Goal: Task Accomplishment & Management: Complete application form

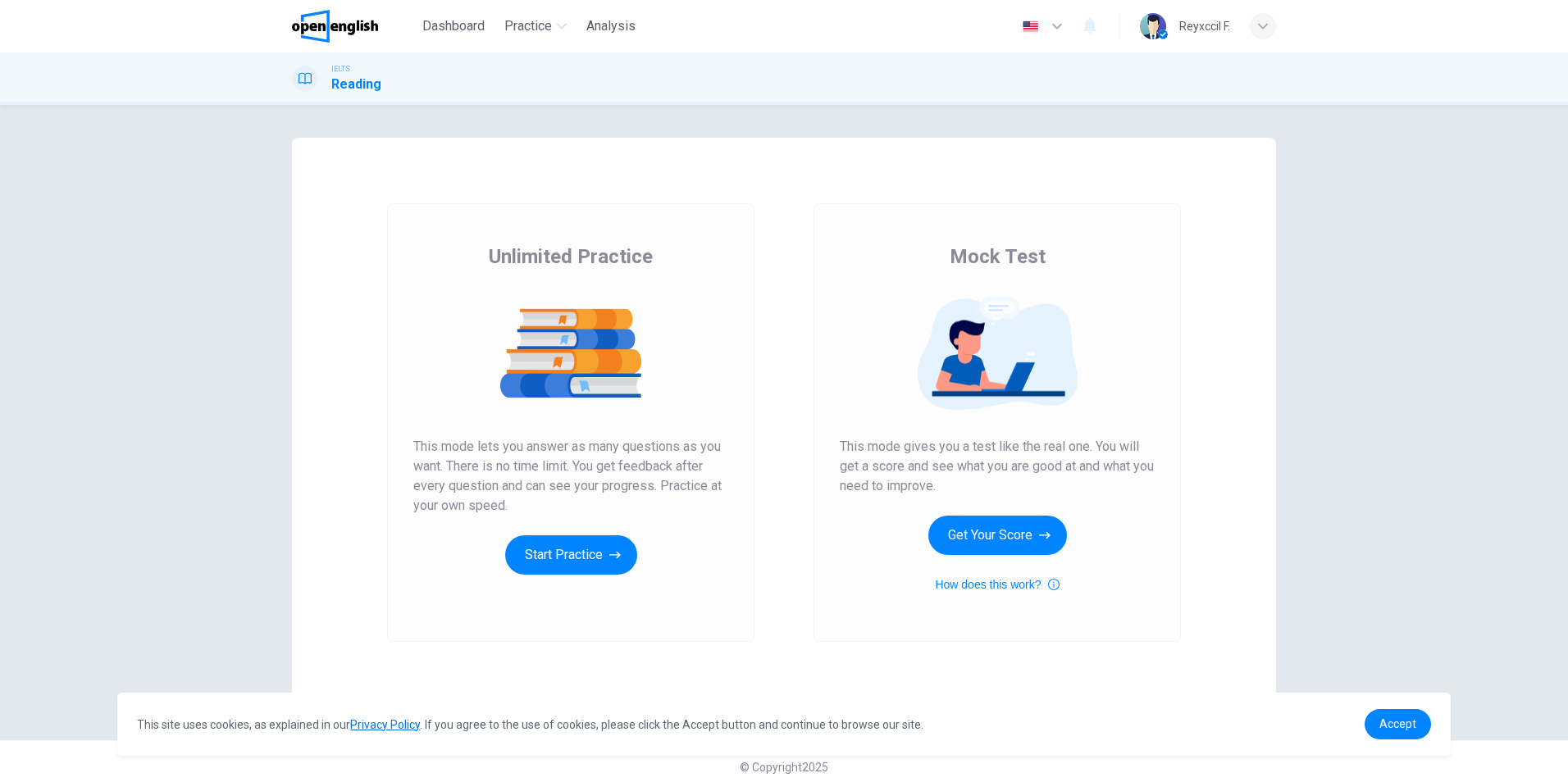
scroll to position [10, 0]
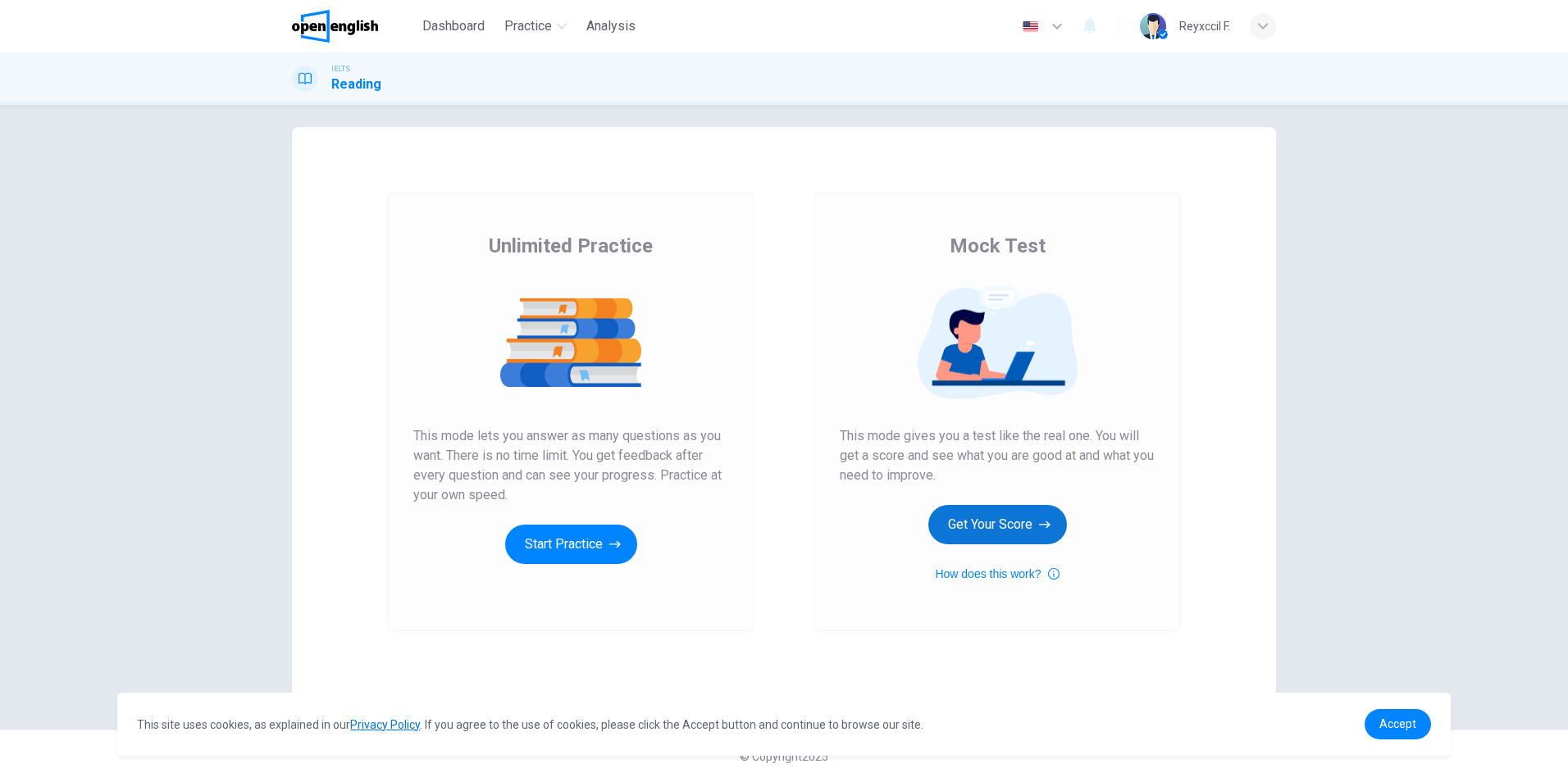
click at [996, 534] on button "Get Your Score" at bounding box center [998, 525] width 139 height 39
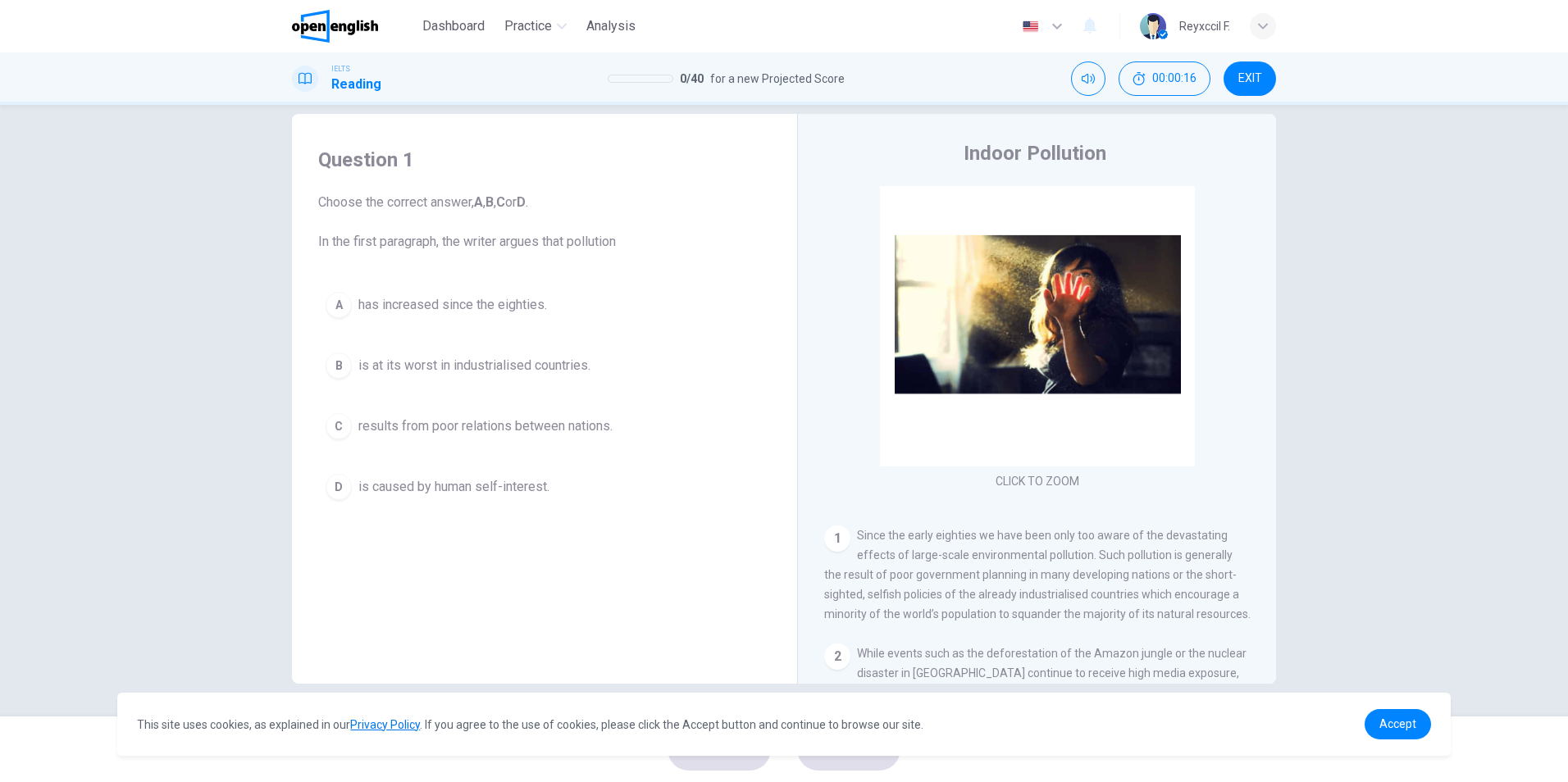
scroll to position [0, 0]
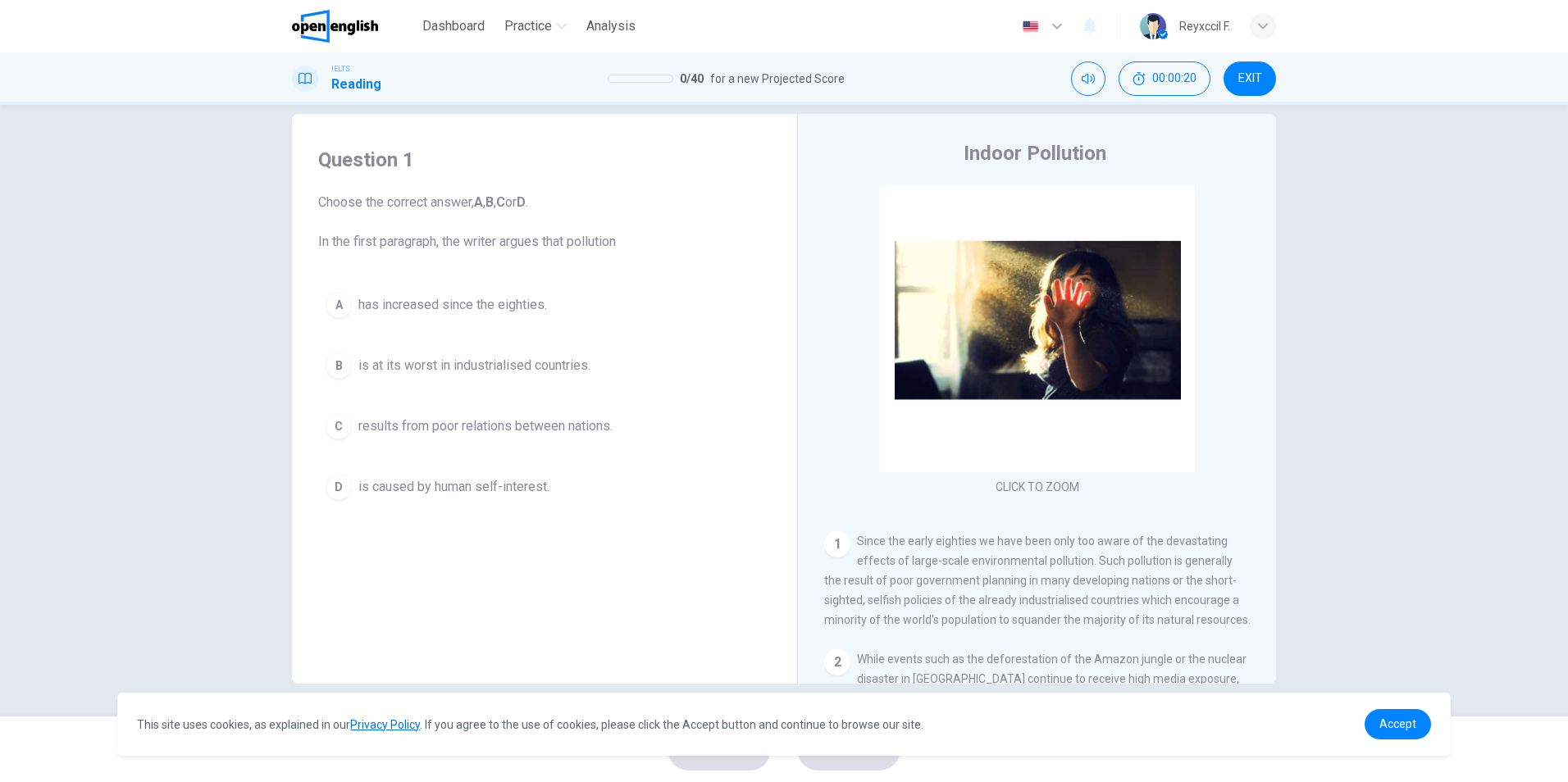
click at [1245, 76] on span "EXIT" at bounding box center [1250, 79] width 24 height 13
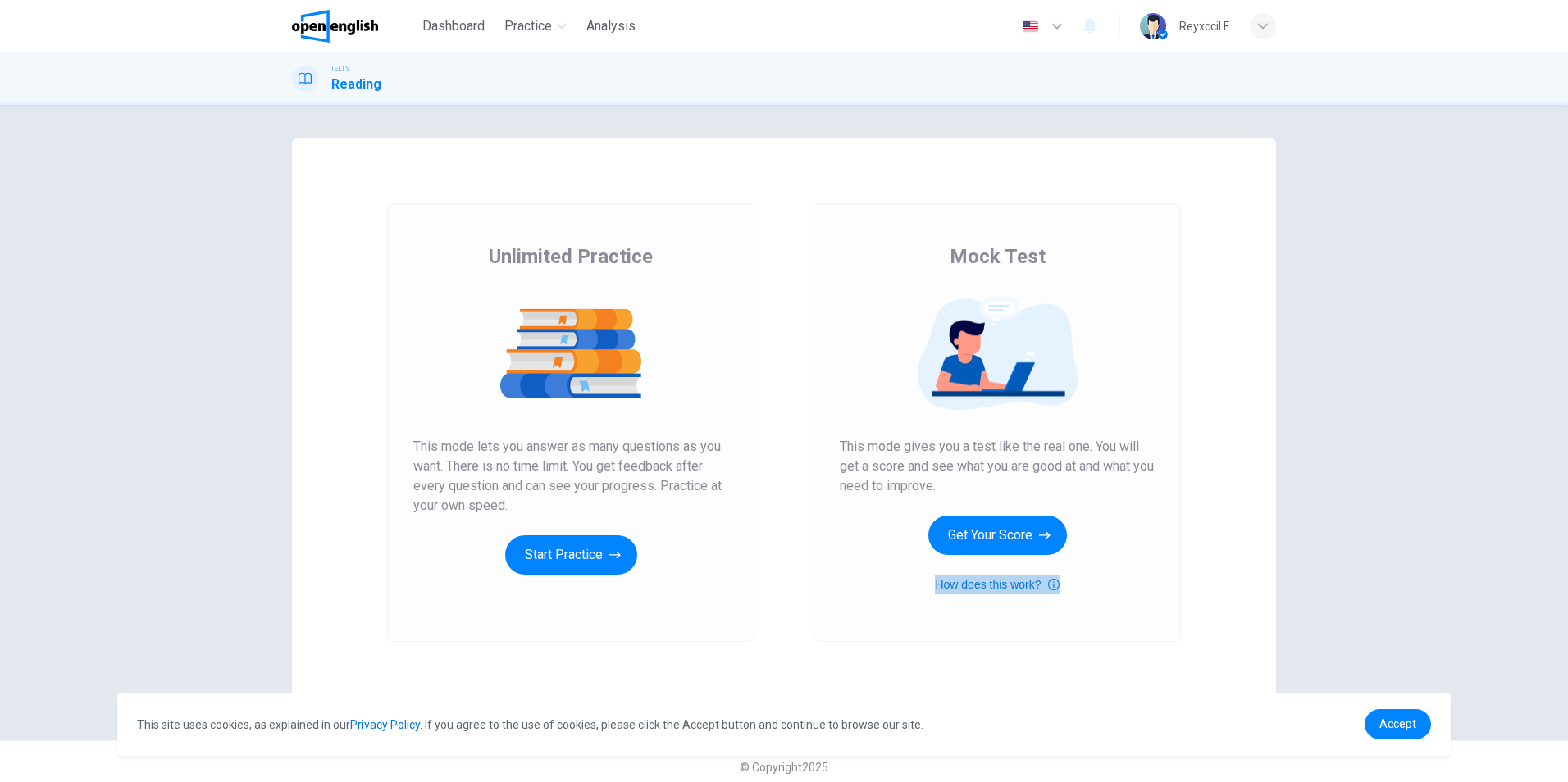
click at [1015, 584] on button "How does this work?" at bounding box center [997, 584] width 124 height 20
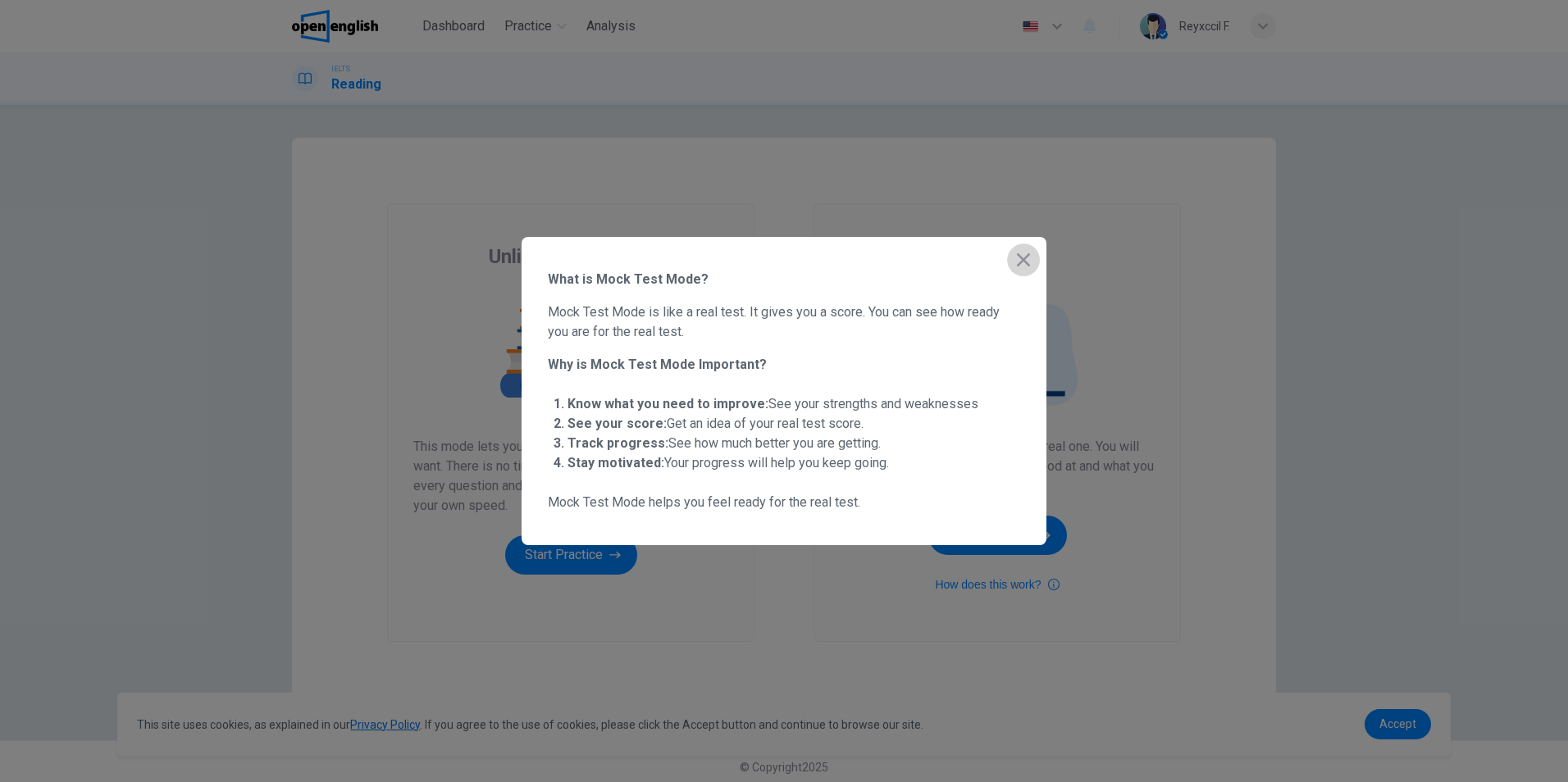
click at [1038, 256] on button "button" at bounding box center [1023, 259] width 33 height 33
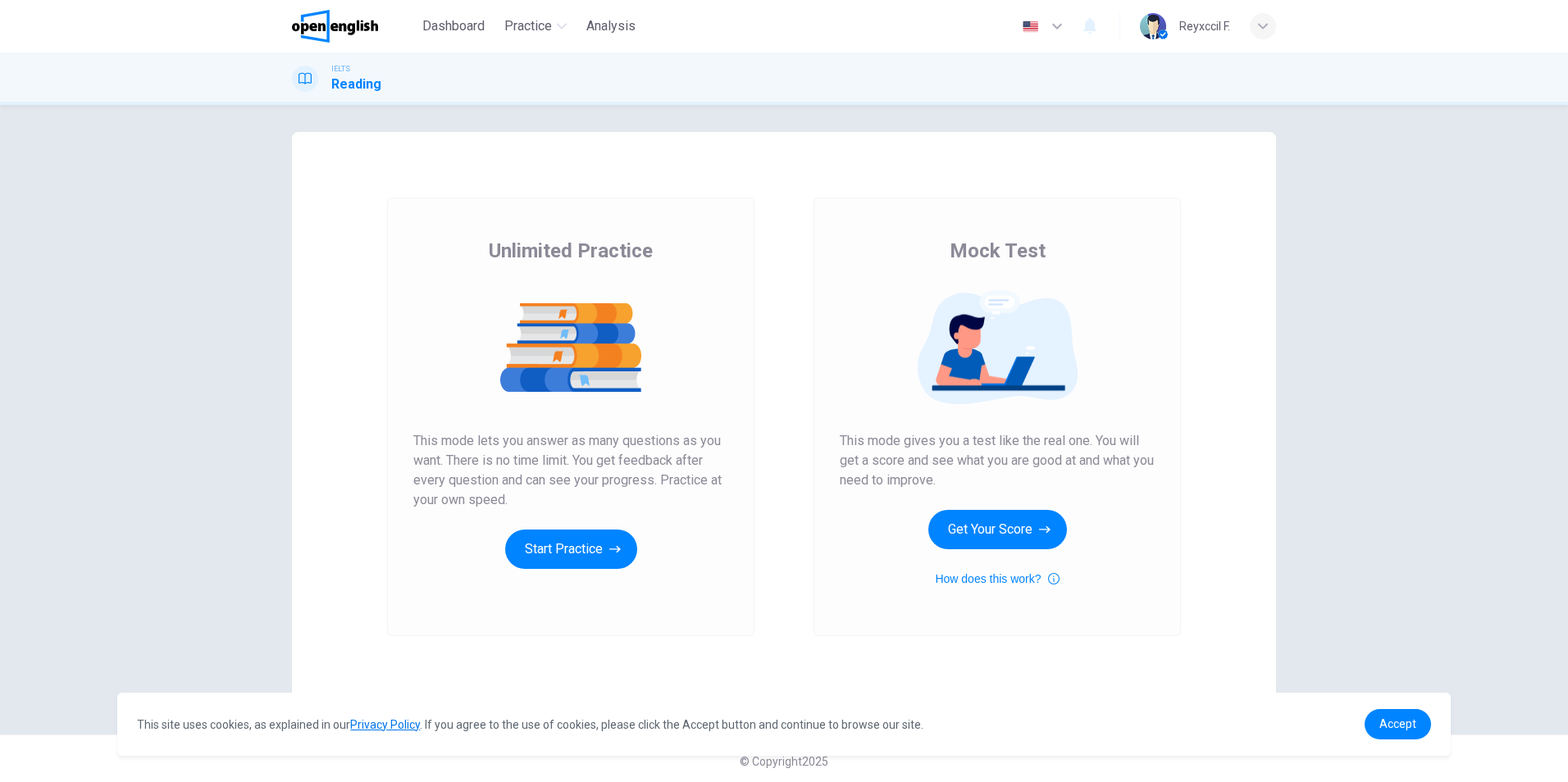
scroll to position [10, 0]
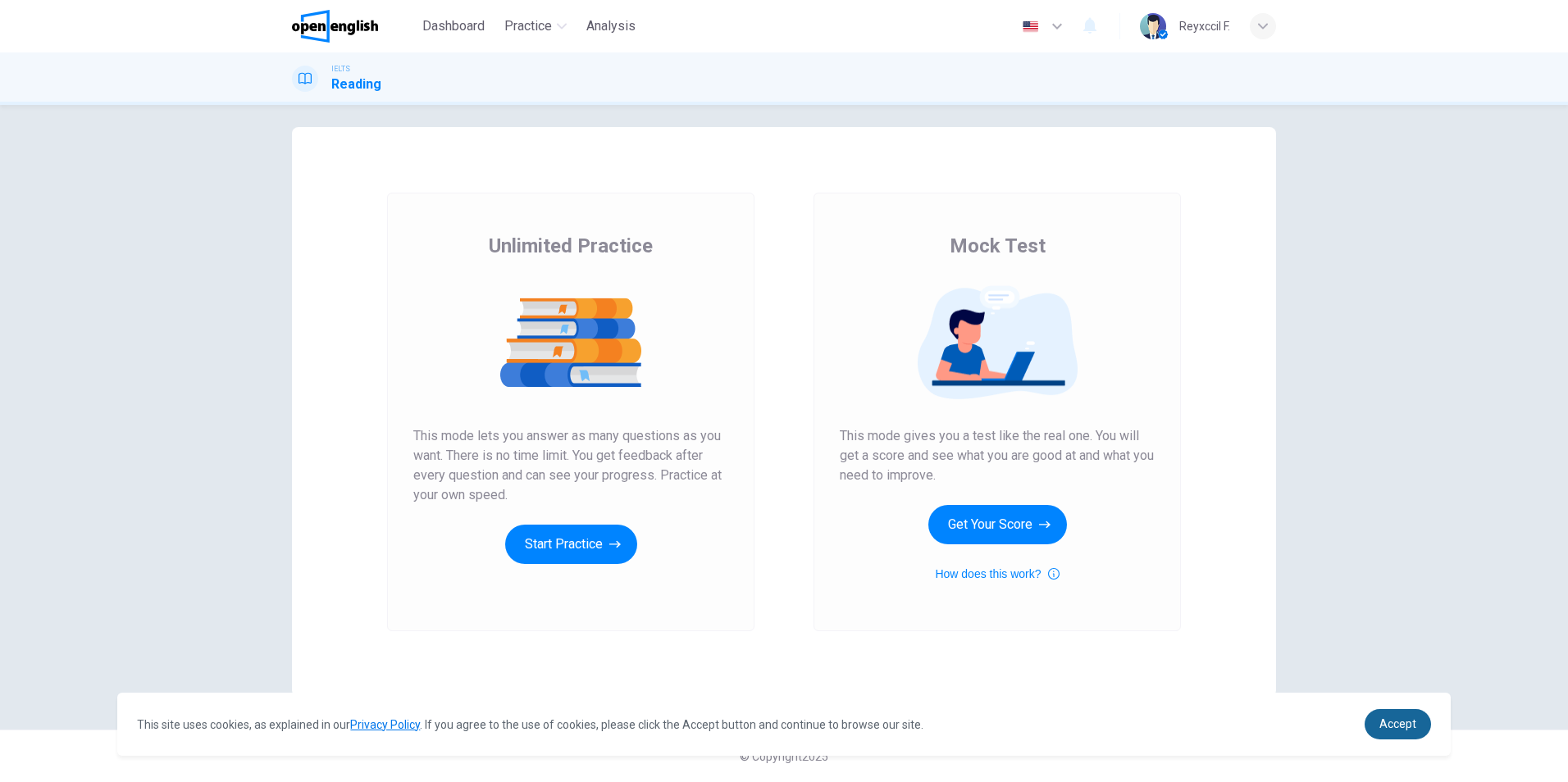
click at [1371, 720] on link "Accept" at bounding box center [1398, 724] width 67 height 30
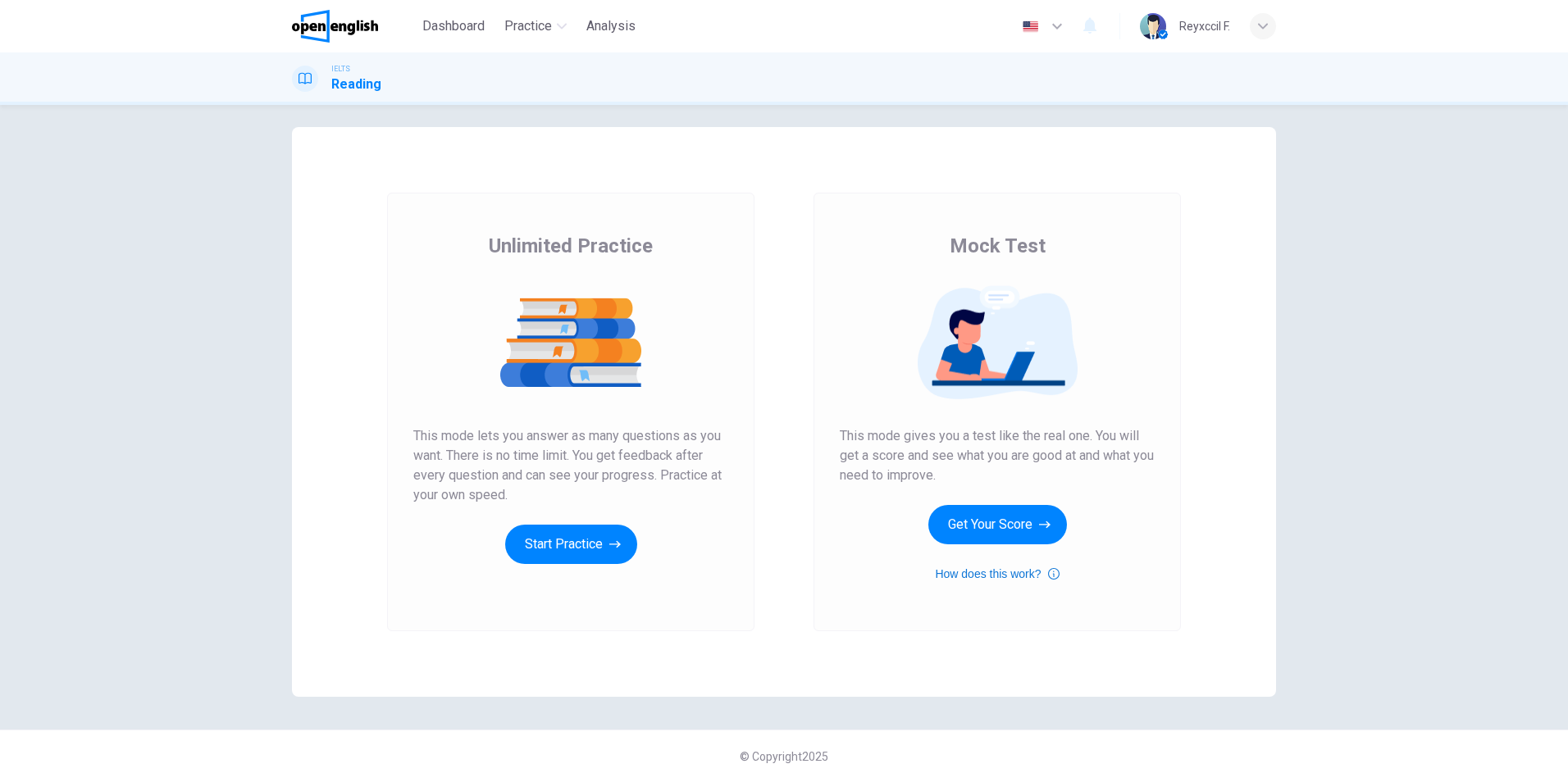
click at [1053, 577] on icon "button" at bounding box center [1054, 574] width 11 height 20
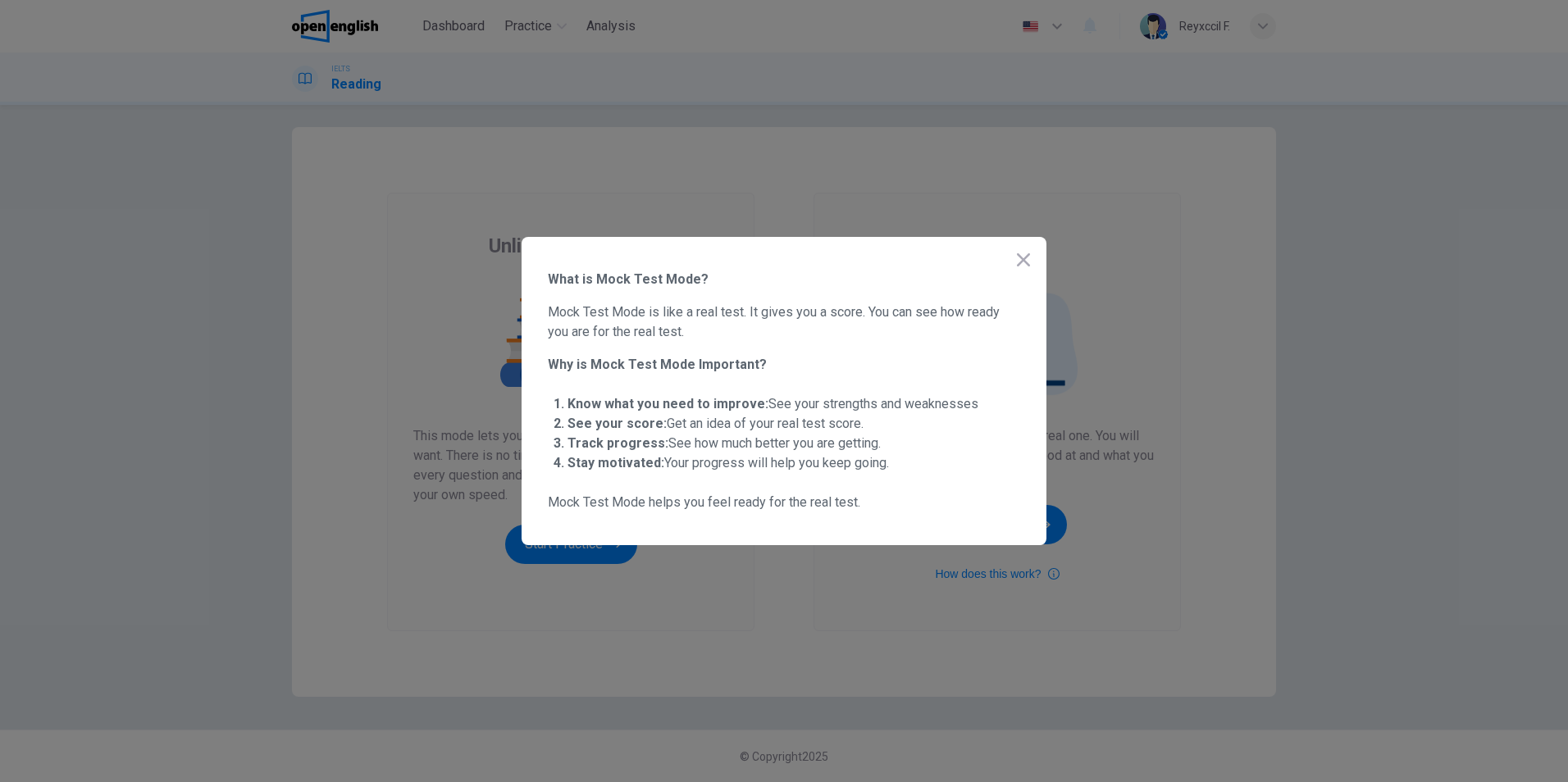
click at [1015, 257] on icon "button" at bounding box center [1023, 259] width 20 height 20
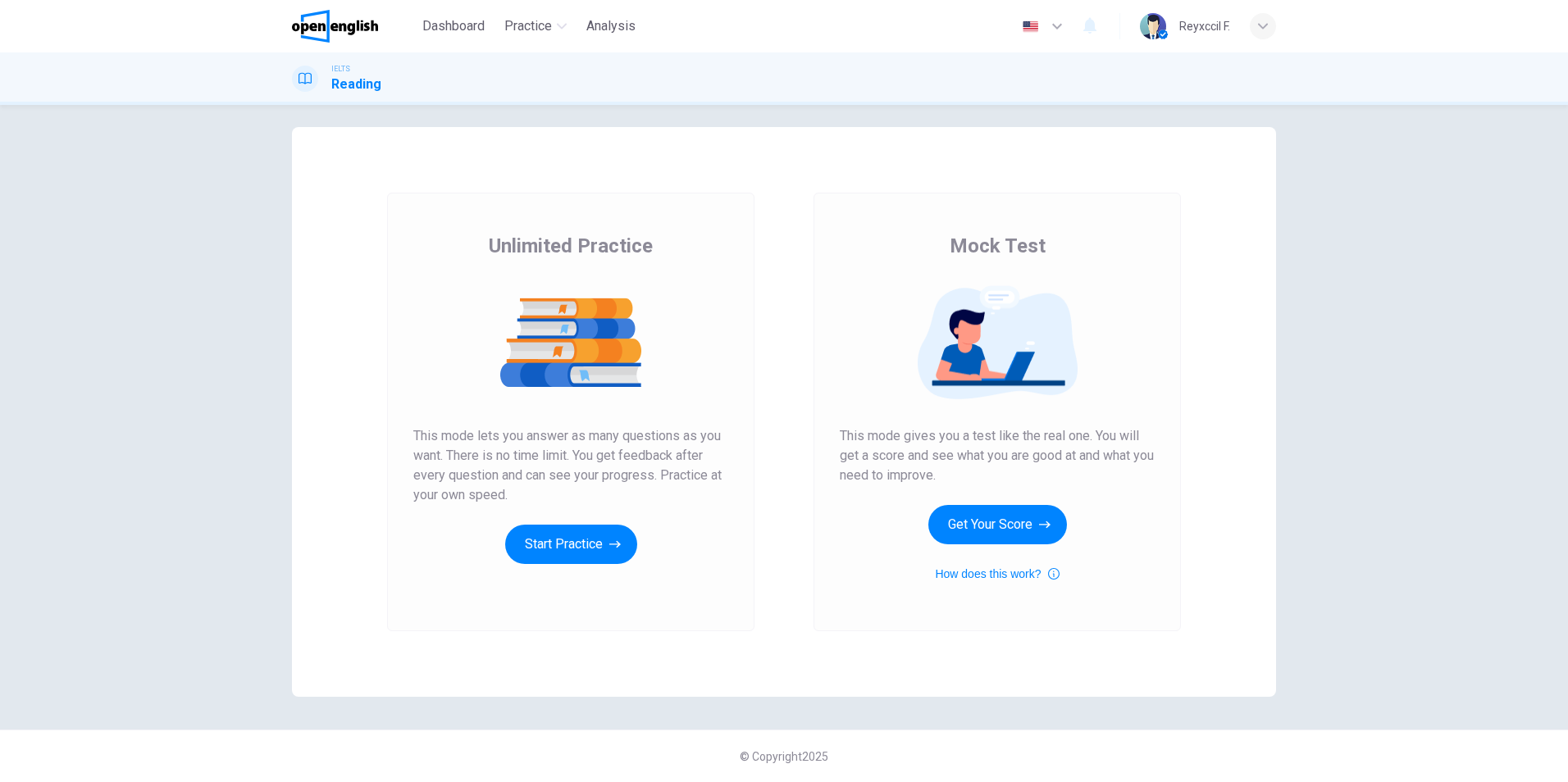
click at [1051, 38] on button "button" at bounding box center [1043, 26] width 60 height 33
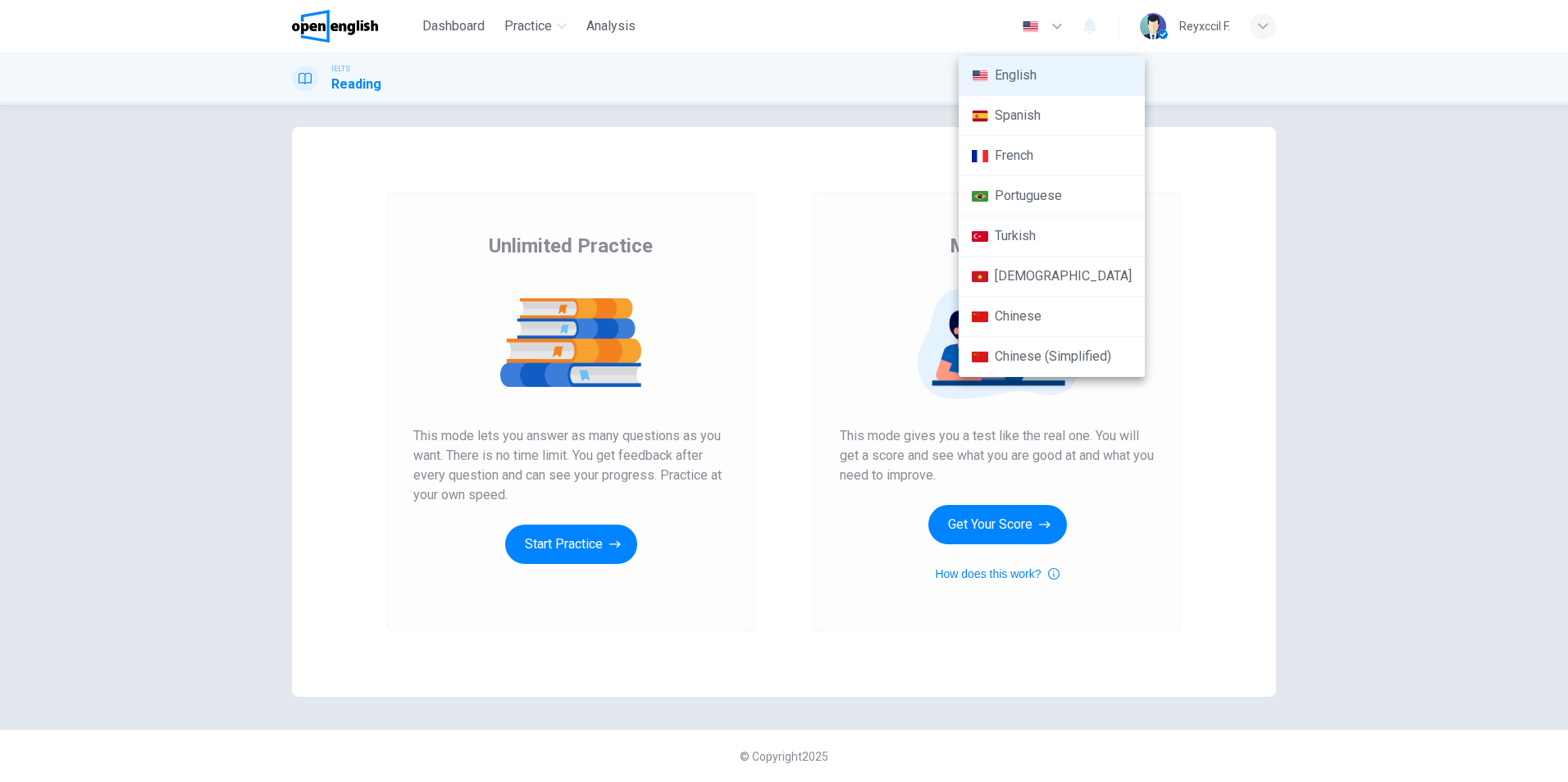
click at [767, 522] on div at bounding box center [784, 391] width 1568 height 782
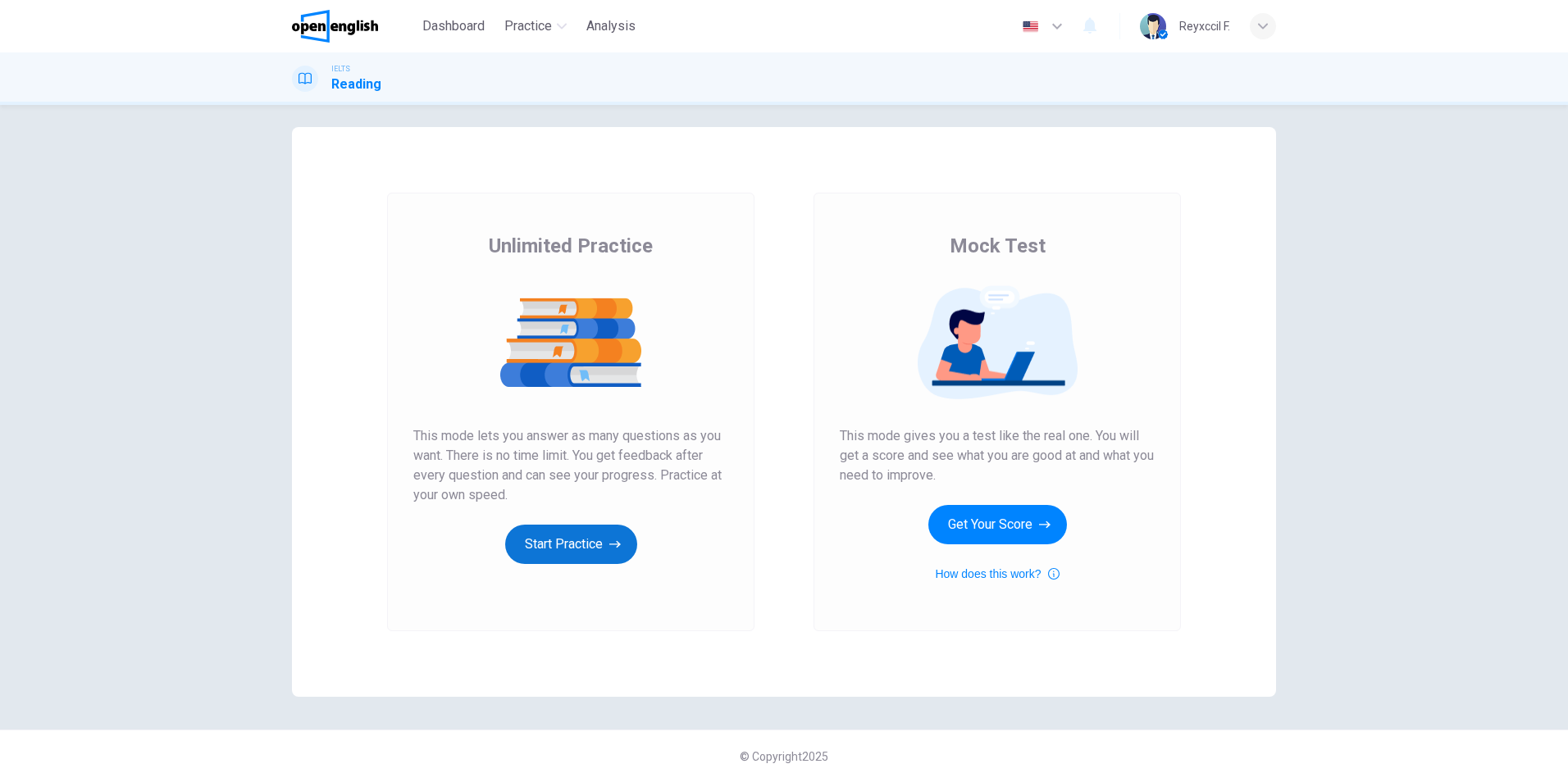
click at [612, 552] on icon "button" at bounding box center [615, 544] width 11 height 16
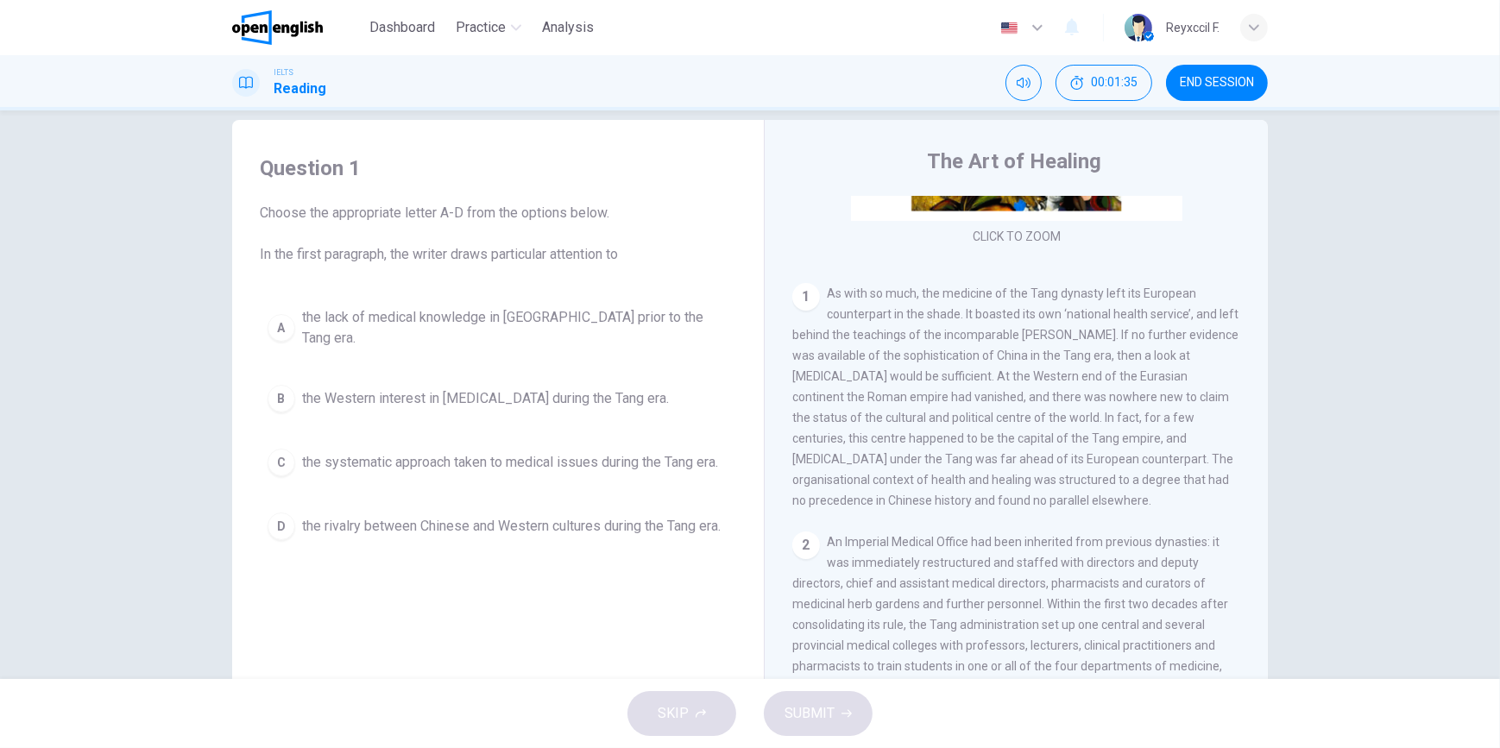
scroll to position [354, 0]
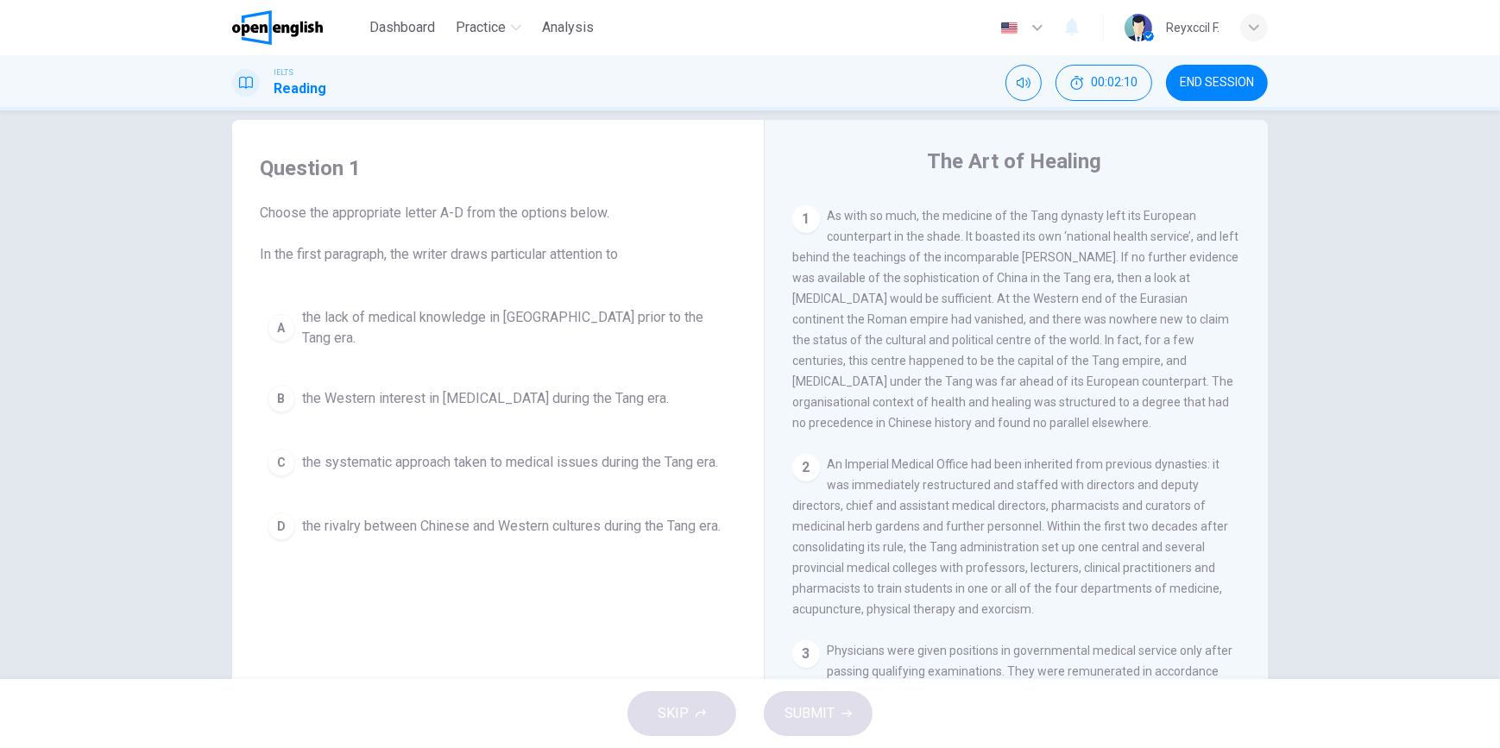
click at [1190, 86] on span "END SESSION" at bounding box center [1217, 83] width 74 height 14
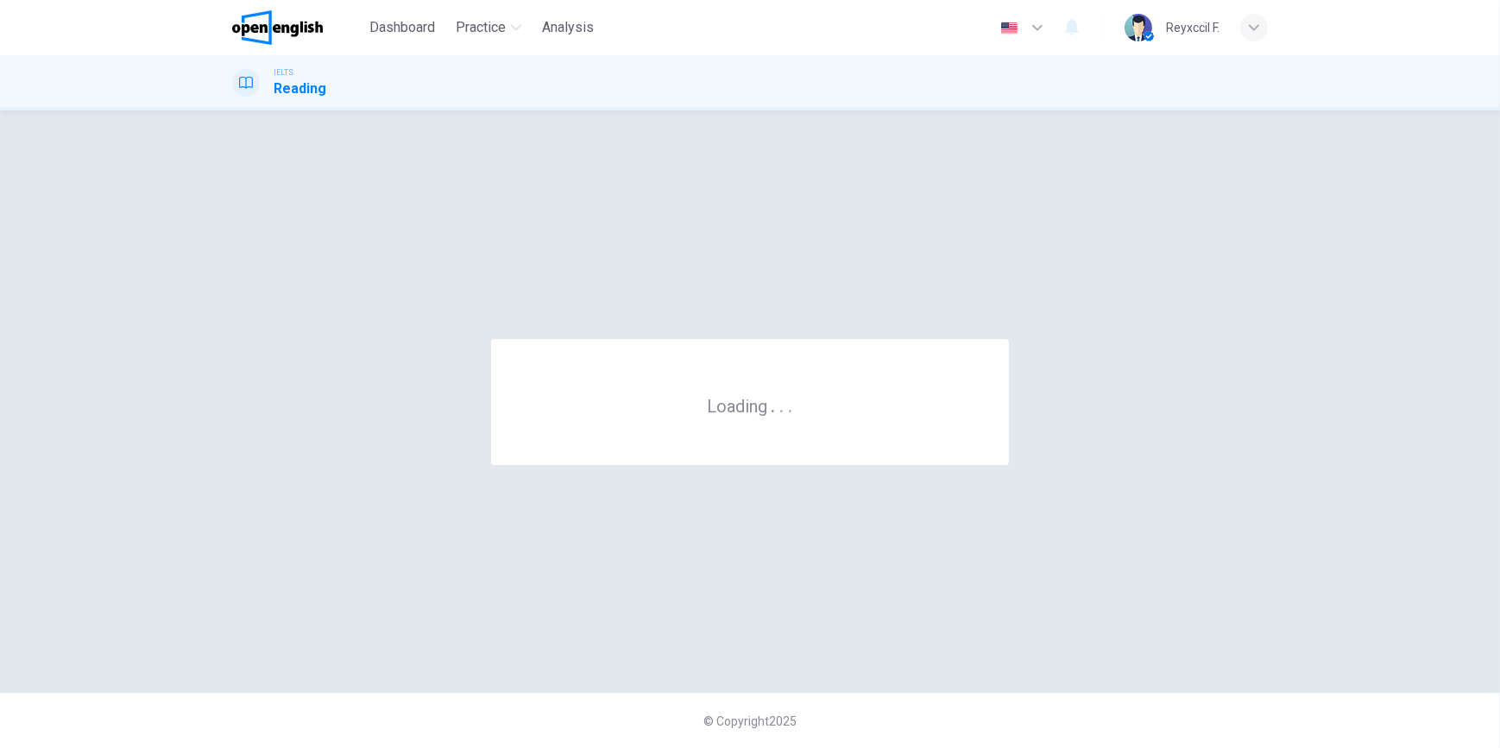
scroll to position [0, 0]
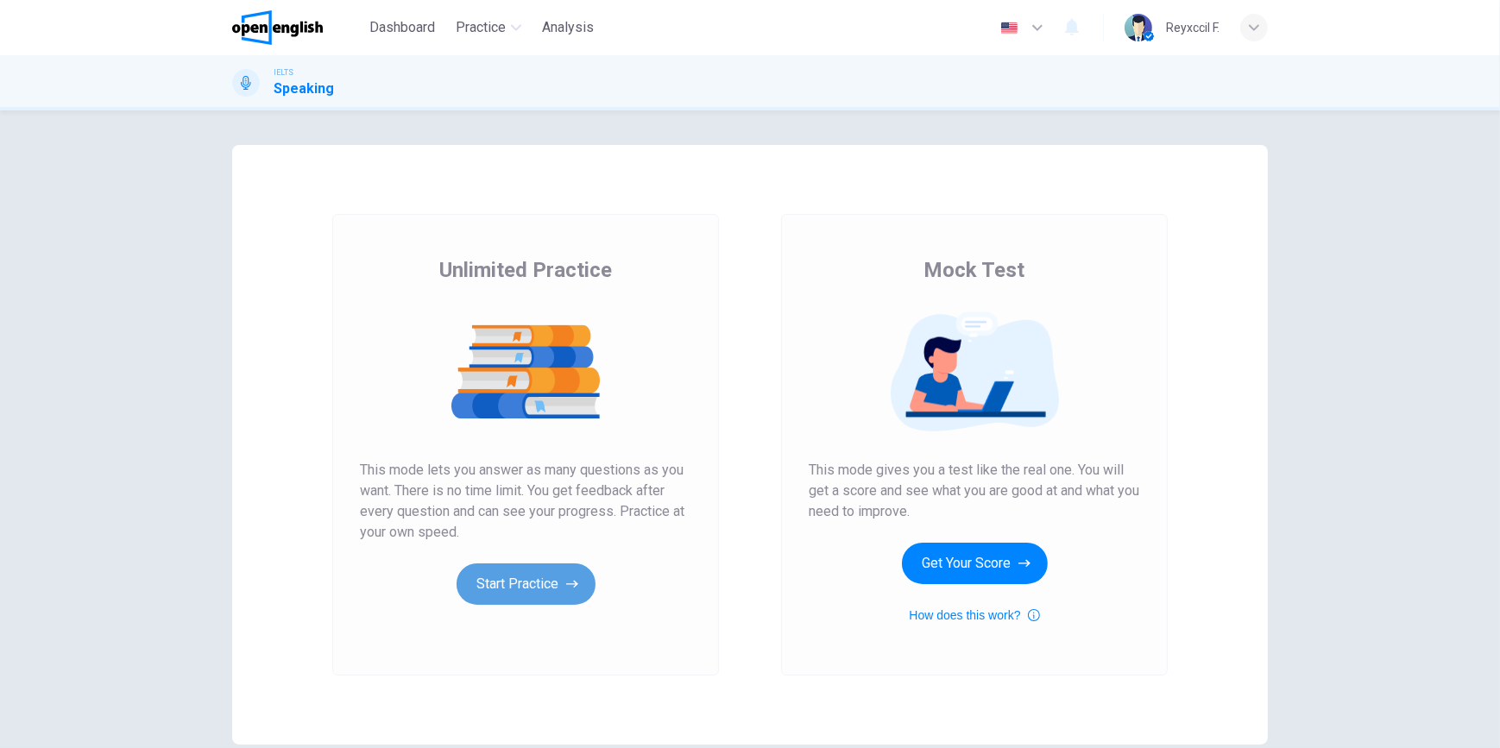
click at [566, 587] on icon "button" at bounding box center [572, 584] width 12 height 17
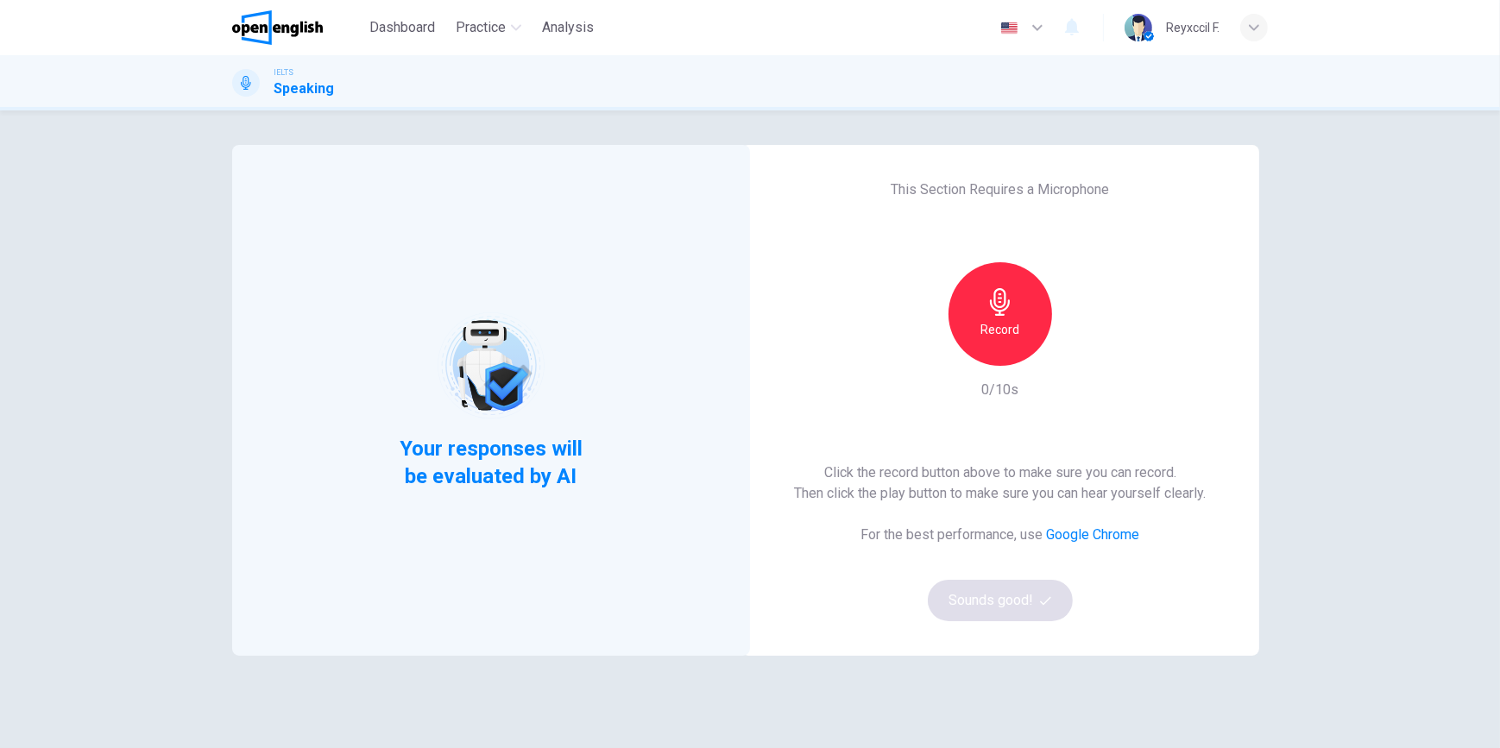
click at [1004, 328] on h6 "Record" at bounding box center [1000, 329] width 39 height 21
click at [1071, 346] on icon "button" at bounding box center [1079, 351] width 17 height 17
click at [958, 613] on button "Sounds good!" at bounding box center [1000, 600] width 145 height 41
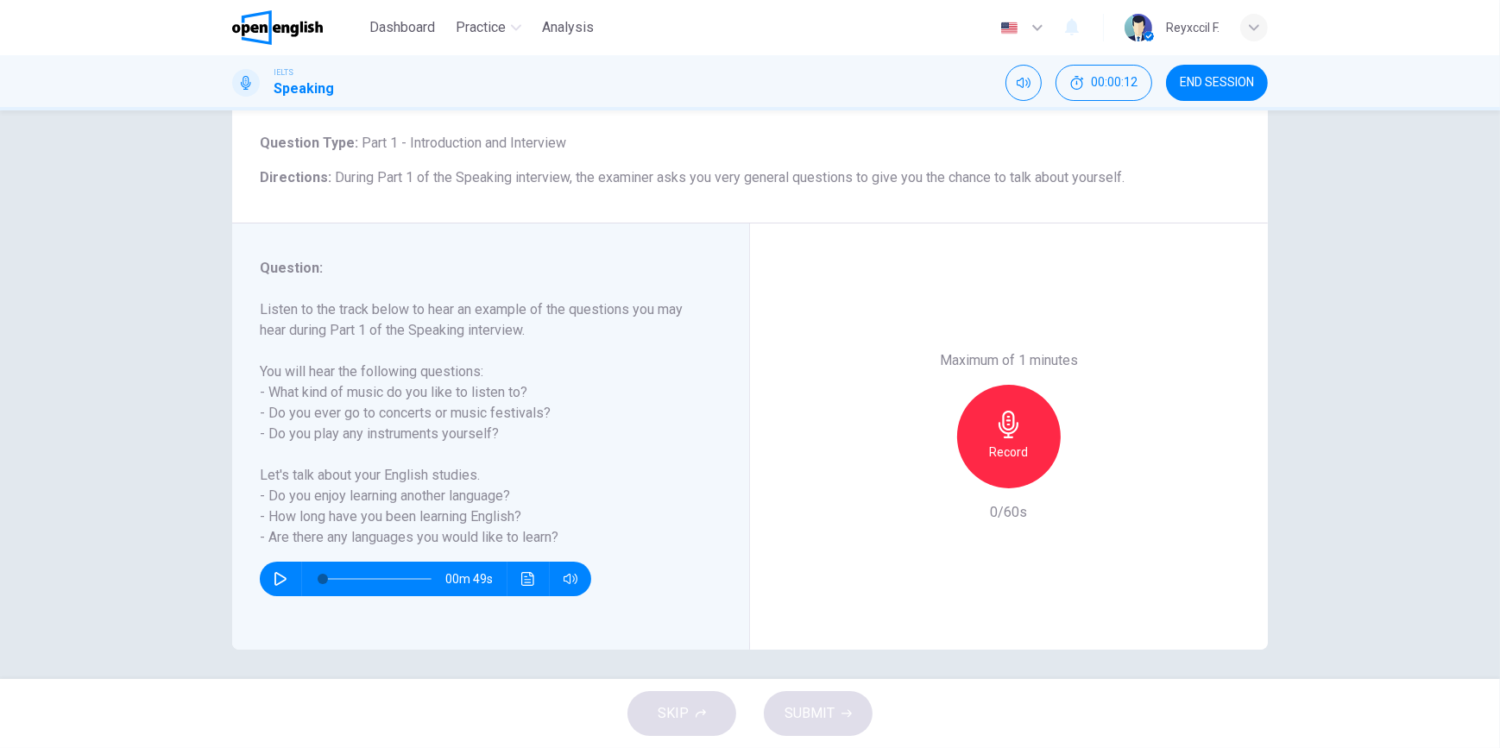
scroll to position [99, 0]
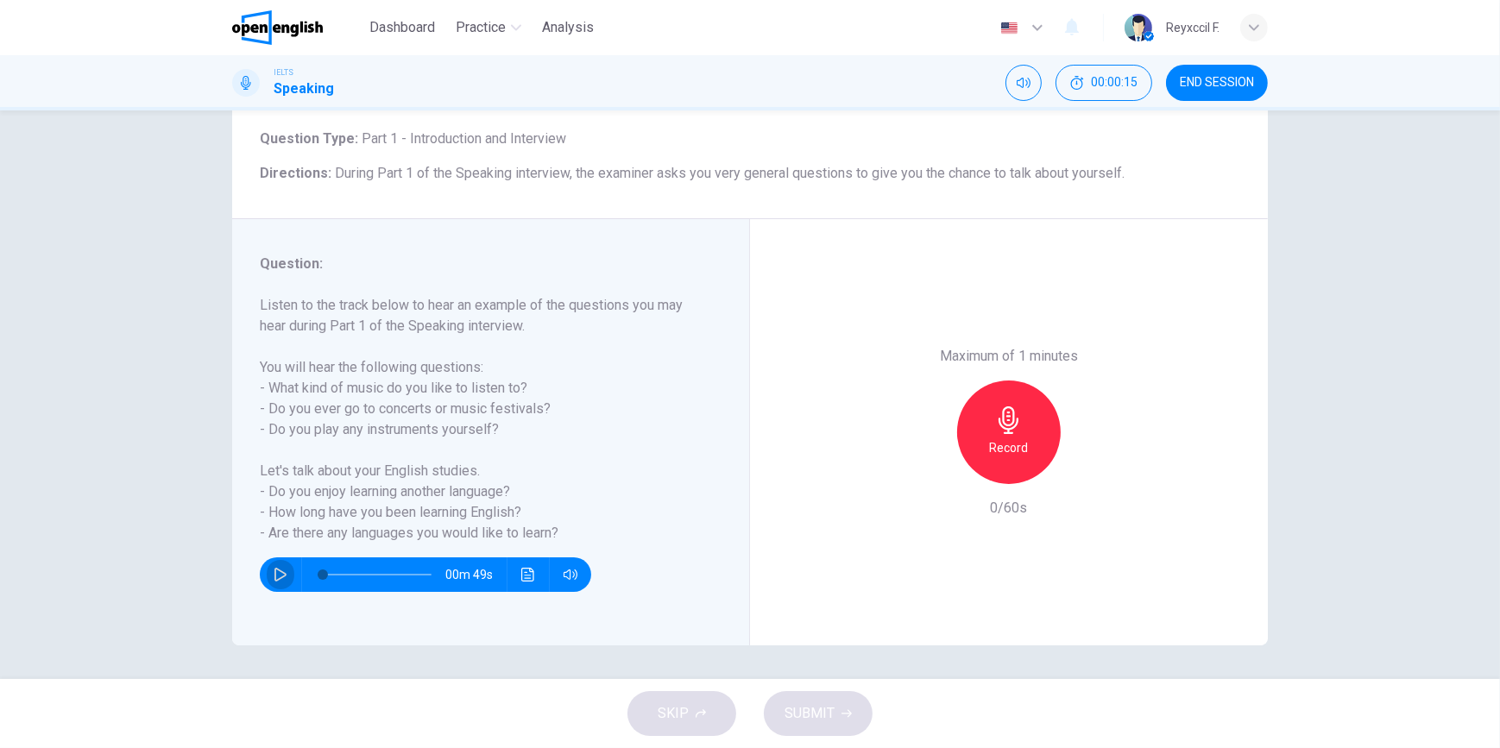
click at [267, 581] on button "button" at bounding box center [281, 574] width 28 height 35
type input "*"
click at [1013, 438] on h6 "Record" at bounding box center [1009, 448] width 39 height 21
click at [998, 463] on div "Stop" at bounding box center [1009, 433] width 104 height 104
click at [937, 475] on div "button" at bounding box center [930, 471] width 28 height 28
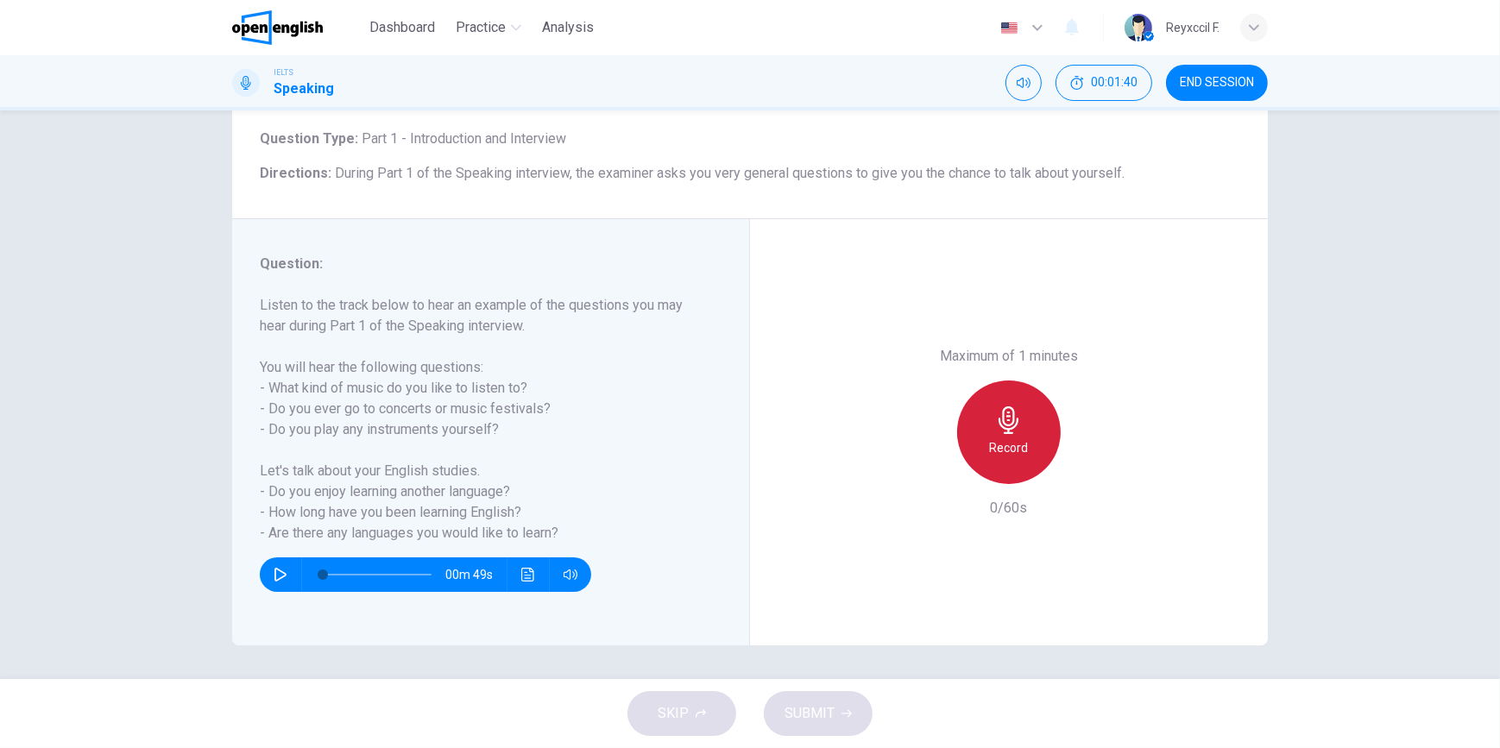
click at [1017, 424] on icon "button" at bounding box center [1009, 420] width 28 height 28
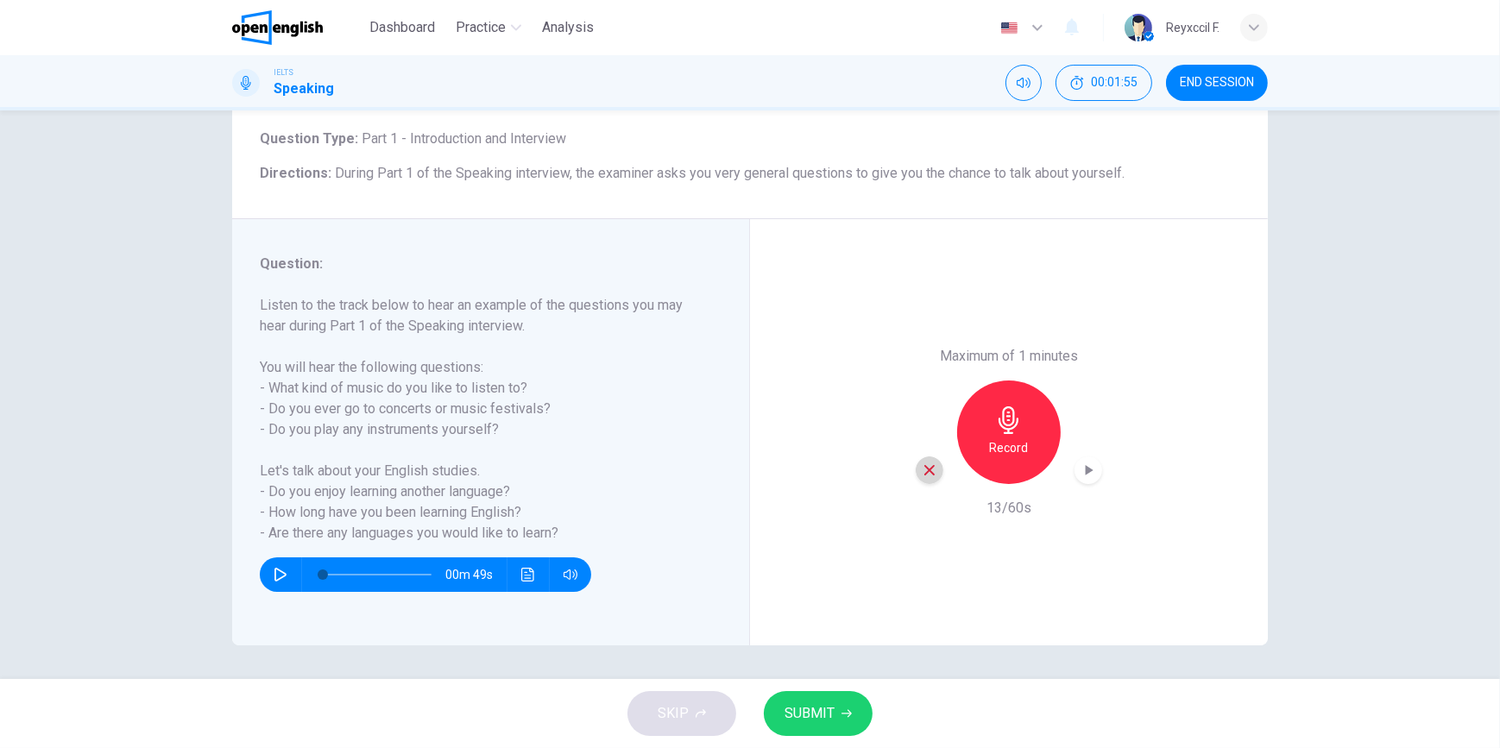
click at [929, 475] on icon "button" at bounding box center [930, 471] width 16 height 16
click at [1014, 438] on h6 "Record" at bounding box center [1009, 448] width 39 height 21
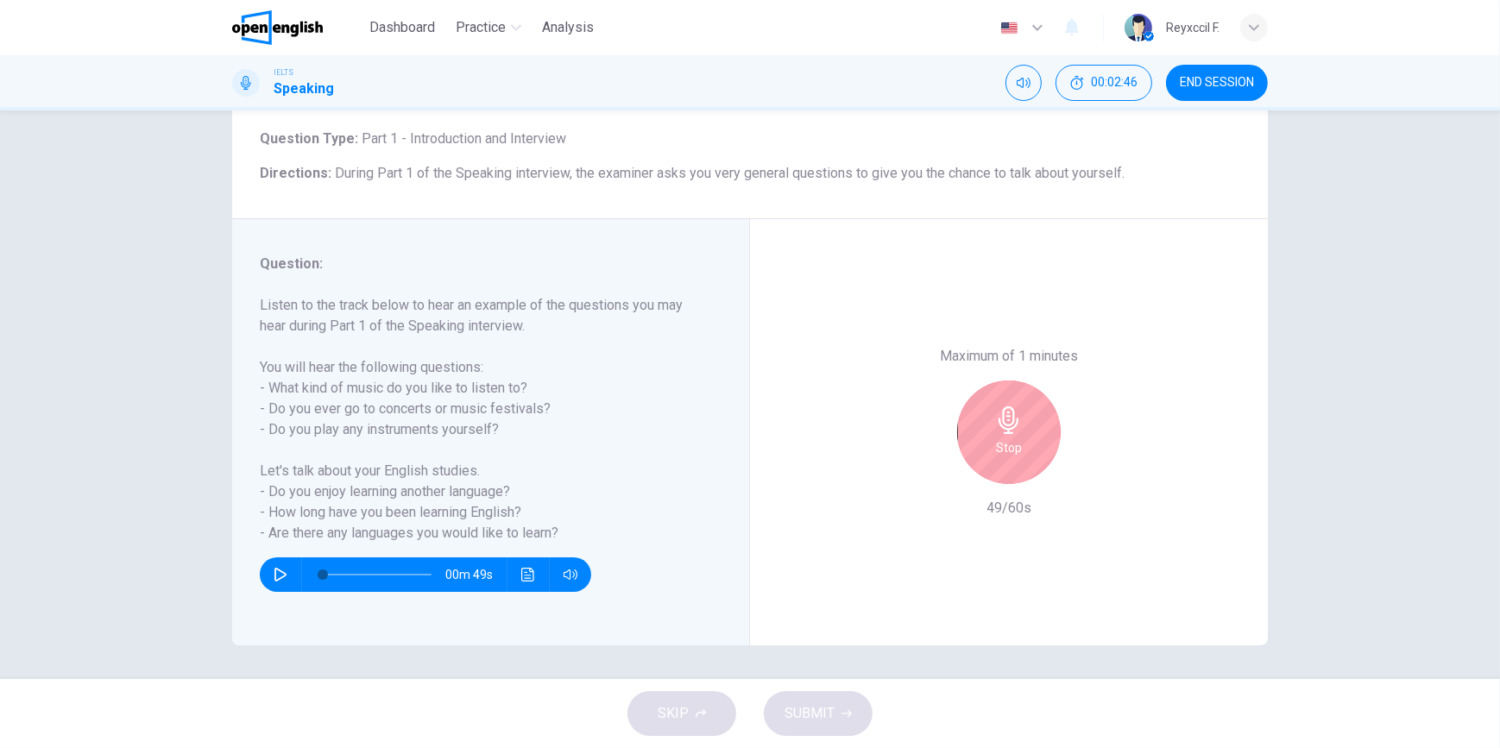
click at [1014, 438] on h6 "Stop" at bounding box center [1009, 448] width 26 height 21
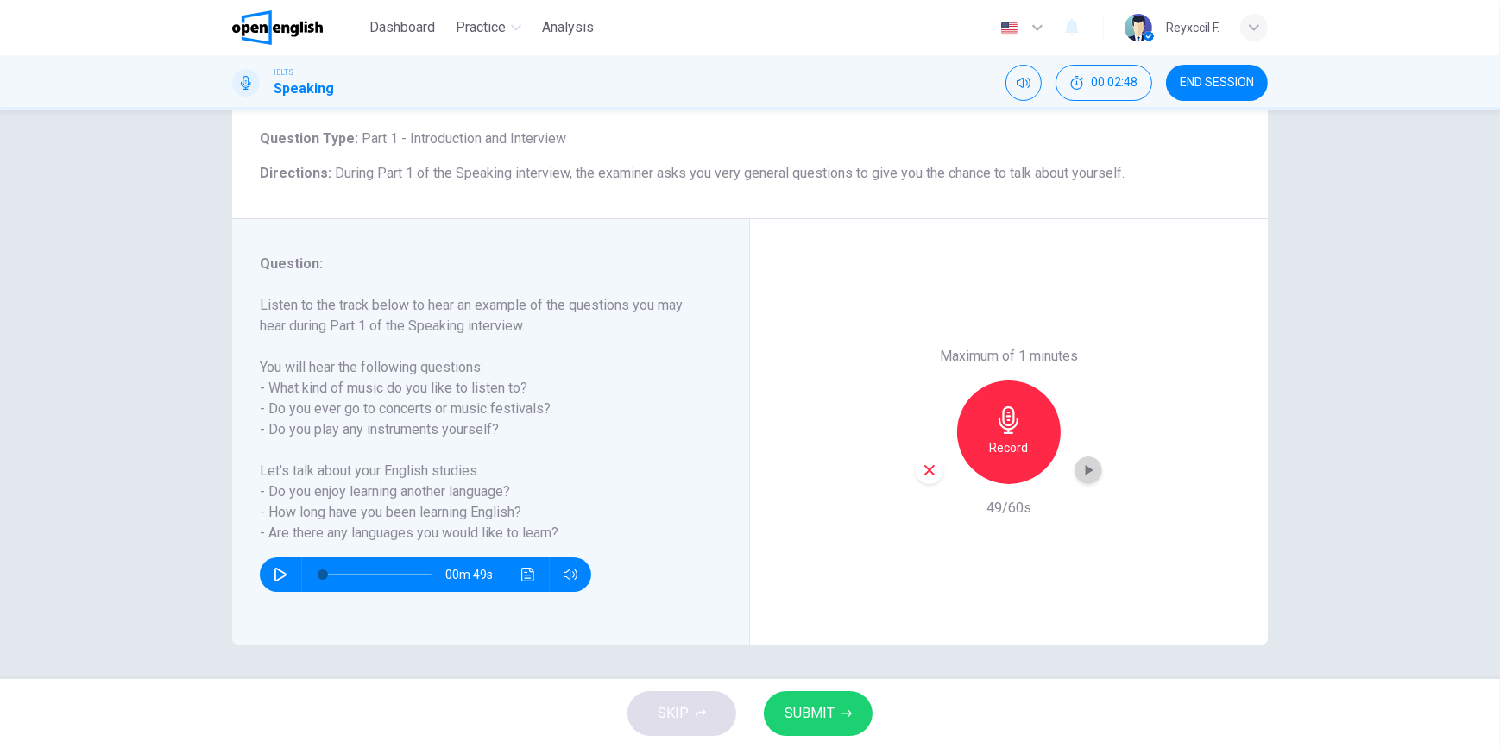
click at [1086, 469] on icon "button" at bounding box center [1090, 470] width 8 height 10
click at [829, 708] on span "SUBMIT" at bounding box center [809, 714] width 50 height 24
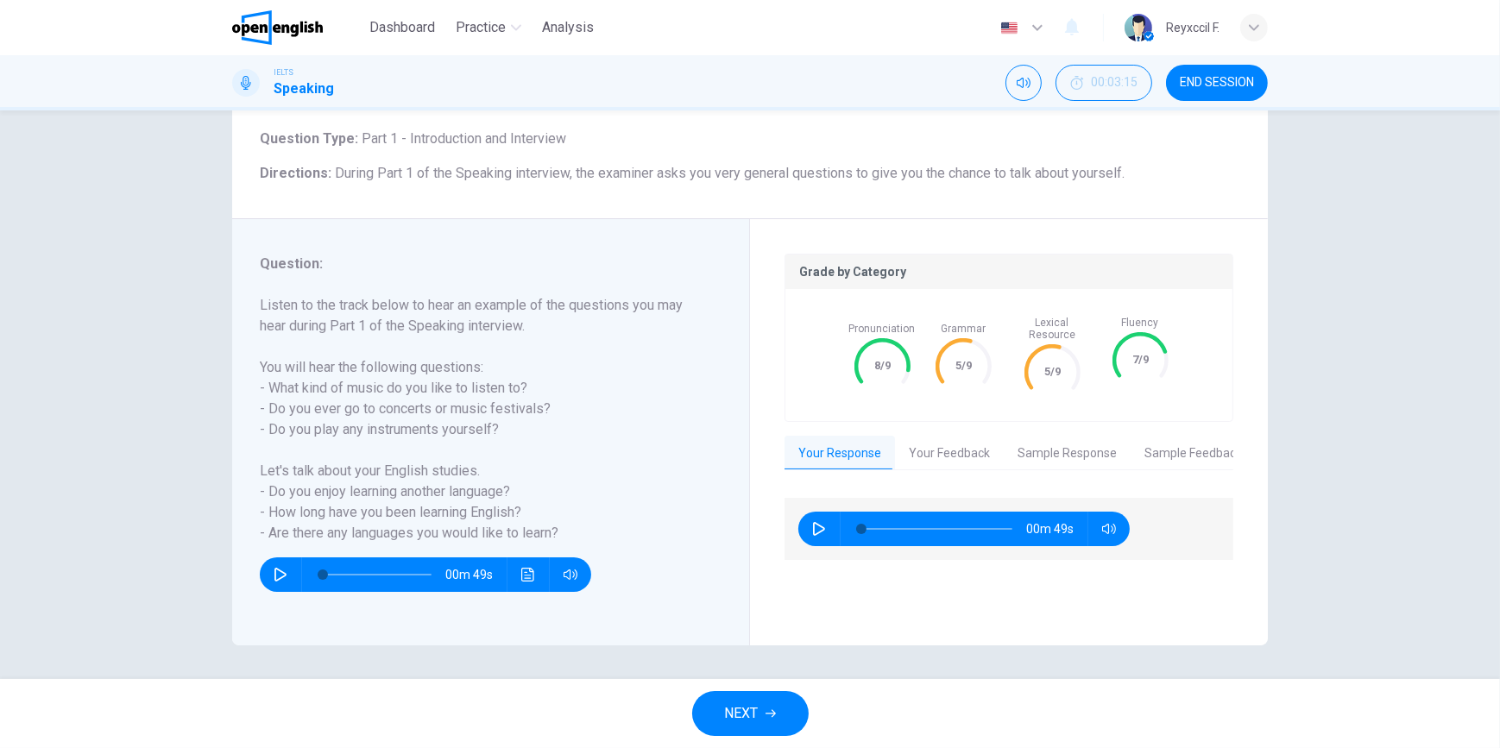
click at [936, 444] on button "Your Feedback" at bounding box center [949, 454] width 109 height 36
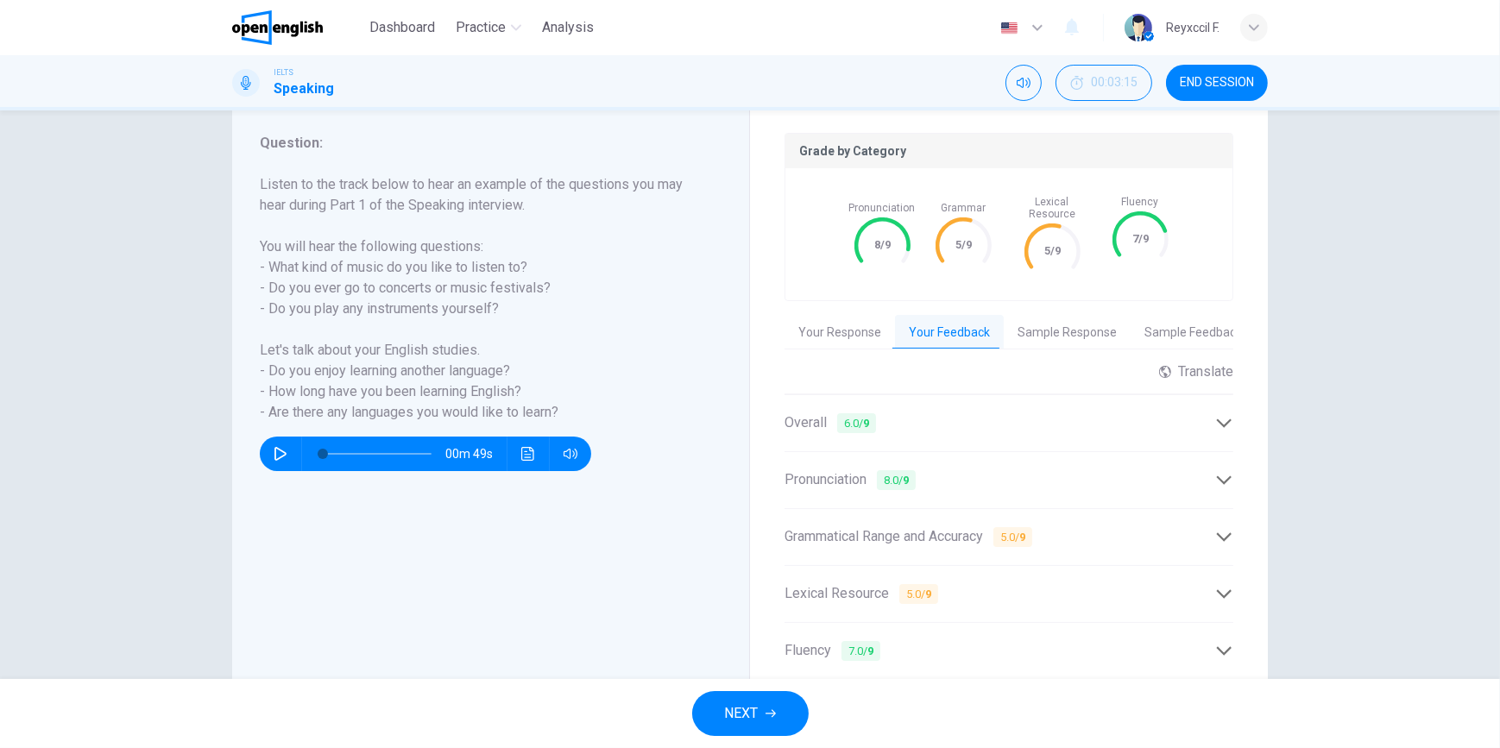
scroll to position [256, 0]
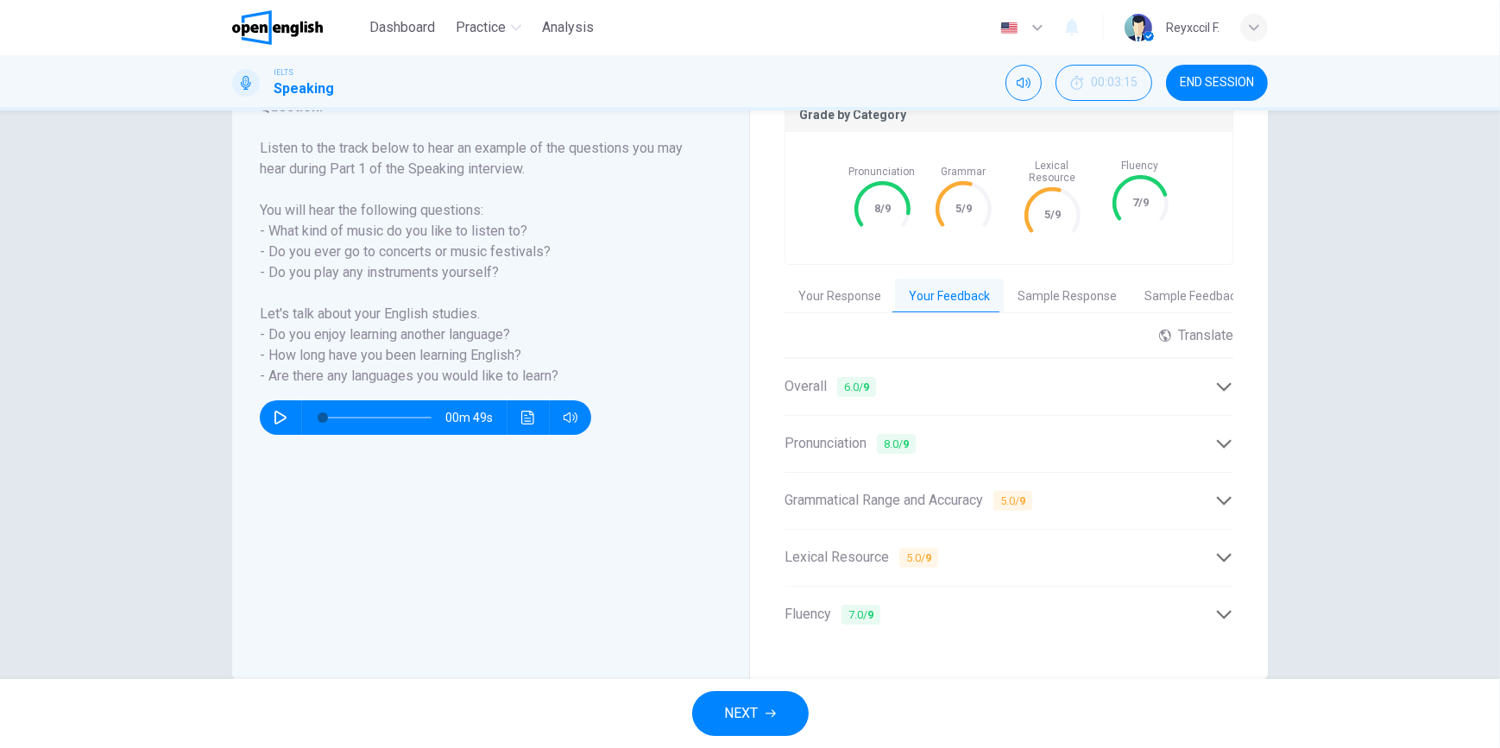
click at [1215, 499] on div "Grammatical Range and Accuracy 5.0 / 9" at bounding box center [1008, 501] width 449 height 42
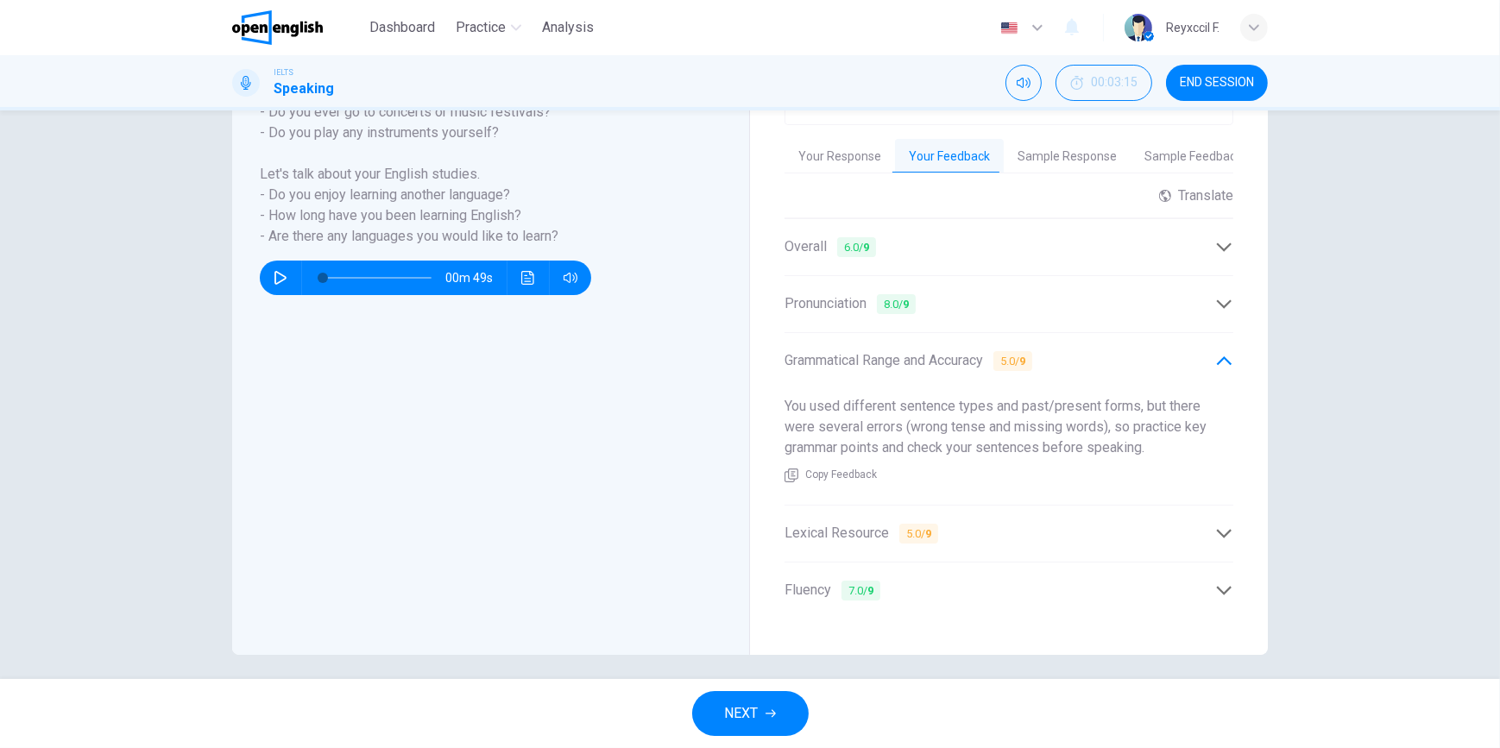
scroll to position [397, 0]
click at [1159, 524] on div "Lexical Resource 5.0 / 9" at bounding box center [999, 533] width 431 height 22
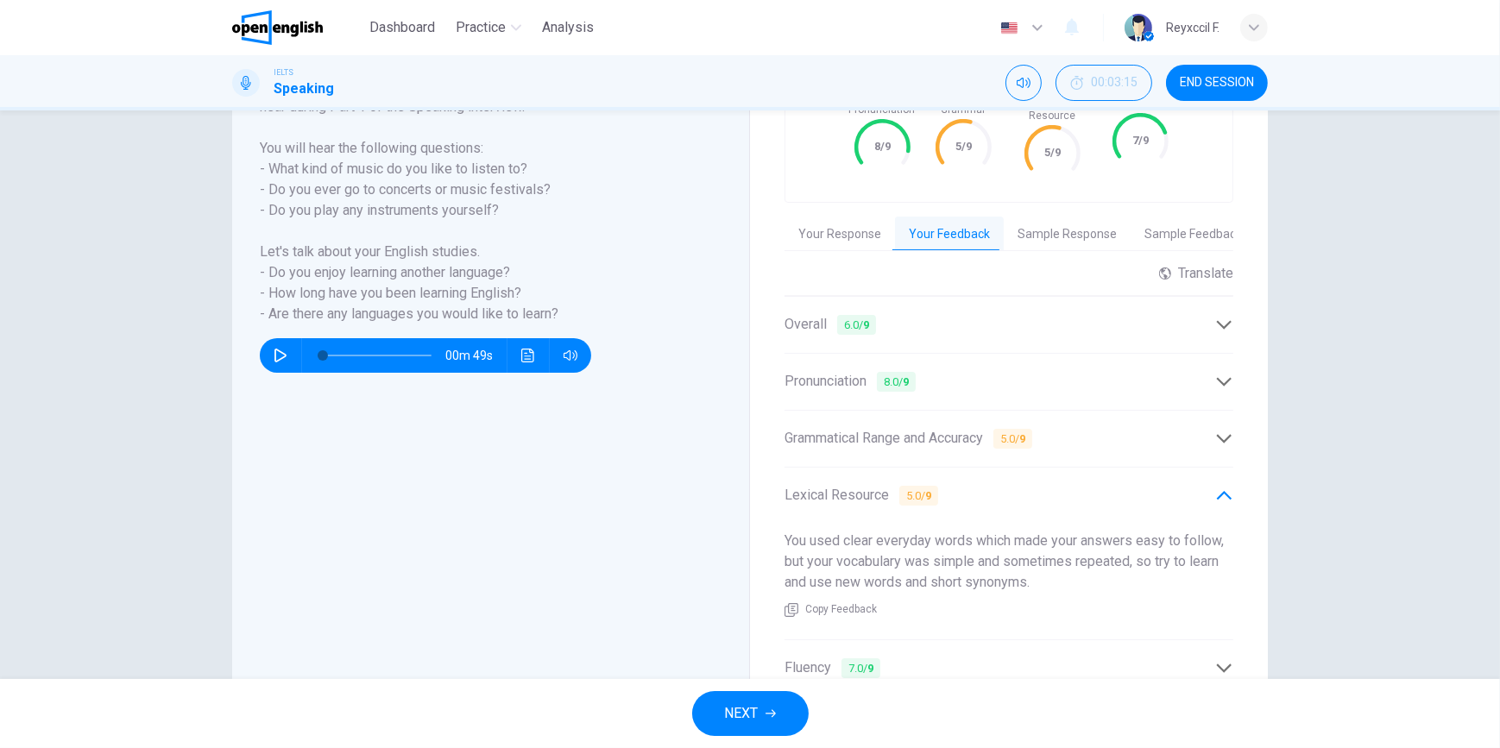
click at [1039, 231] on button "Sample Response" at bounding box center [1067, 235] width 127 height 36
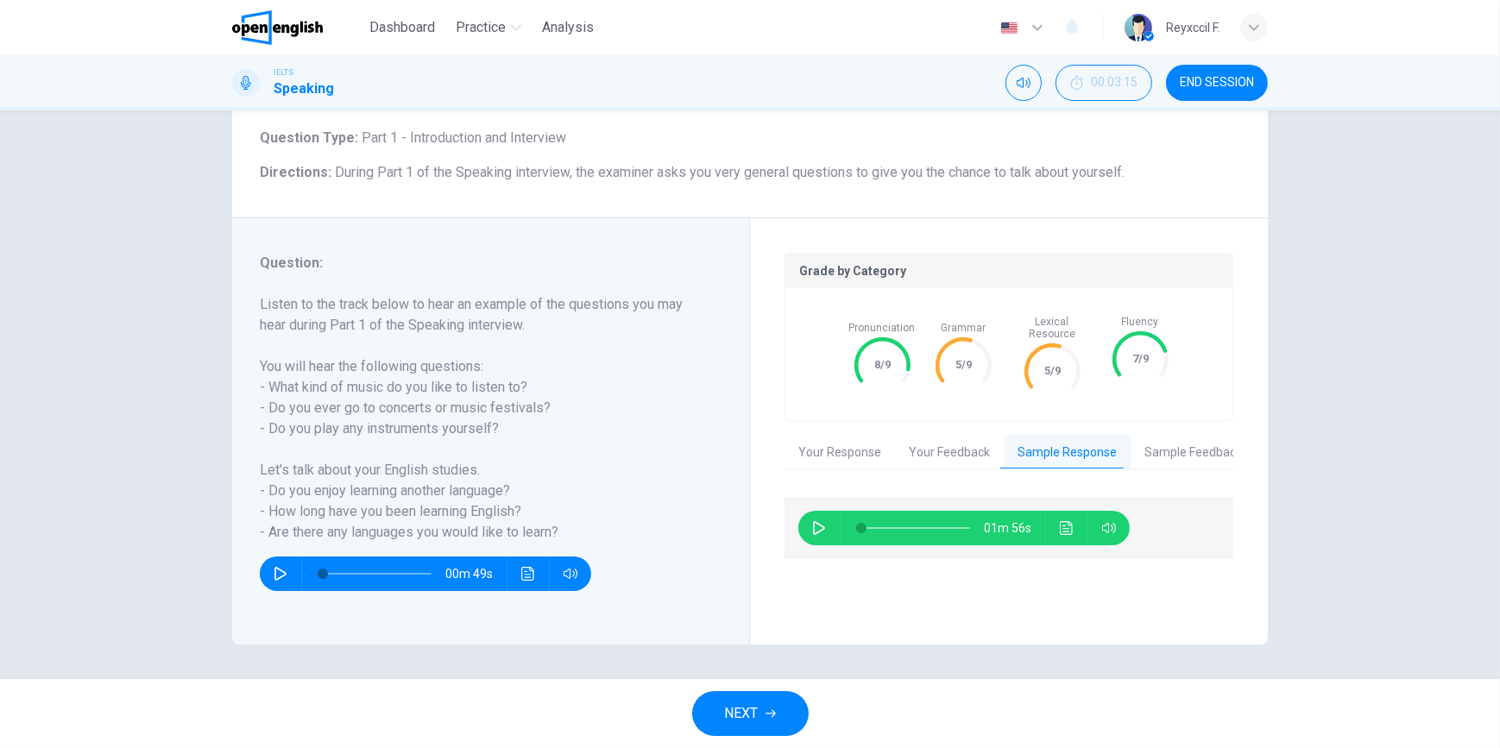
scroll to position [100, 0]
click at [816, 521] on icon "button" at bounding box center [819, 528] width 14 height 14
type input "**"
click at [1156, 444] on button "Sample Feedback" at bounding box center [1192, 453] width 125 height 36
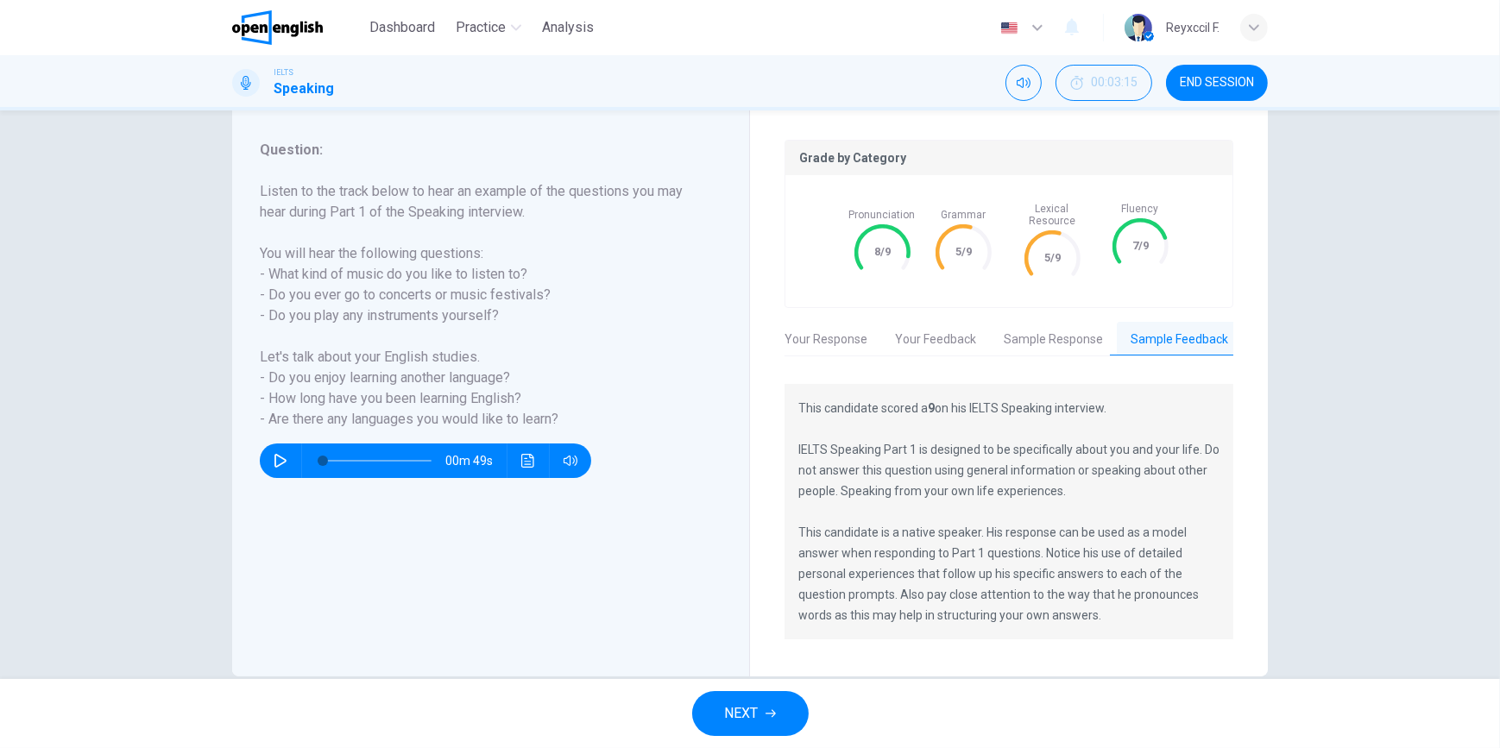
scroll to position [232, 0]
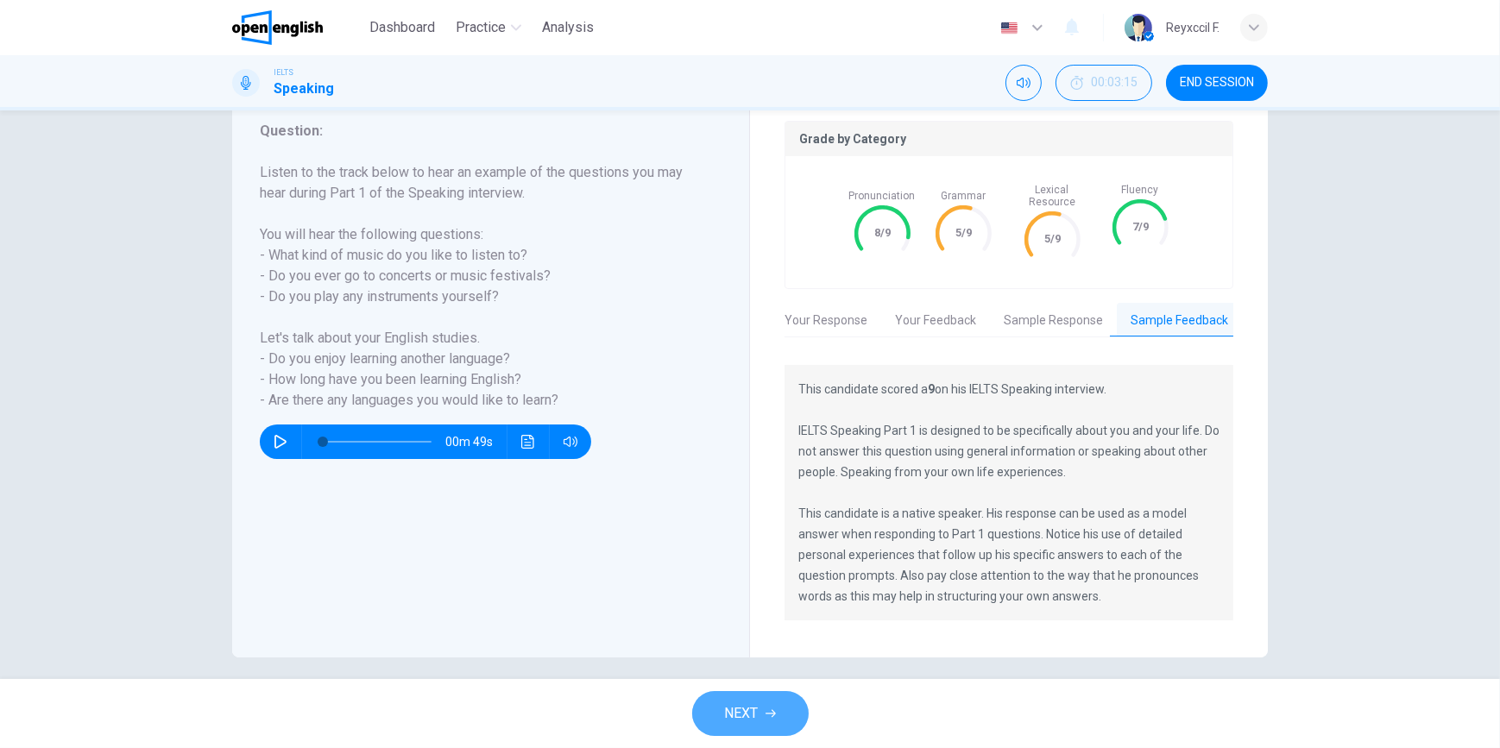
click at [778, 702] on button "NEXT" at bounding box center [750, 713] width 116 height 45
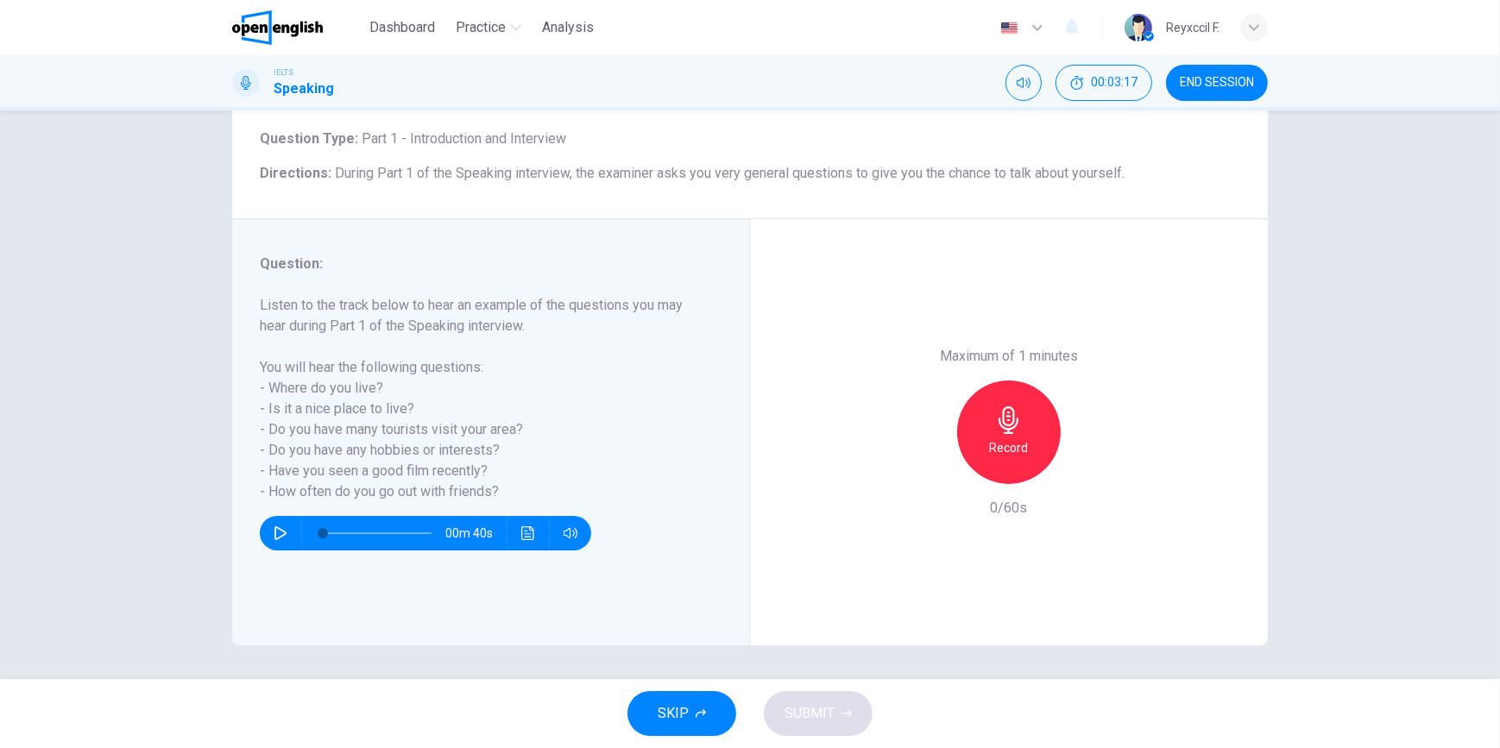
scroll to position [21, 0]
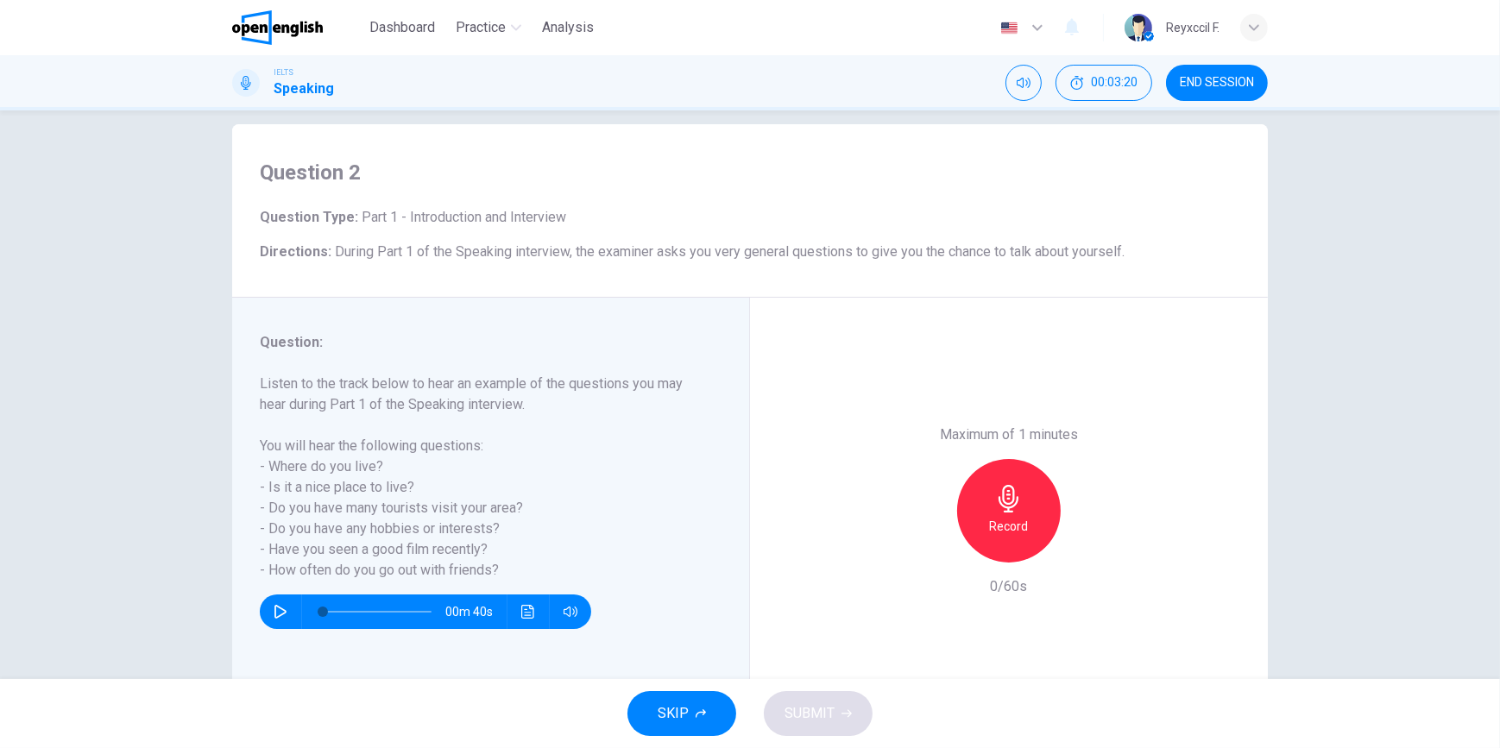
click at [267, 604] on button "button" at bounding box center [281, 612] width 28 height 35
type input "*"
click at [991, 526] on h6 "Record" at bounding box center [1009, 526] width 39 height 21
click at [931, 552] on icon "button" at bounding box center [930, 549] width 16 height 16
click at [998, 521] on h6 "Record" at bounding box center [1009, 526] width 39 height 21
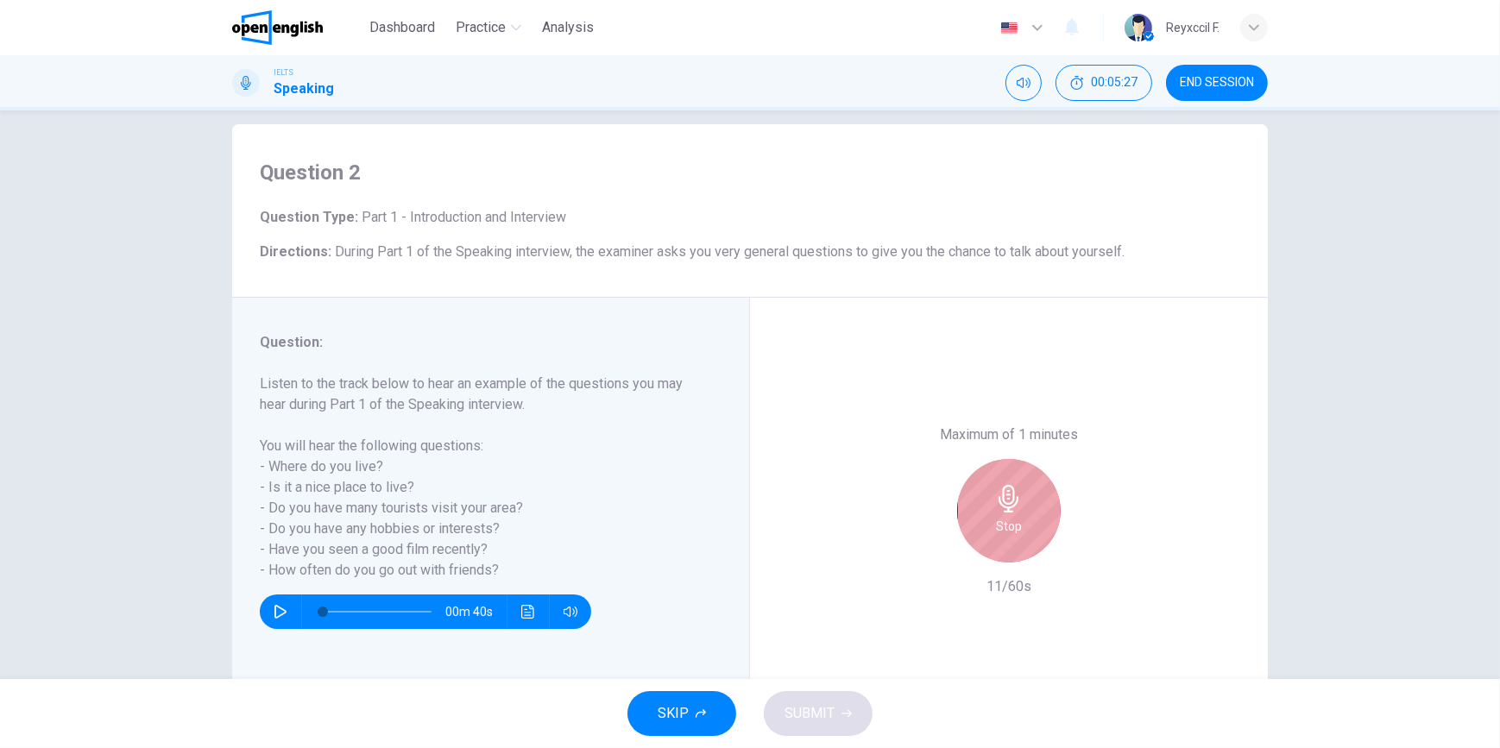
click at [998, 521] on h6 "Stop" at bounding box center [1009, 526] width 26 height 21
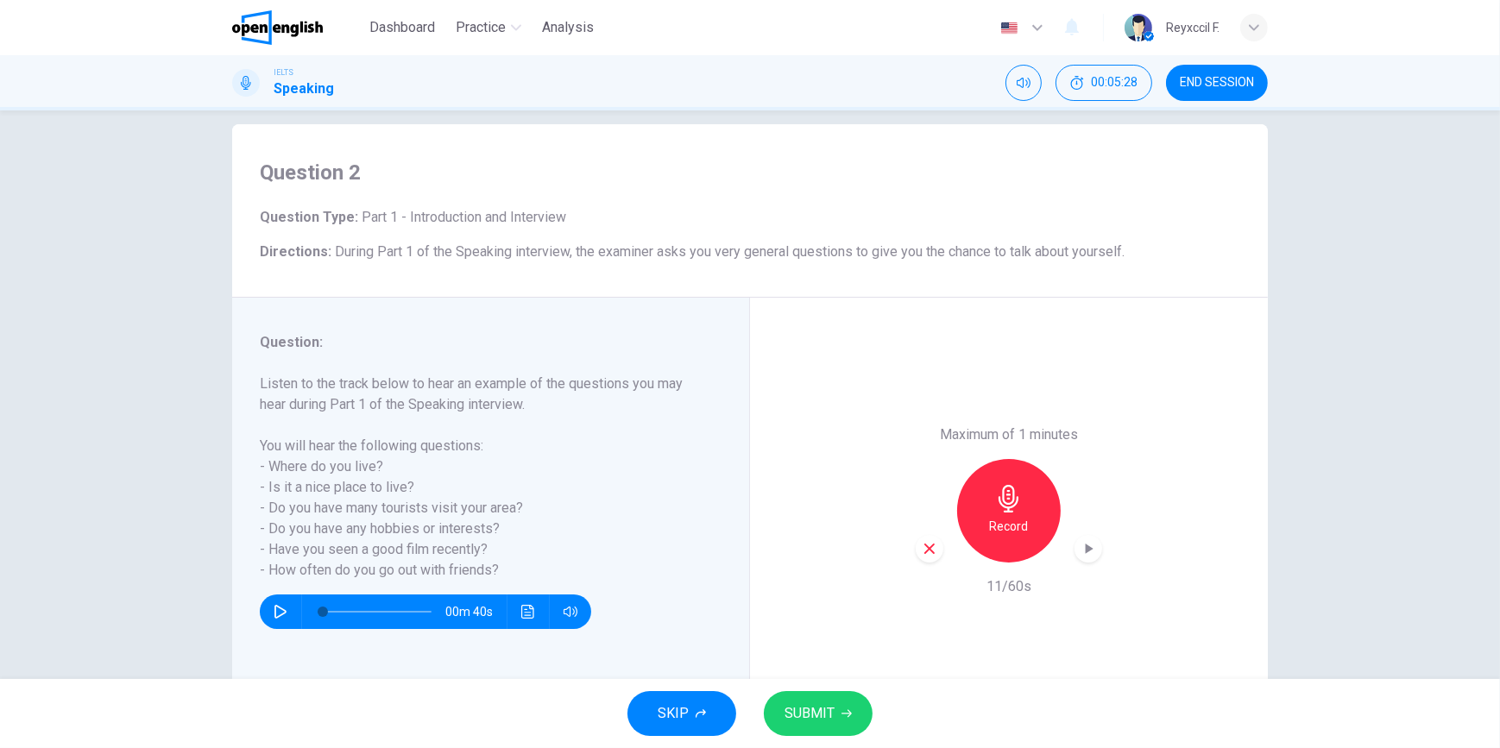
click at [925, 546] on icon "button" at bounding box center [930, 549] width 16 height 16
click at [1020, 496] on div "Record" at bounding box center [1009, 511] width 104 height 104
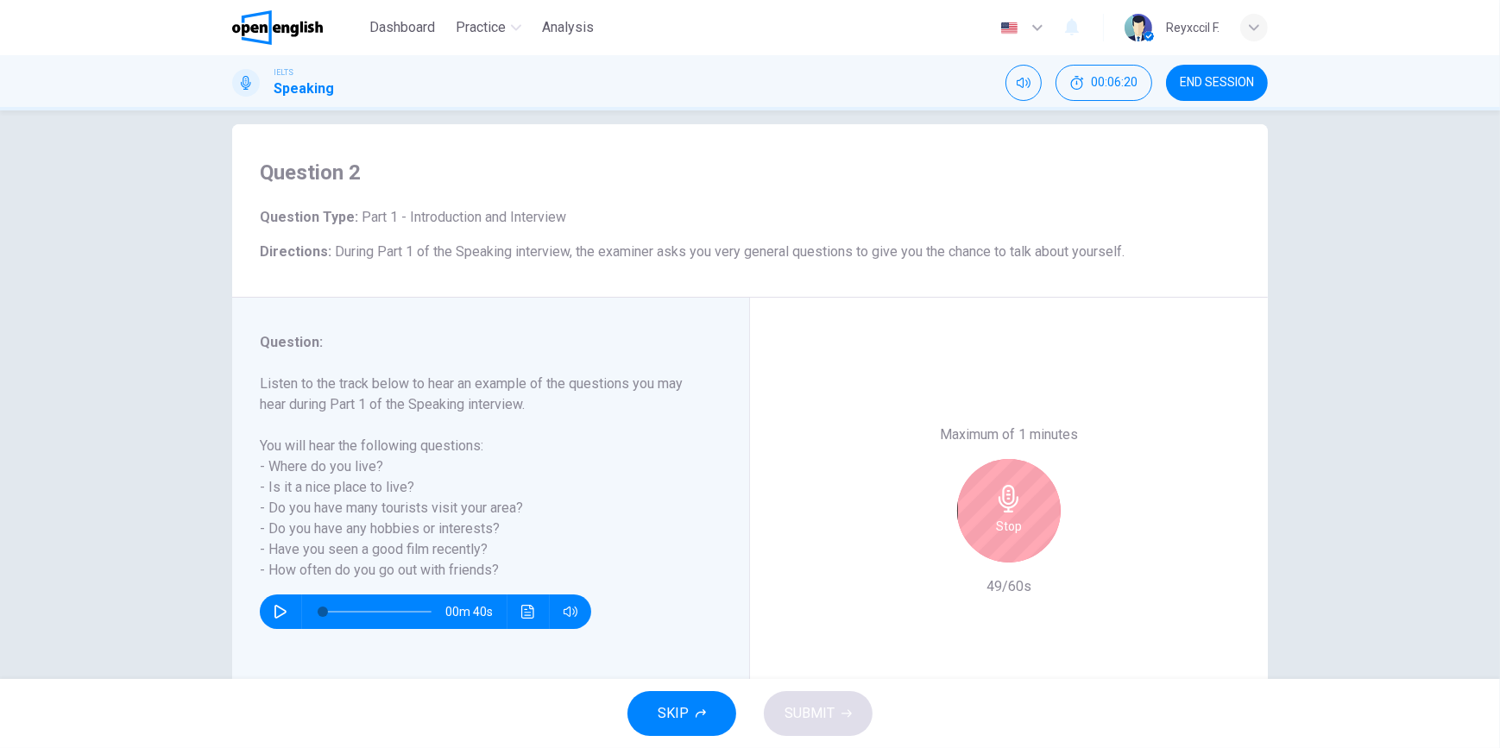
click at [1020, 496] on div "Stop" at bounding box center [1009, 511] width 104 height 104
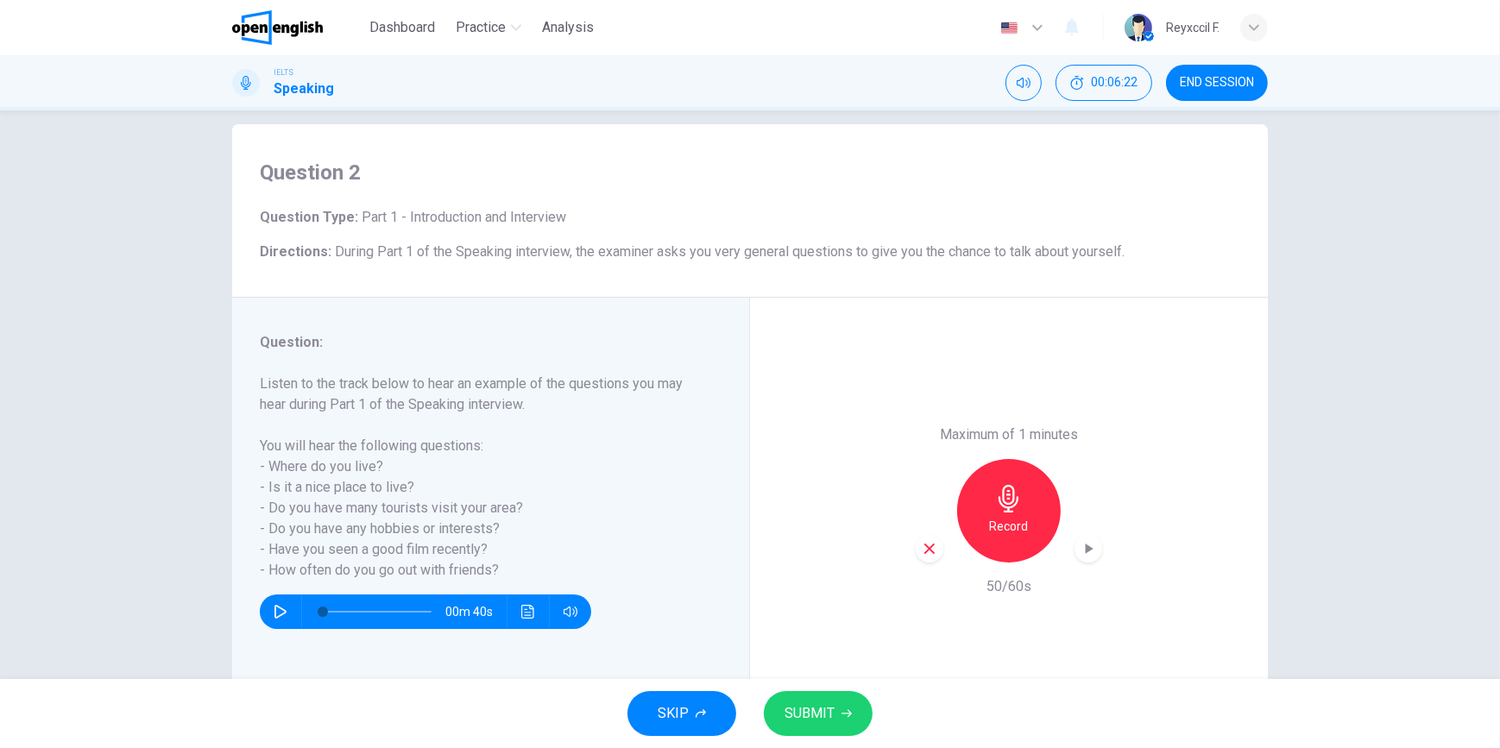
click at [1081, 553] on icon "button" at bounding box center [1088, 548] width 17 height 17
click at [831, 706] on span "SUBMIT" at bounding box center [809, 714] width 50 height 24
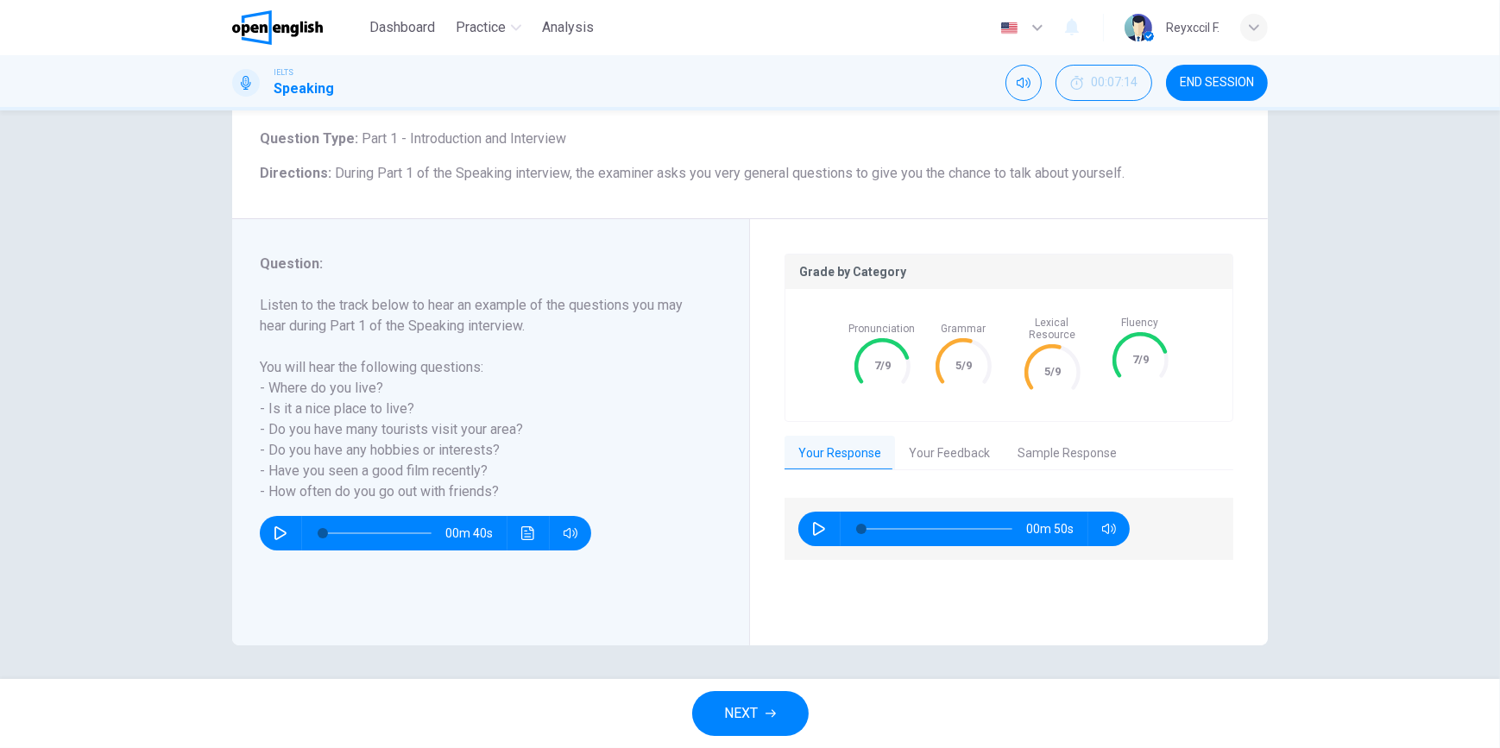
click at [814, 522] on icon "button" at bounding box center [819, 529] width 14 height 14
click at [926, 436] on button "Your Feedback" at bounding box center [949, 454] width 109 height 36
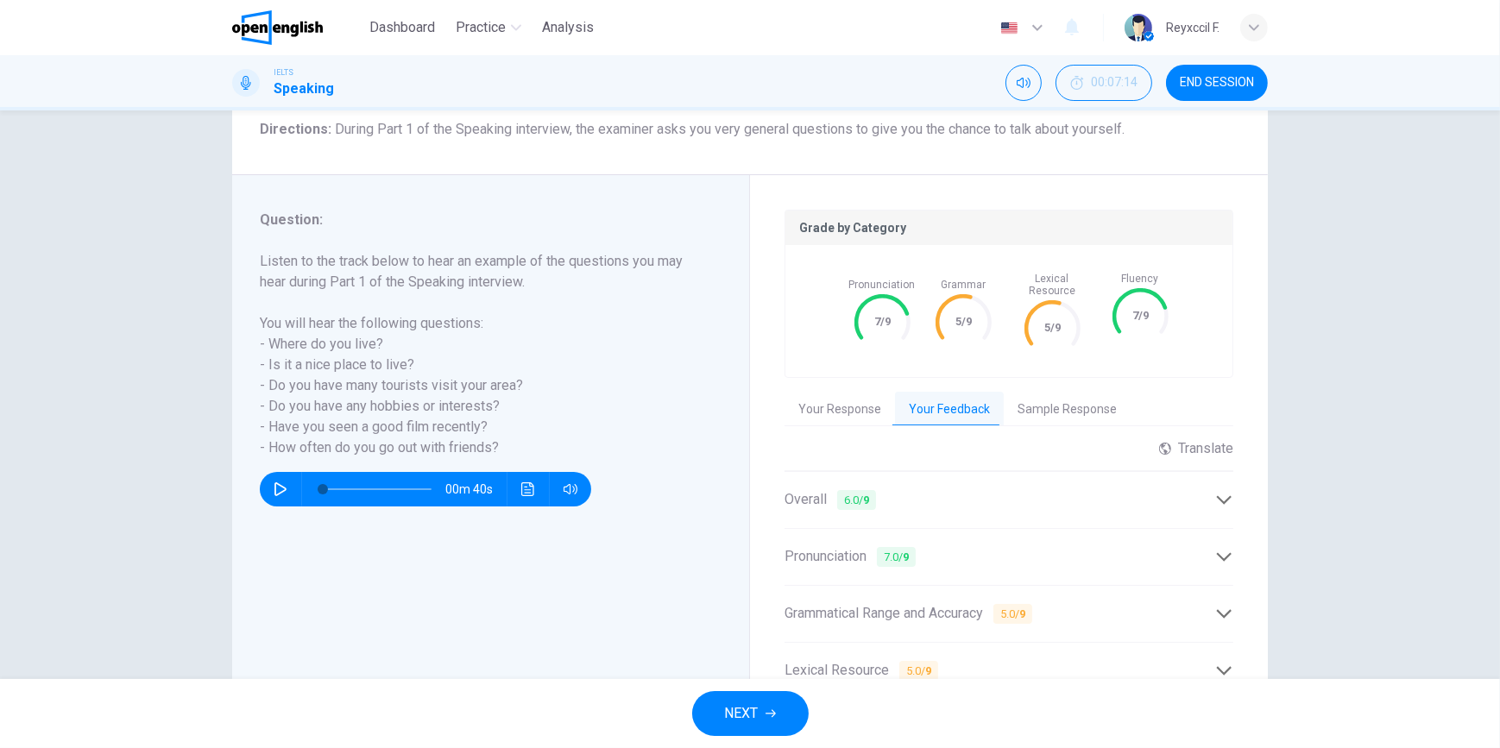
scroll to position [256, 0]
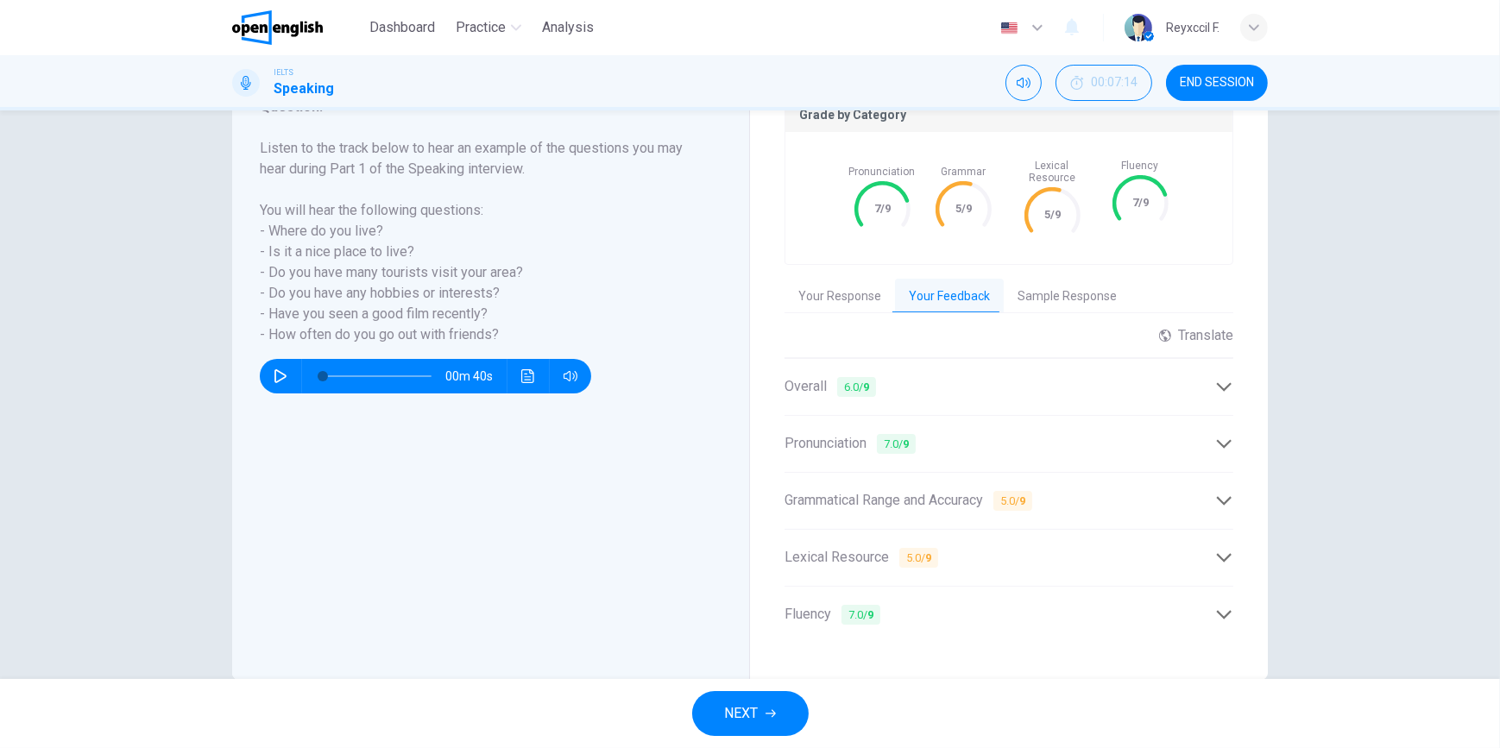
click at [1221, 495] on icon at bounding box center [1224, 501] width 18 height 18
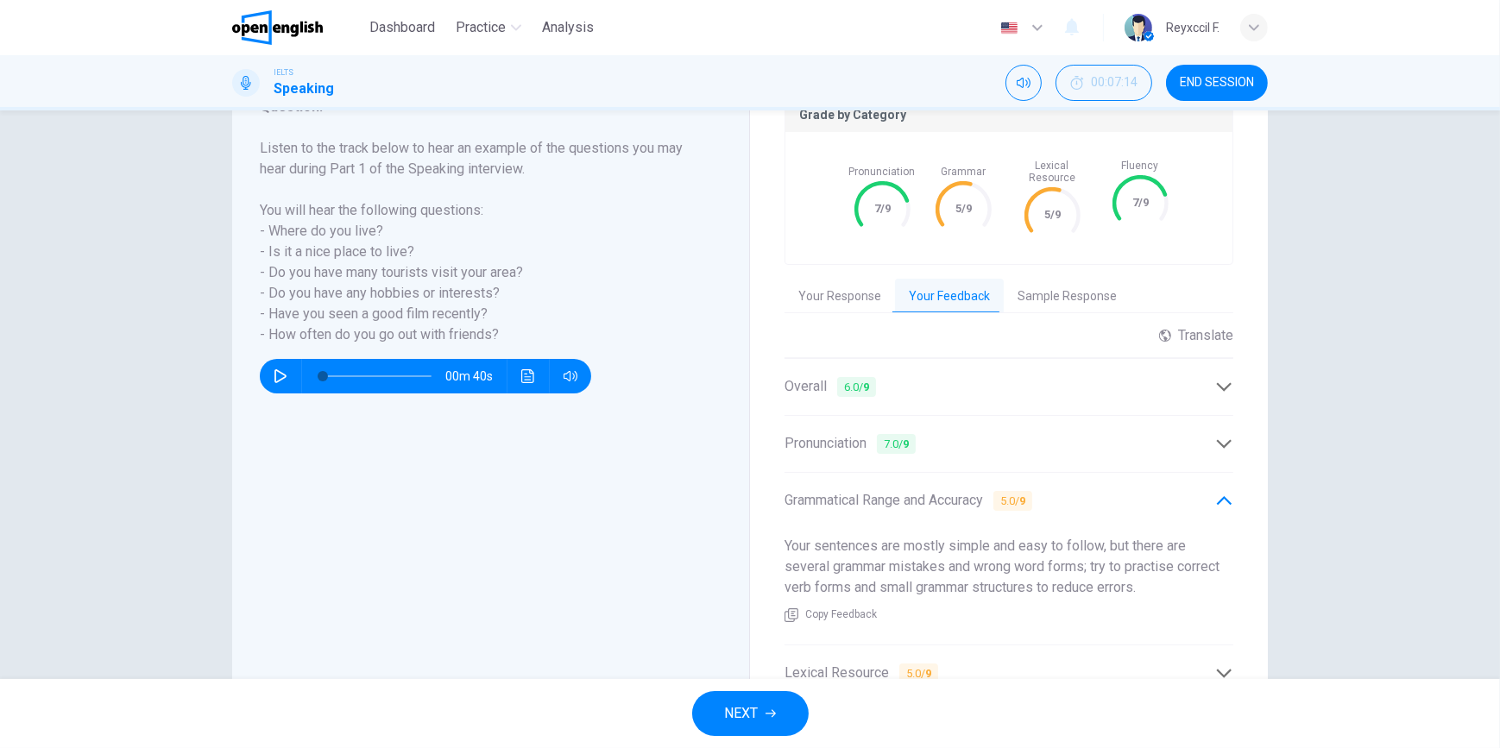
click at [1221, 495] on icon at bounding box center [1224, 501] width 18 height 18
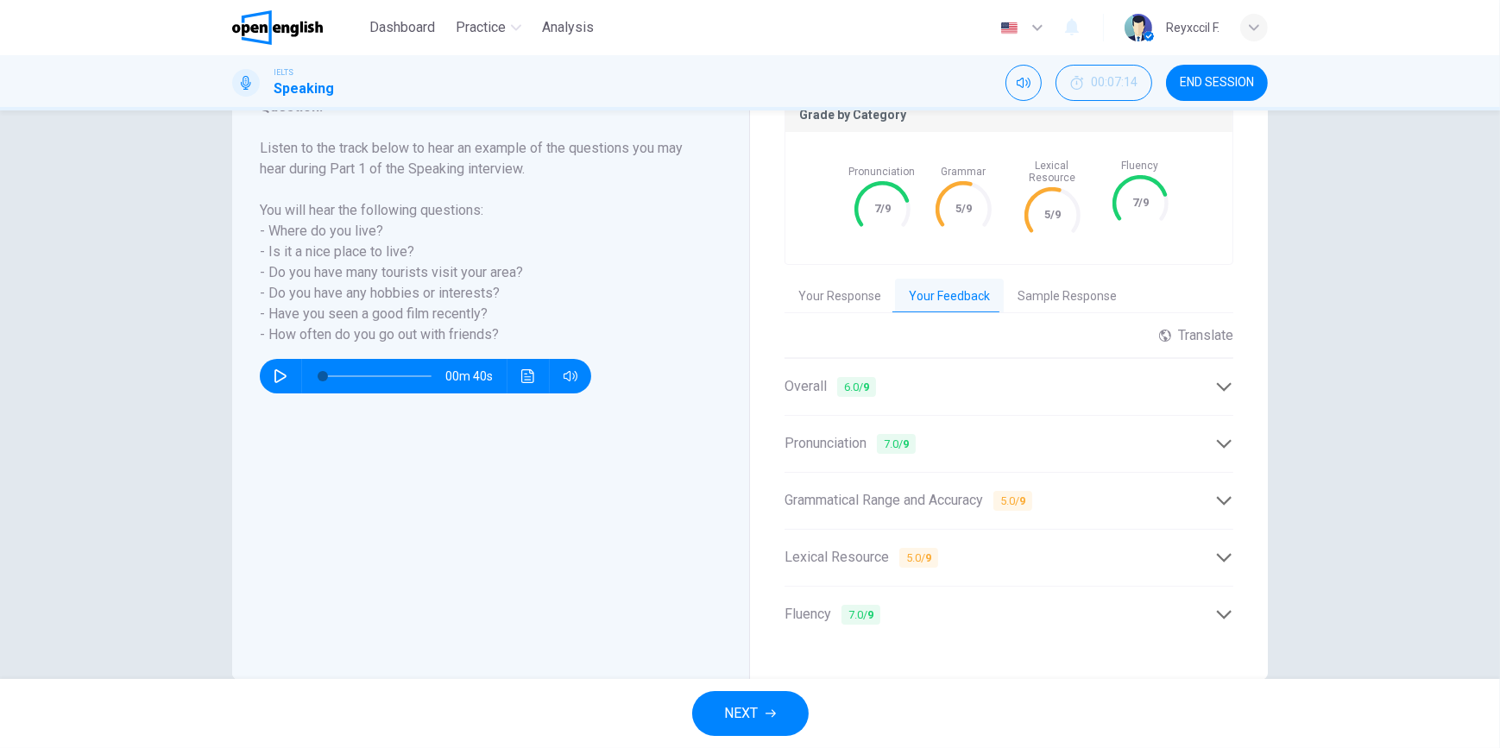
click at [1191, 551] on div "Lexical Resource 5.0 / 9" at bounding box center [999, 558] width 431 height 22
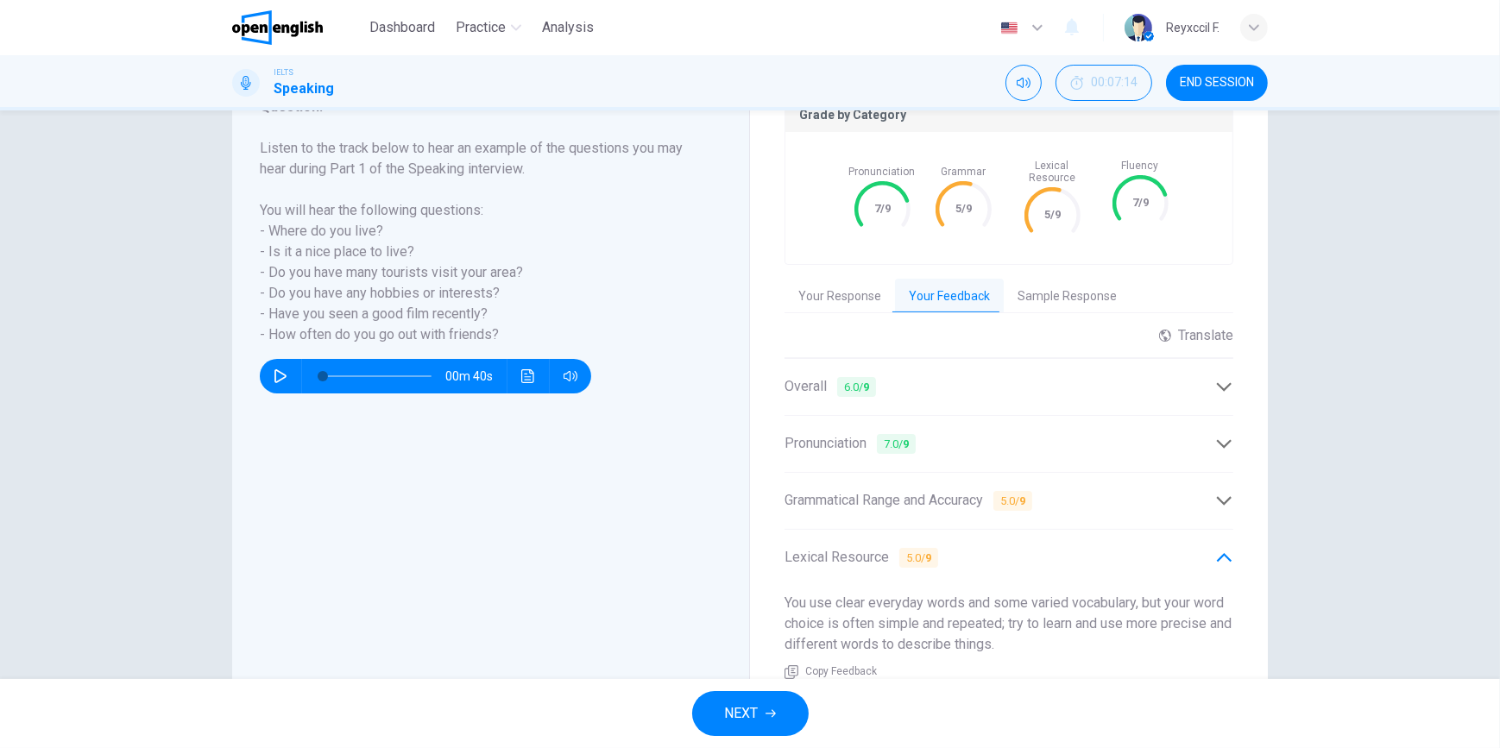
click at [1191, 551] on div "Lexical Resource 5.0 / 9" at bounding box center [999, 558] width 431 height 22
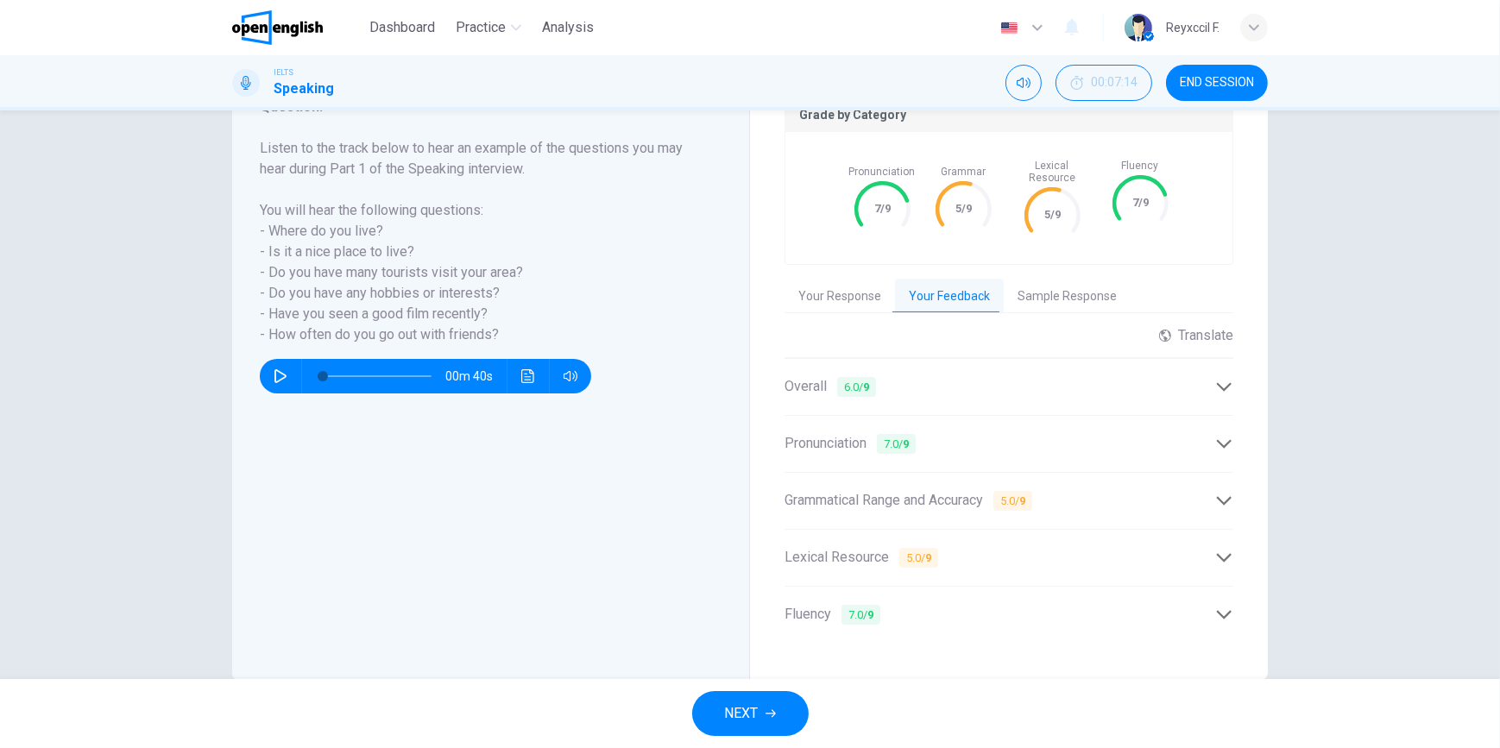
click at [844, 605] on span "7.0 / 9" at bounding box center [860, 615] width 39 height 20
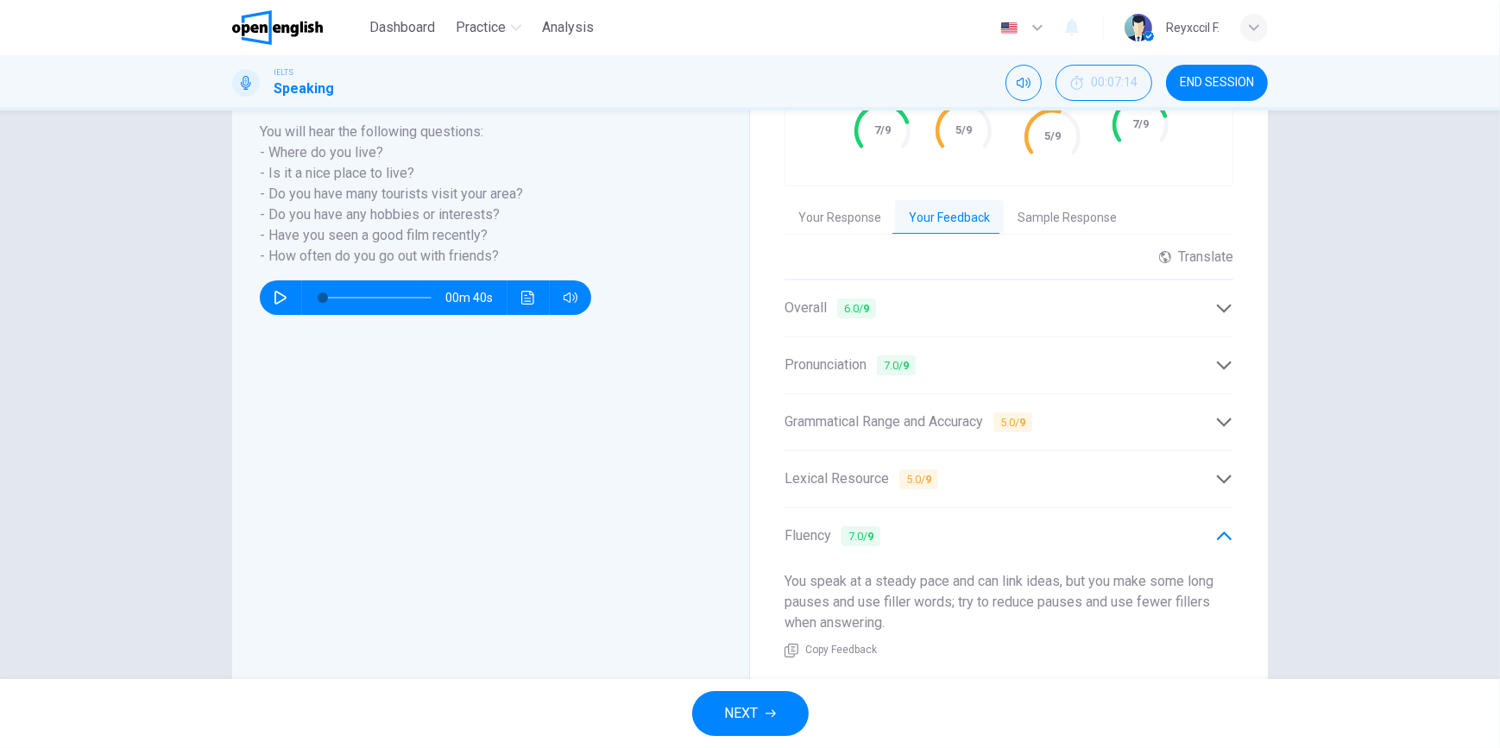
click at [1217, 532] on icon at bounding box center [1224, 536] width 15 height 9
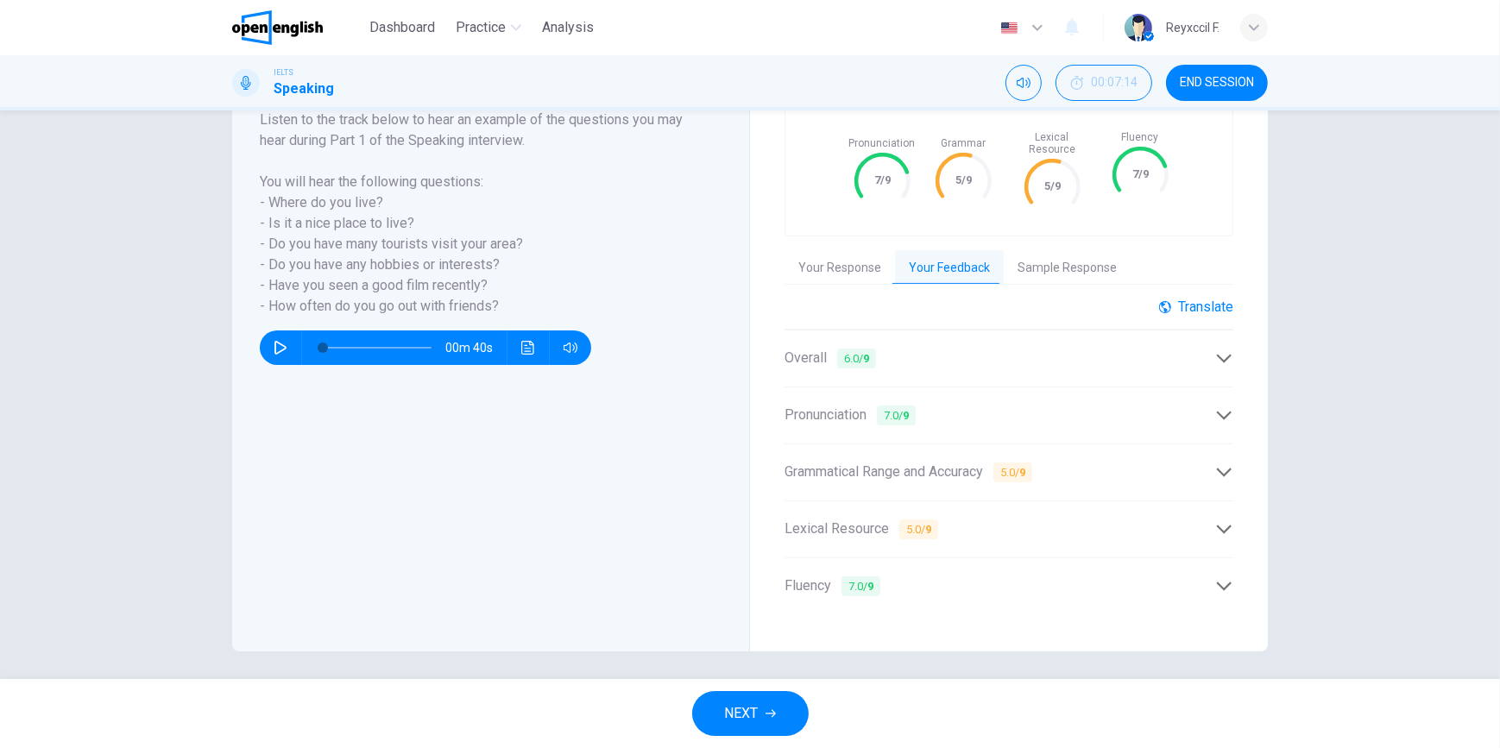
scroll to position [281, 0]
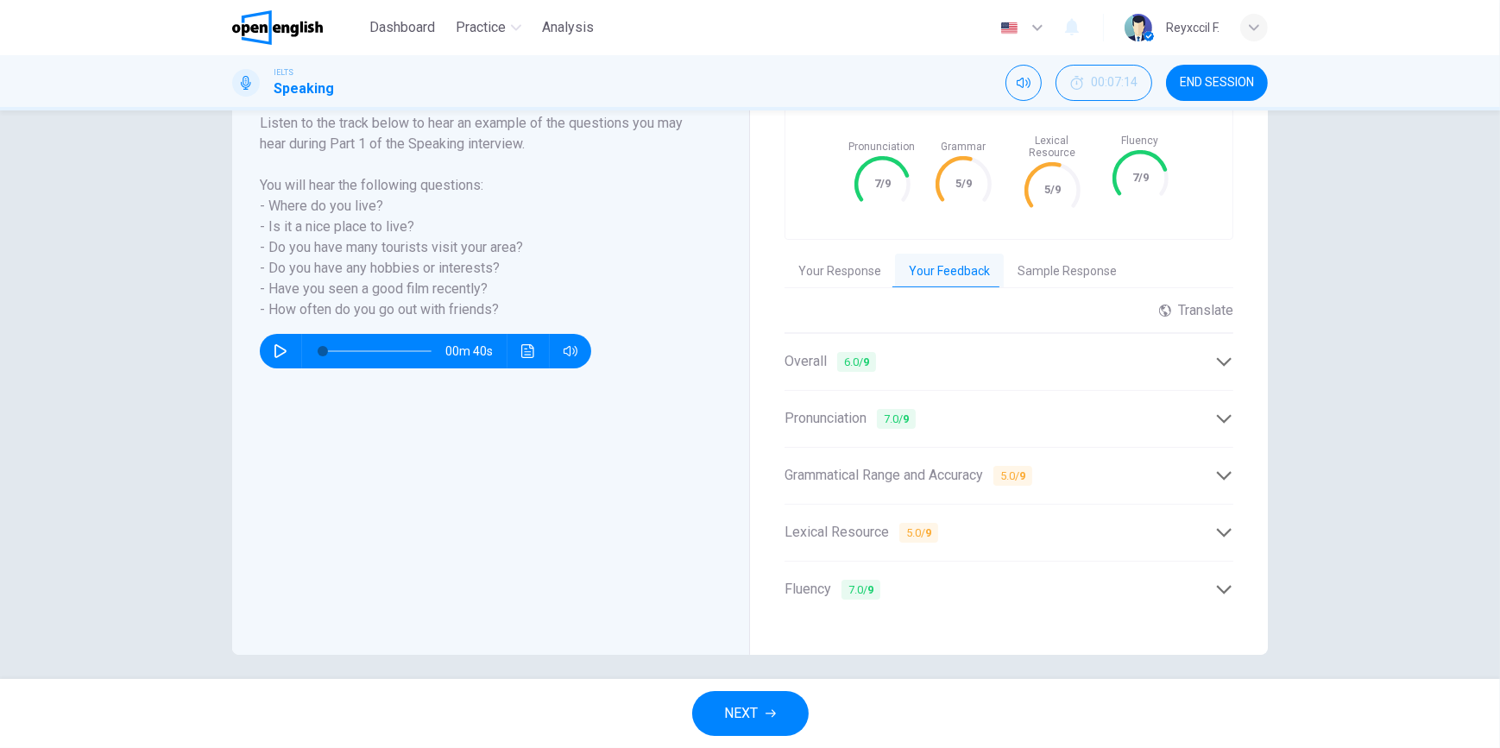
click at [1197, 318] on div "Translate ​ ​ Powered by" at bounding box center [1008, 317] width 449 height 31
click at [1217, 357] on icon at bounding box center [1224, 361] width 15 height 9
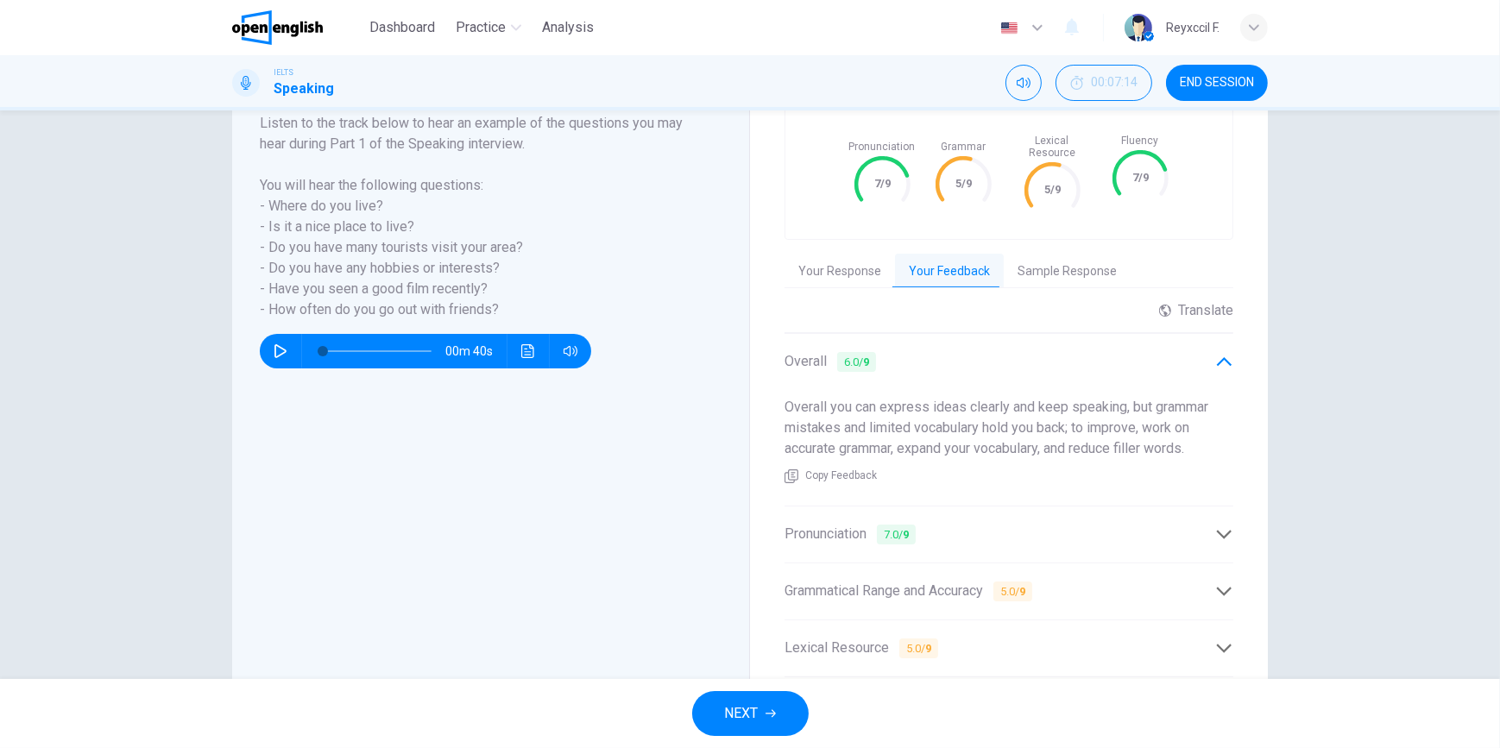
click at [1217, 357] on icon at bounding box center [1224, 361] width 15 height 9
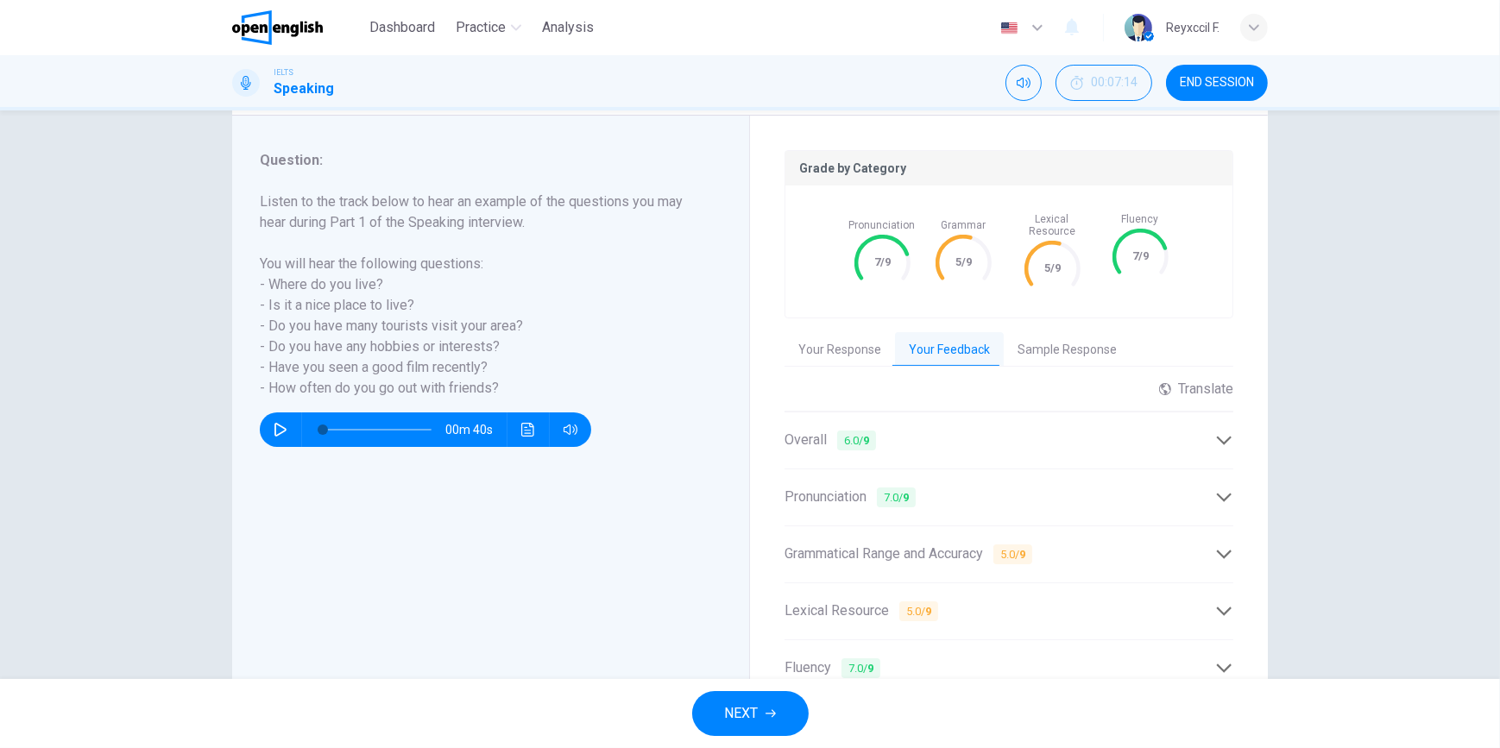
click at [1050, 338] on button "Sample Response" at bounding box center [1067, 350] width 127 height 36
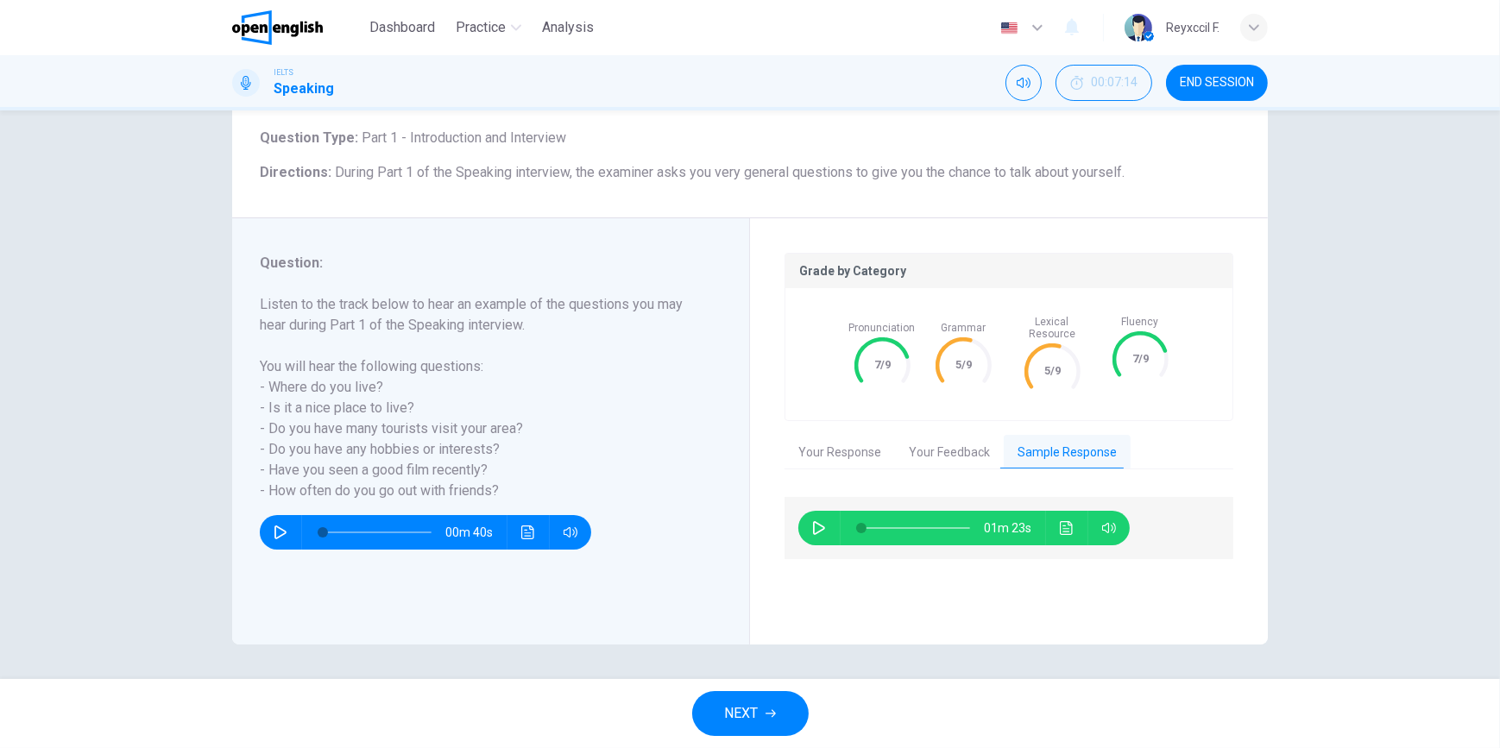
scroll to position [100, 0]
click at [847, 438] on button "Your Response" at bounding box center [839, 453] width 110 height 36
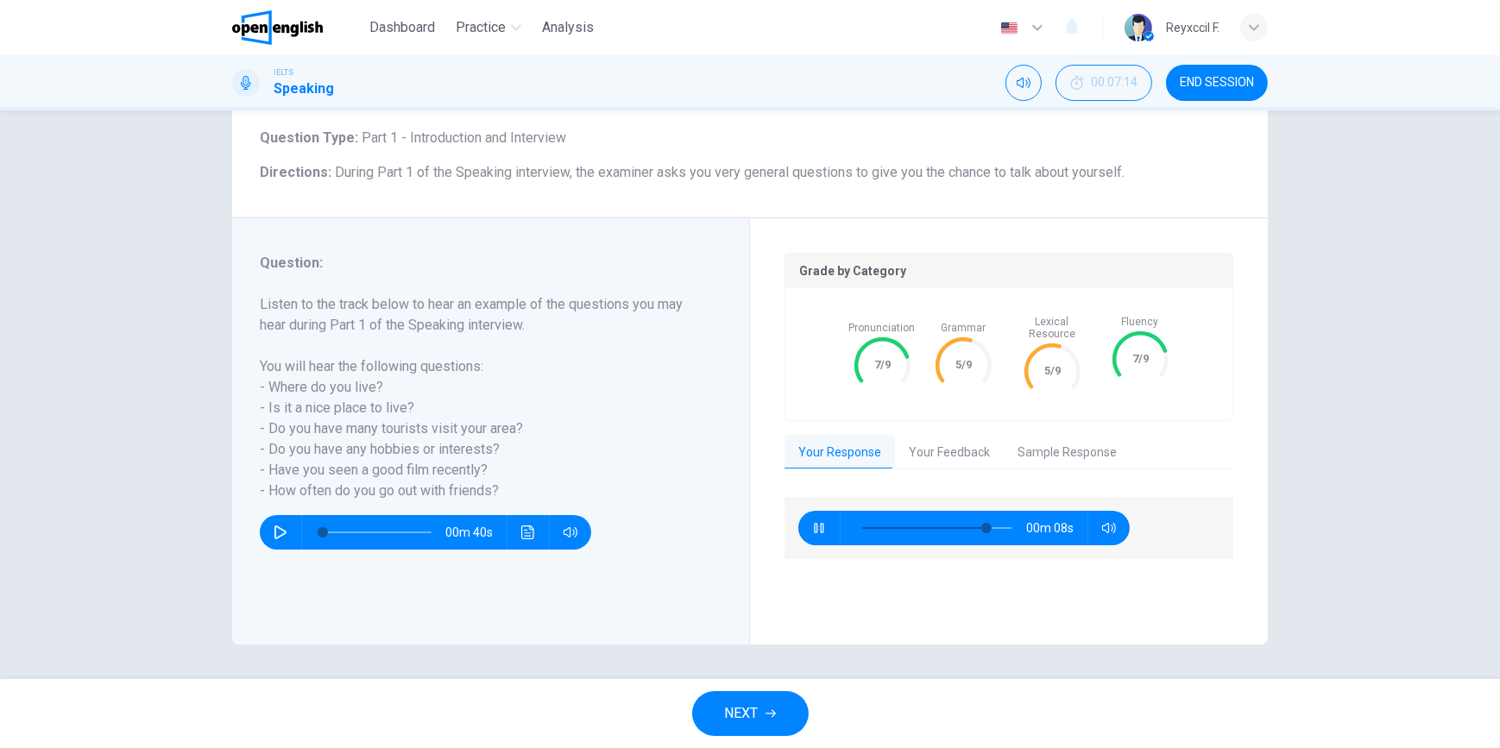
drag, startPoint x: 811, startPoint y: 524, endPoint x: 885, endPoint y: 497, distance: 78.1
click at [812, 522] on button "button" at bounding box center [819, 528] width 28 height 35
type input "**"
click at [1077, 440] on button "Sample Response" at bounding box center [1067, 453] width 127 height 36
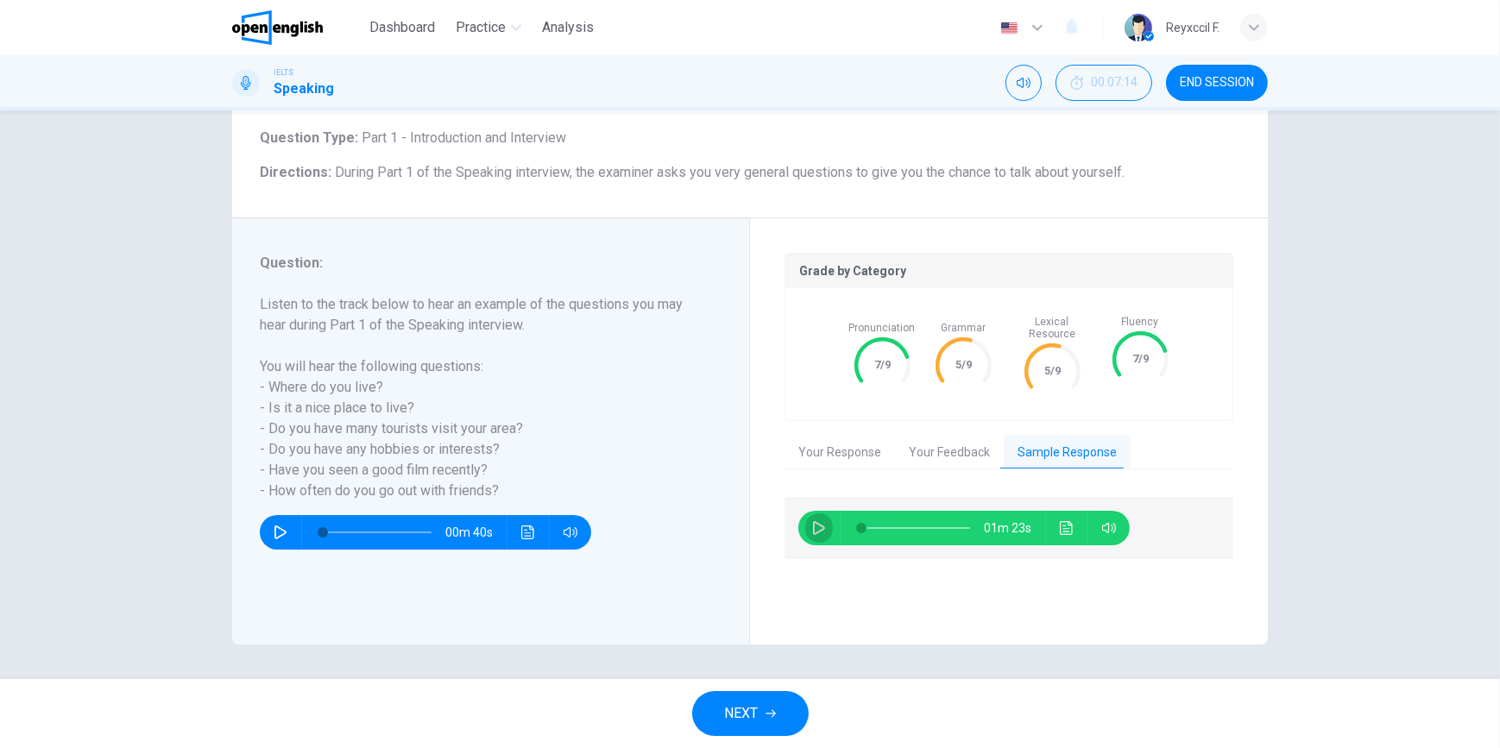
click at [813, 521] on icon "button" at bounding box center [819, 528] width 12 height 14
type input "*"
click at [744, 712] on span "NEXT" at bounding box center [742, 714] width 34 height 24
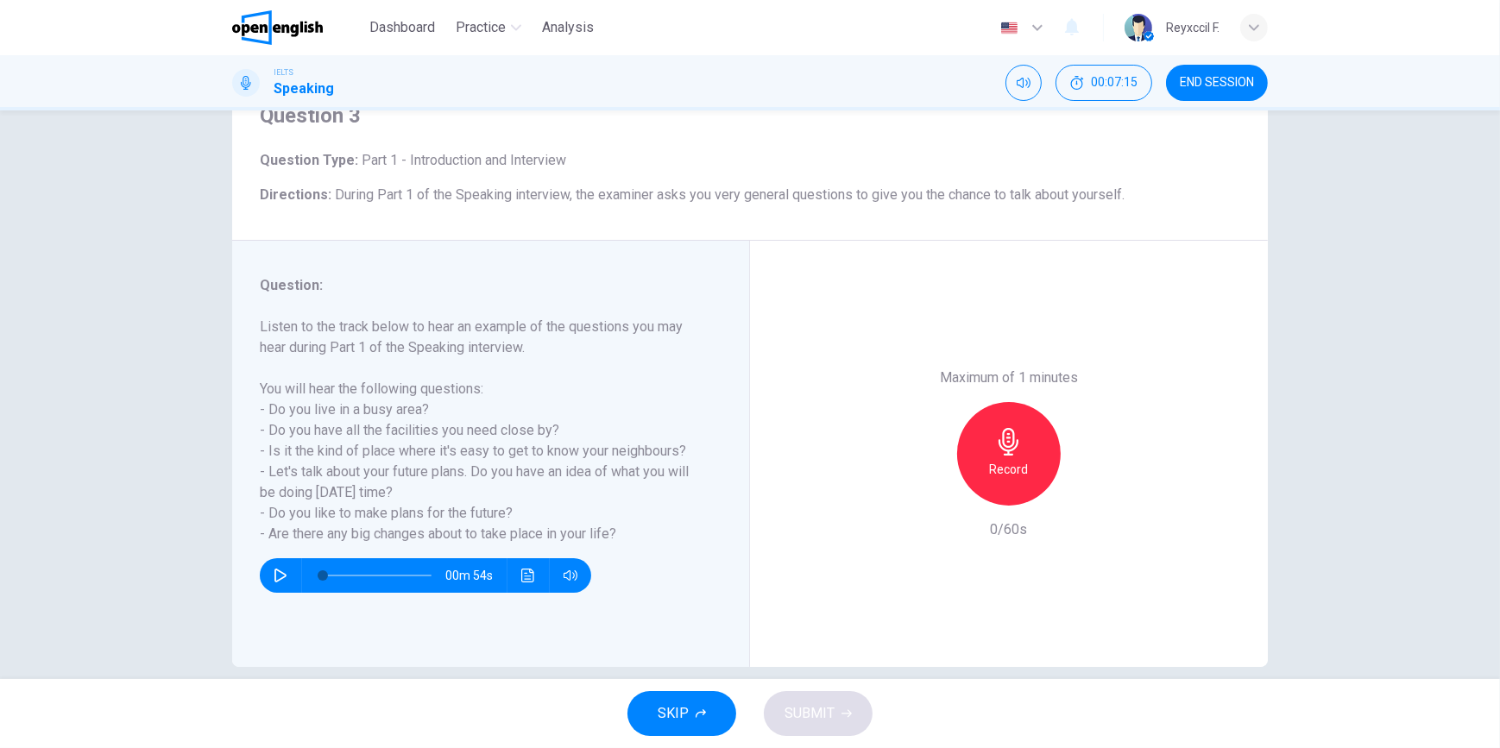
scroll to position [78, 0]
click at [274, 569] on icon "button" at bounding box center [280, 576] width 12 height 14
type input "*"
click at [993, 483] on div "Record" at bounding box center [1009, 454] width 104 height 104
click at [995, 457] on div "Stop" at bounding box center [1009, 454] width 104 height 104
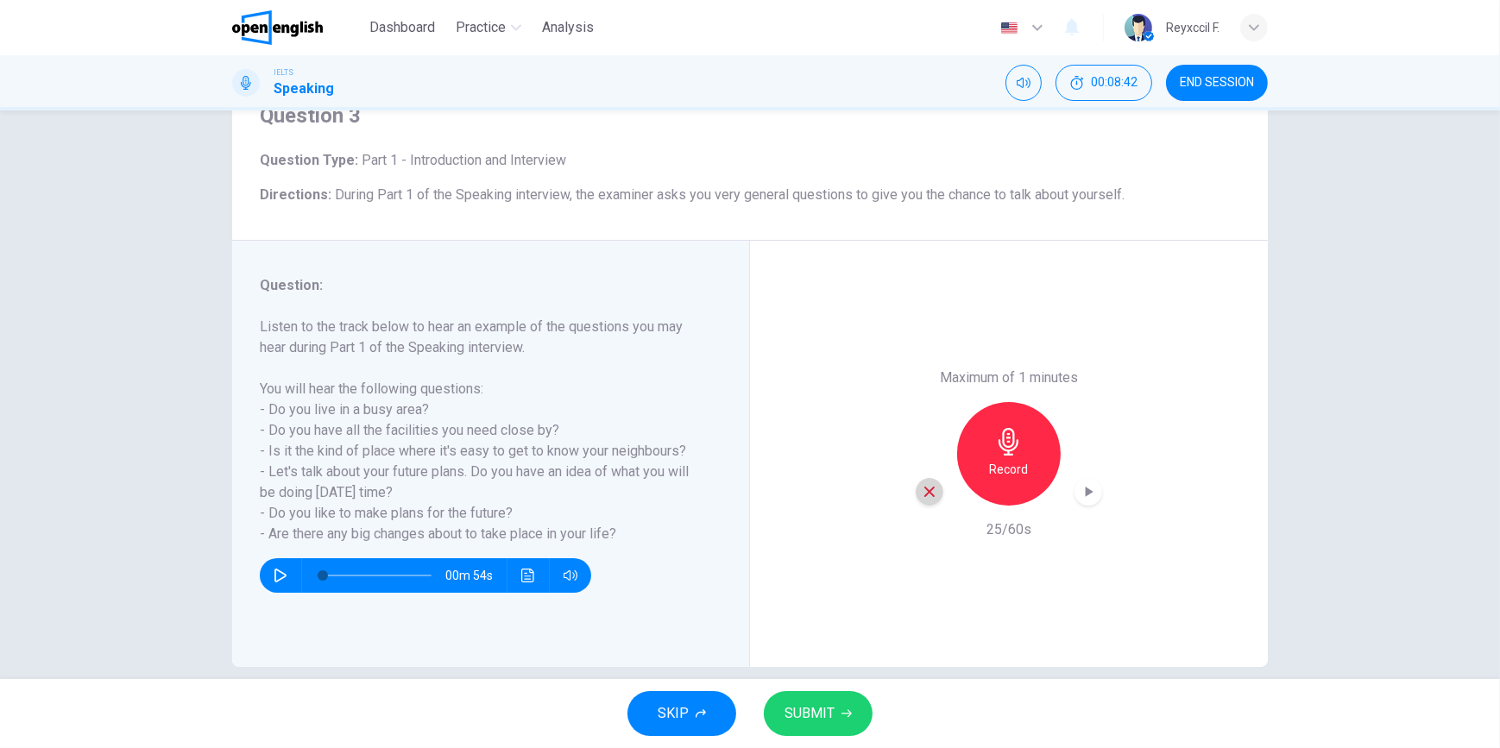
click at [924, 492] on icon "button" at bounding box center [929, 492] width 10 height 10
drag, startPoint x: 382, startPoint y: 430, endPoint x: 439, endPoint y: 432, distance: 57.0
click at [439, 432] on h6 "Listen to the track below to hear an example of the questions you may hear duri…" at bounding box center [480, 431] width 441 height 228
click at [973, 450] on div "Record" at bounding box center [1009, 454] width 104 height 104
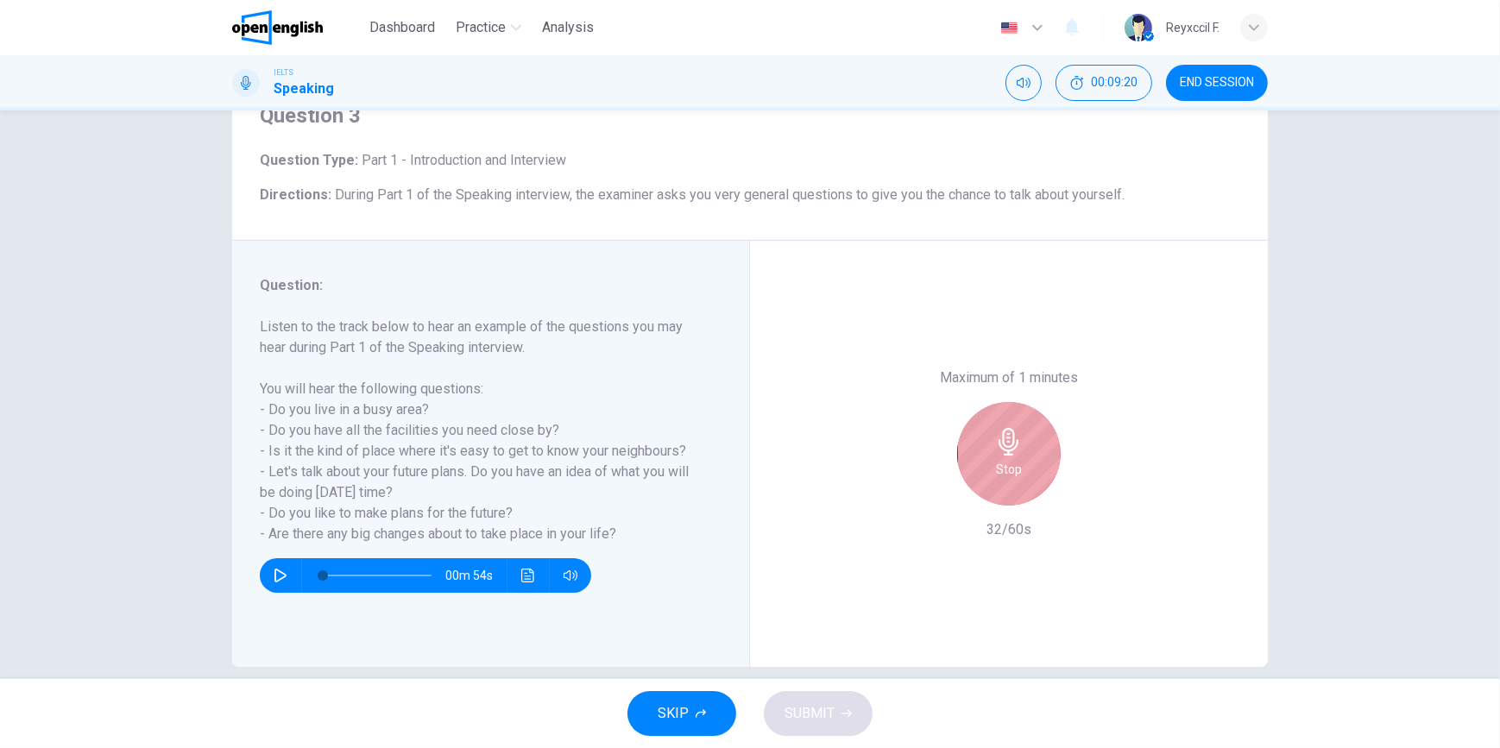
click at [973, 450] on div "Stop" at bounding box center [1009, 454] width 104 height 104
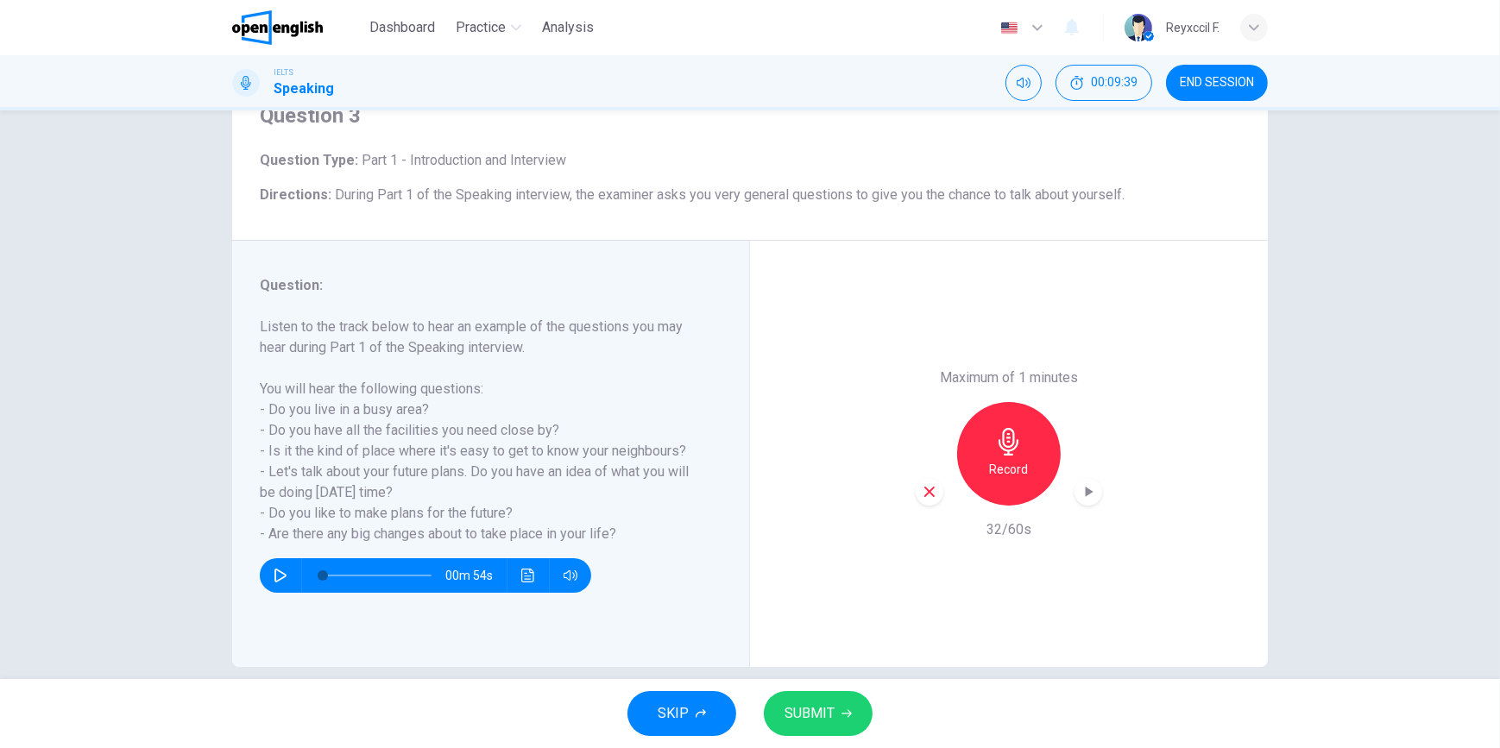
click at [922, 489] on icon "button" at bounding box center [930, 492] width 16 height 16
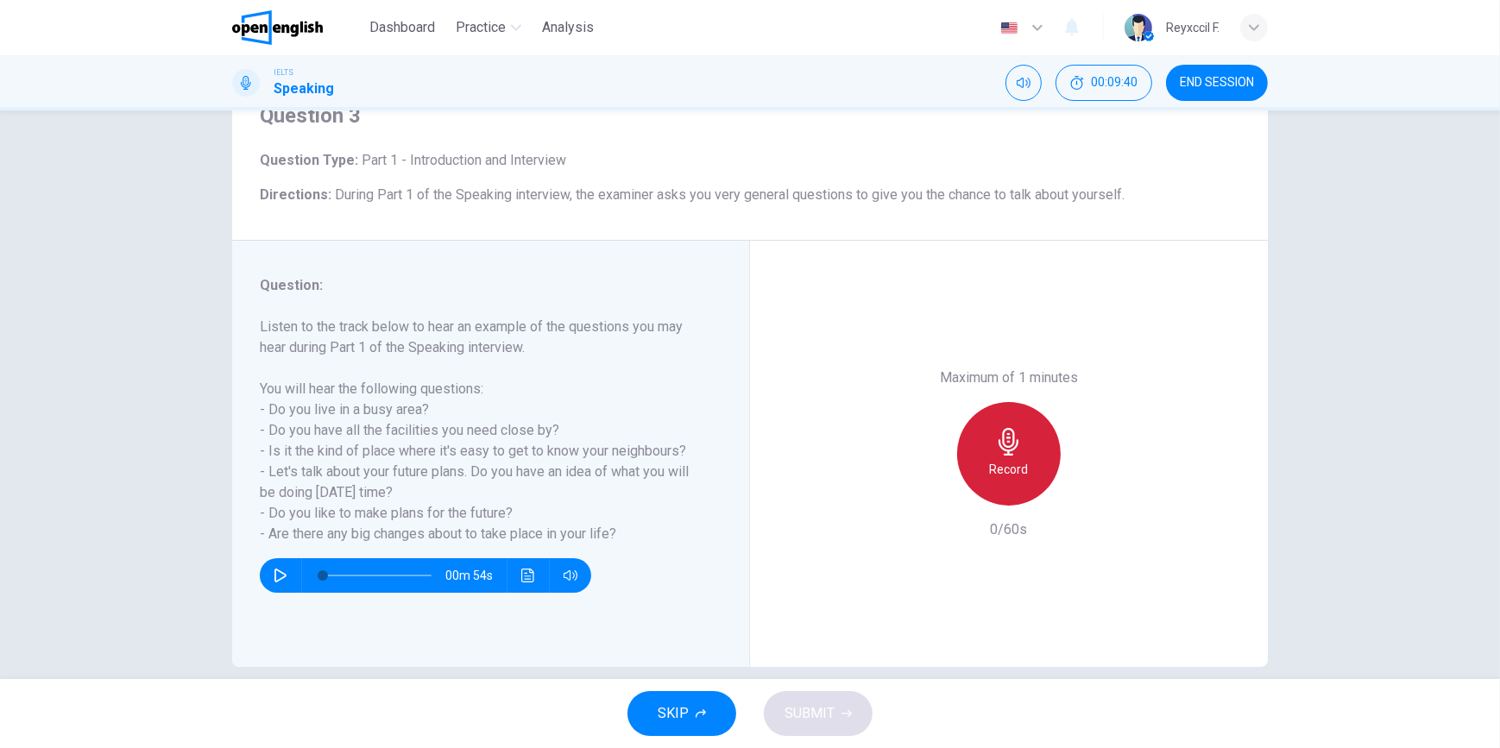
click at [1029, 462] on div "Record" at bounding box center [1009, 454] width 104 height 104
click at [996, 475] on h6 "Stop" at bounding box center [1009, 469] width 26 height 21
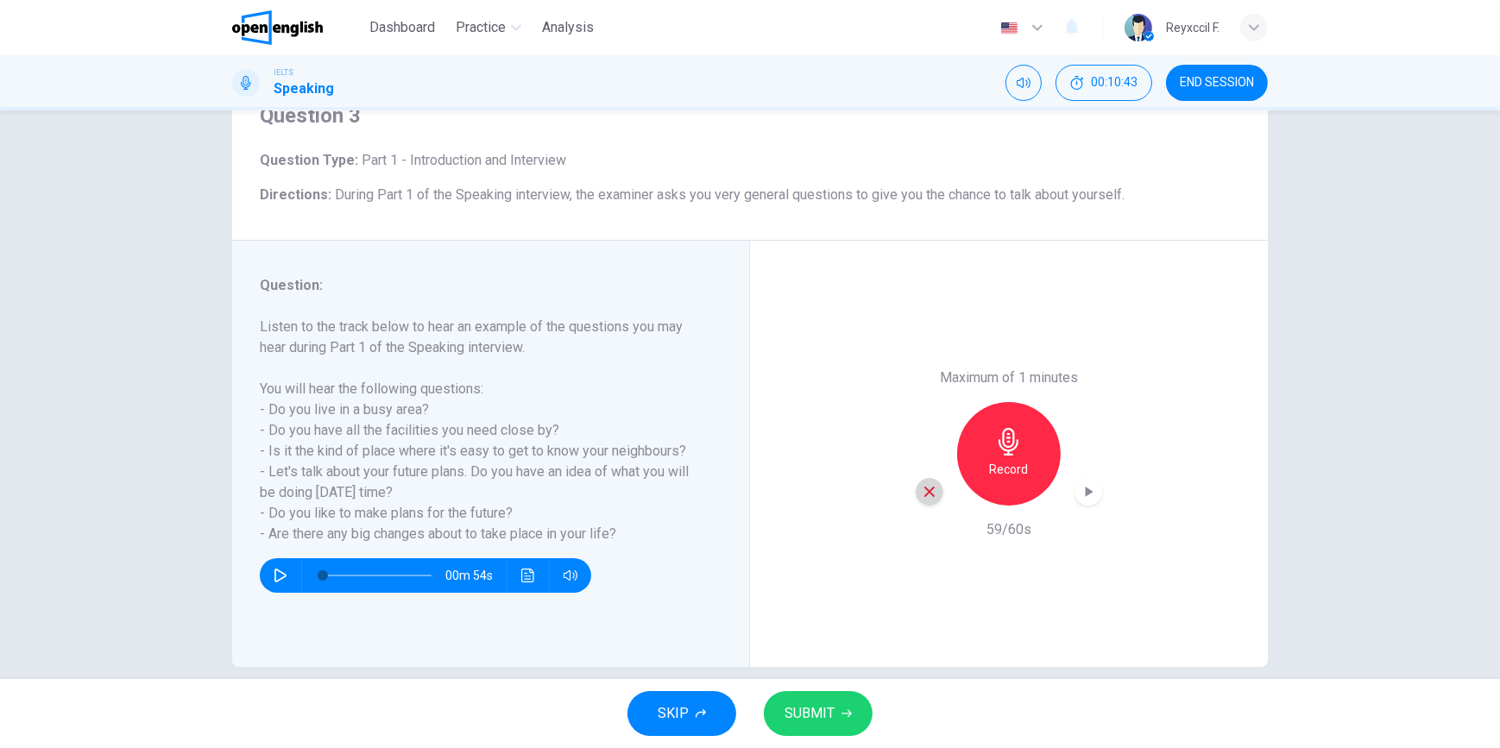
click at [926, 495] on icon "button" at bounding box center [930, 492] width 16 height 16
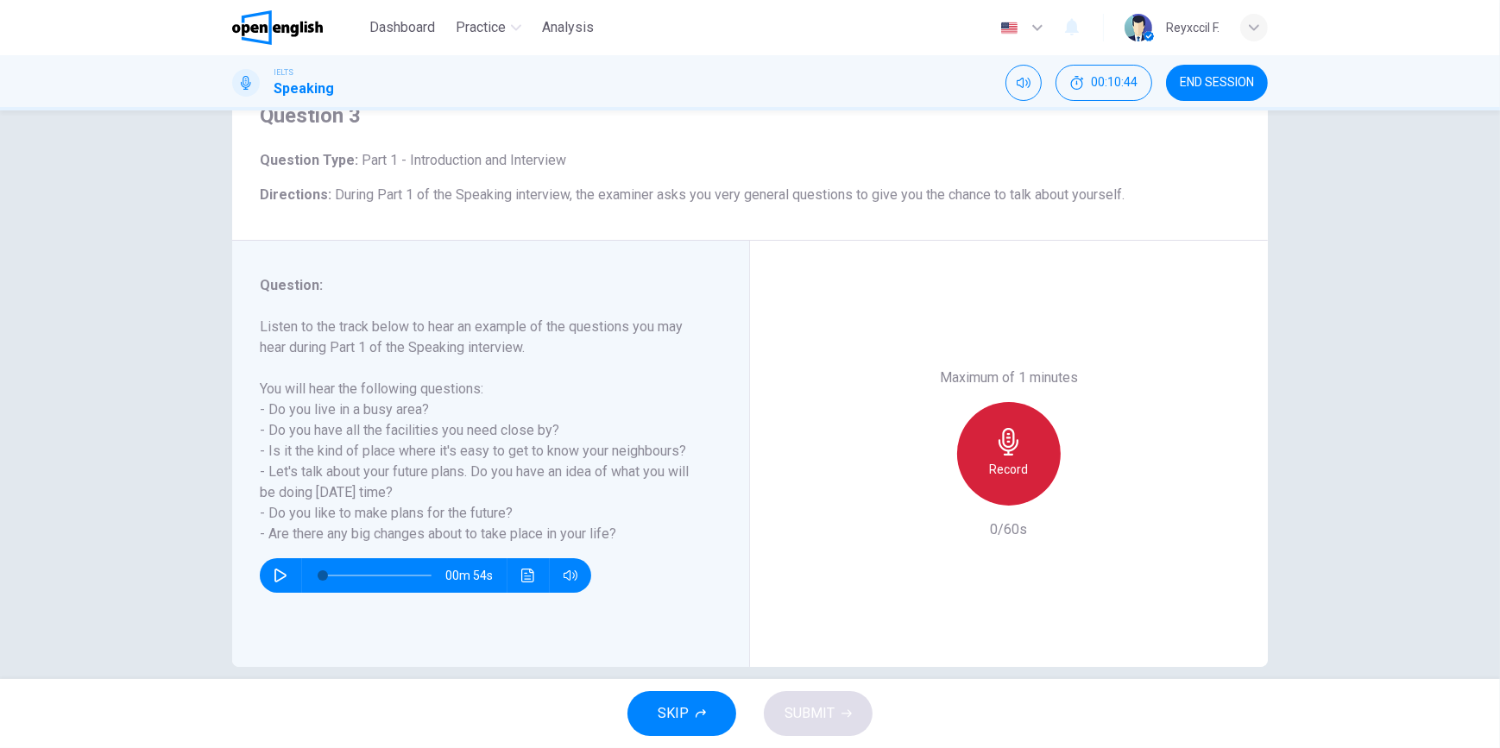
click at [1007, 439] on icon "button" at bounding box center [1009, 442] width 28 height 28
click at [1033, 464] on div "Stop" at bounding box center [1009, 454] width 104 height 104
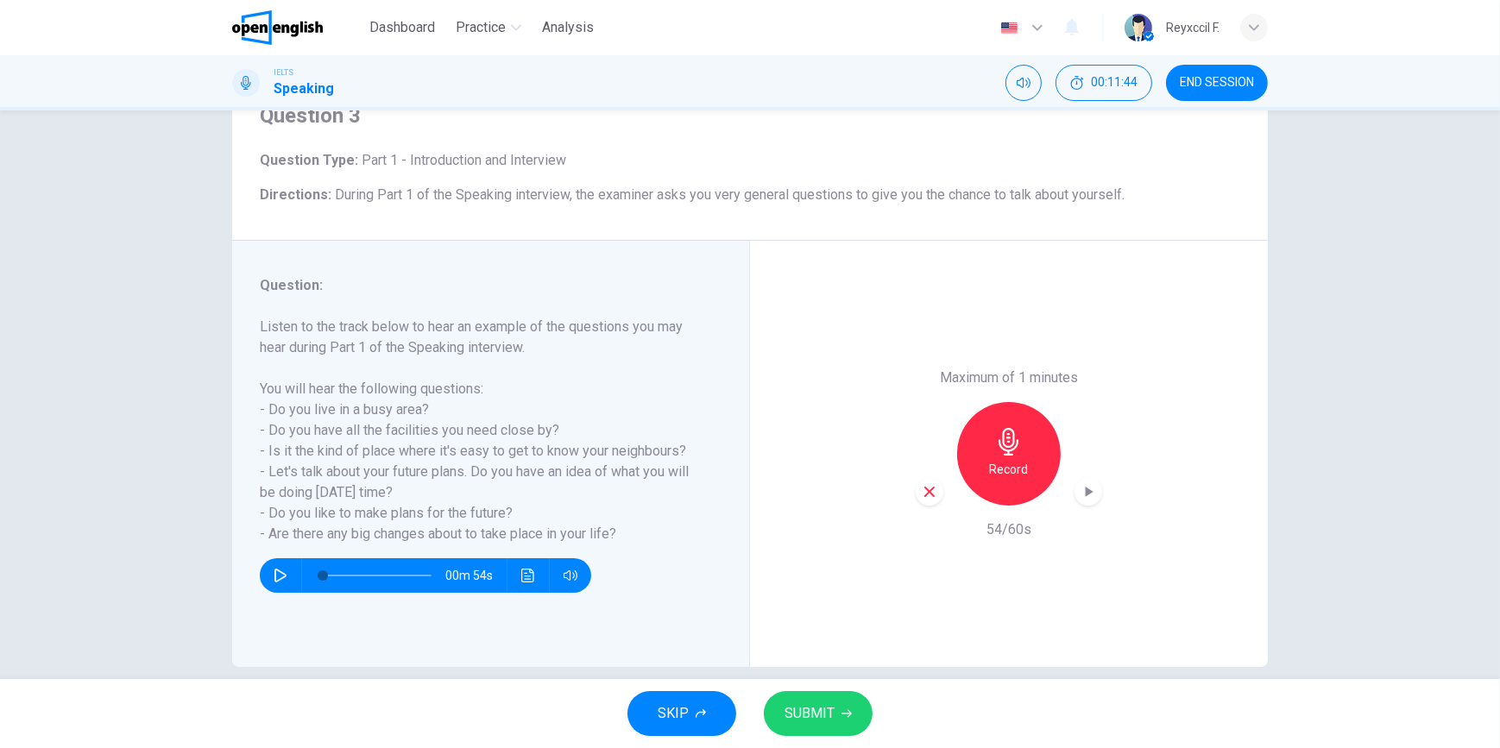
click at [922, 495] on icon "button" at bounding box center [930, 492] width 16 height 16
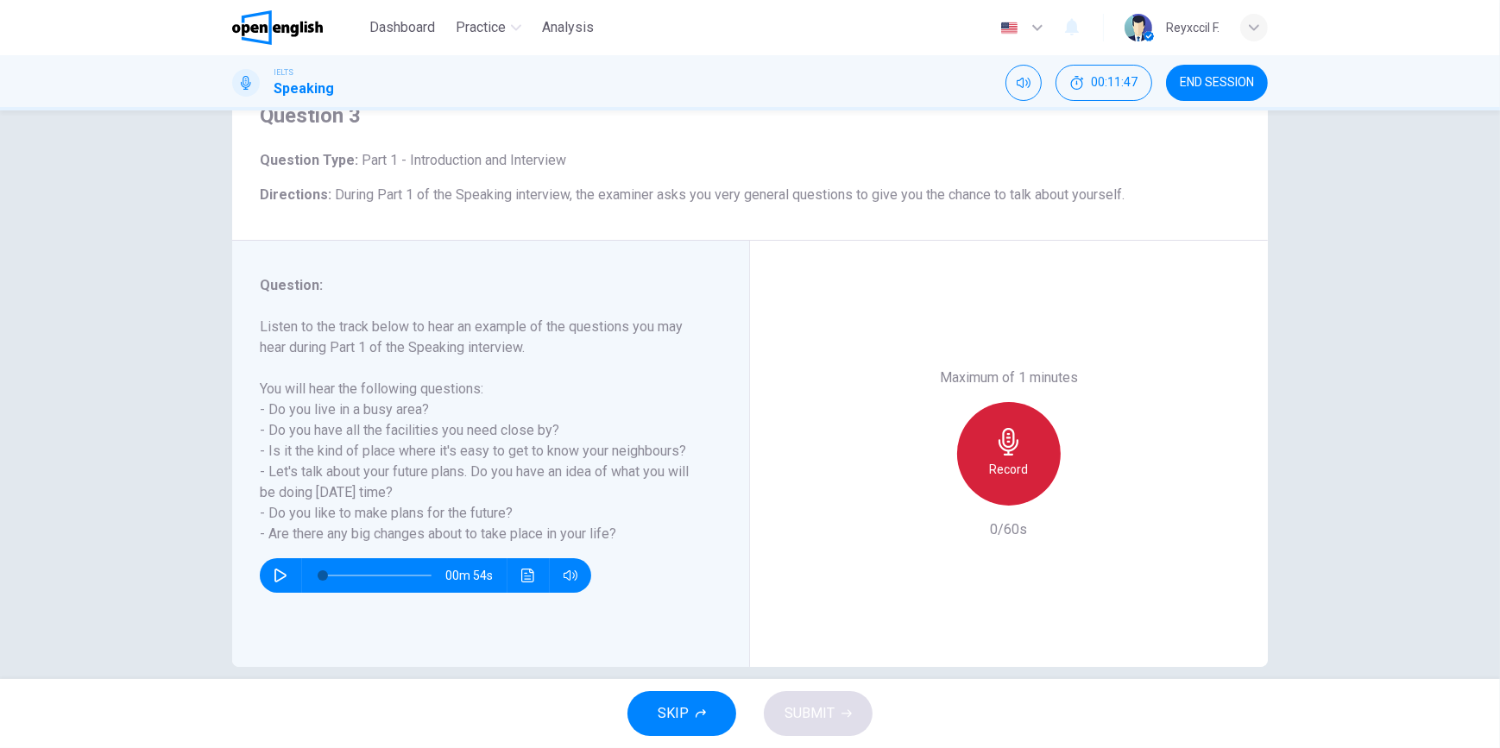
click at [987, 440] on div "Record" at bounding box center [1009, 454] width 104 height 104
click at [987, 440] on div "Stop" at bounding box center [1009, 454] width 104 height 104
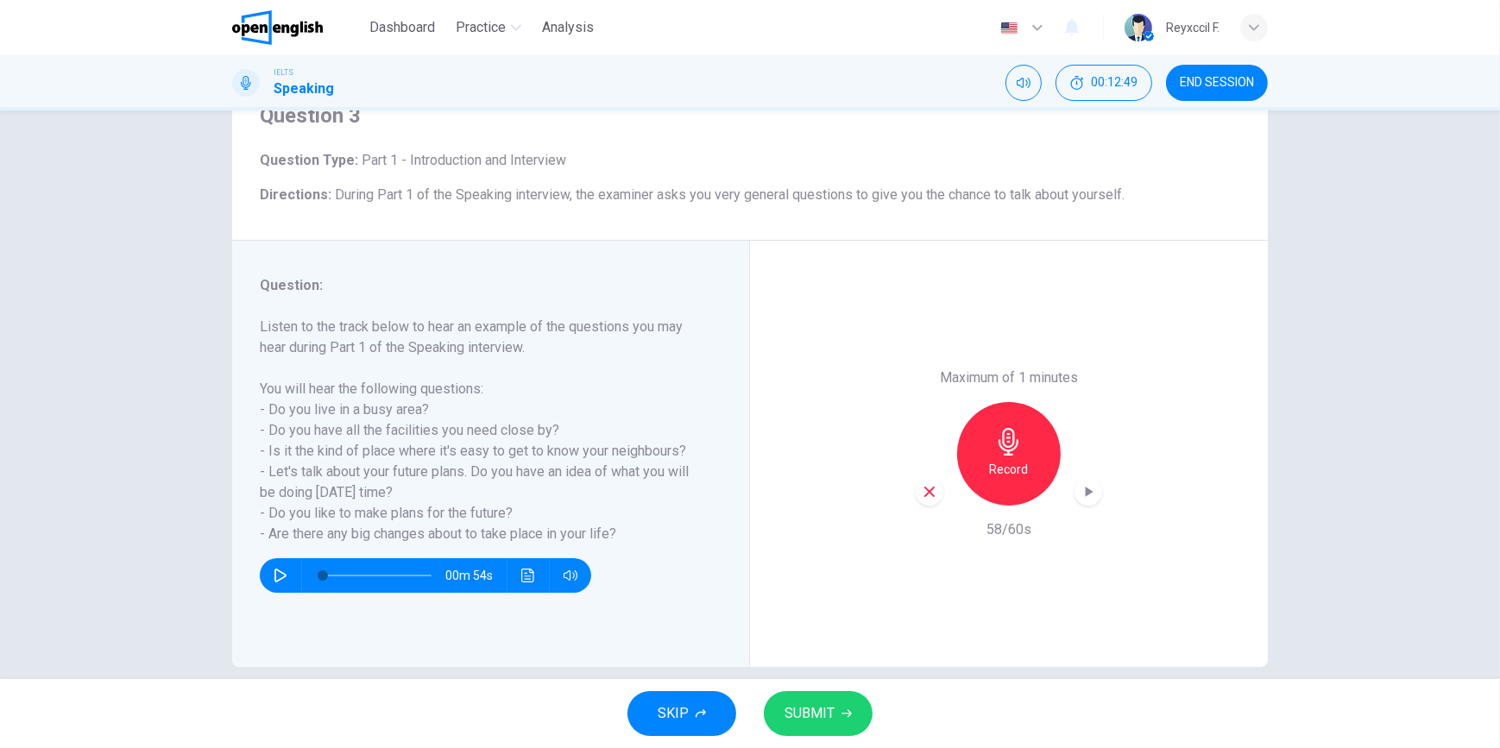
click at [1090, 494] on icon "button" at bounding box center [1088, 491] width 17 height 17
click at [804, 722] on span "SUBMIT" at bounding box center [809, 714] width 50 height 24
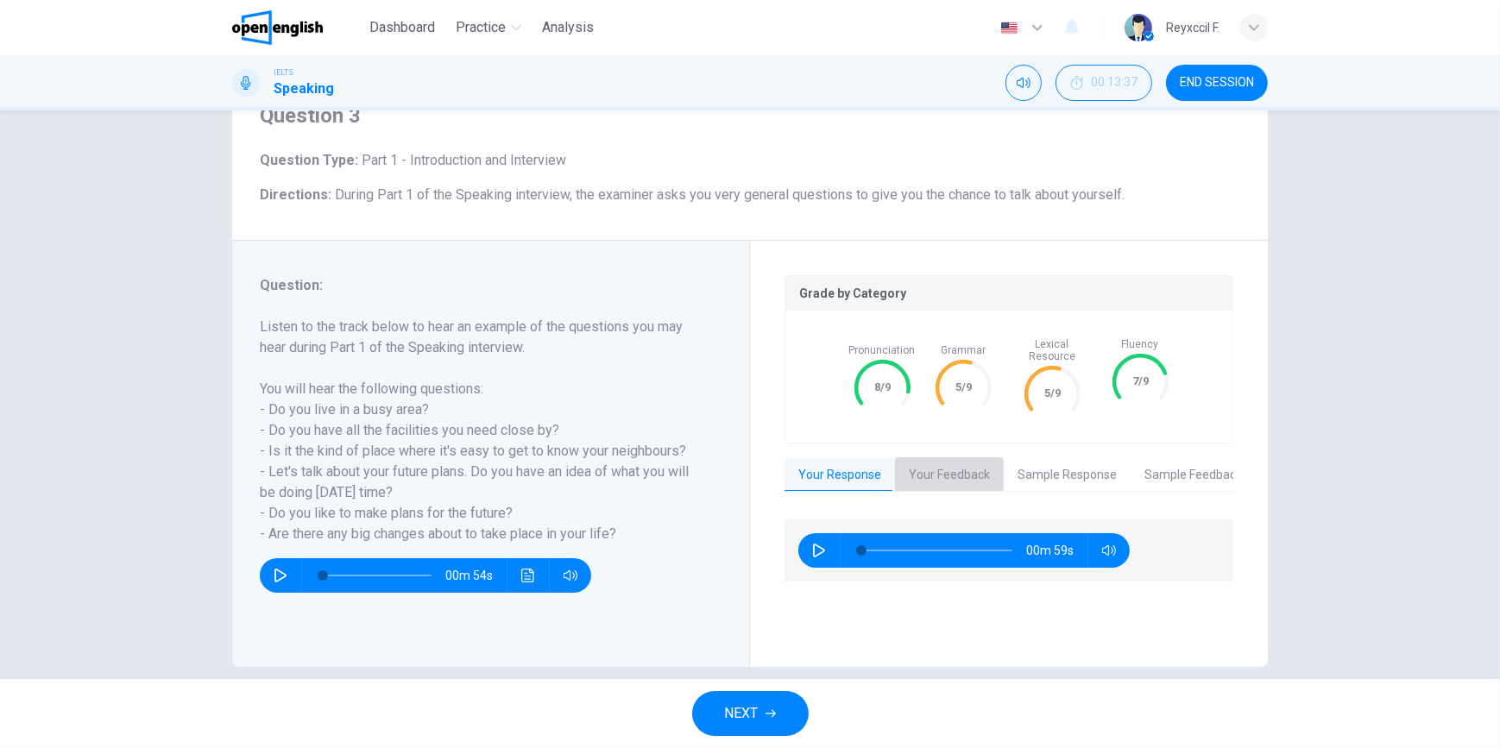
click at [931, 466] on button "Your Feedback" at bounding box center [949, 475] width 109 height 36
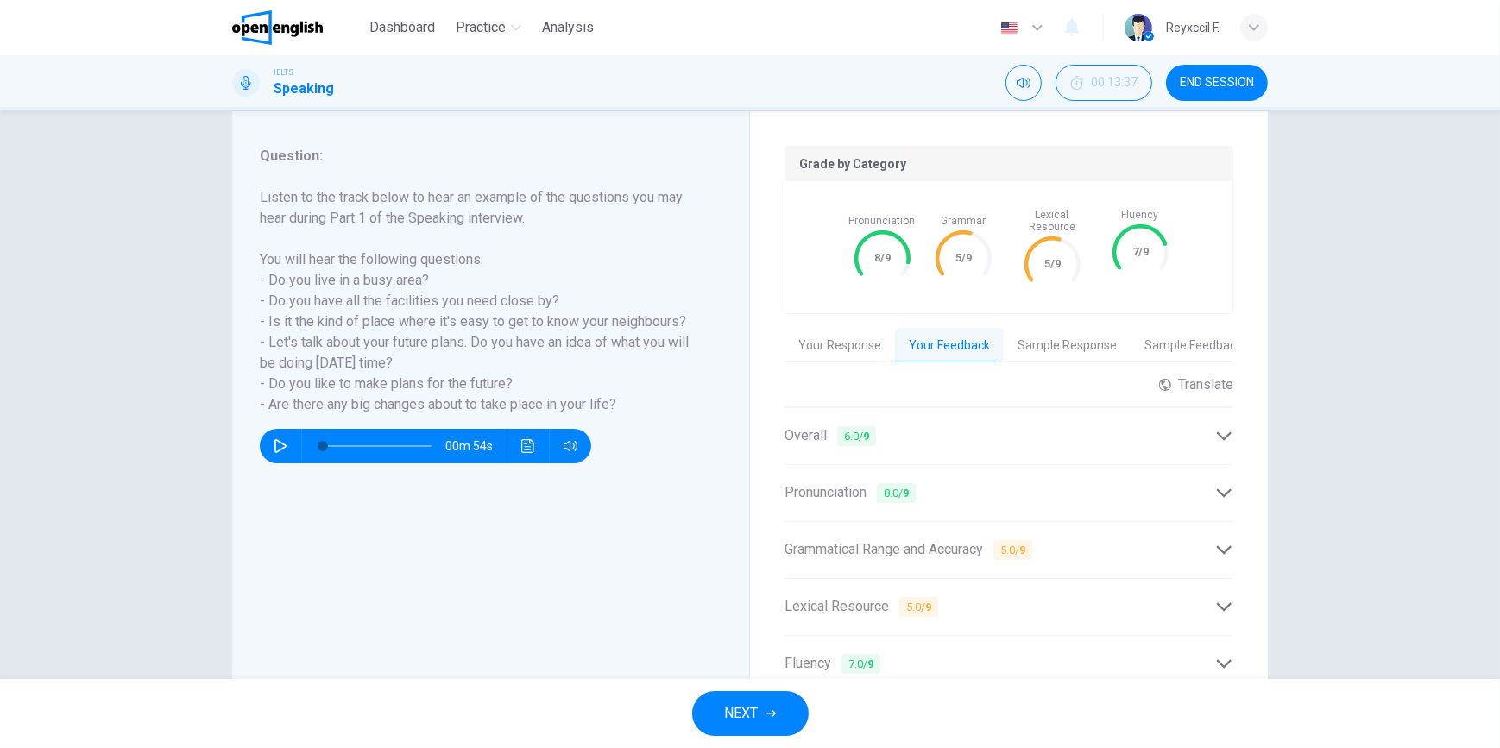
scroll to position [235, 0]
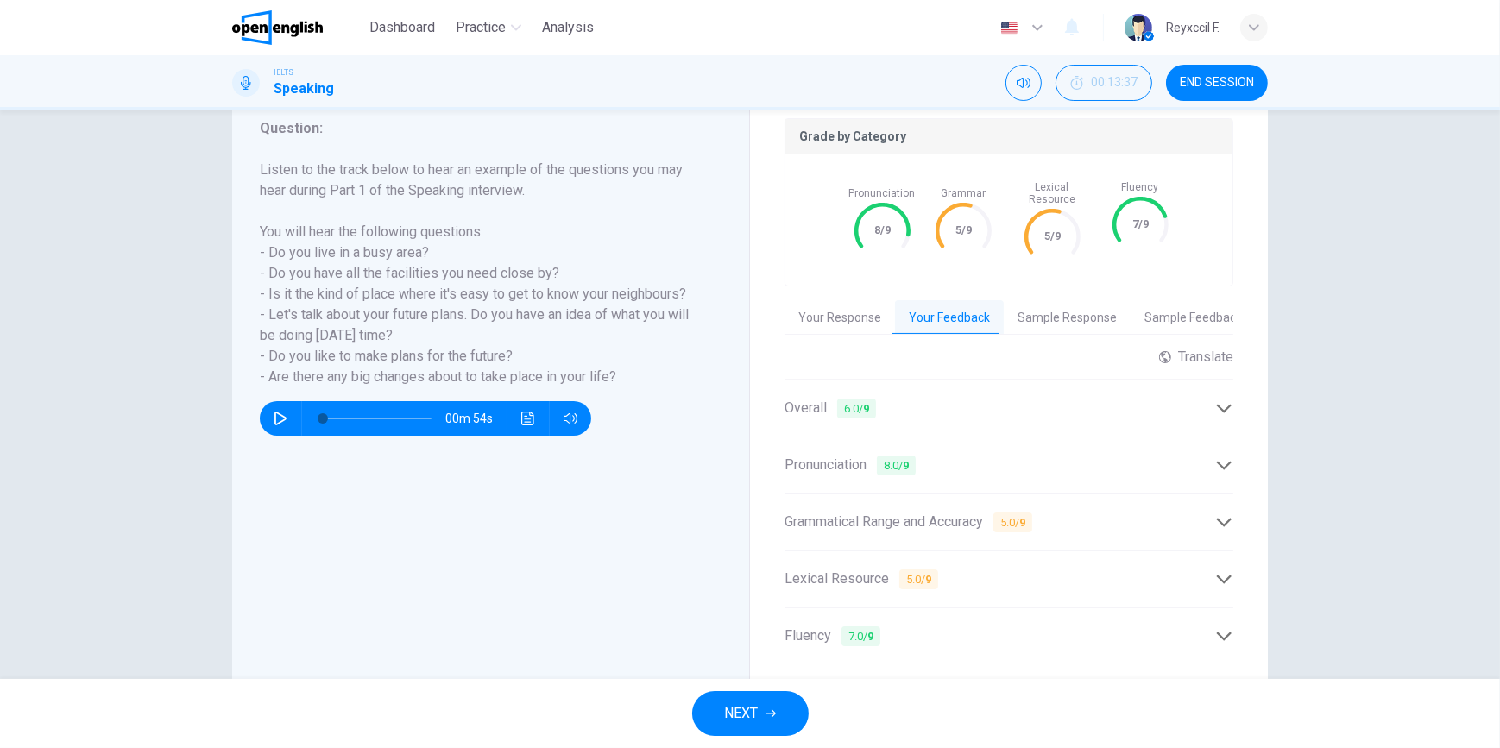
click at [975, 403] on div "Overall 6.0 / 9" at bounding box center [999, 409] width 431 height 22
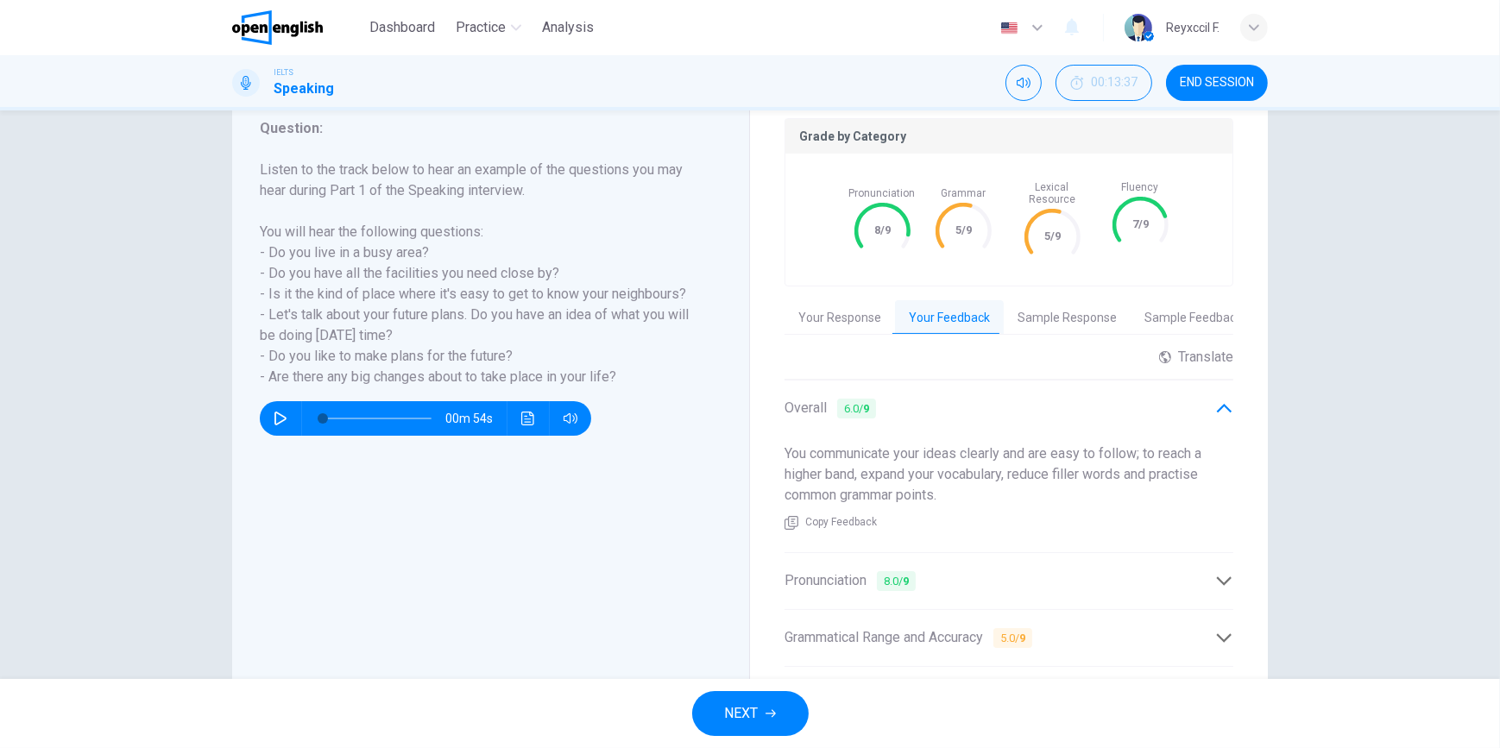
click at [1218, 402] on icon at bounding box center [1224, 409] width 18 height 18
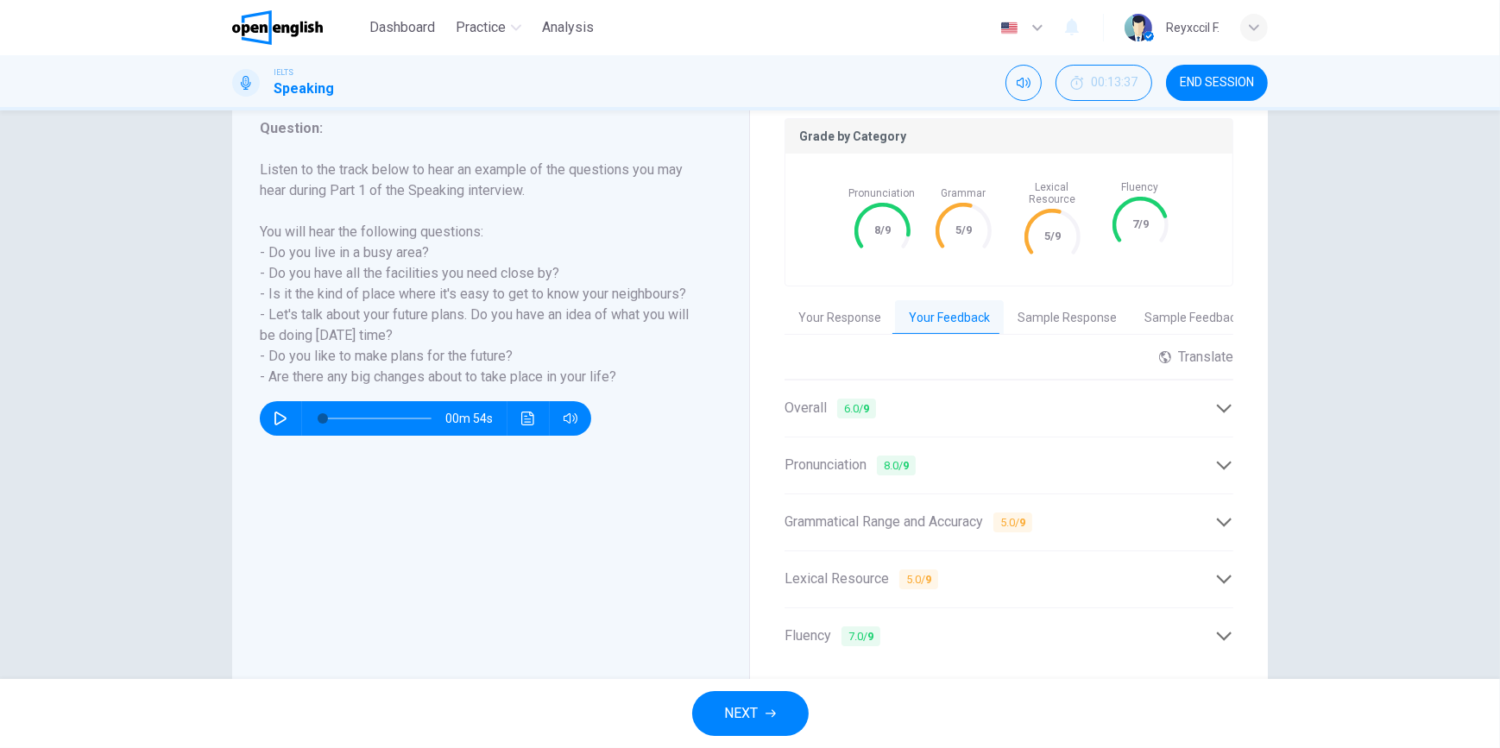
click at [1208, 469] on div "Pronunciation 8.0 / 9" at bounding box center [1008, 465] width 449 height 42
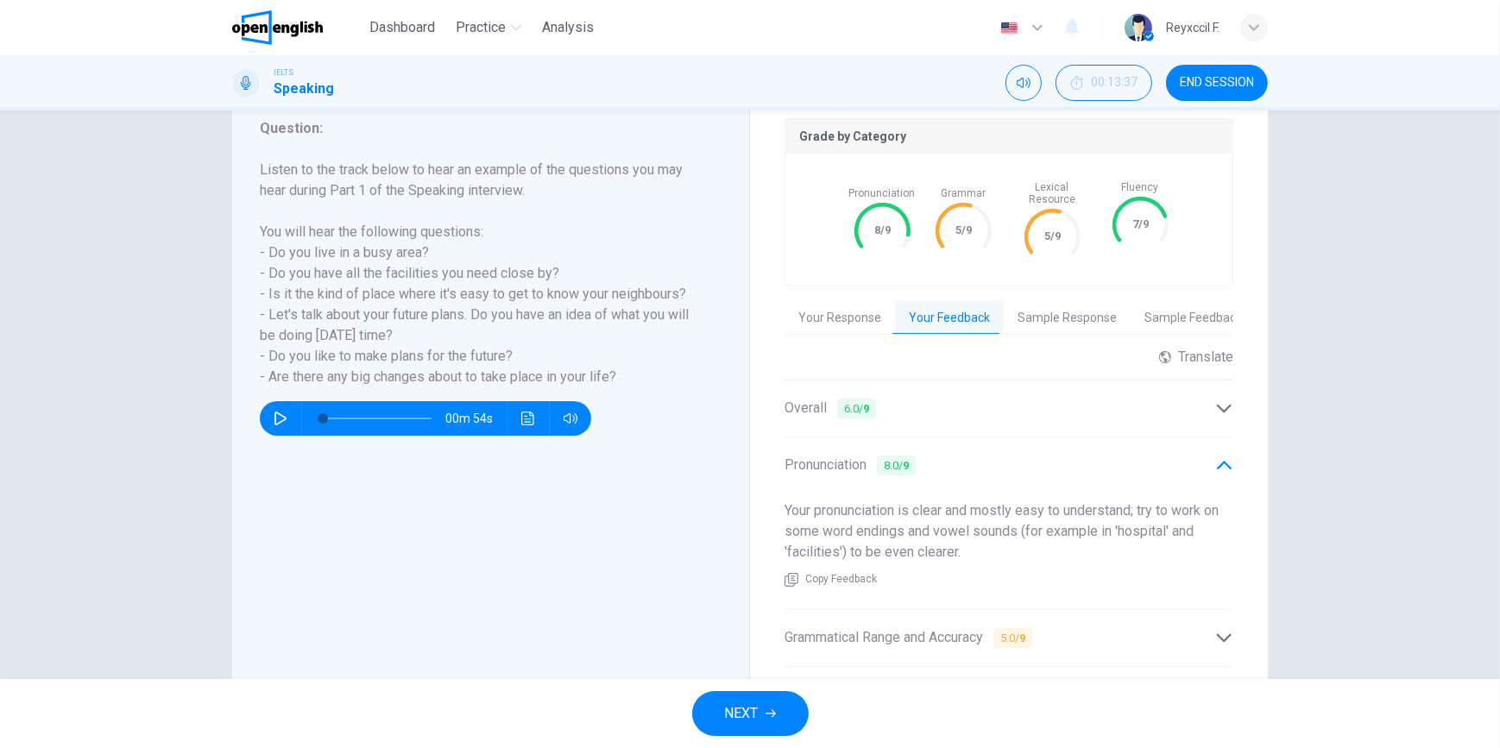
click at [1208, 469] on div "Pronunciation 8.0 / 9" at bounding box center [1008, 465] width 449 height 42
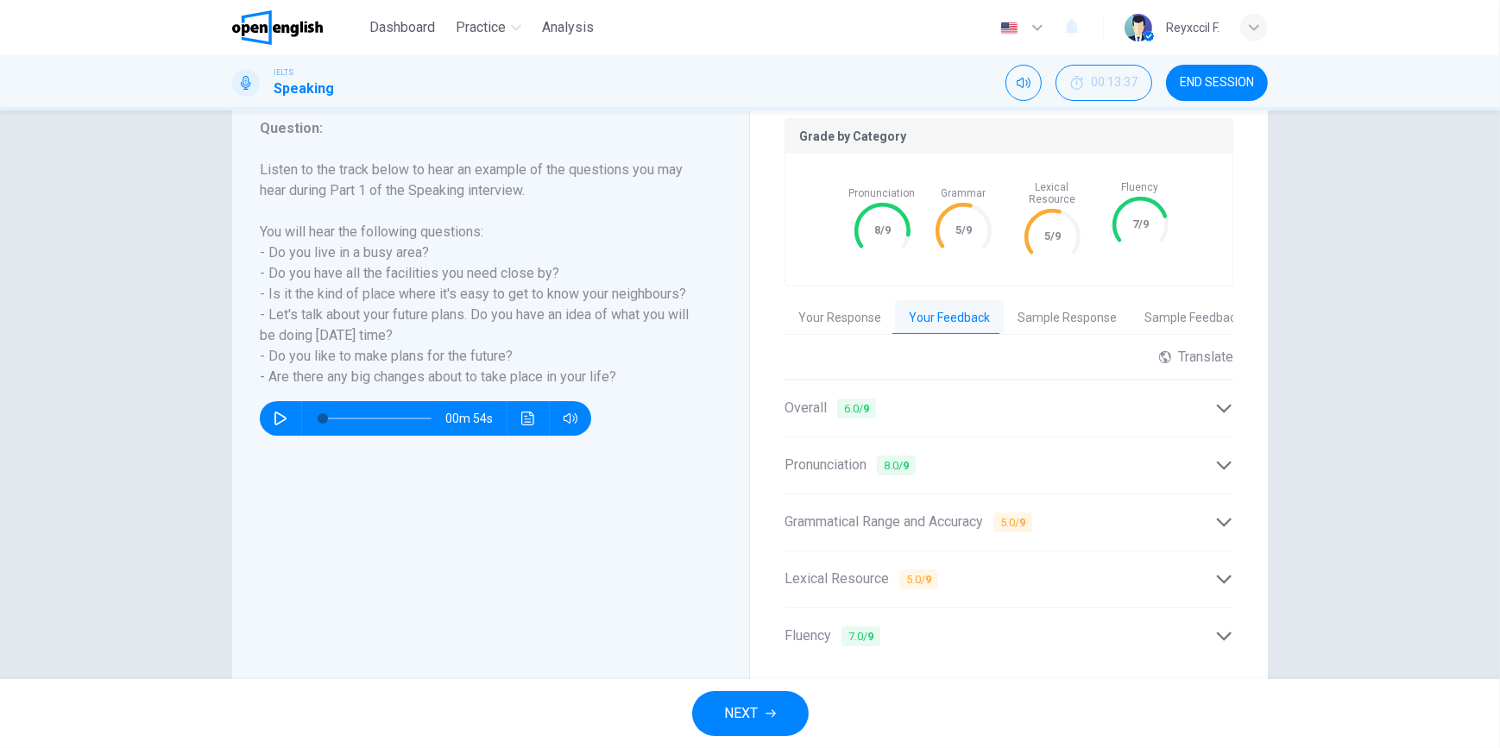
click at [1202, 512] on div "Grammatical Range and Accuracy 5.0 / 9" at bounding box center [999, 523] width 431 height 22
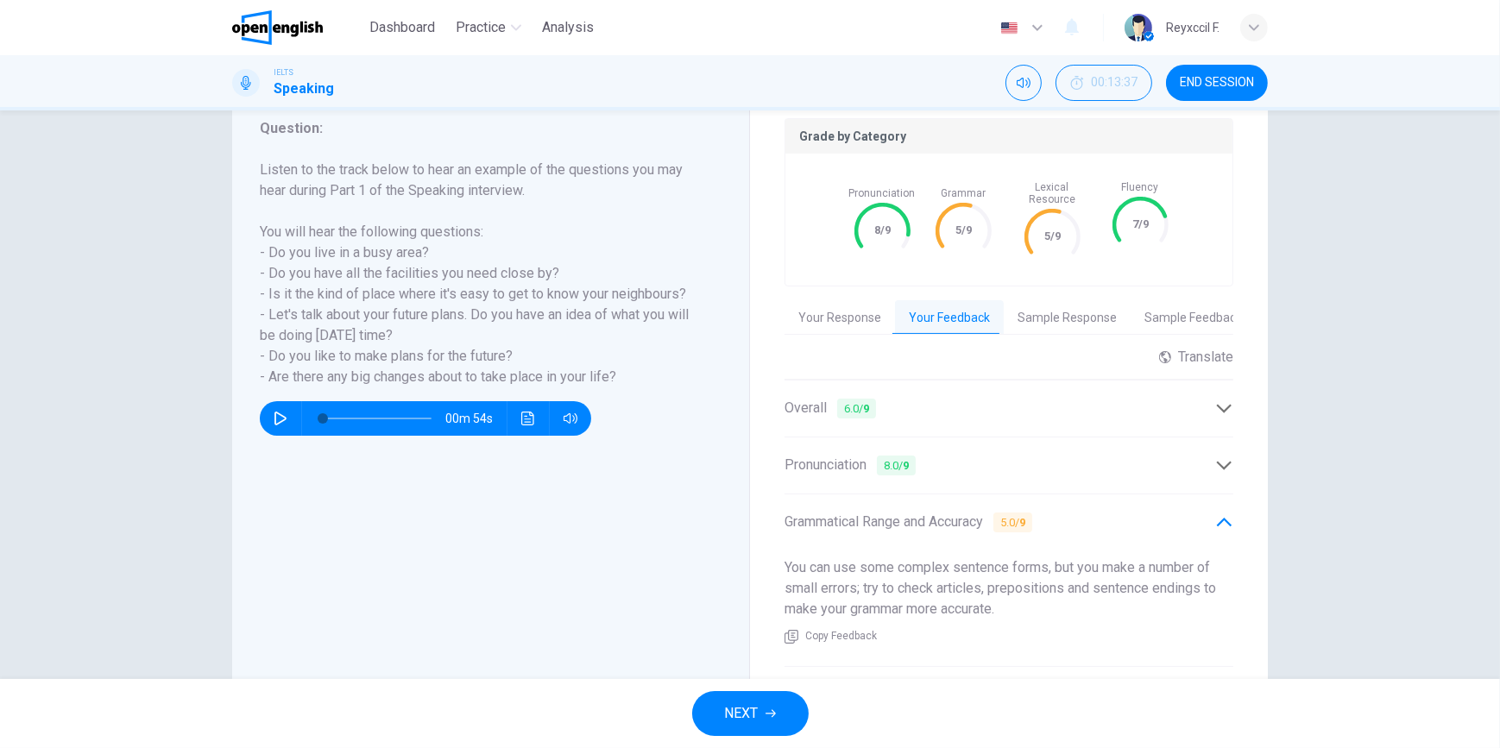
click at [1202, 512] on div "Grammatical Range and Accuracy 5.0 / 9" at bounding box center [999, 523] width 431 height 22
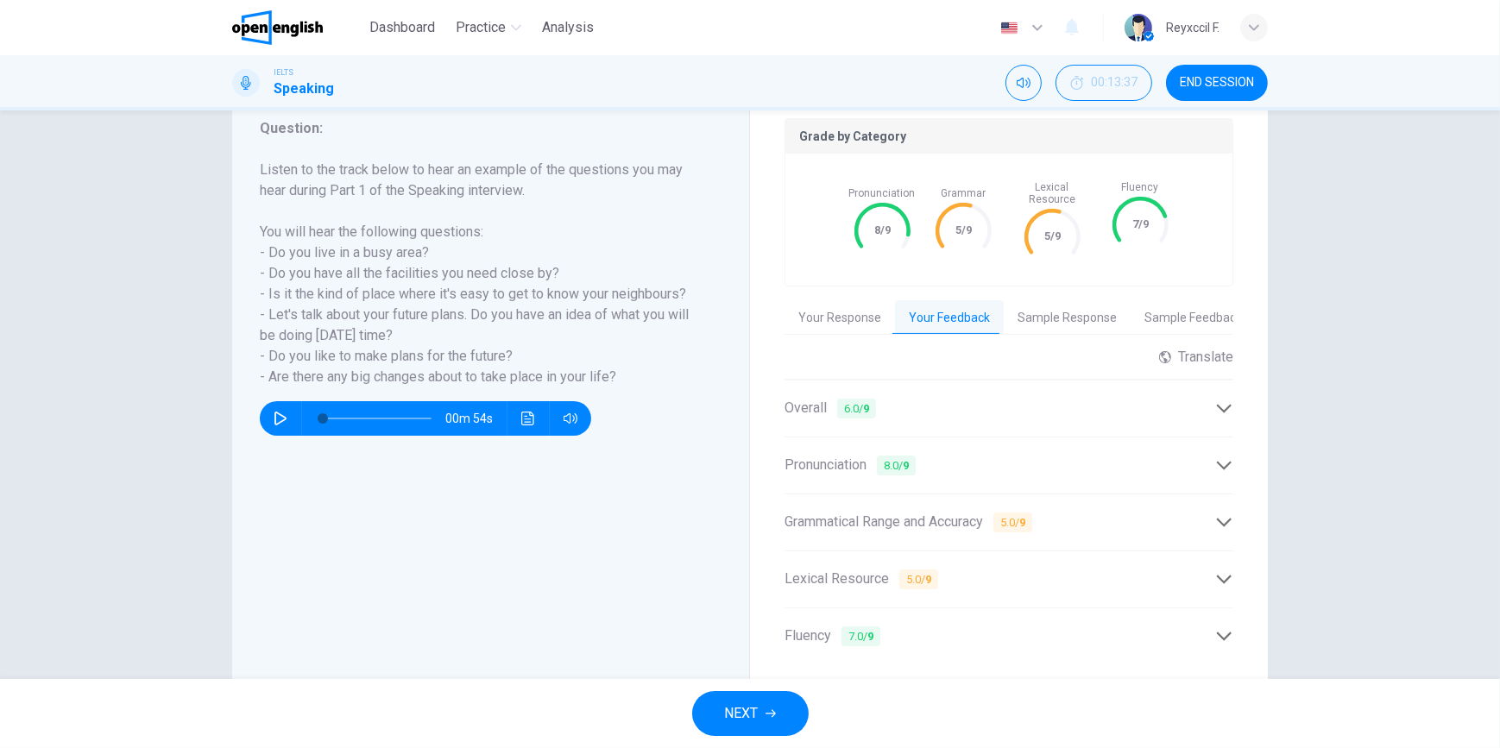
click at [1200, 571] on div "Lexical Resource 5.0 / 9" at bounding box center [999, 580] width 431 height 22
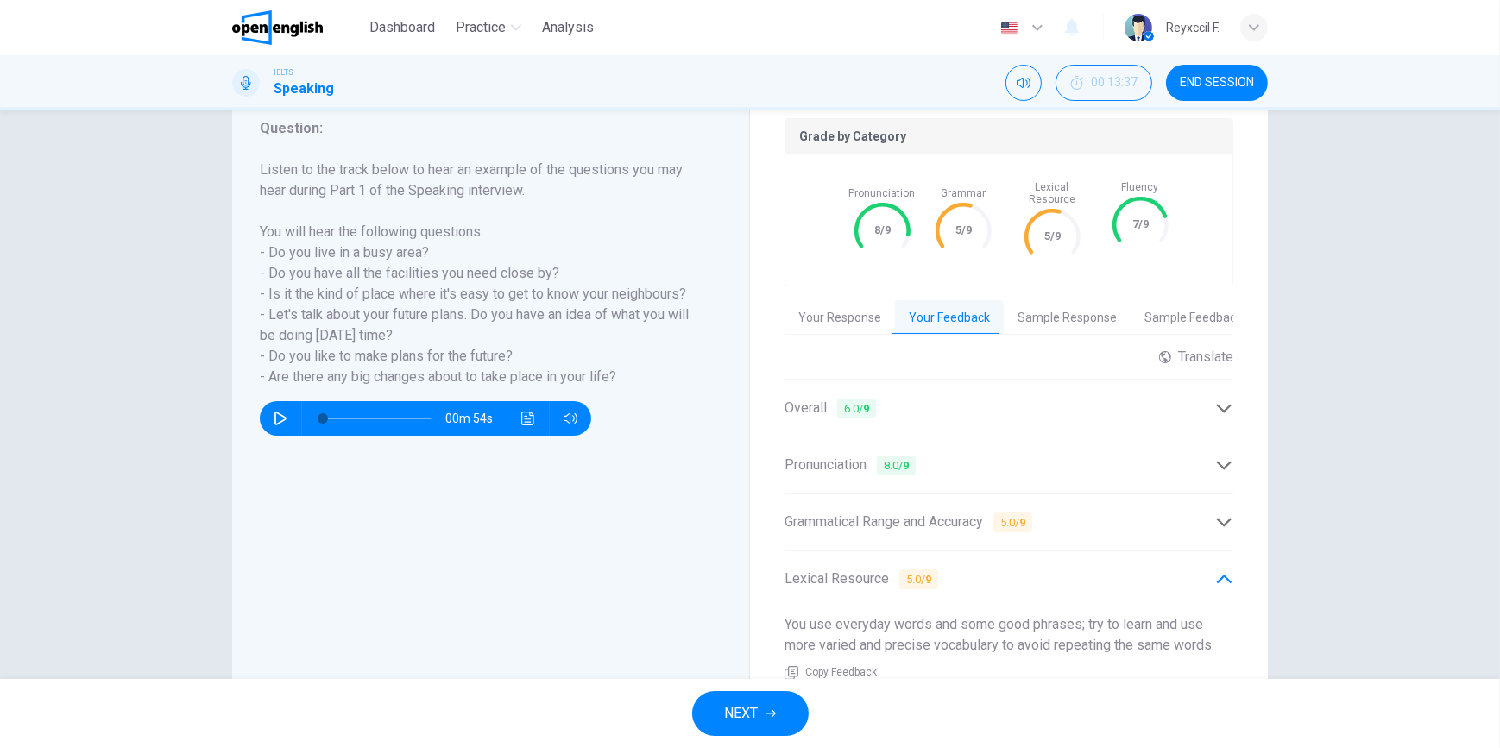
click at [1200, 571] on div "Lexical Resource 5.0 / 9" at bounding box center [999, 580] width 431 height 22
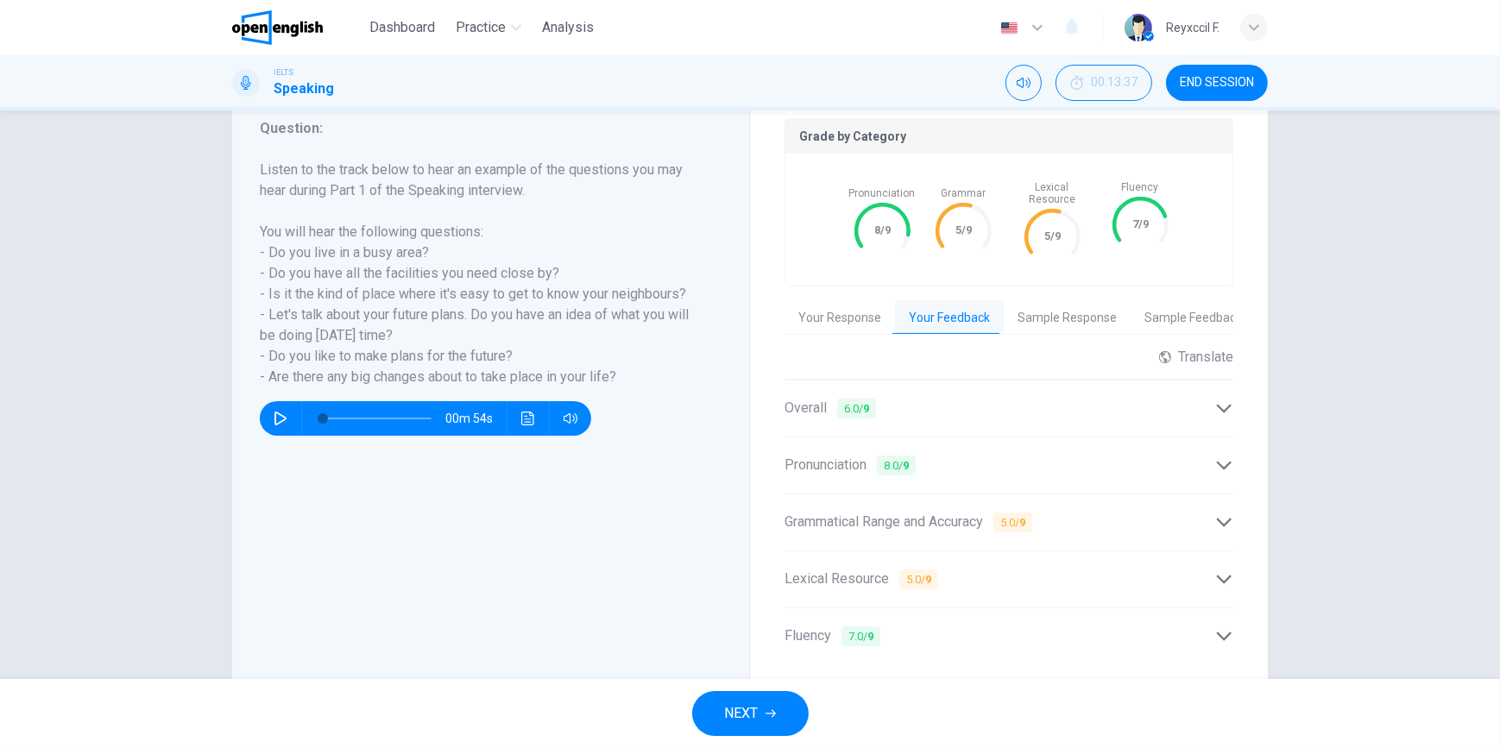
click at [1055, 615] on div "Fluency 7.0 / 9" at bounding box center [1008, 636] width 449 height 42
click at [1055, 626] on div "Fluency 7.0 / 9" at bounding box center [999, 637] width 431 height 22
click at [1020, 316] on button "Sample Response" at bounding box center [1067, 318] width 127 height 36
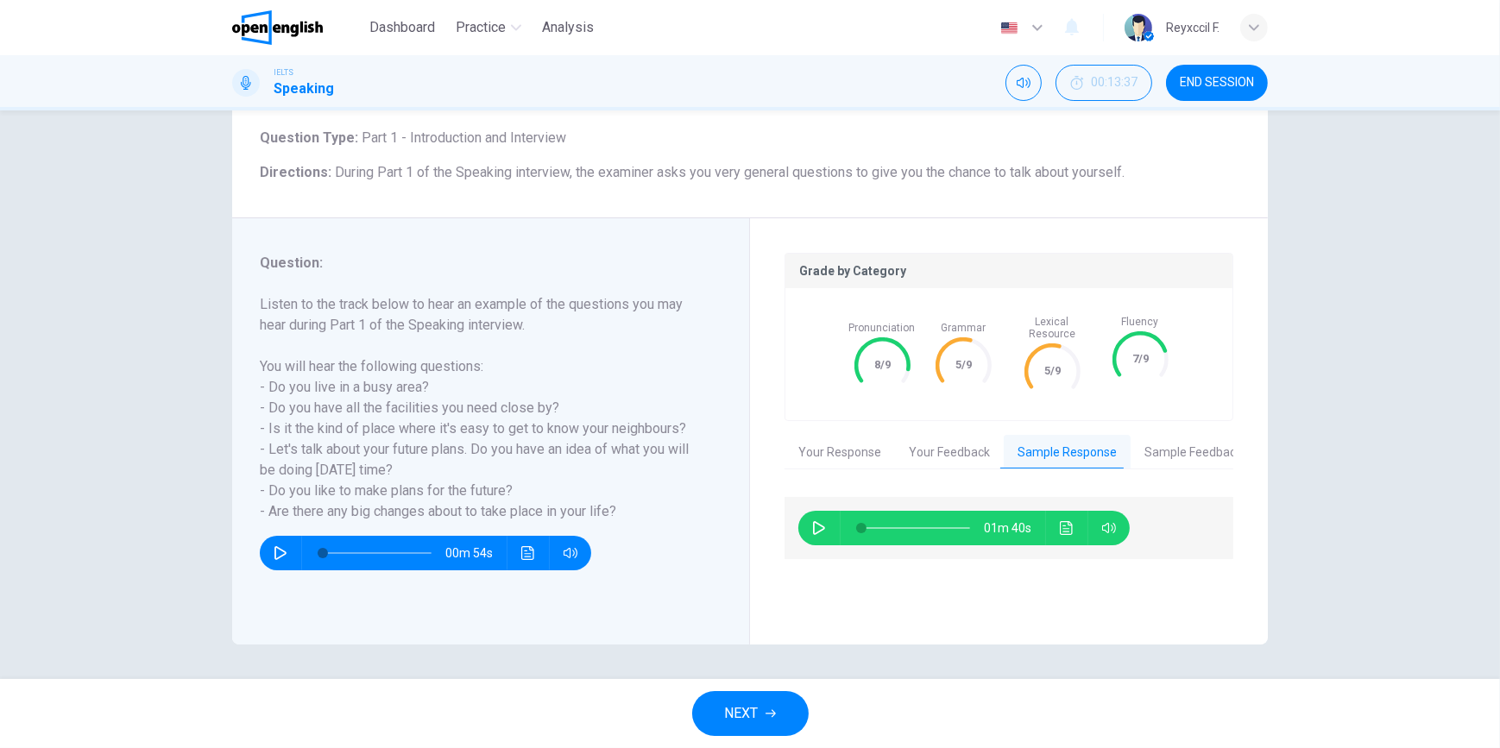
scroll to position [100, 0]
click at [813, 521] on icon "button" at bounding box center [819, 528] width 14 height 14
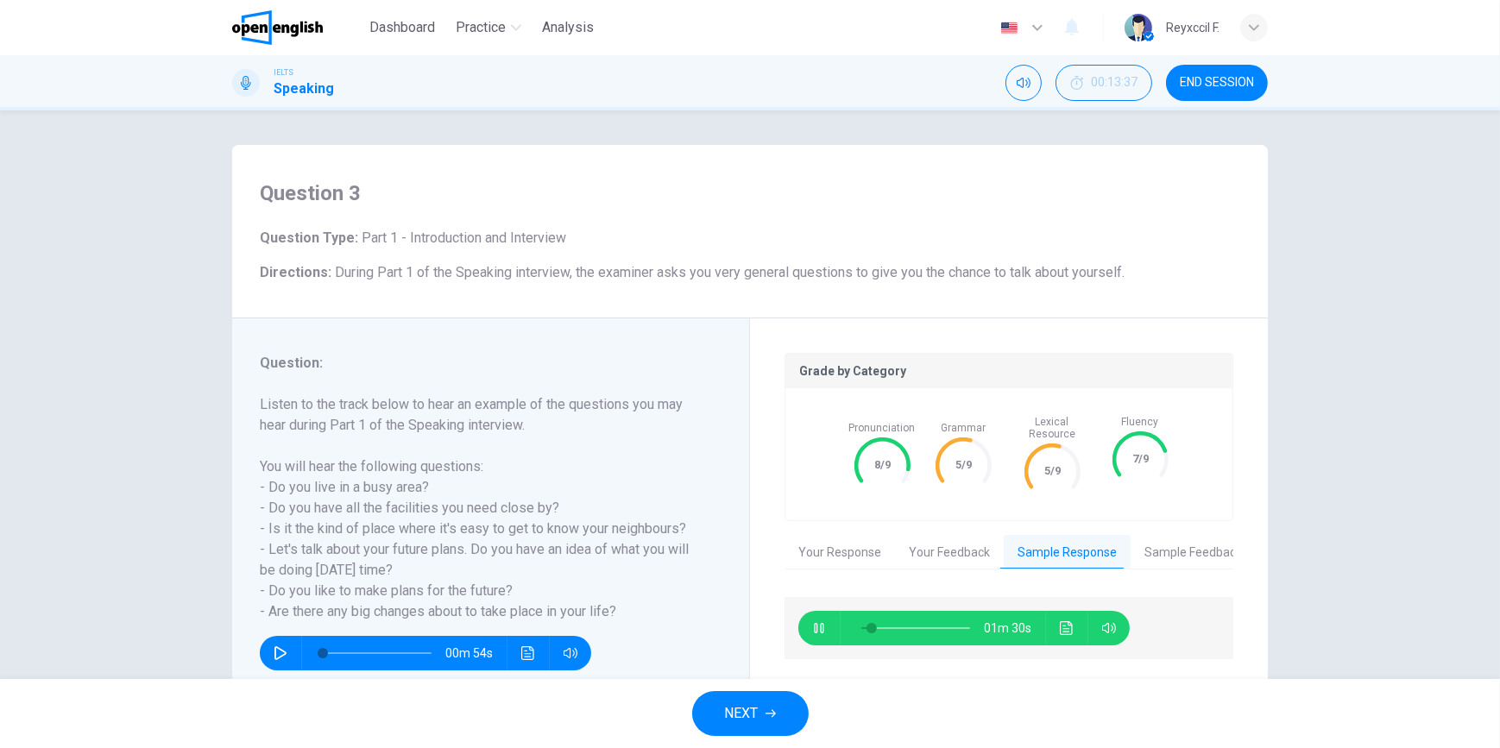
scroll to position [0, 0]
type input "*"
click at [1182, 554] on button "Sample Feedback" at bounding box center [1192, 553] width 125 height 36
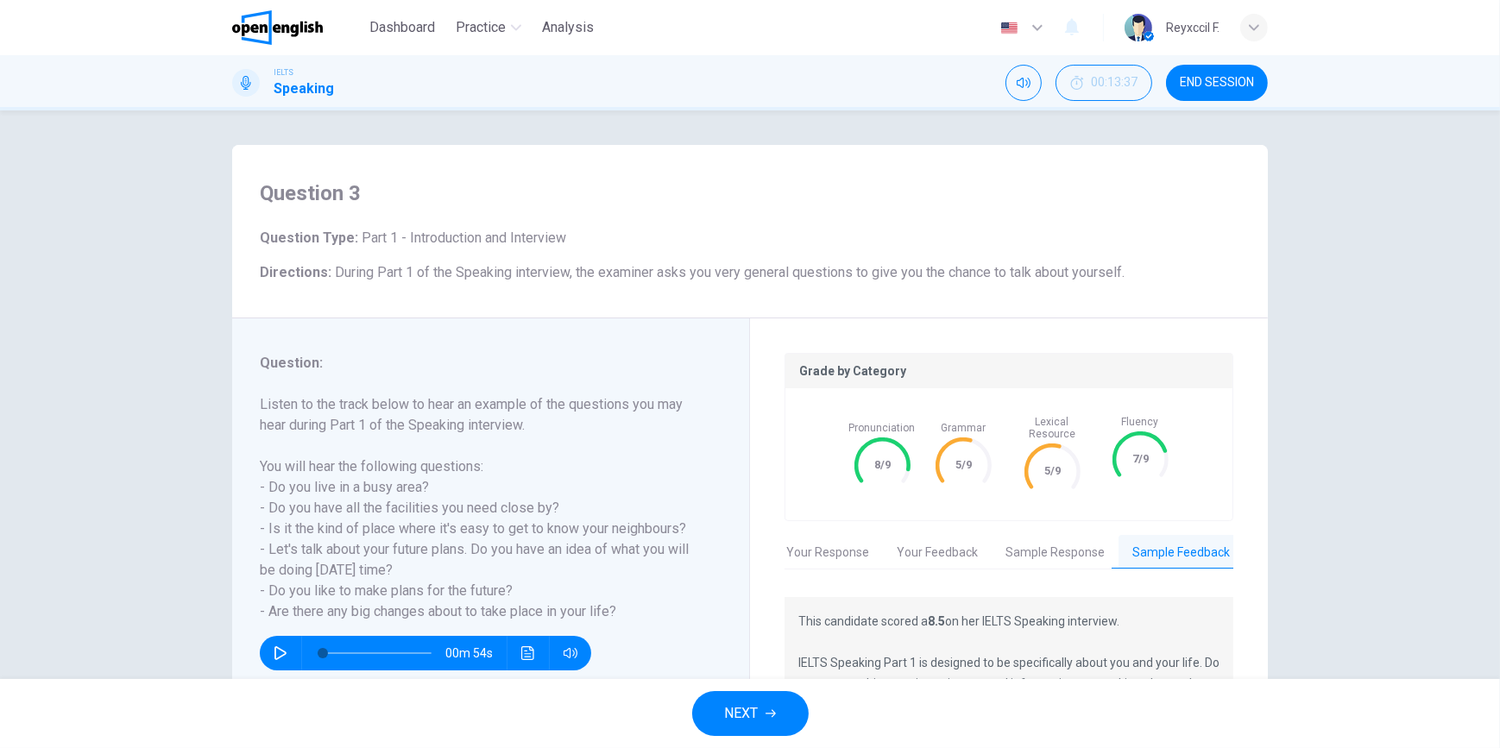
click at [1177, 538] on button "Sample Feedback" at bounding box center [1180, 553] width 125 height 36
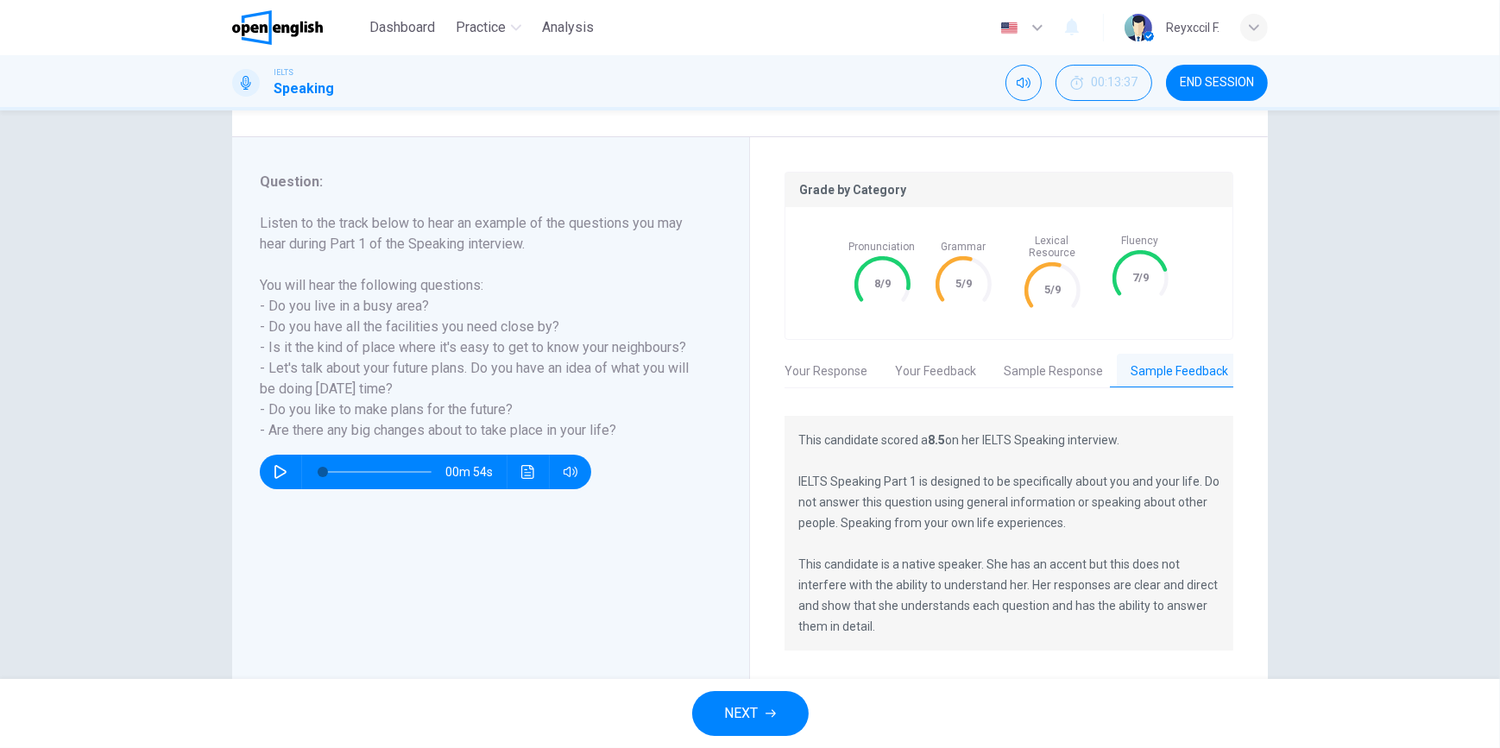
scroll to position [211, 0]
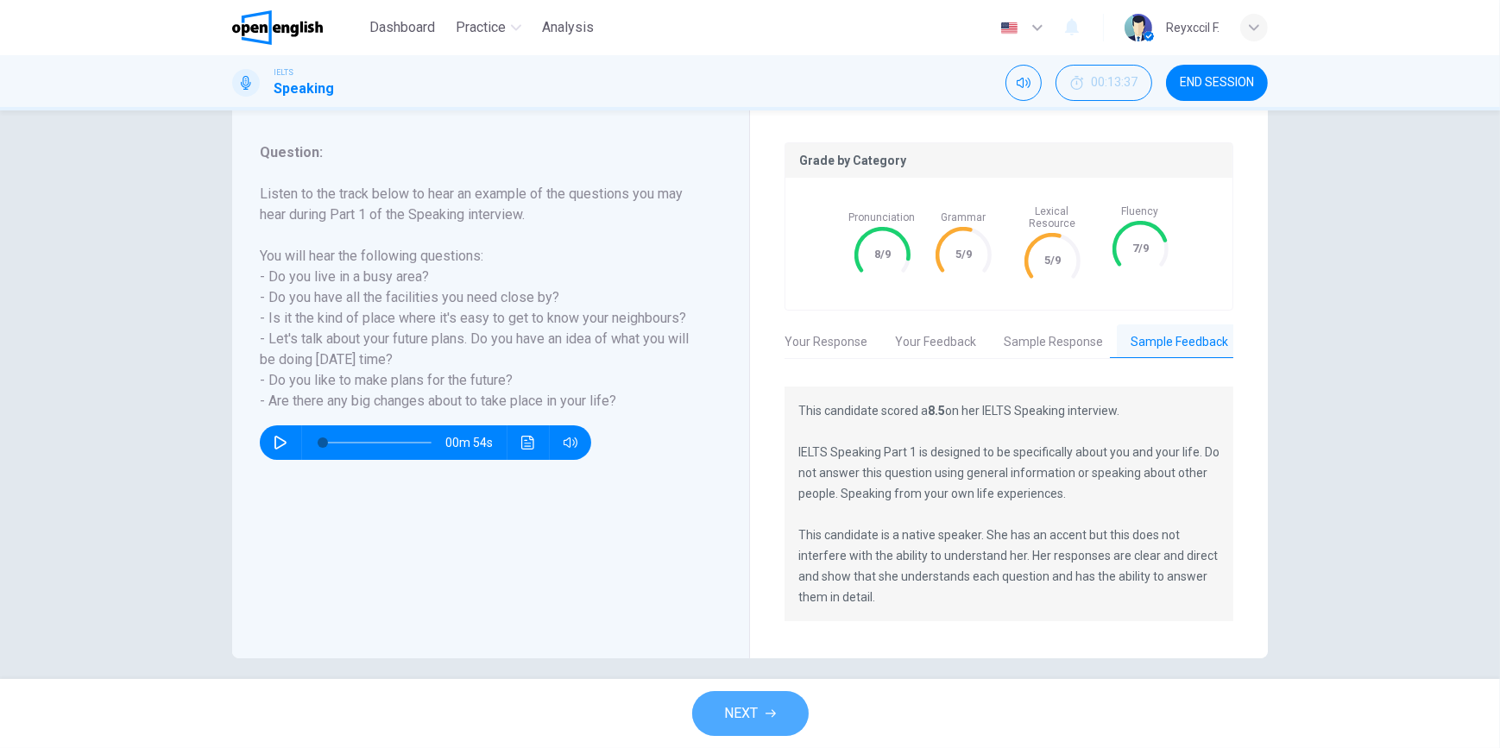
click at [749, 720] on span "NEXT" at bounding box center [742, 714] width 34 height 24
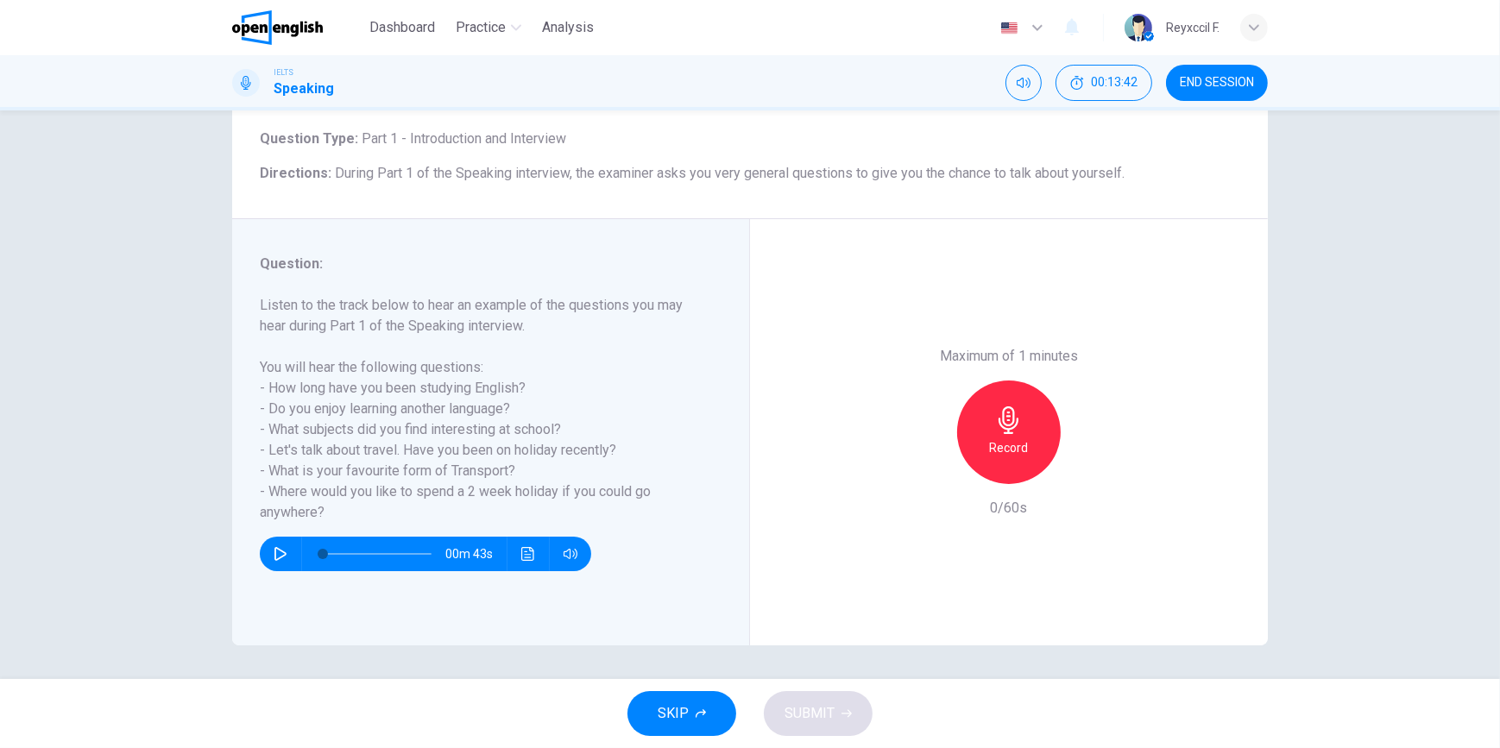
scroll to position [21, 0]
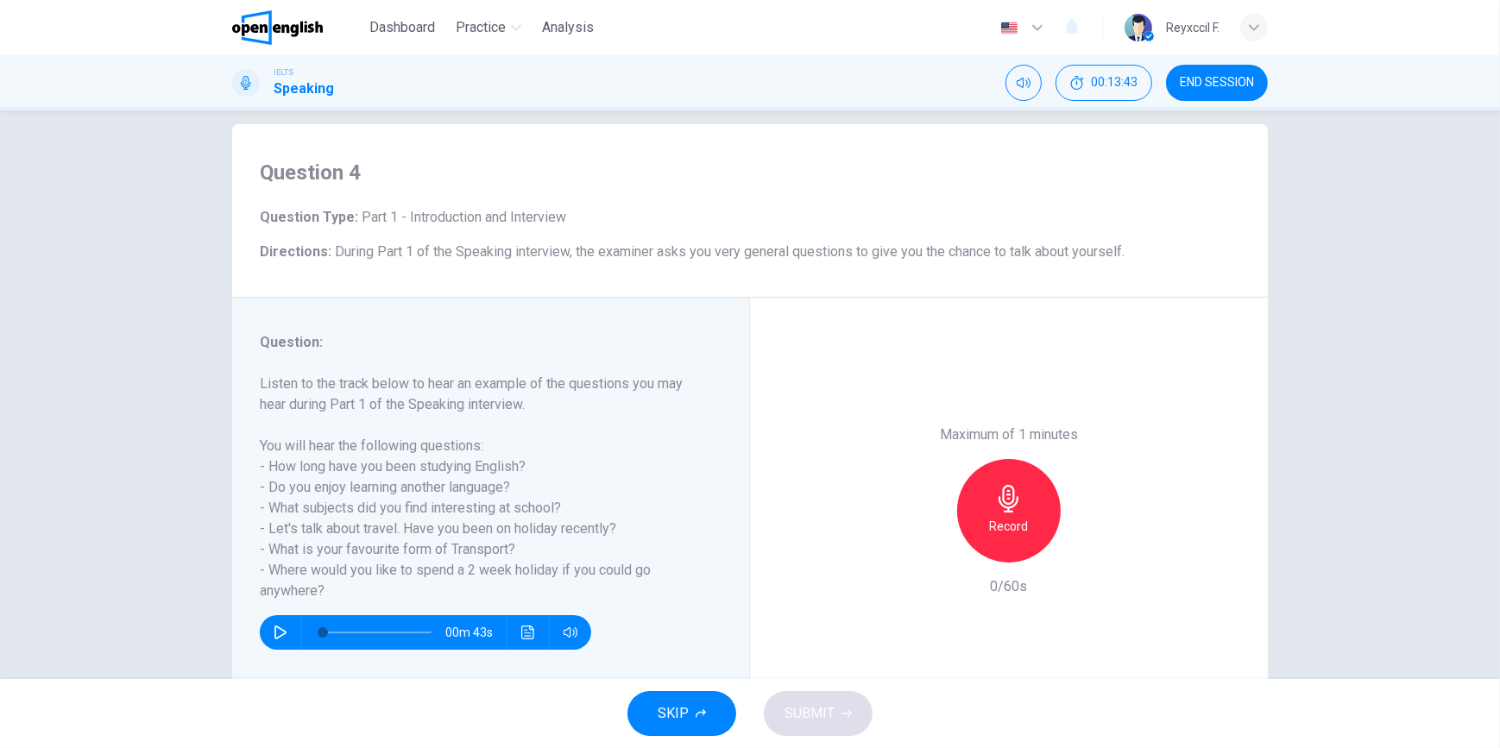
click at [281, 636] on icon "button" at bounding box center [281, 633] width 14 height 14
type input "*"
click at [983, 519] on div "Record" at bounding box center [1009, 511] width 104 height 104
click at [983, 519] on div "Stop" at bounding box center [1009, 511] width 104 height 104
click at [932, 545] on icon "button" at bounding box center [930, 549] width 16 height 16
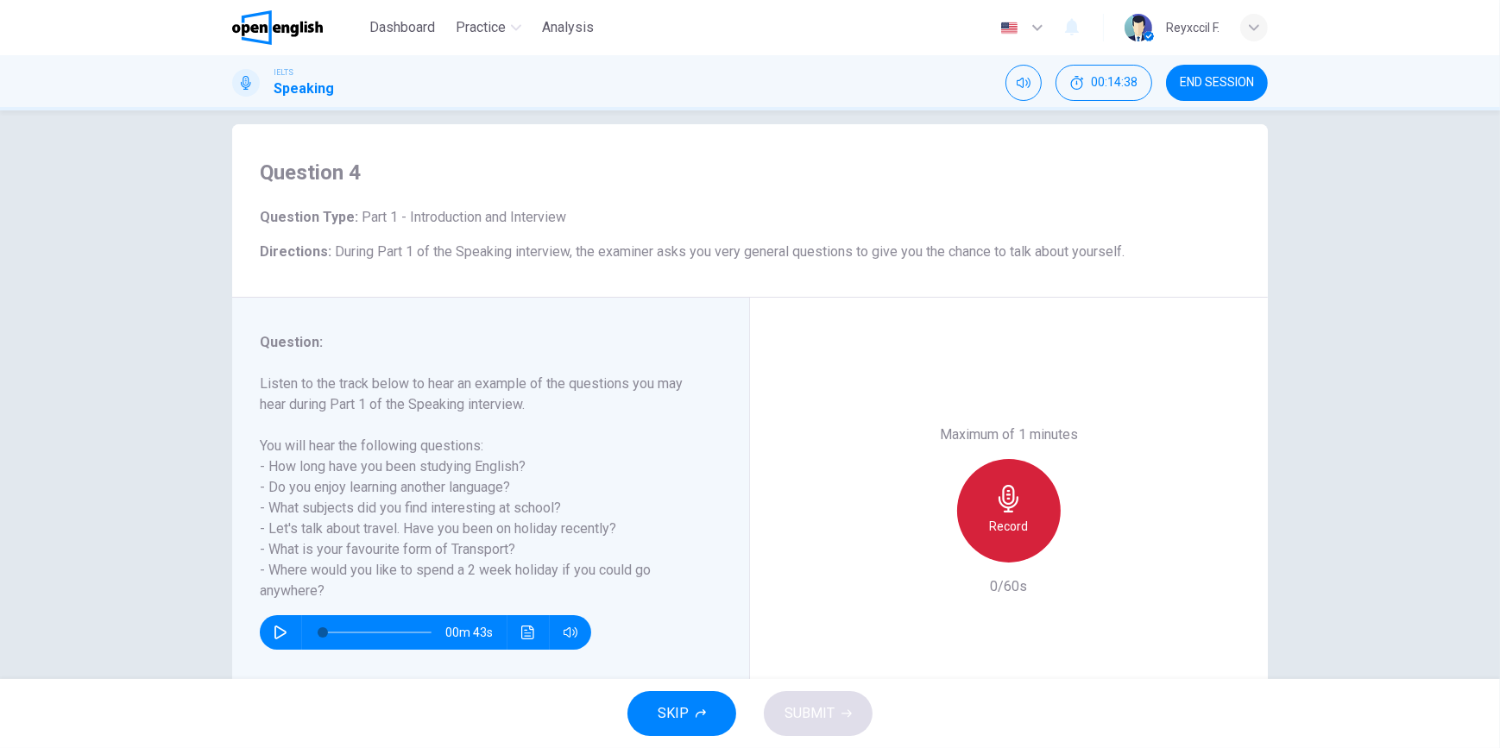
click at [1038, 504] on div "Record" at bounding box center [1009, 511] width 104 height 104
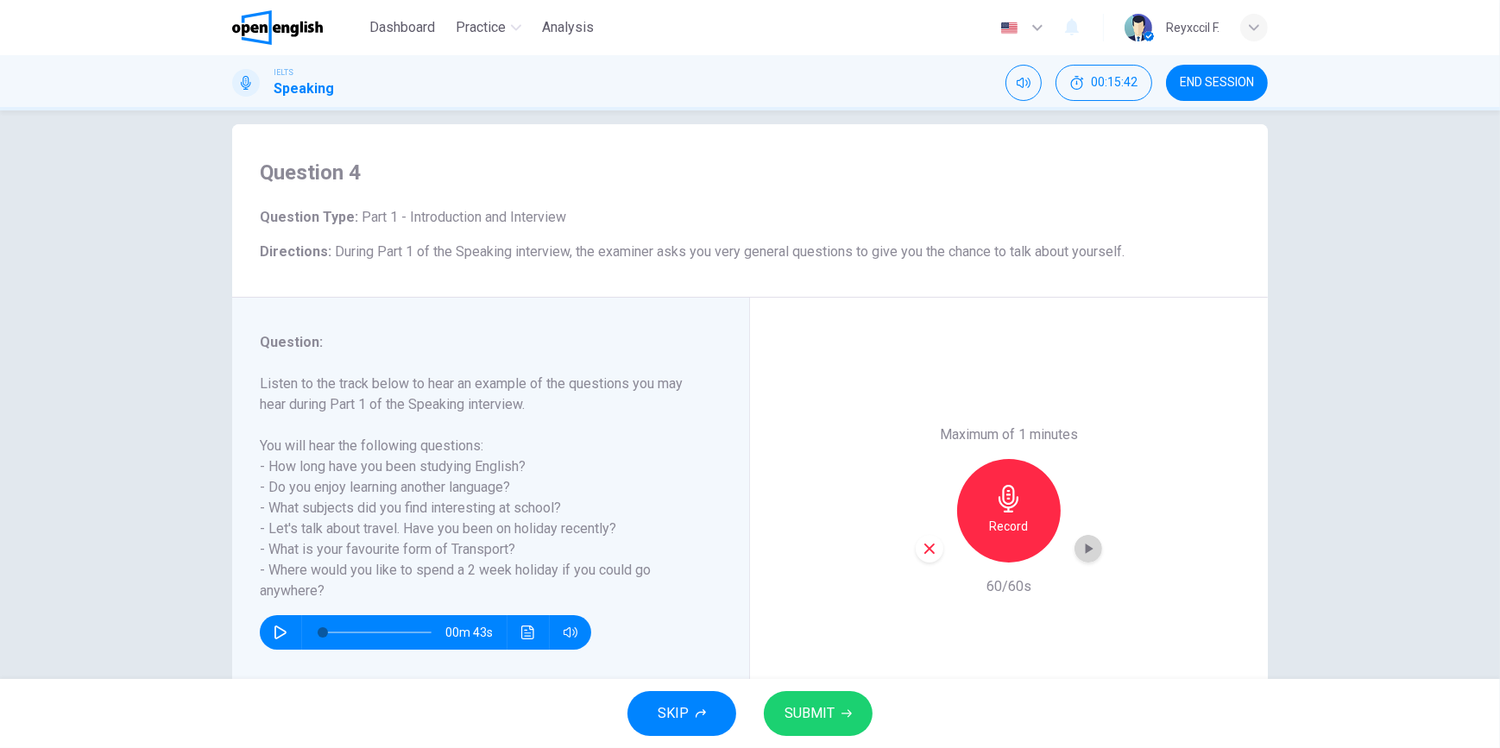
click at [1089, 549] on icon "button" at bounding box center [1088, 548] width 17 height 17
click at [932, 552] on icon "button" at bounding box center [930, 549] width 16 height 16
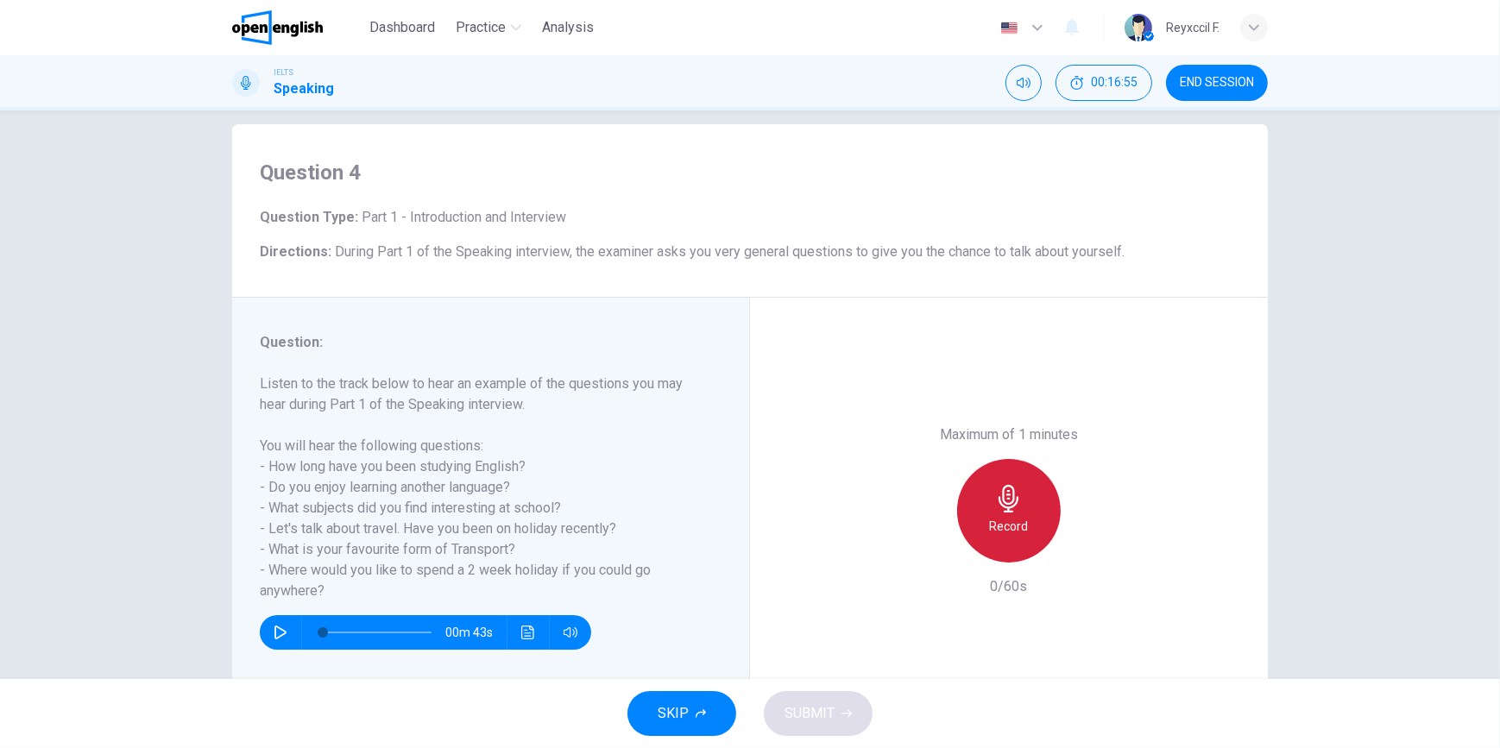
click at [994, 528] on h6 "Record" at bounding box center [1009, 526] width 39 height 21
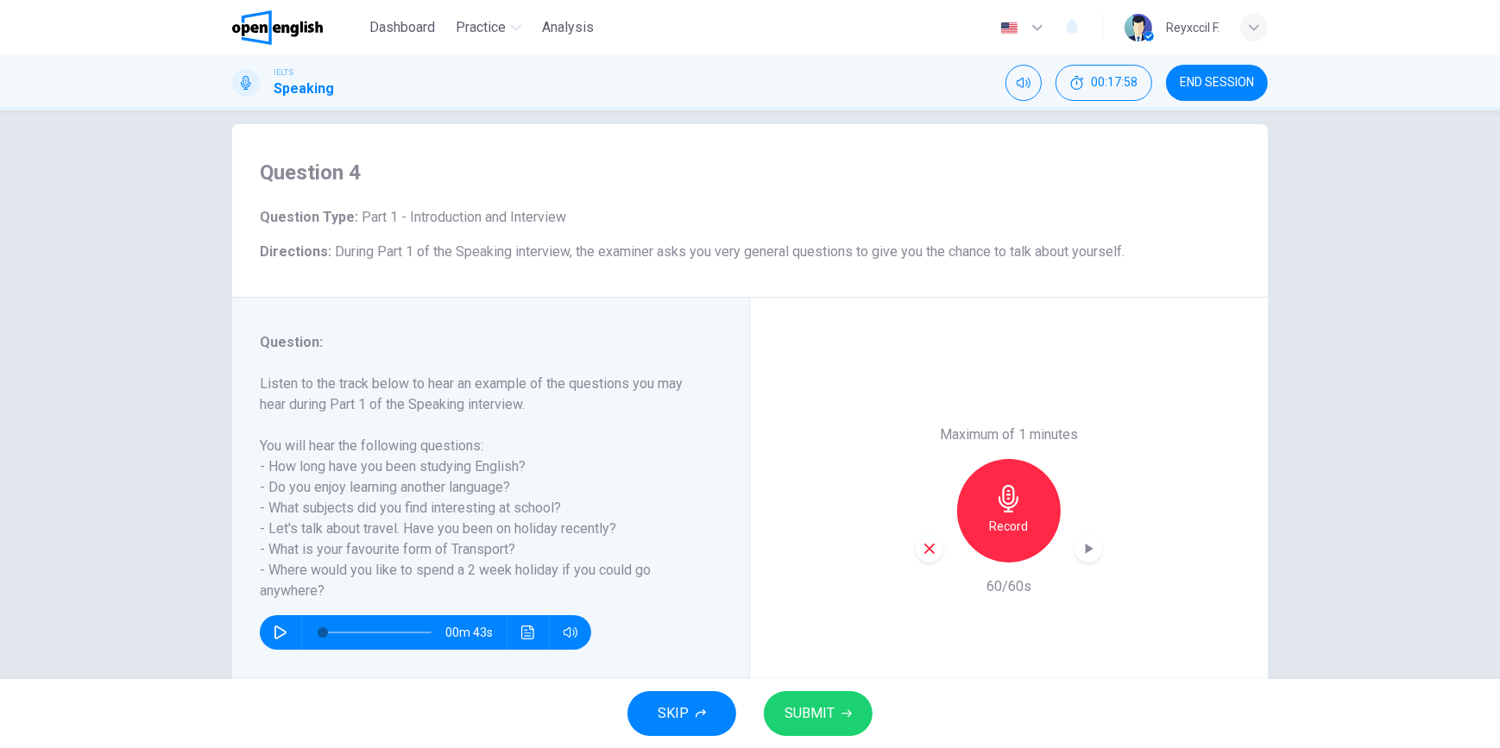
click at [1091, 540] on icon "button" at bounding box center [1088, 548] width 17 height 17
click at [907, 561] on div "Maximum of 1 minutes Record 60/60s" at bounding box center [1009, 511] width 518 height 426
click at [934, 542] on div "button" at bounding box center [930, 549] width 28 height 28
click at [1026, 528] on div "Record" at bounding box center [1009, 511] width 104 height 104
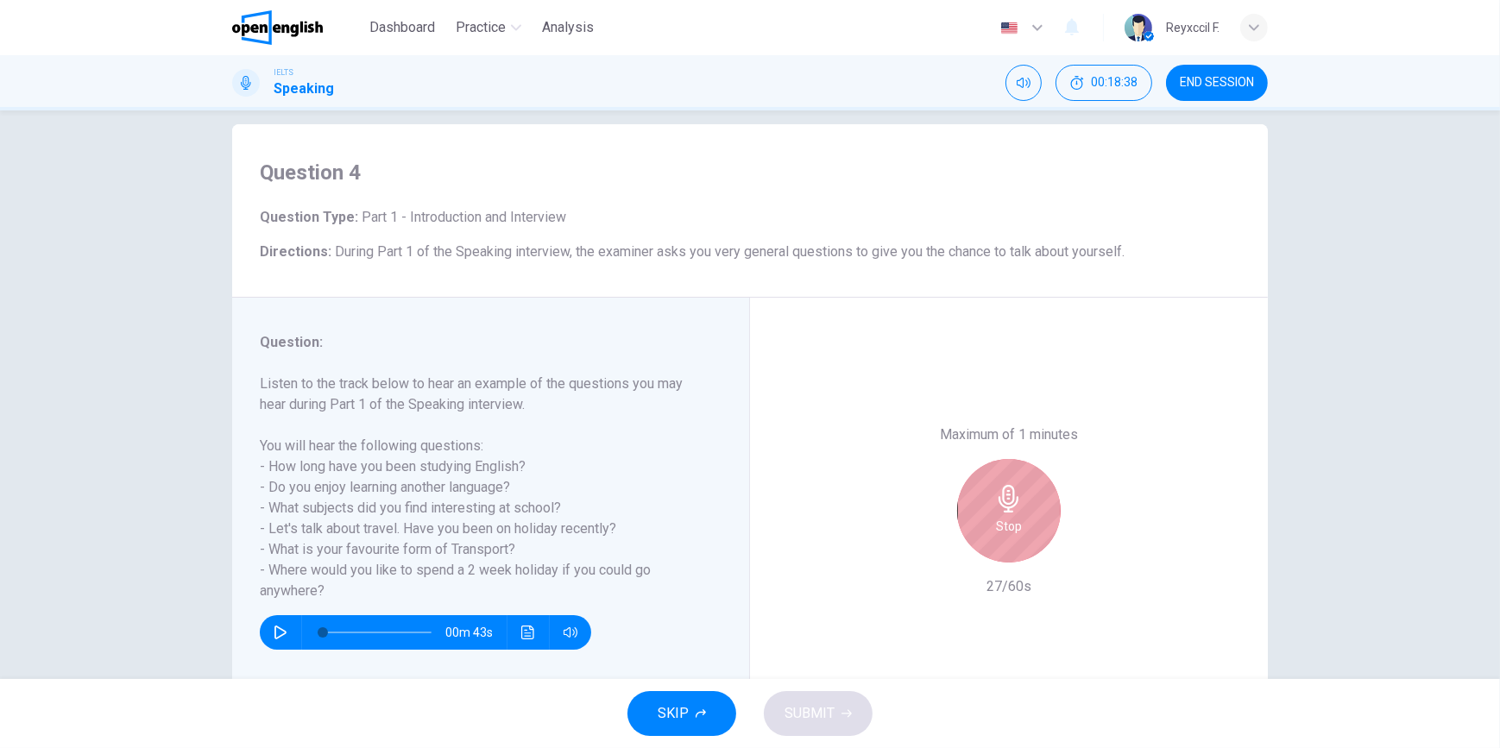
click at [1029, 529] on div "Stop" at bounding box center [1009, 511] width 104 height 104
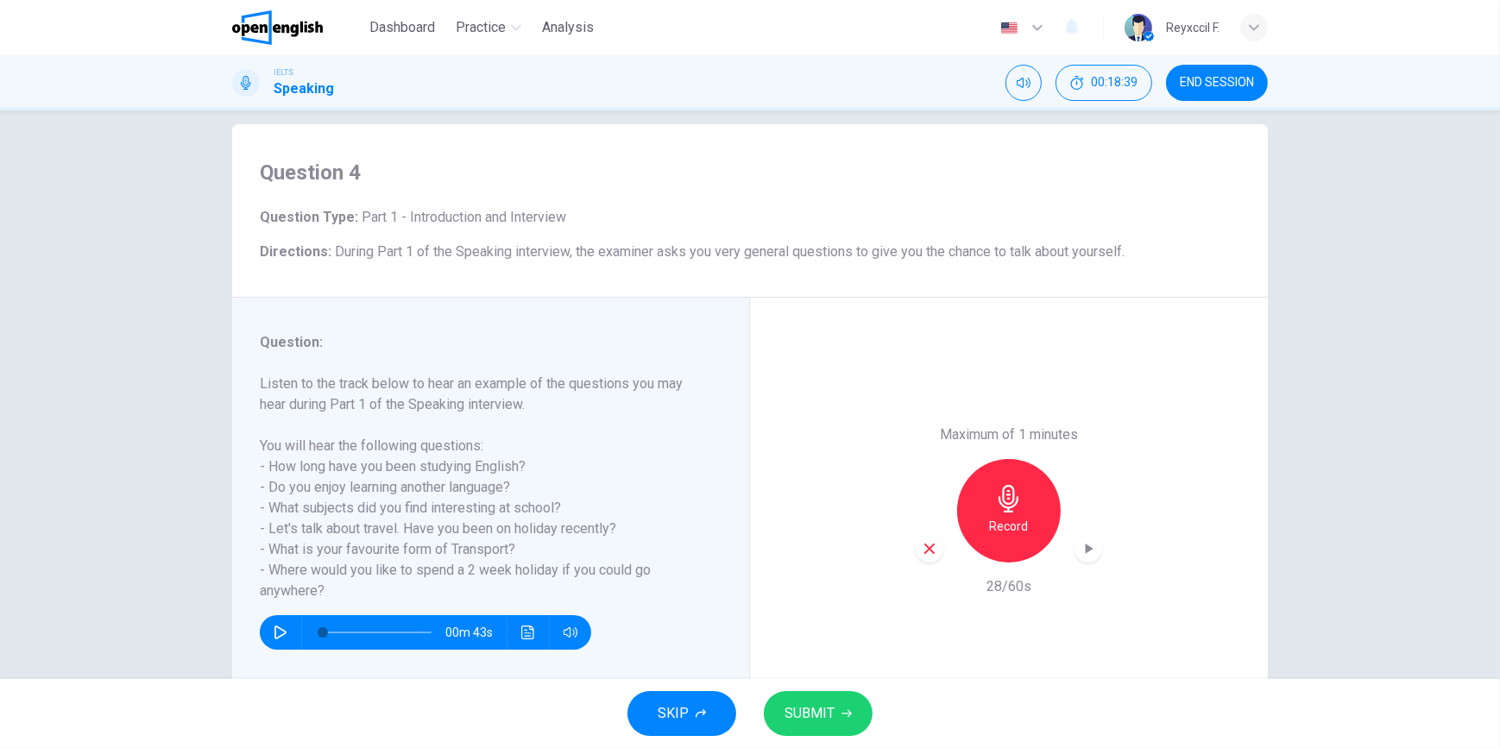
click at [922, 549] on icon "button" at bounding box center [930, 549] width 16 height 16
click at [1001, 507] on icon "button" at bounding box center [1009, 499] width 28 height 28
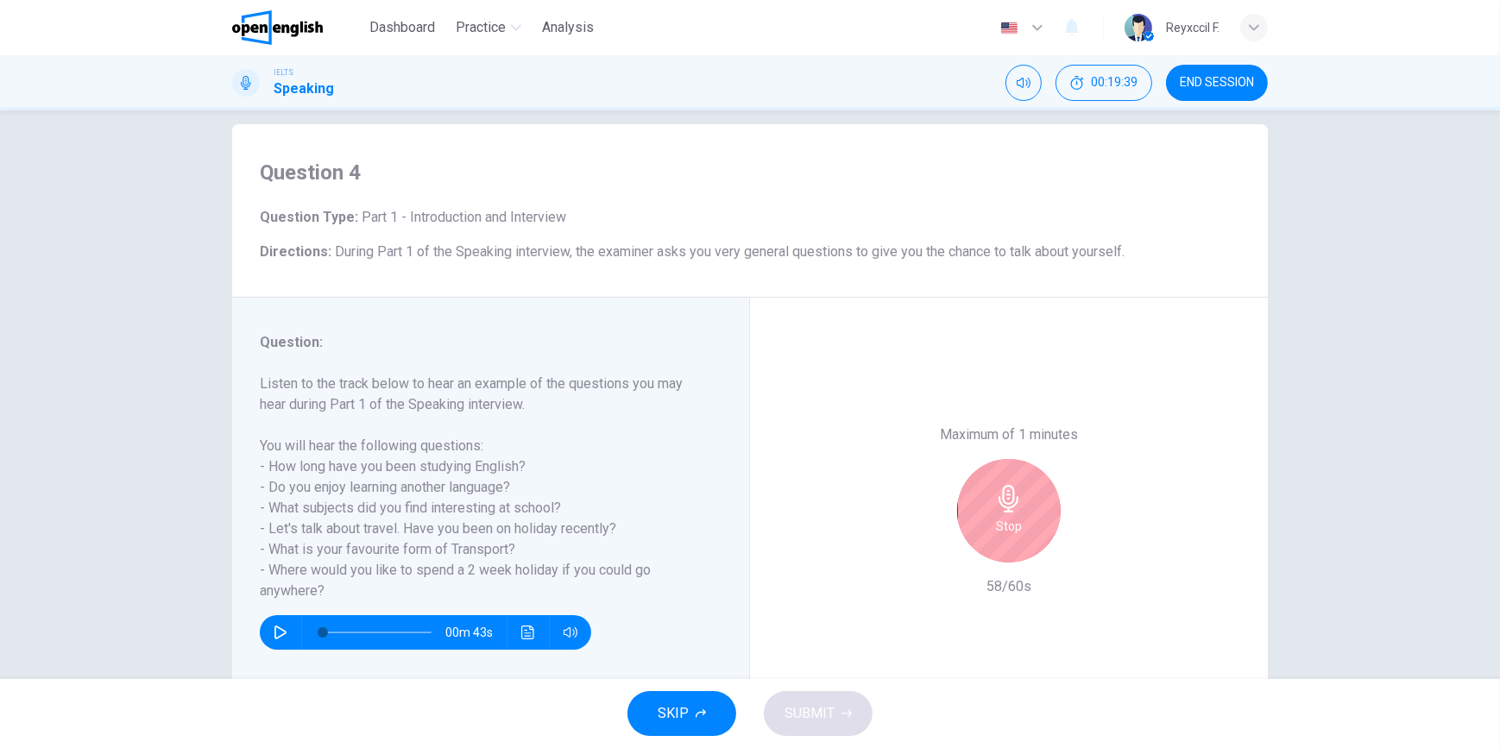
click at [1001, 507] on icon "button" at bounding box center [1008, 499] width 20 height 28
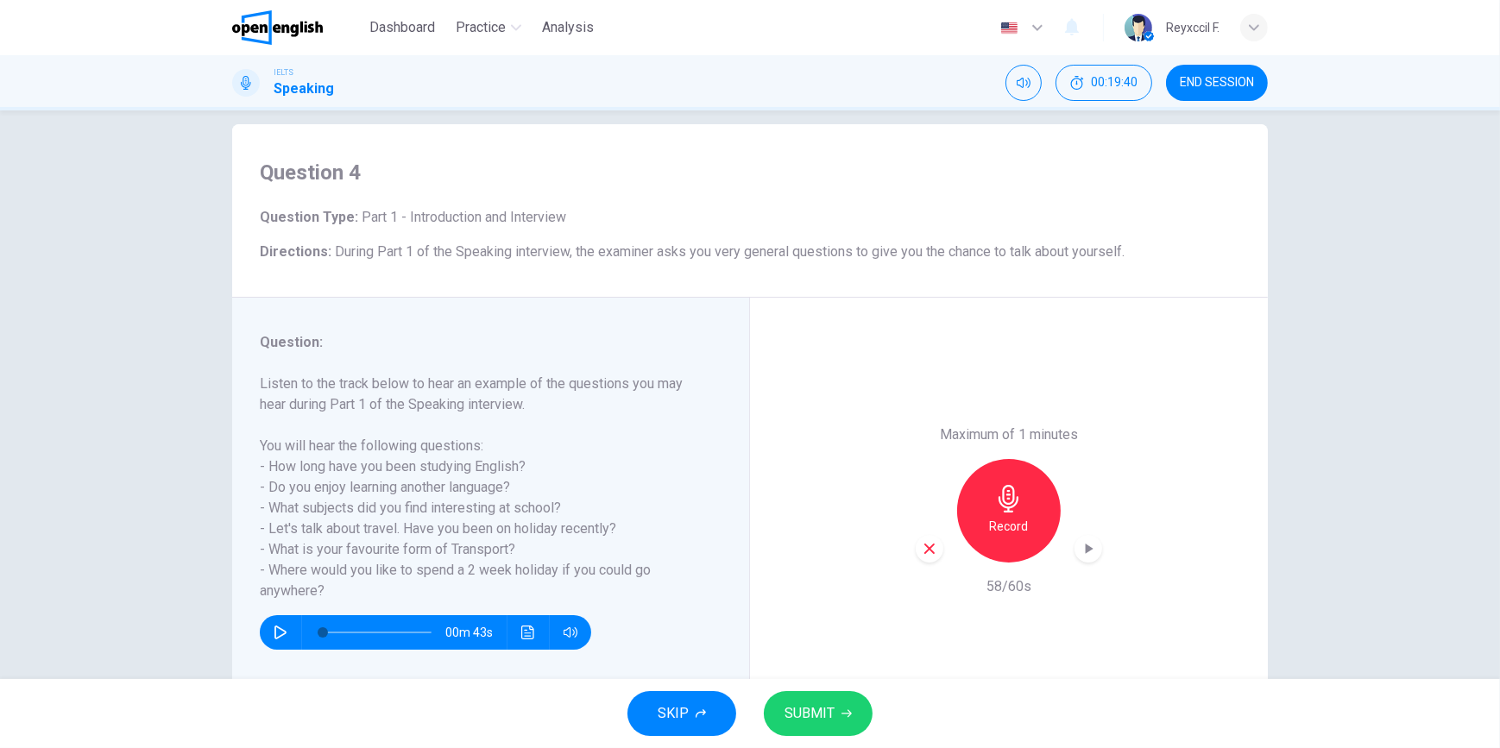
click at [803, 717] on span "SUBMIT" at bounding box center [809, 714] width 50 height 24
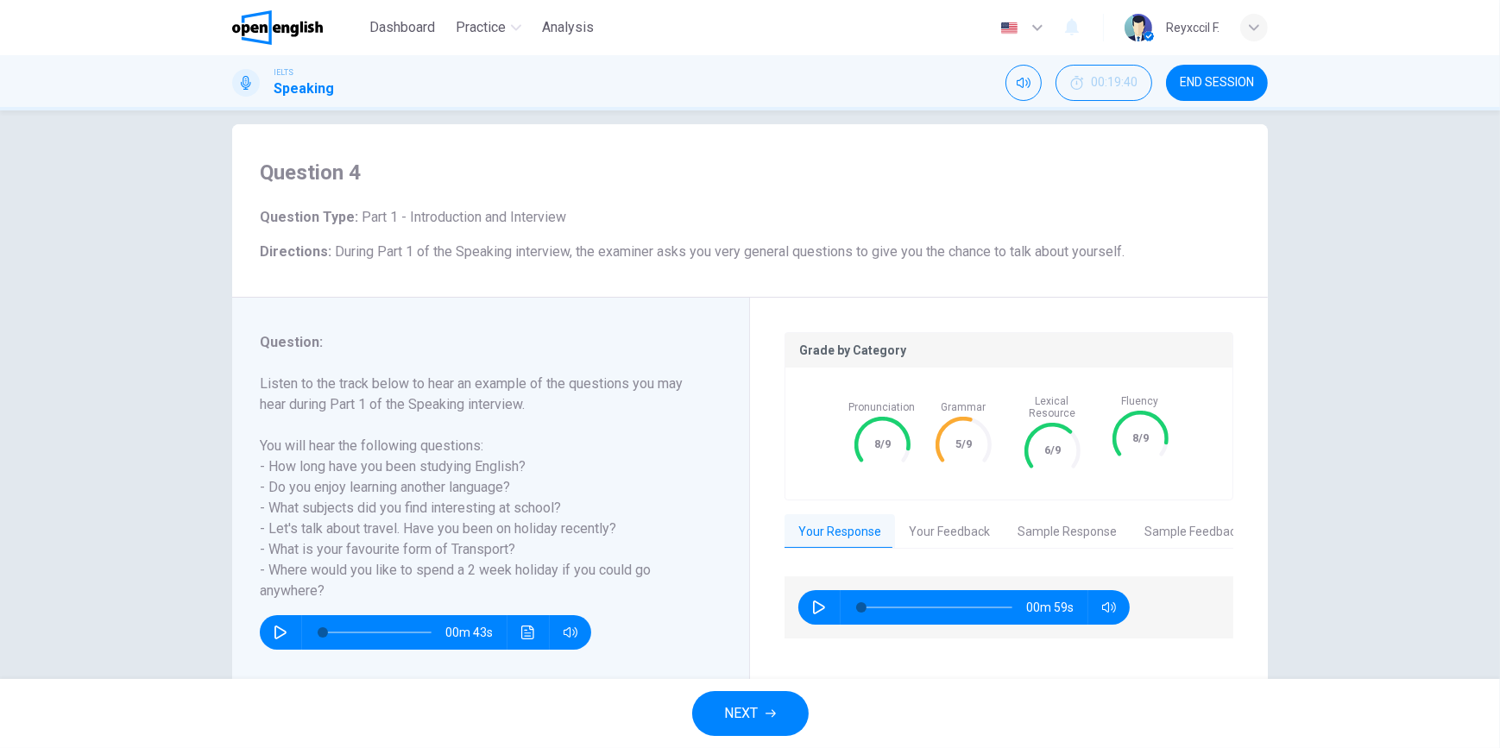
click at [812, 601] on icon "button" at bounding box center [819, 608] width 14 height 14
click at [935, 515] on button "Your Feedback" at bounding box center [949, 532] width 109 height 36
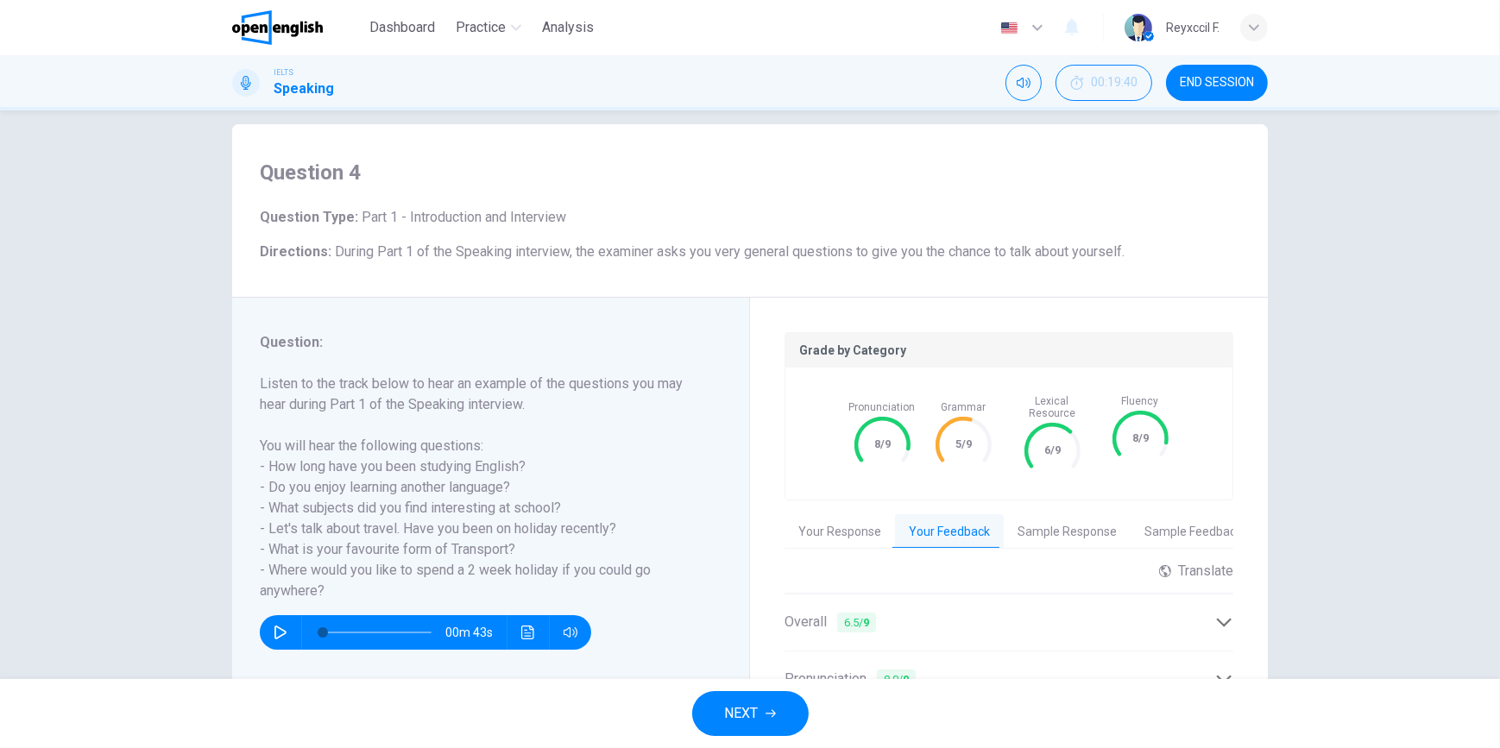
scroll to position [99, 0]
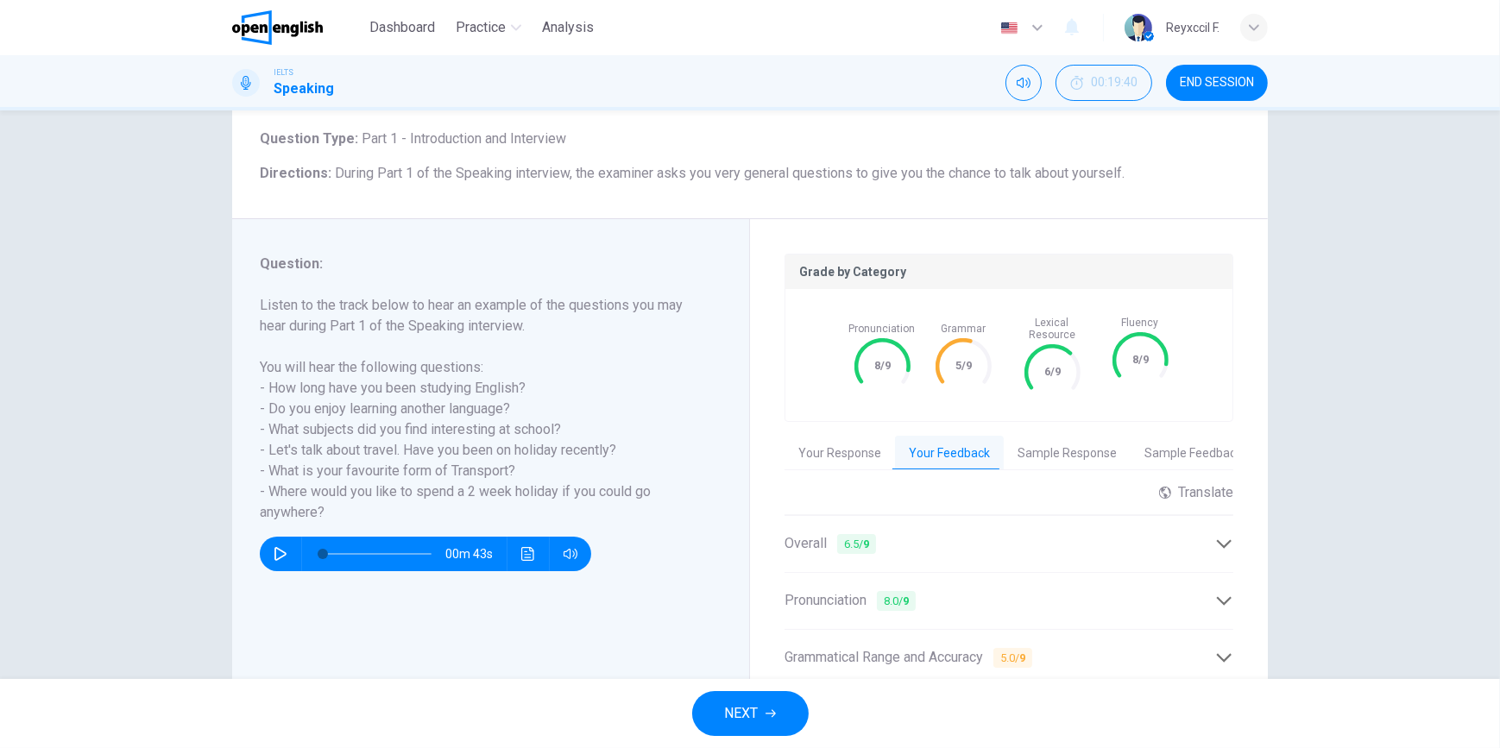
click at [936, 533] on div "Overall 6.5 / 9" at bounding box center [999, 544] width 431 height 22
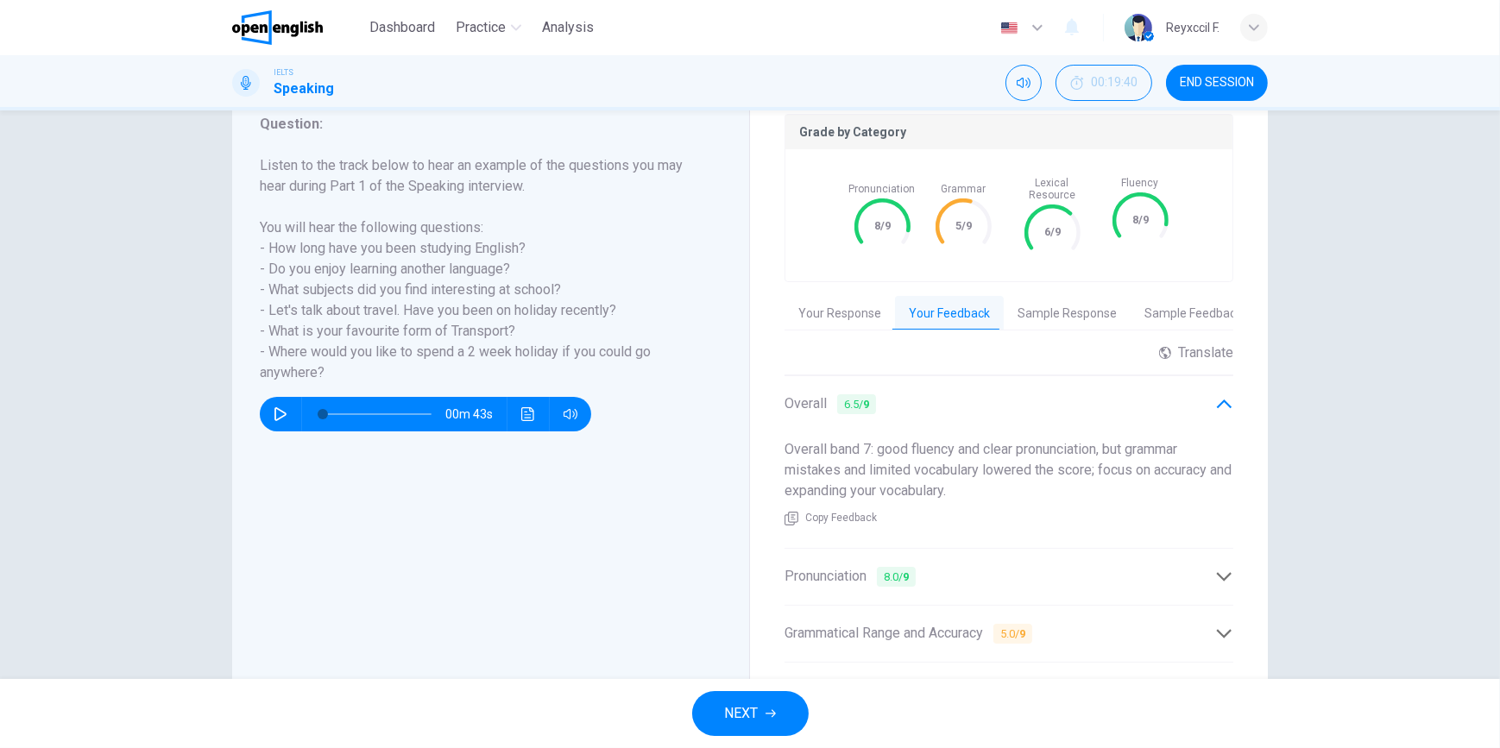
scroll to position [256, 0]
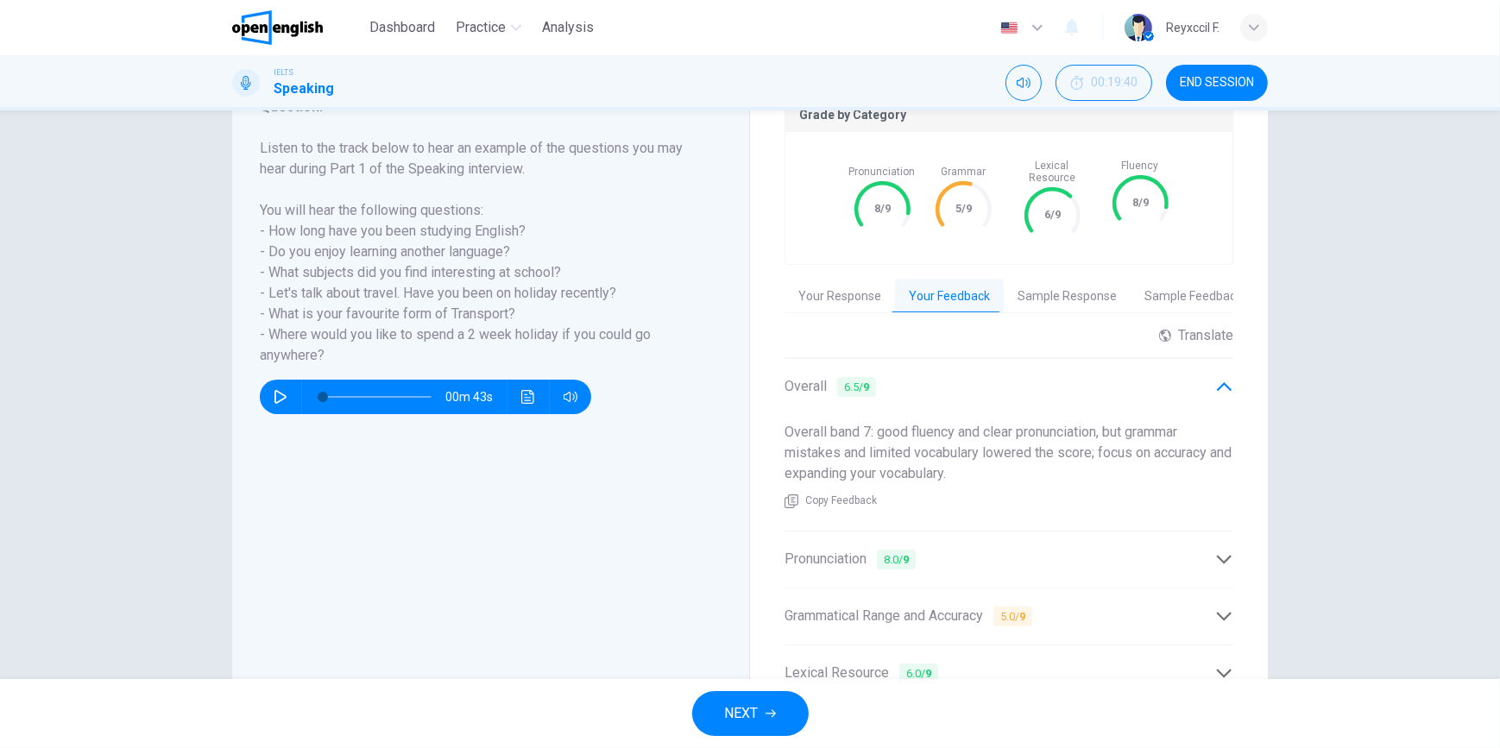
click at [1222, 379] on icon at bounding box center [1224, 387] width 18 height 18
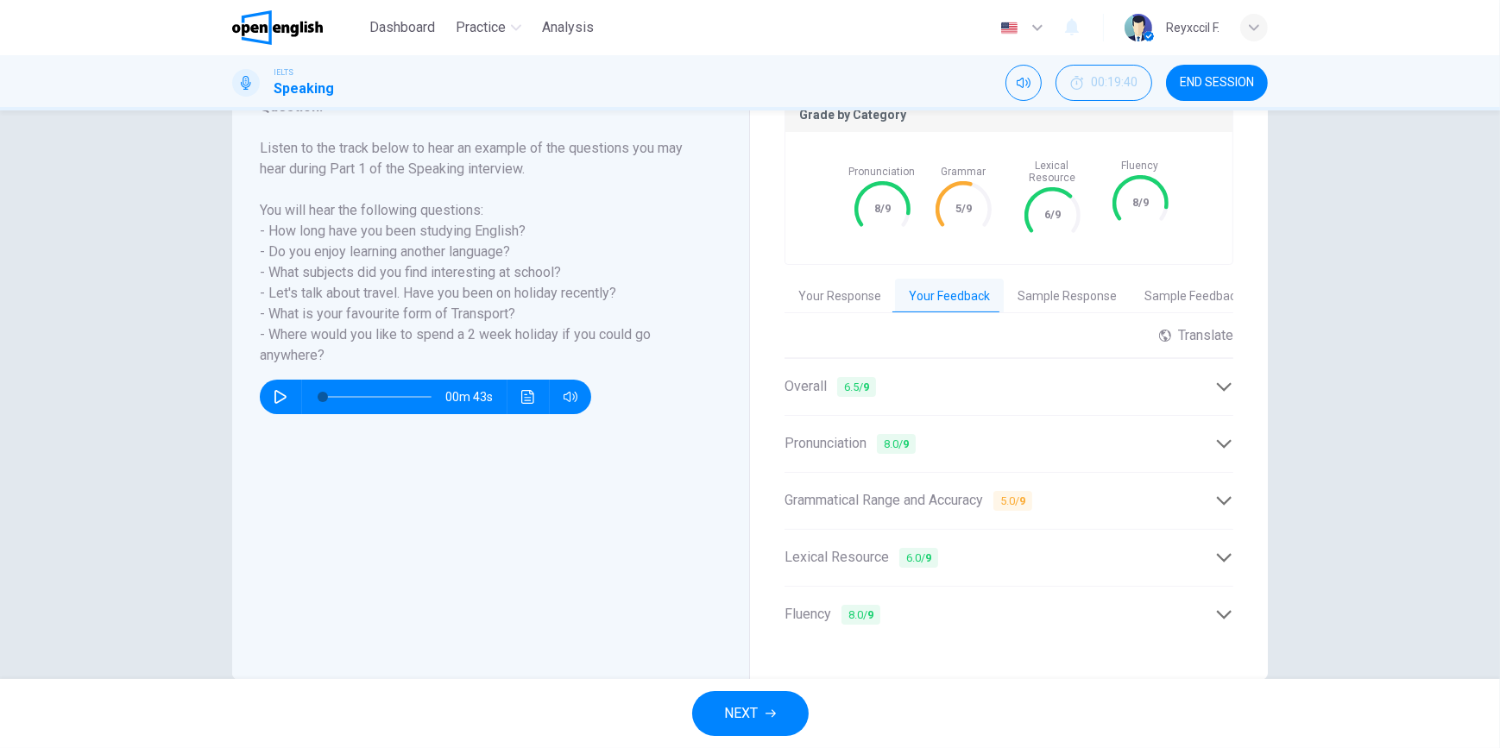
click at [1209, 433] on div "Pronunciation 8.0 / 9" at bounding box center [999, 444] width 431 height 22
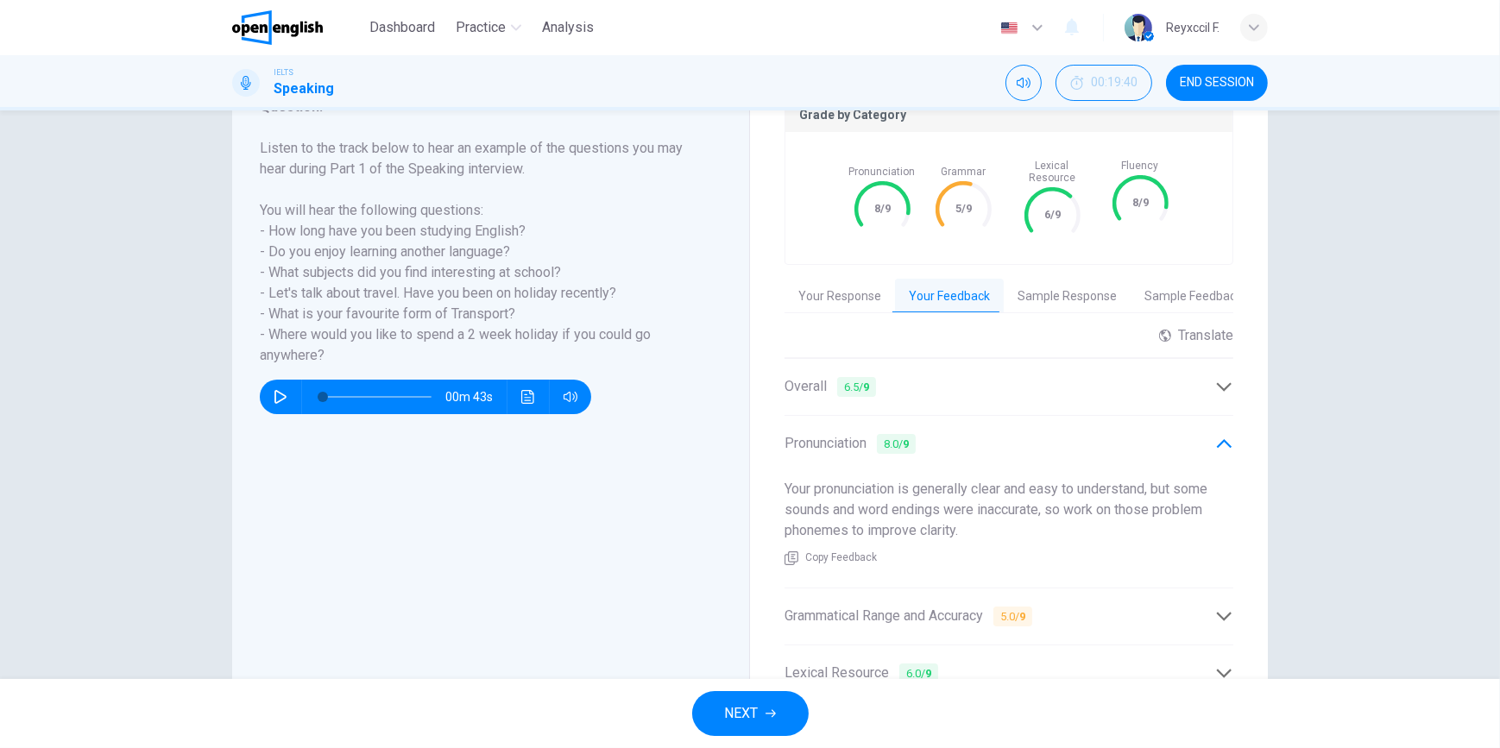
click at [1208, 433] on div "Pronunciation 8.0 / 9" at bounding box center [999, 444] width 431 height 22
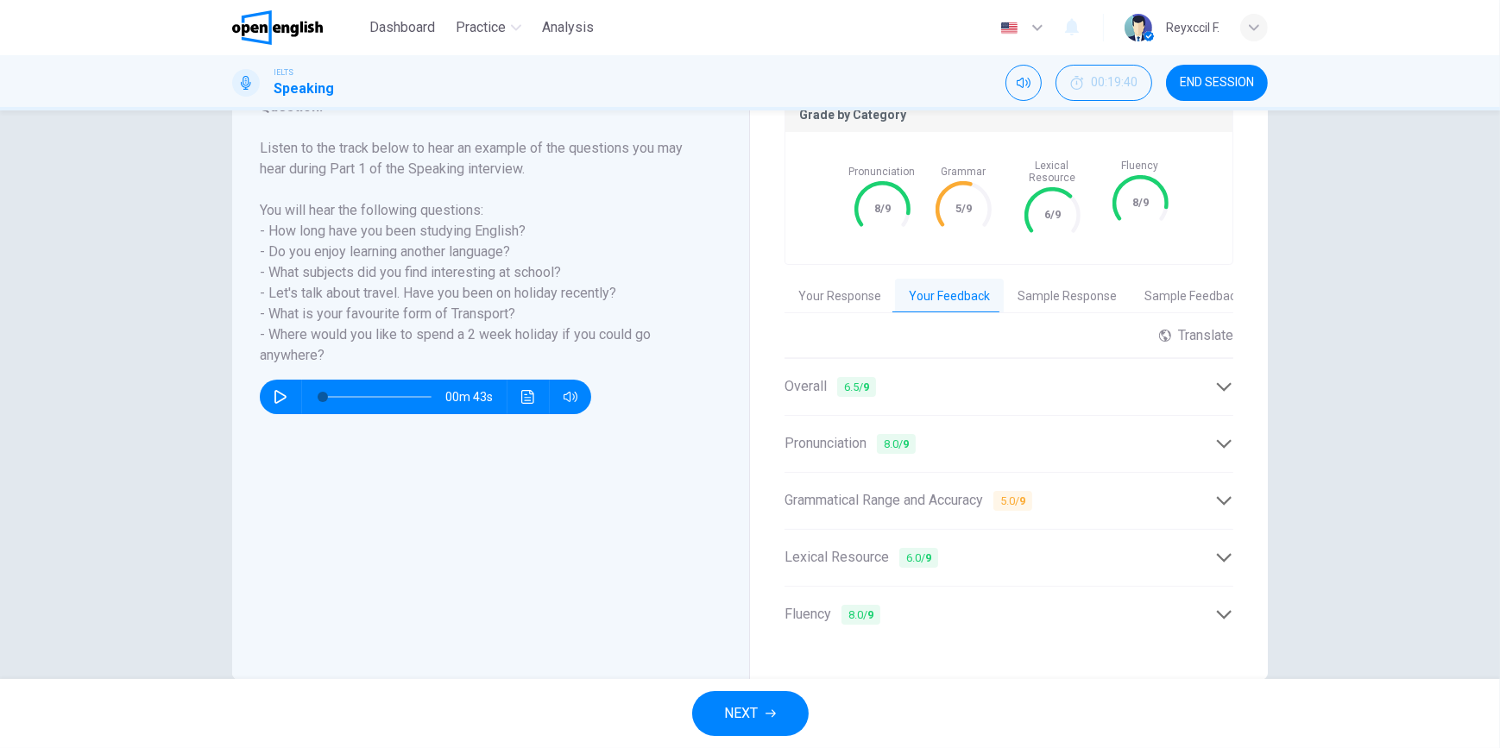
click at [1215, 492] on icon at bounding box center [1224, 501] width 18 height 18
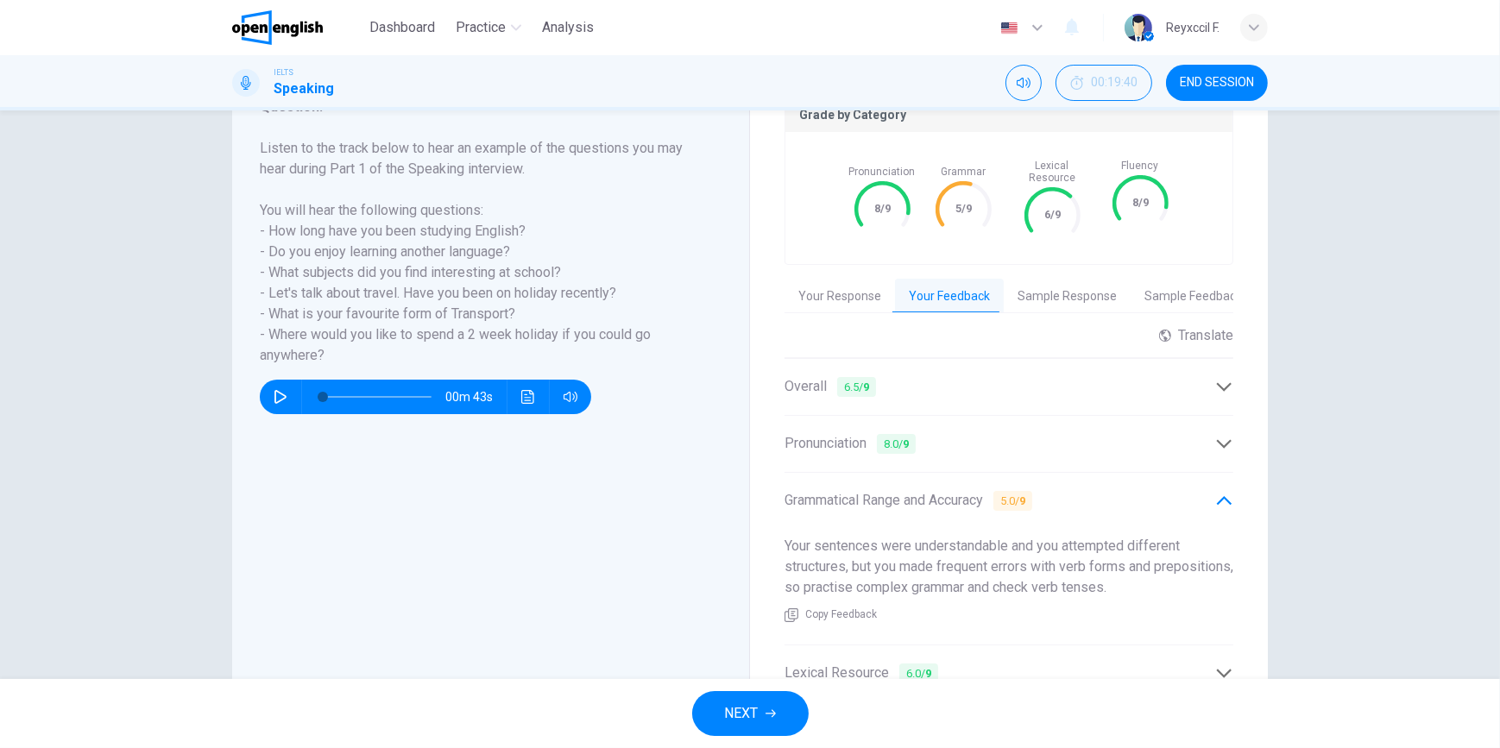
click at [1215, 492] on icon at bounding box center [1224, 501] width 18 height 18
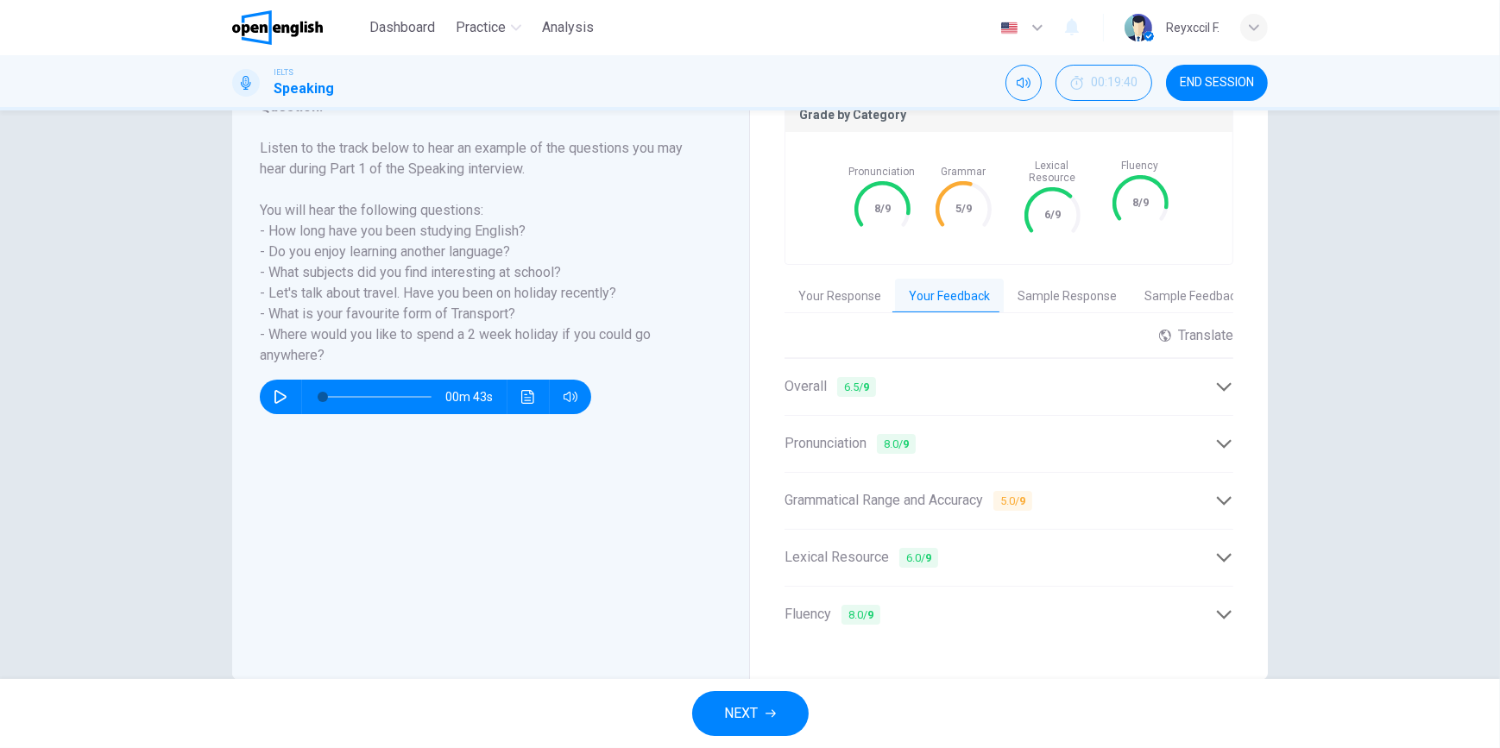
click at [1215, 549] on icon at bounding box center [1224, 558] width 18 height 18
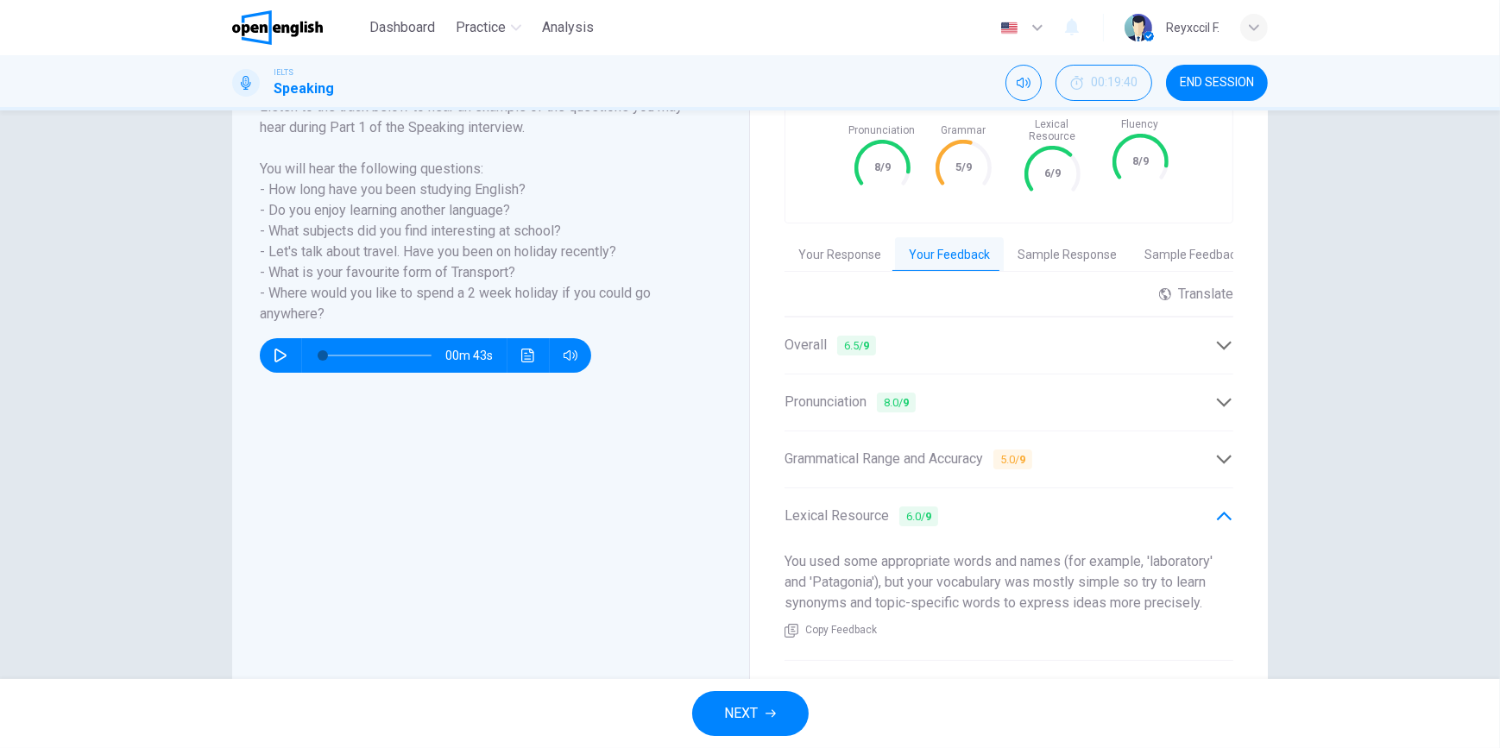
scroll to position [335, 0]
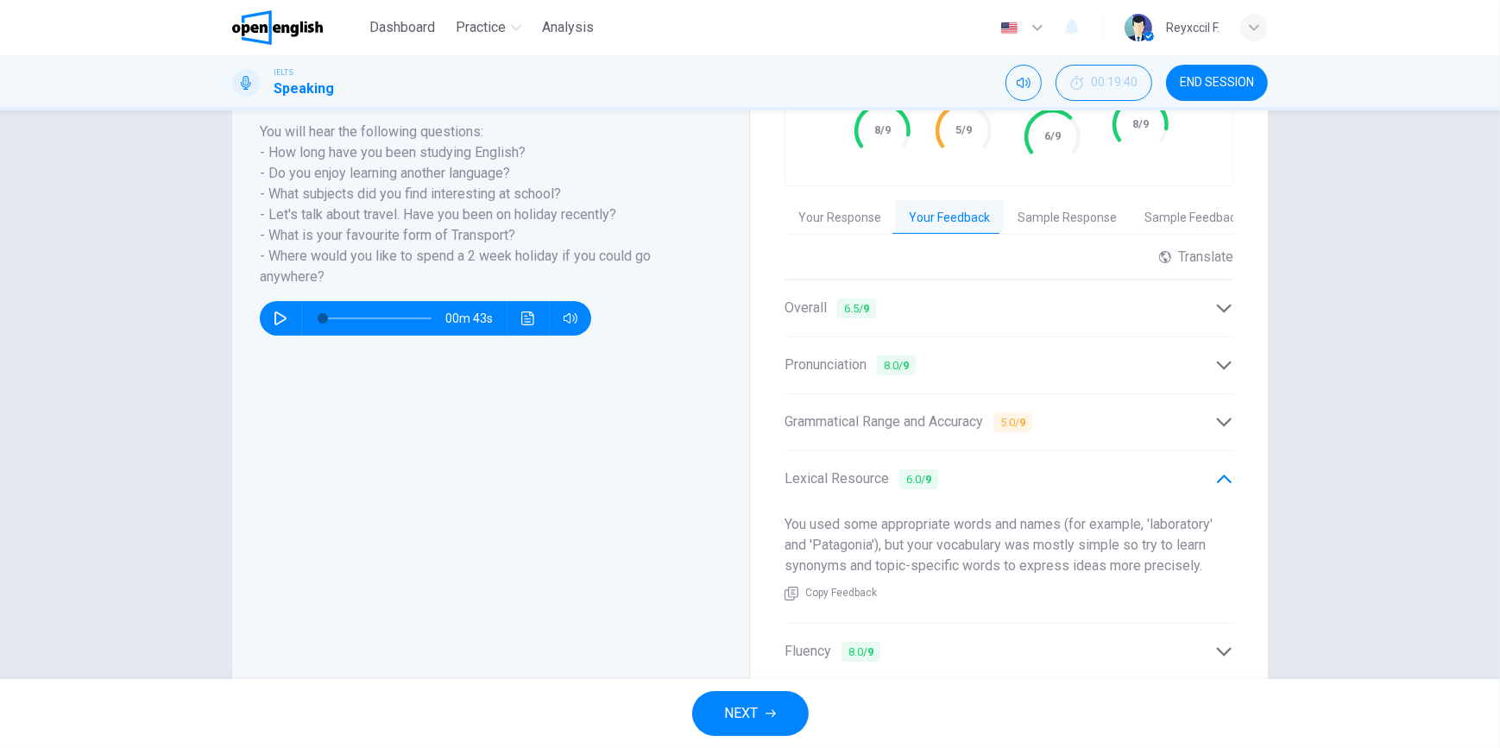
click at [1219, 643] on icon at bounding box center [1224, 652] width 18 height 18
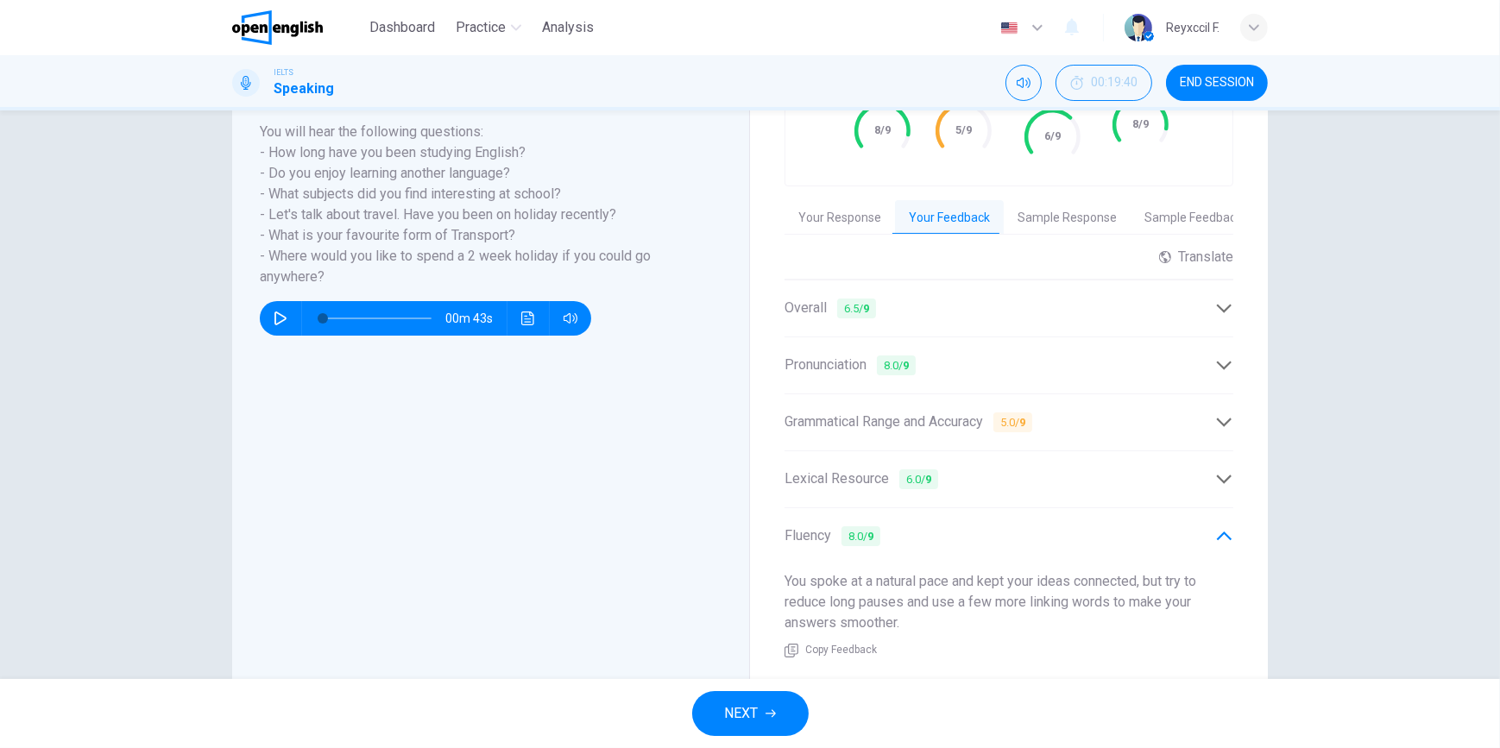
scroll to position [397, 0]
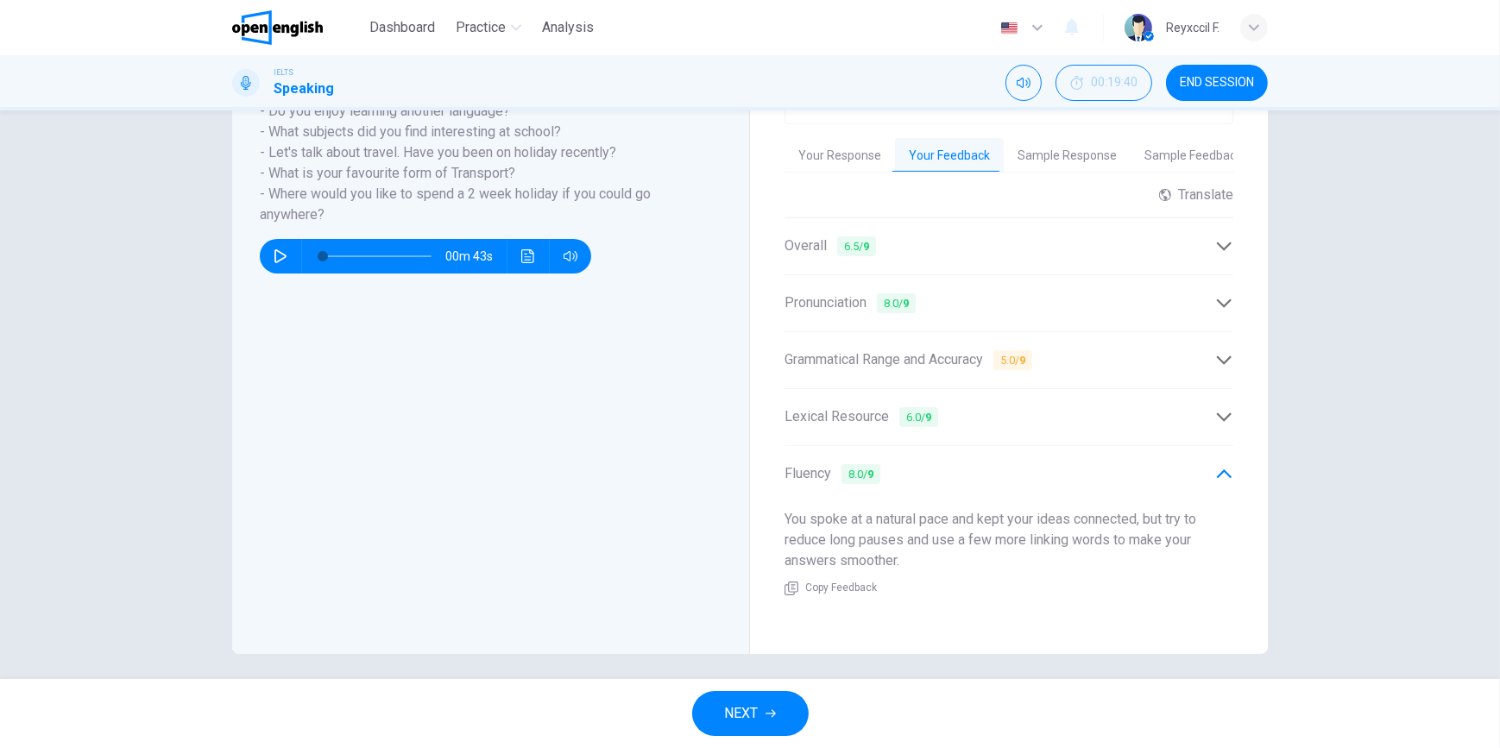
click at [1078, 147] on button "Sample Response" at bounding box center [1067, 156] width 127 height 36
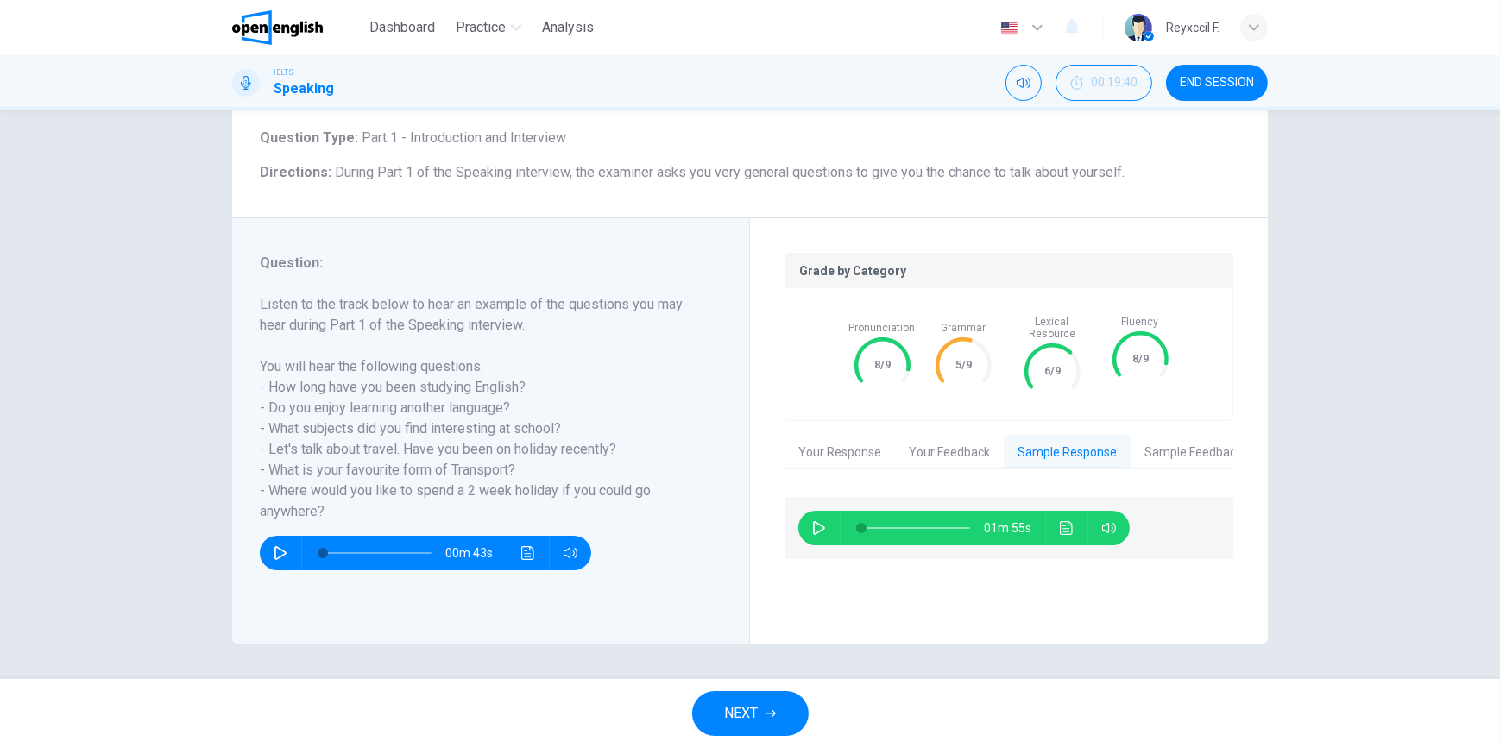
click at [828, 443] on button "Your Response" at bounding box center [839, 453] width 110 height 36
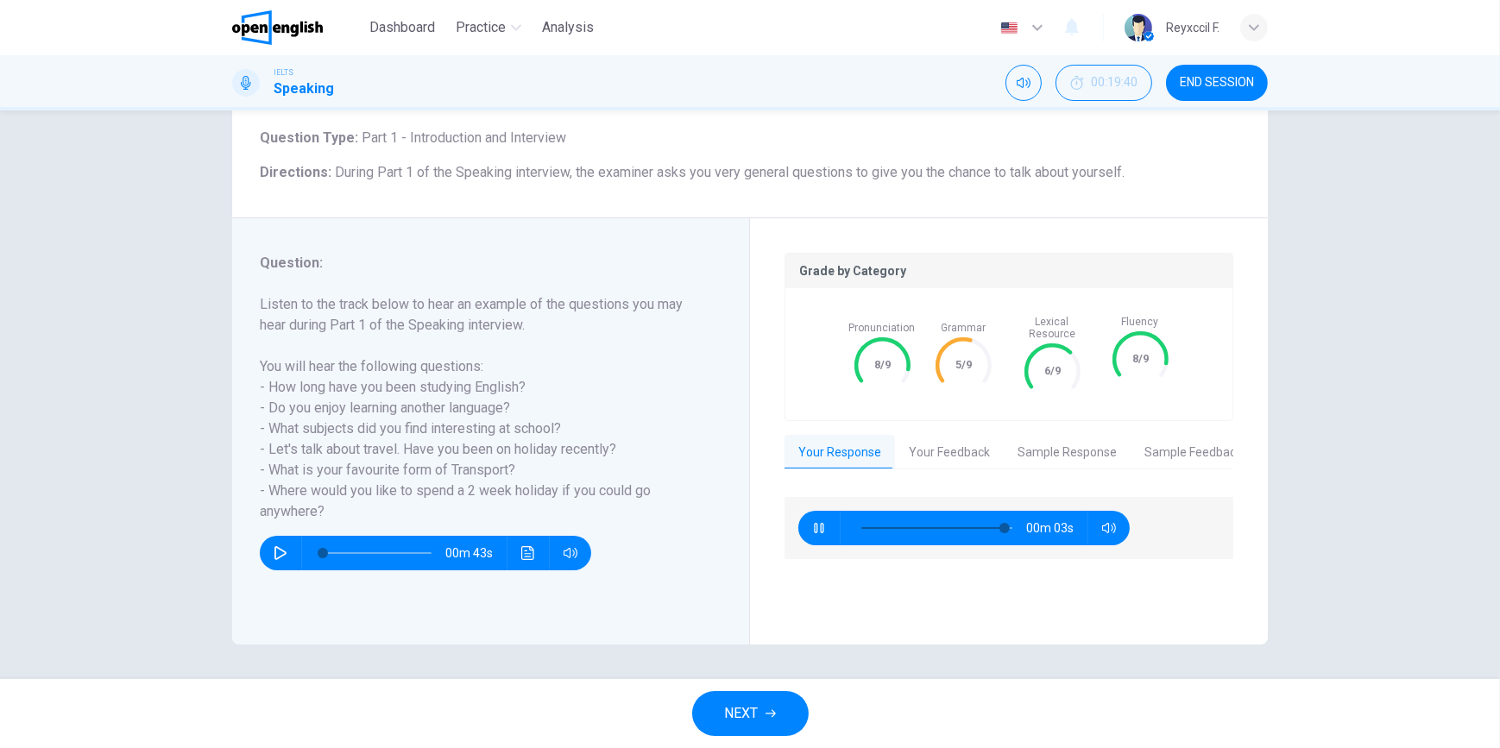
click at [815, 521] on icon "button" at bounding box center [819, 528] width 14 height 14
type input "**"
click at [1053, 435] on button "Sample Response" at bounding box center [1067, 453] width 127 height 36
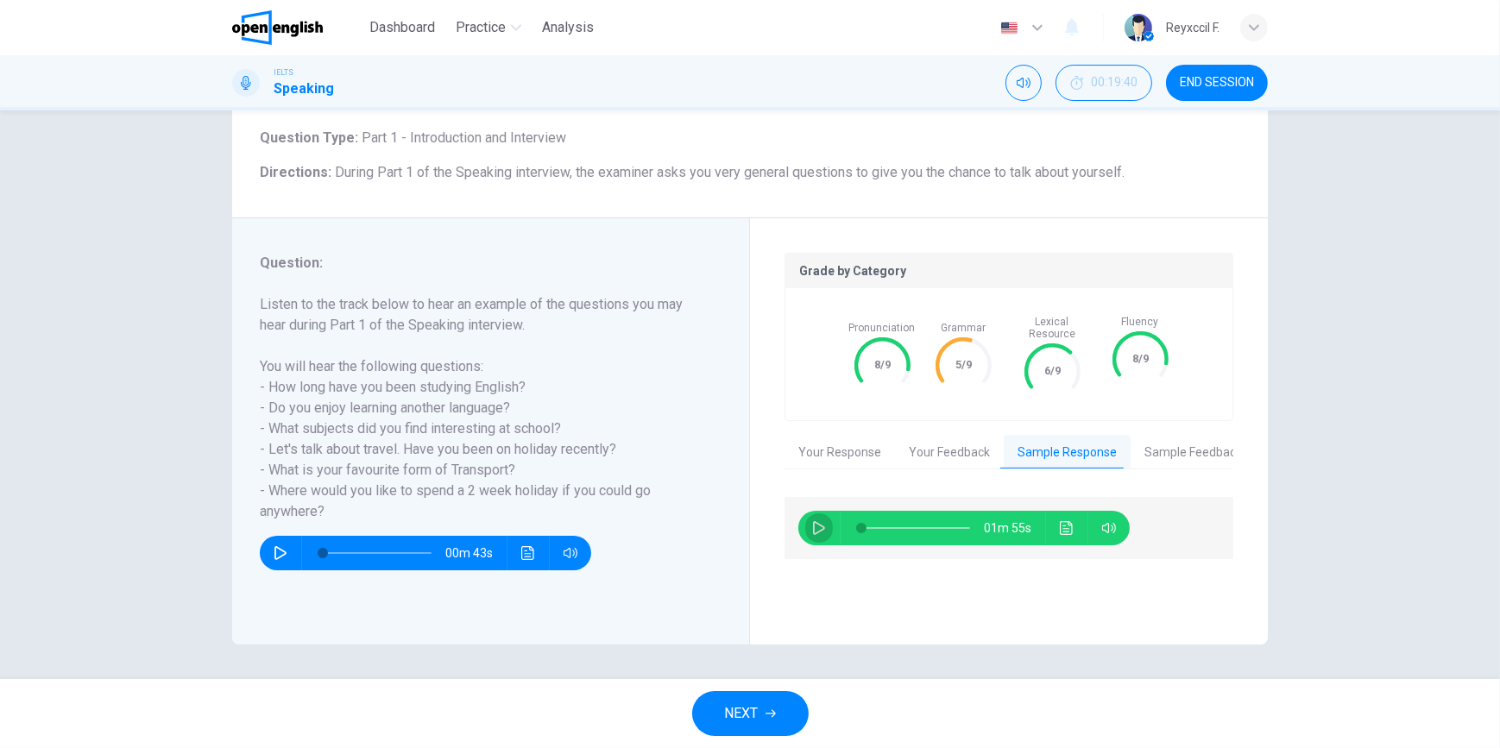
click at [805, 515] on button "button" at bounding box center [819, 528] width 28 height 35
type input "**"
click at [1130, 435] on button "Sample Feedback" at bounding box center [1192, 453] width 125 height 36
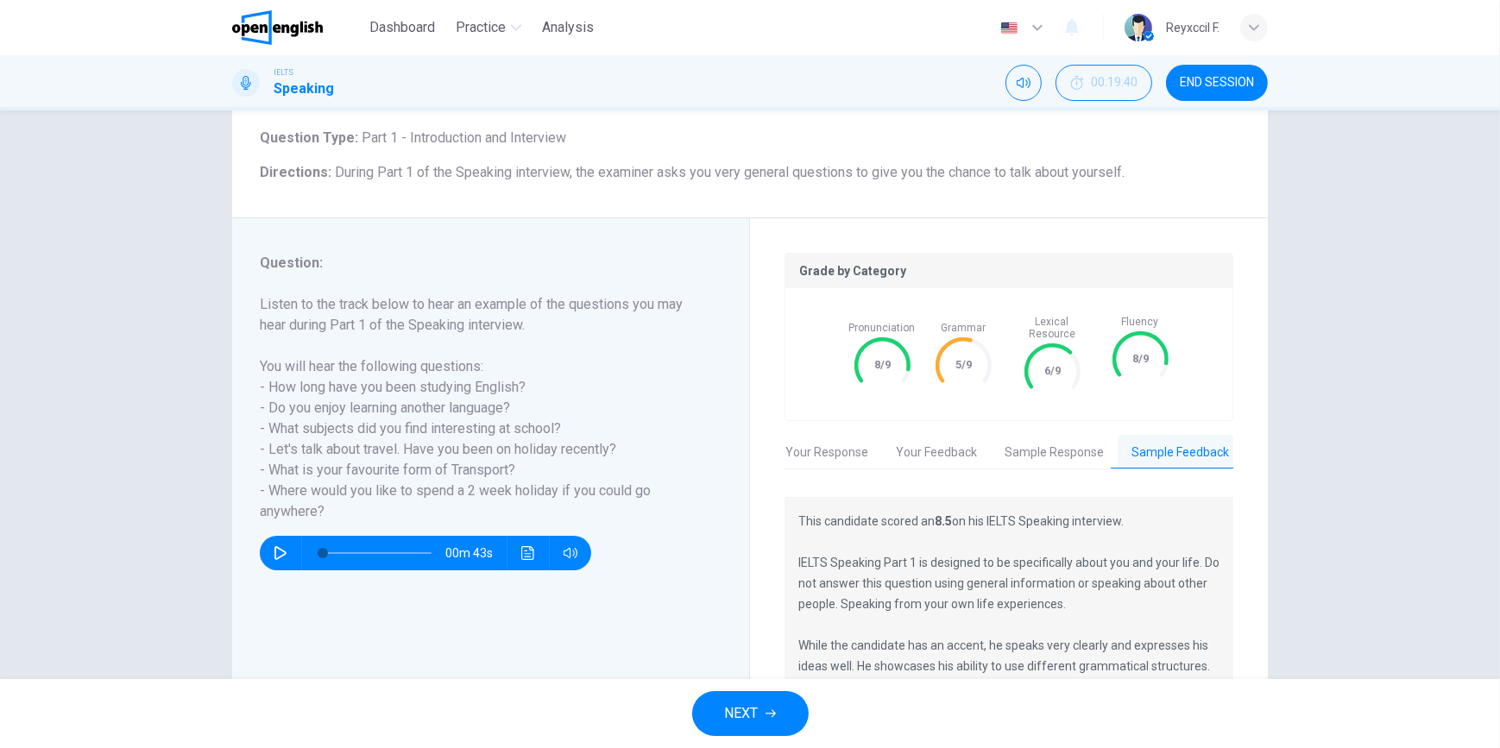
scroll to position [0, 14]
click at [1239, 82] on span "END SESSION" at bounding box center [1217, 83] width 74 height 14
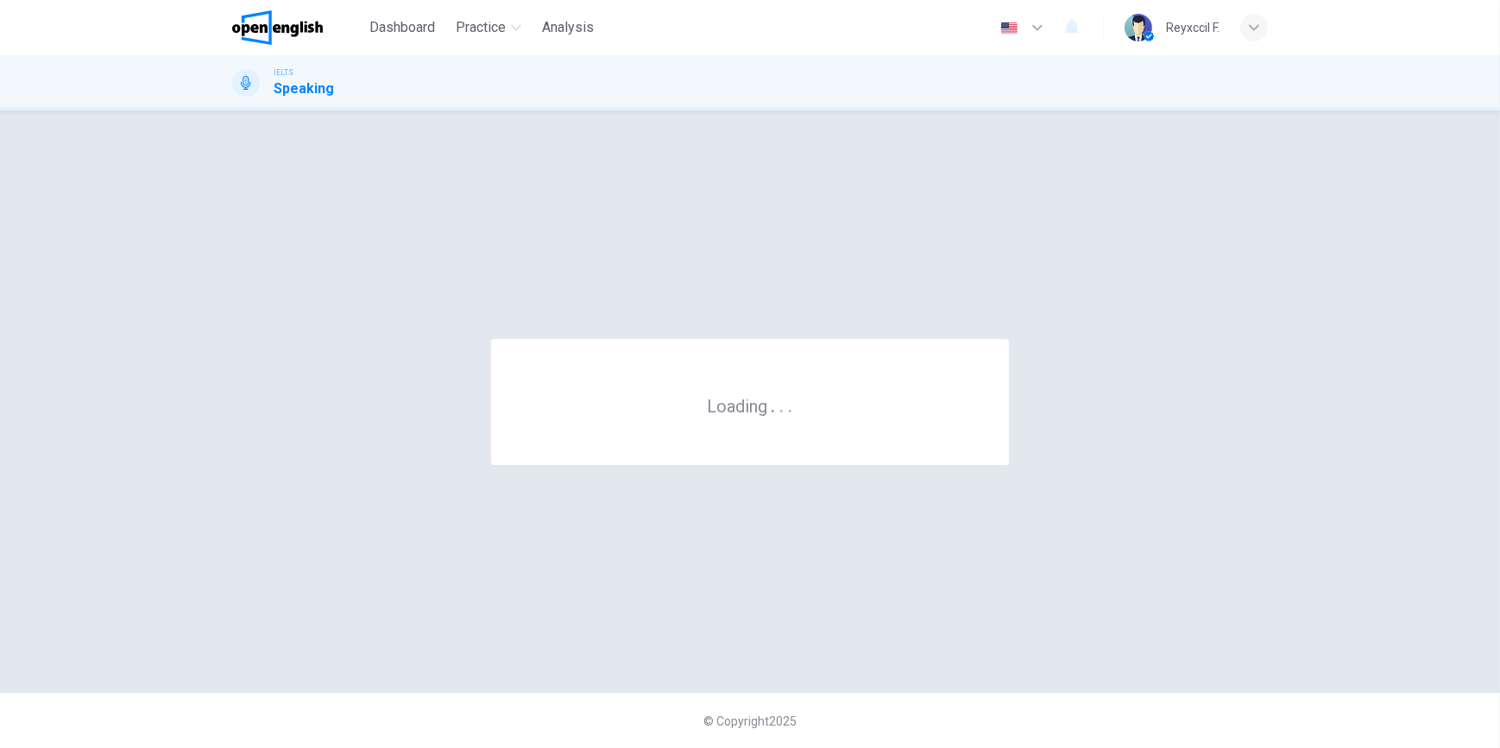
scroll to position [0, 0]
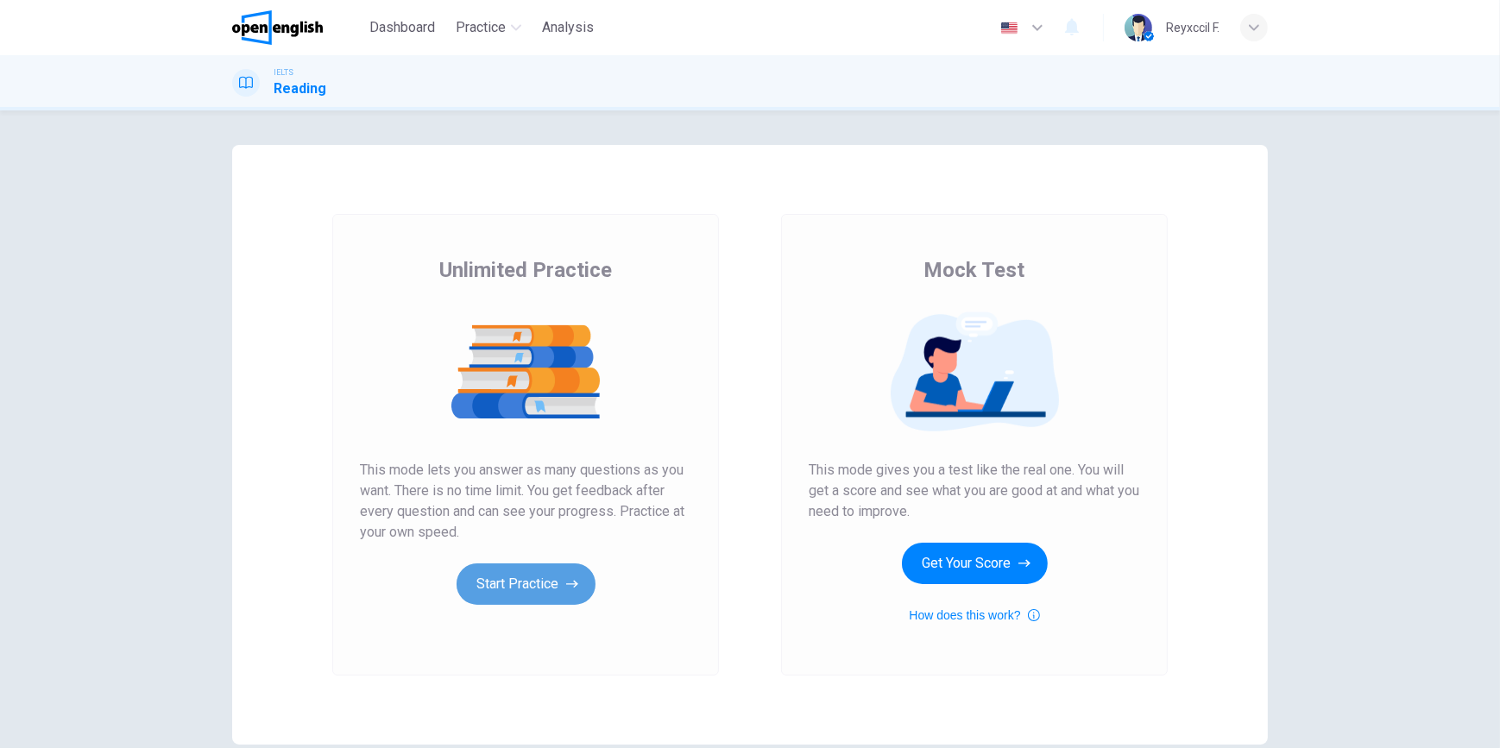
click at [559, 594] on button "Start Practice" at bounding box center [526, 584] width 139 height 41
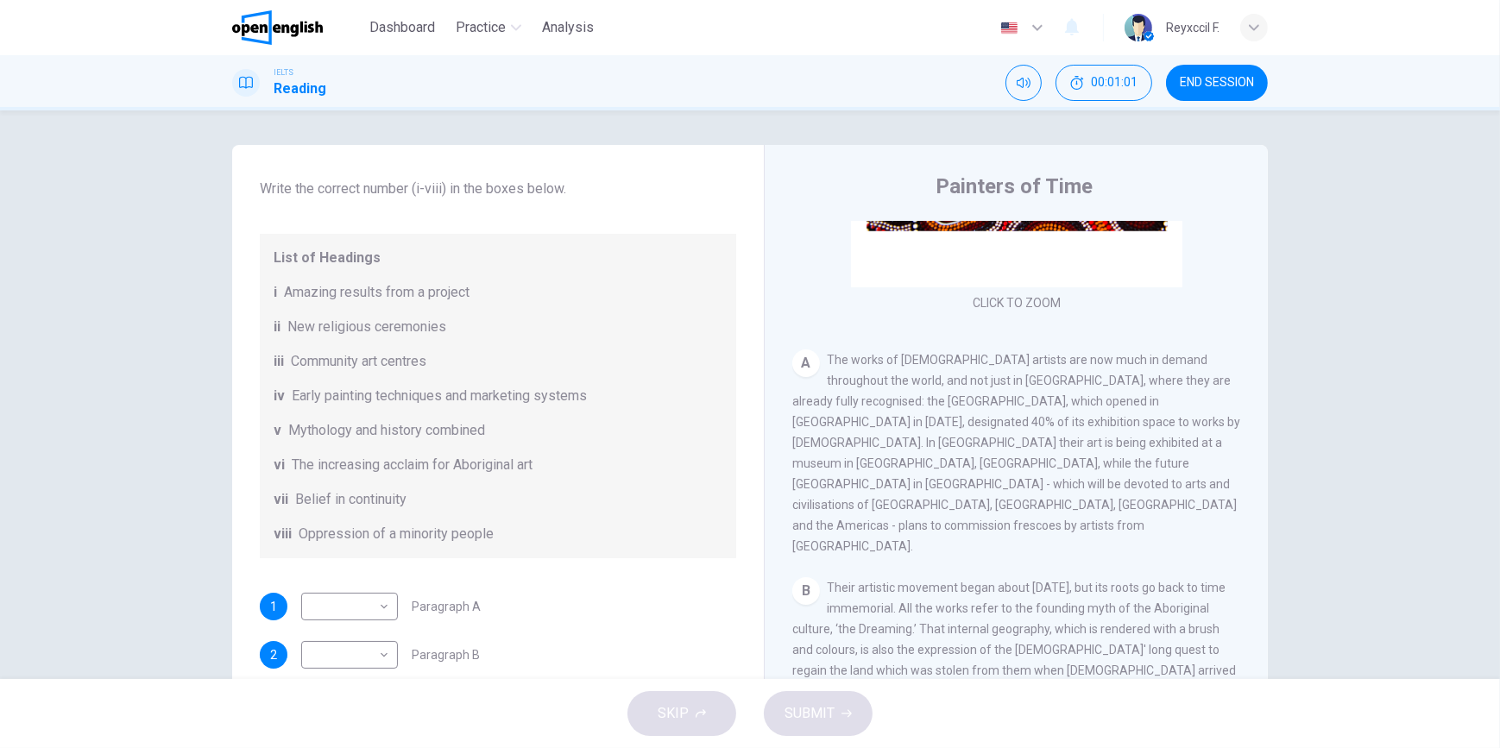
scroll to position [225, 0]
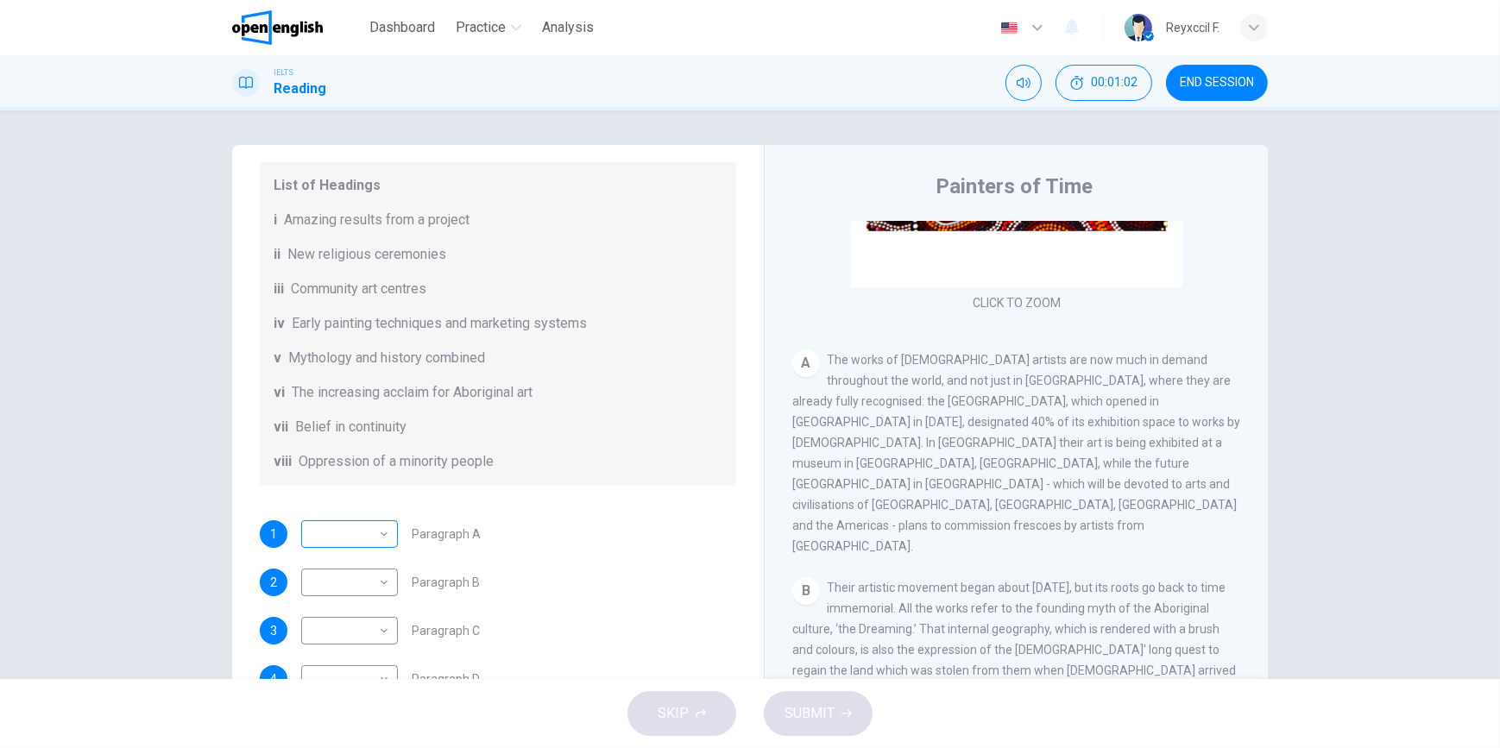
click at [376, 534] on body "This site uses cookies, as explained in our Privacy Policy . If you agree to th…" at bounding box center [750, 374] width 1500 height 748
click at [342, 664] on li "vi" at bounding box center [345, 666] width 97 height 28
type input "**"
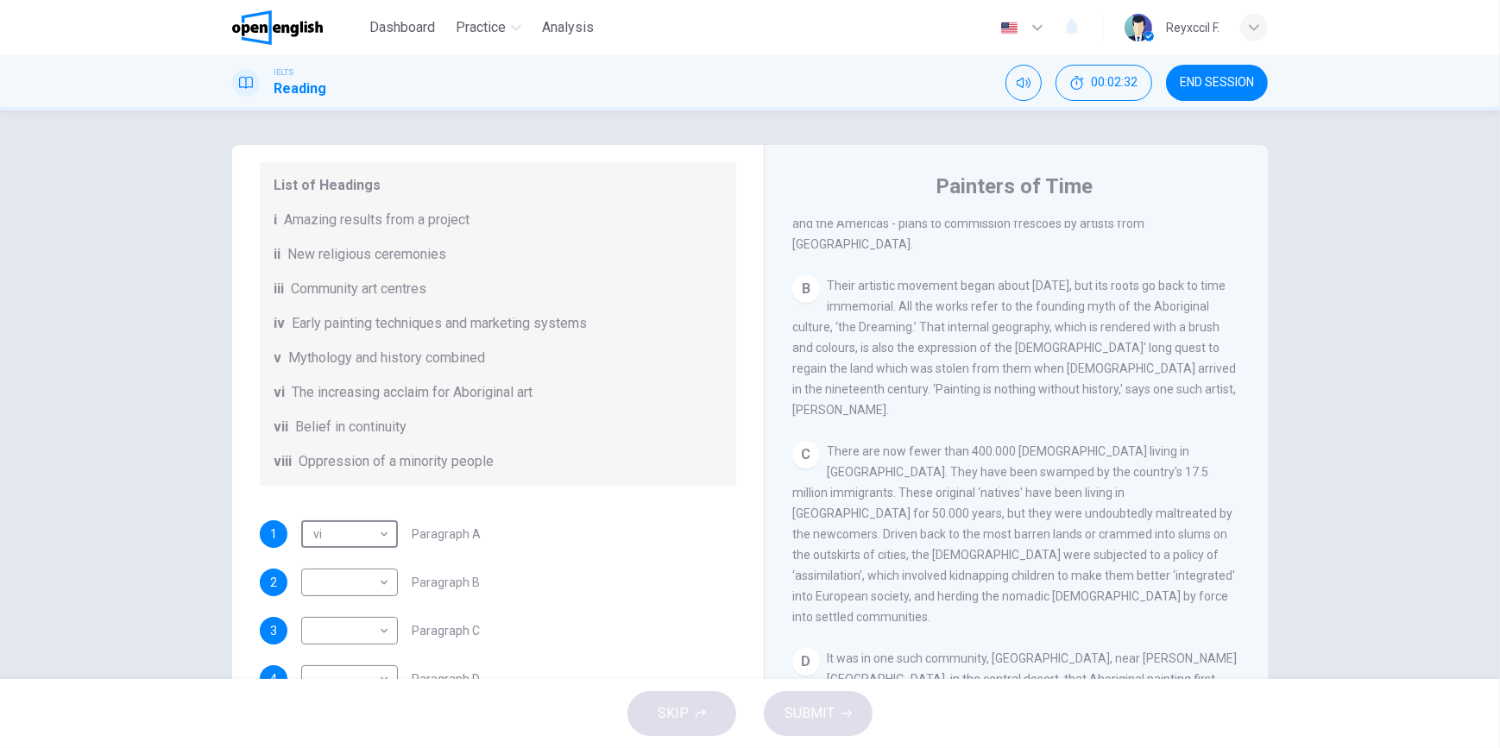
scroll to position [549, 0]
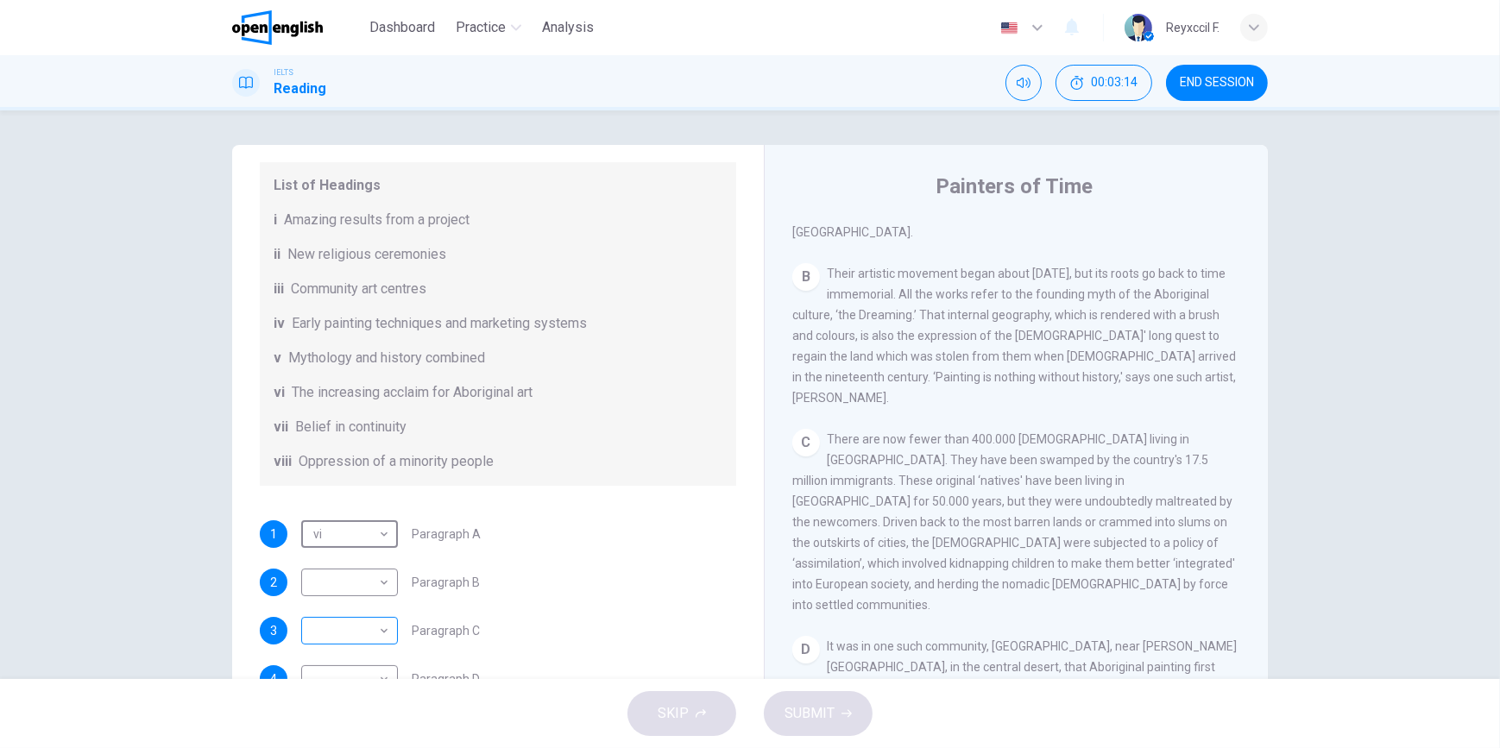
click at [375, 630] on body "This site uses cookies, as explained in our Privacy Policy . If you agree to th…" at bounding box center [750, 374] width 1500 height 748
click at [345, 721] on li "viii" at bounding box center [345, 721] width 97 height 28
type input "****"
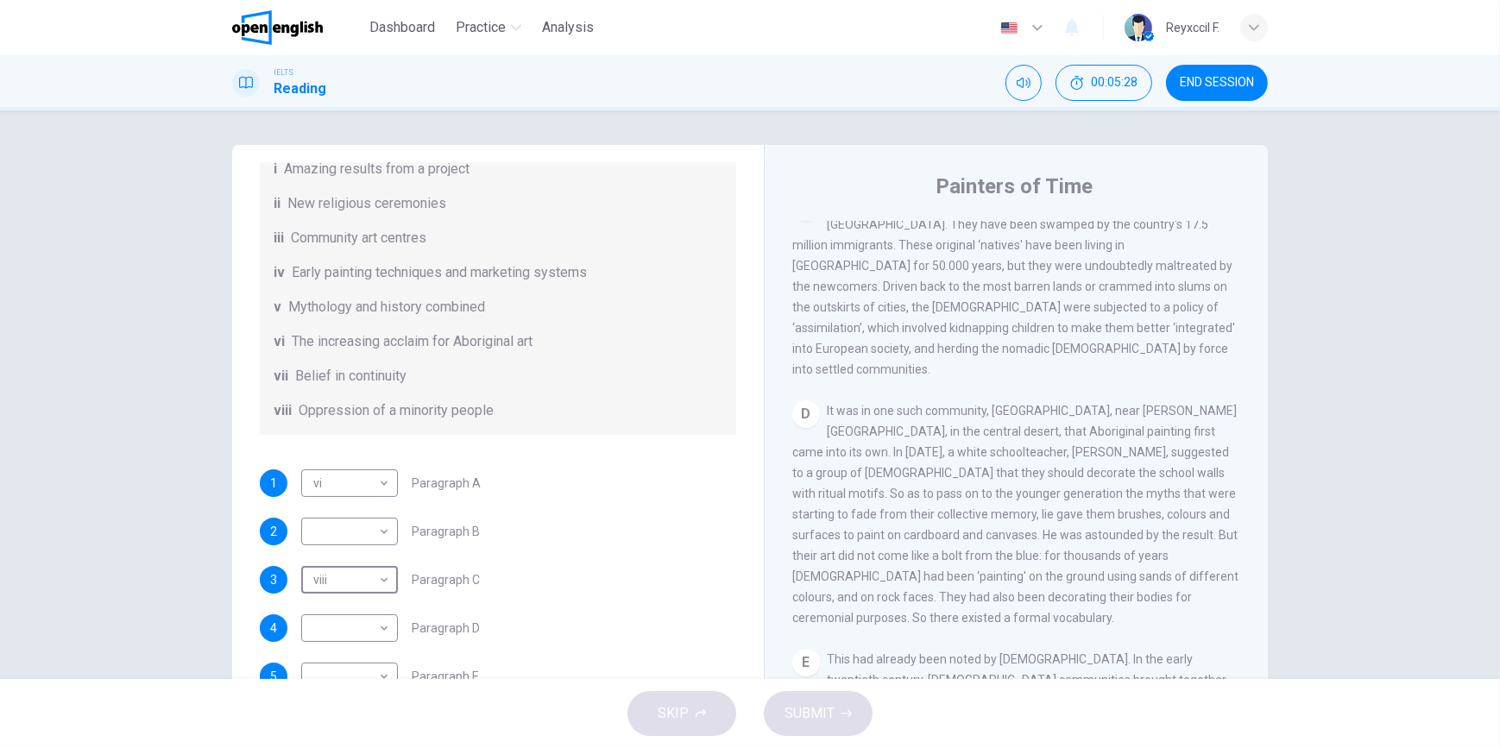
scroll to position [304, 0]
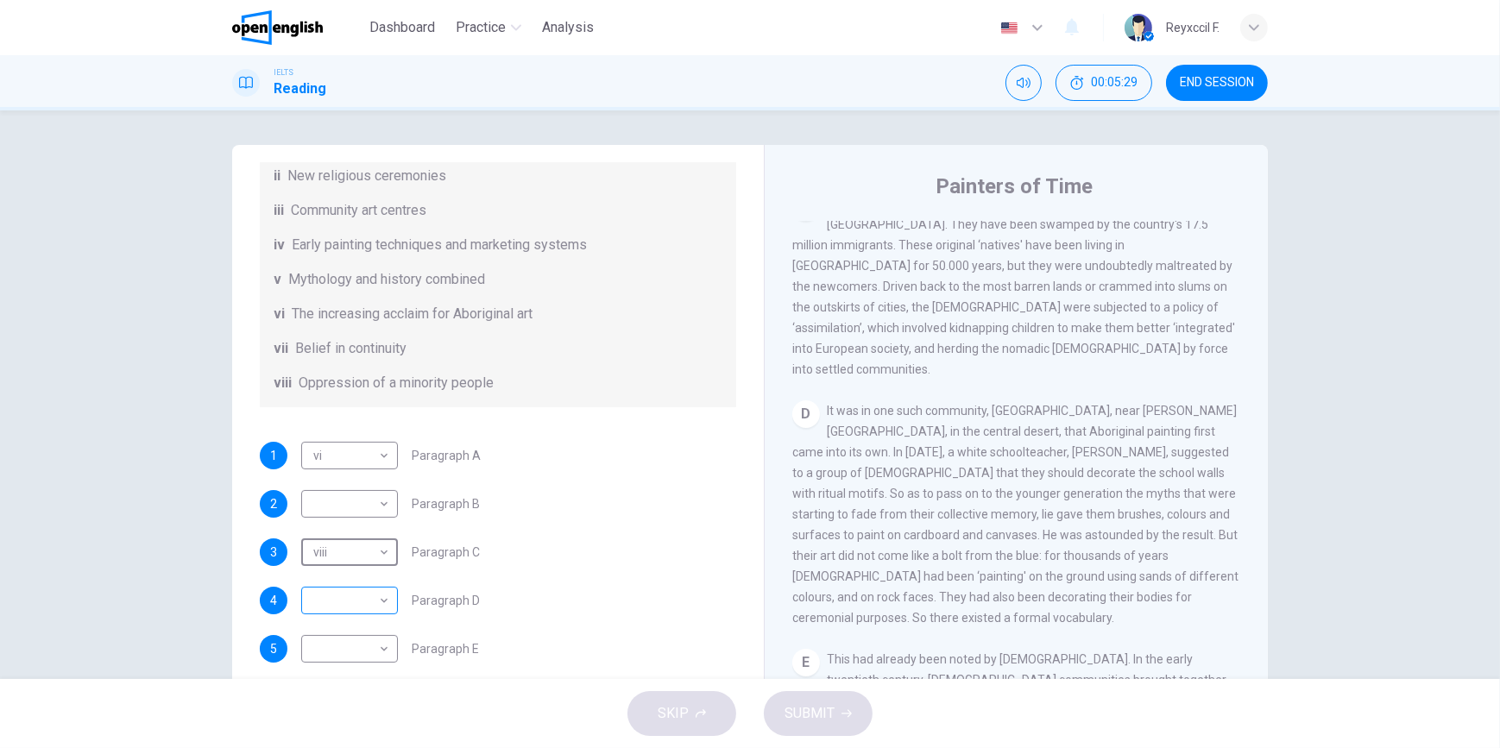
click at [378, 606] on body "This site uses cookies, as explained in our Privacy Policy . If you agree to th…" at bounding box center [750, 374] width 1500 height 748
click at [335, 531] on li "i" at bounding box center [345, 527] width 97 height 28
type input "*"
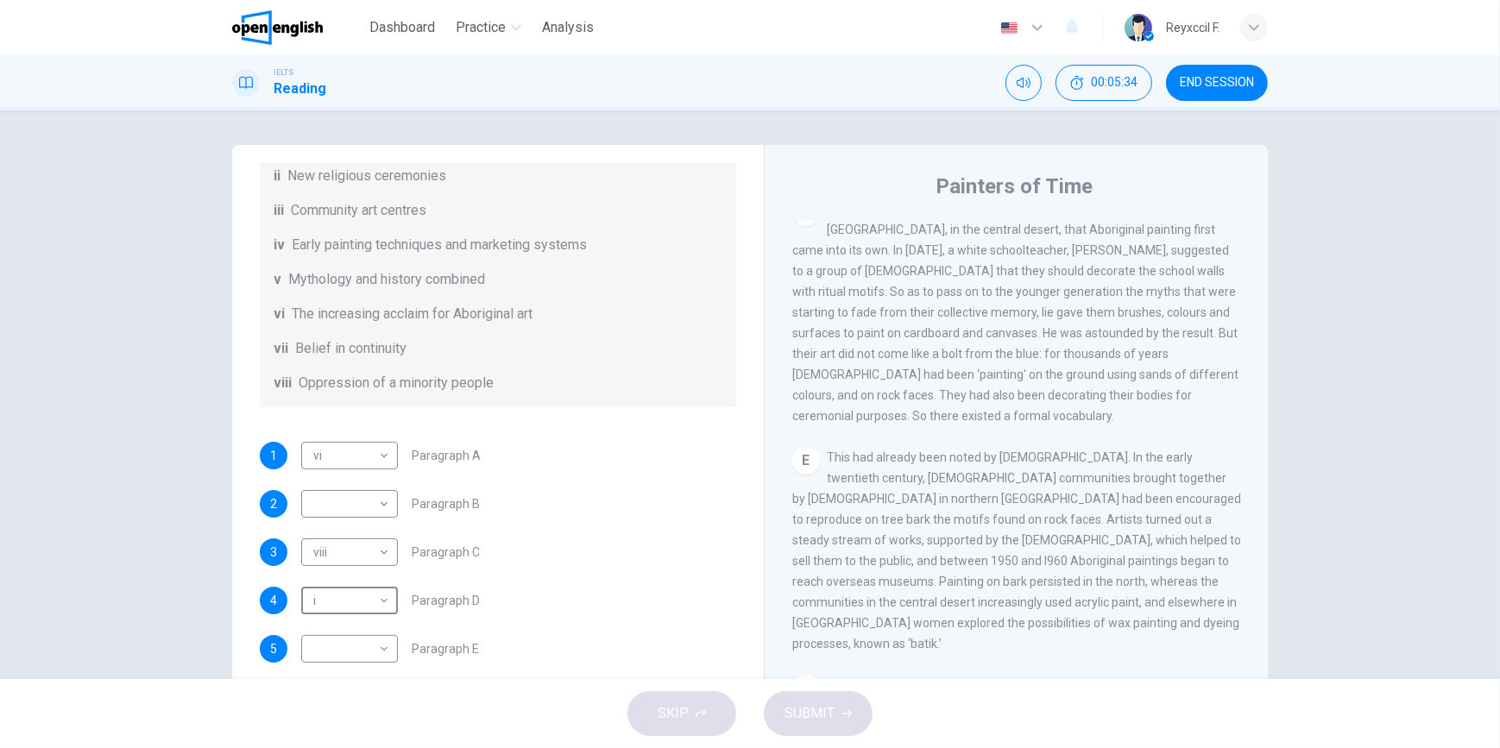
scroll to position [1019, 0]
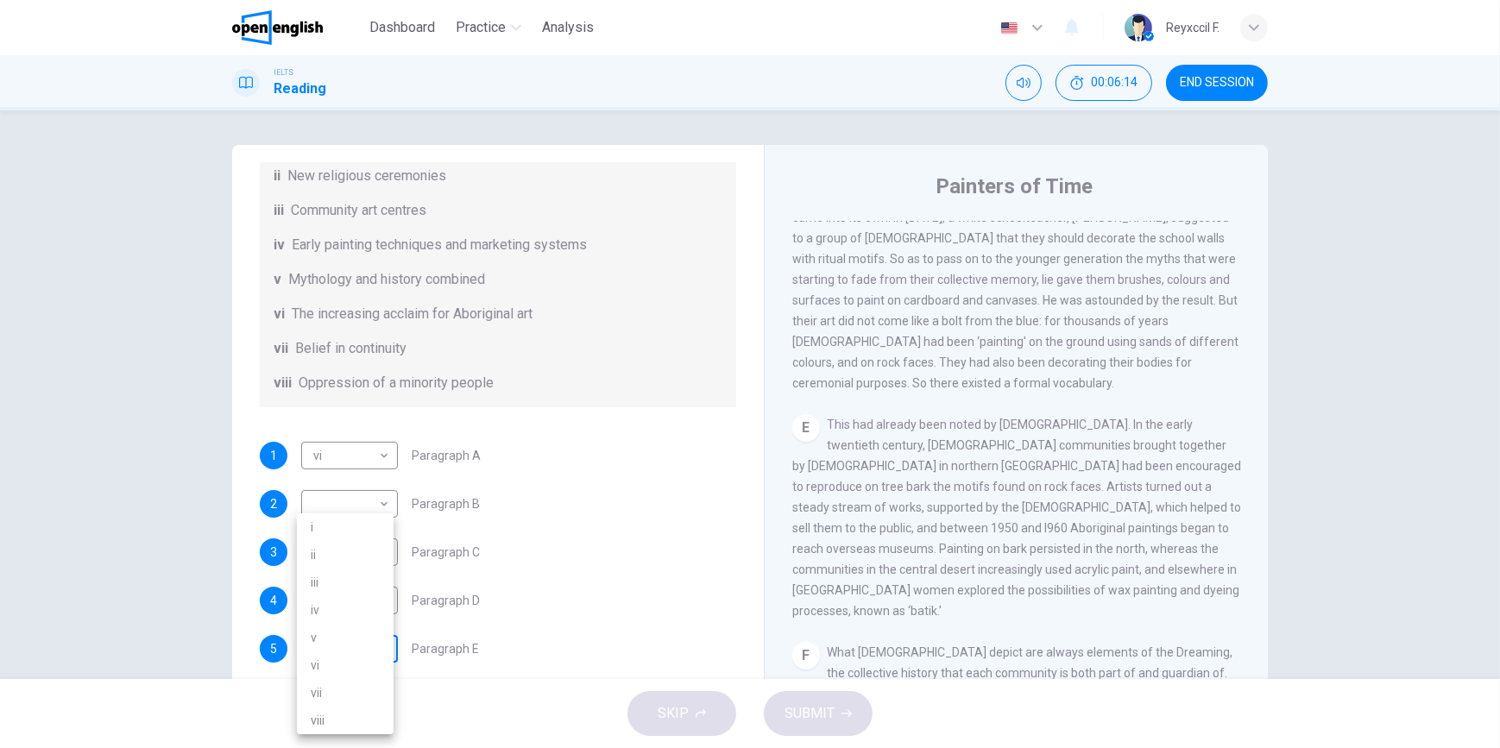
click at [386, 652] on body "This site uses cookies, as explained in our Privacy Policy . If you agree to th…" at bounding box center [750, 374] width 1500 height 748
click at [344, 612] on li "iv" at bounding box center [345, 610] width 97 height 28
type input "**"
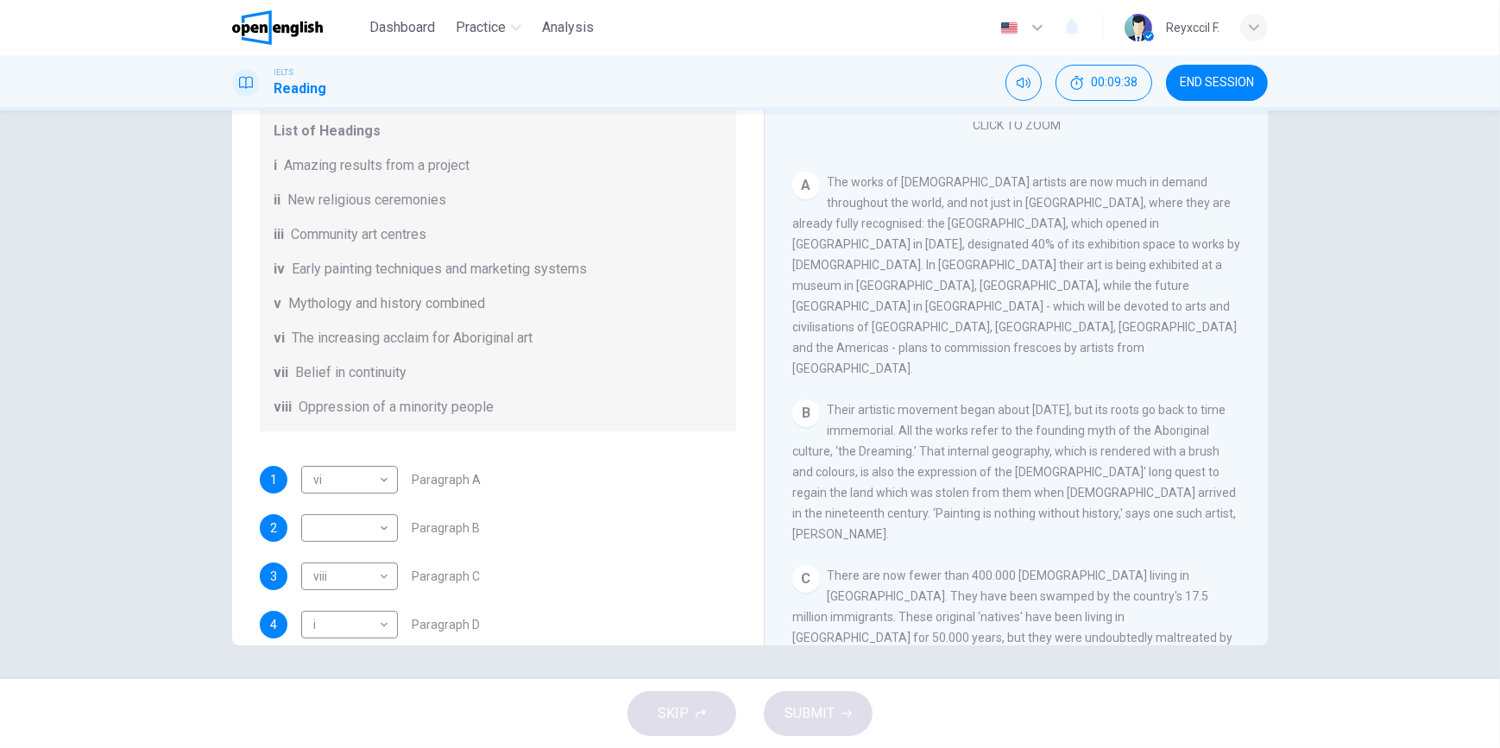
scroll to position [225, 0]
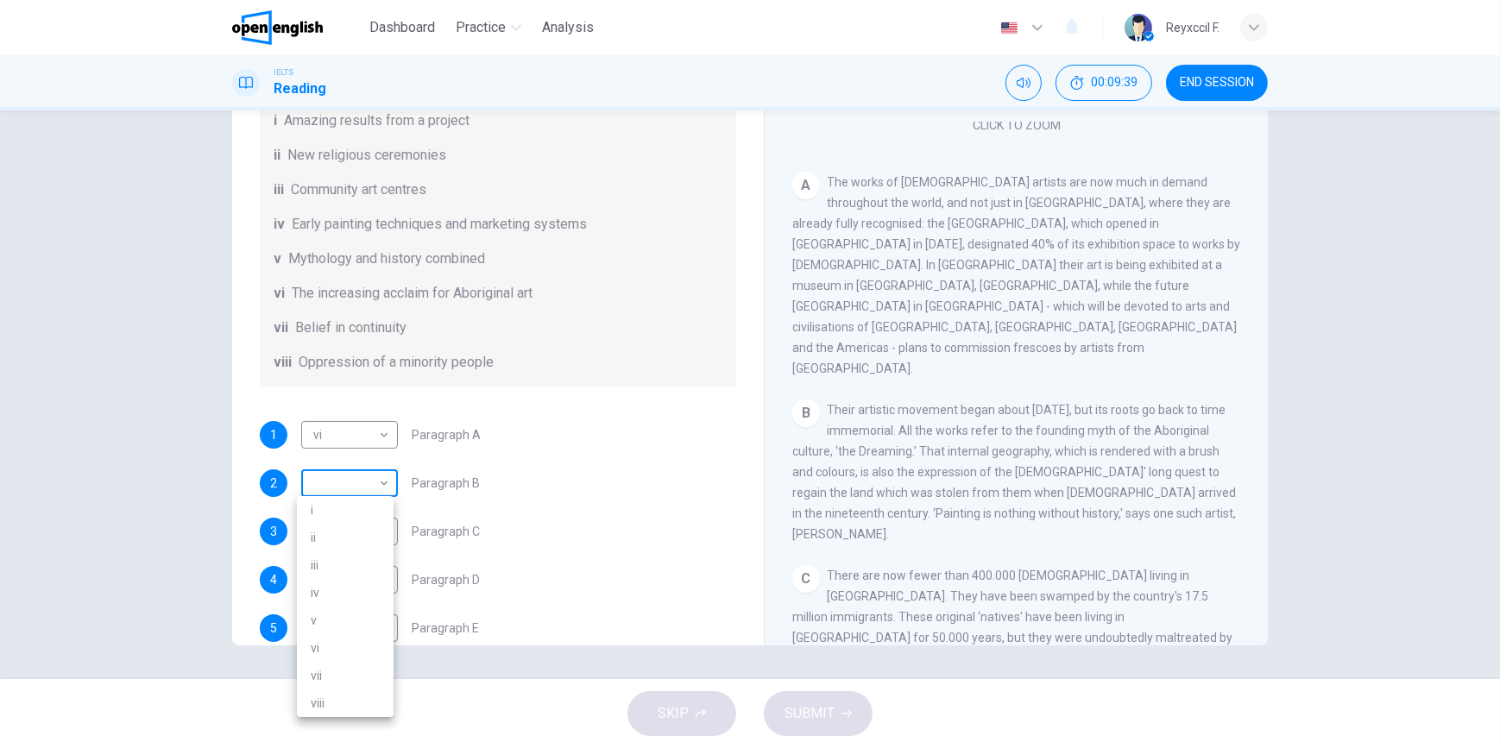
click at [366, 482] on body "This site uses cookies, as explained in our Privacy Policy . If you agree to th…" at bounding box center [750, 374] width 1500 height 748
click at [330, 627] on li "v" at bounding box center [345, 621] width 97 height 28
type input "*"
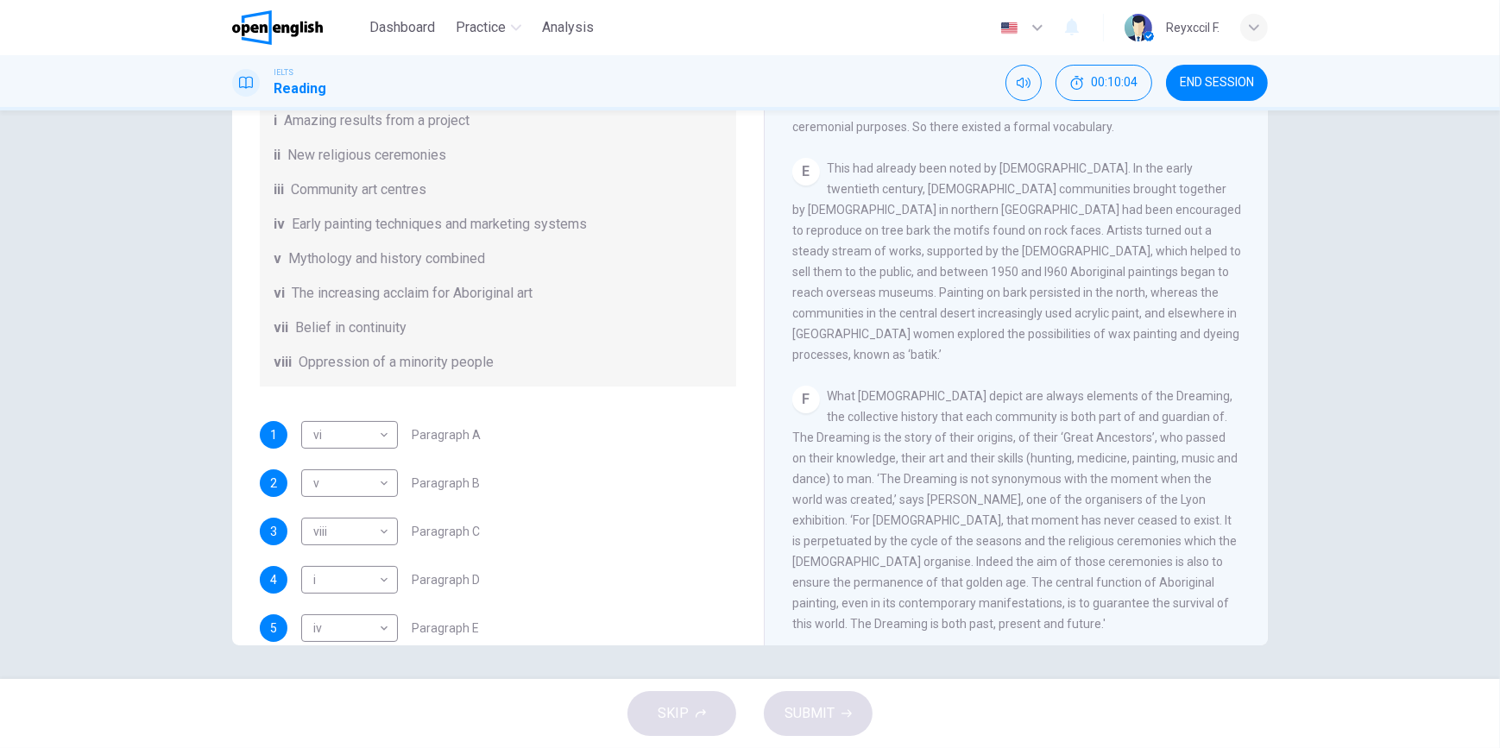
drag, startPoint x: 844, startPoint y: 333, endPoint x: 949, endPoint y: 337, distance: 105.3
click at [933, 386] on div "F What Aborigines depict are always elements of the Dreaming, the collective hi…" at bounding box center [1016, 510] width 449 height 249
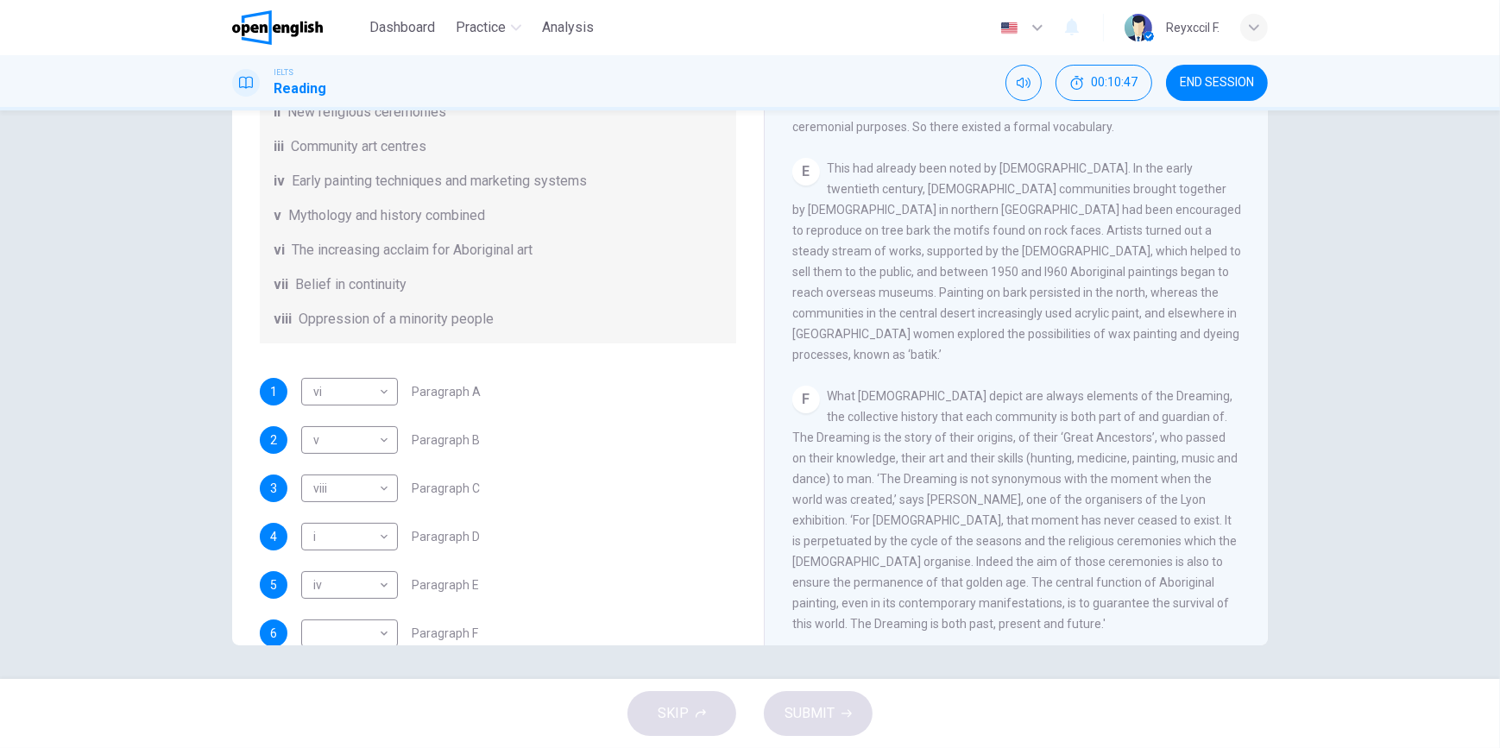
scroll to position [304, 0]
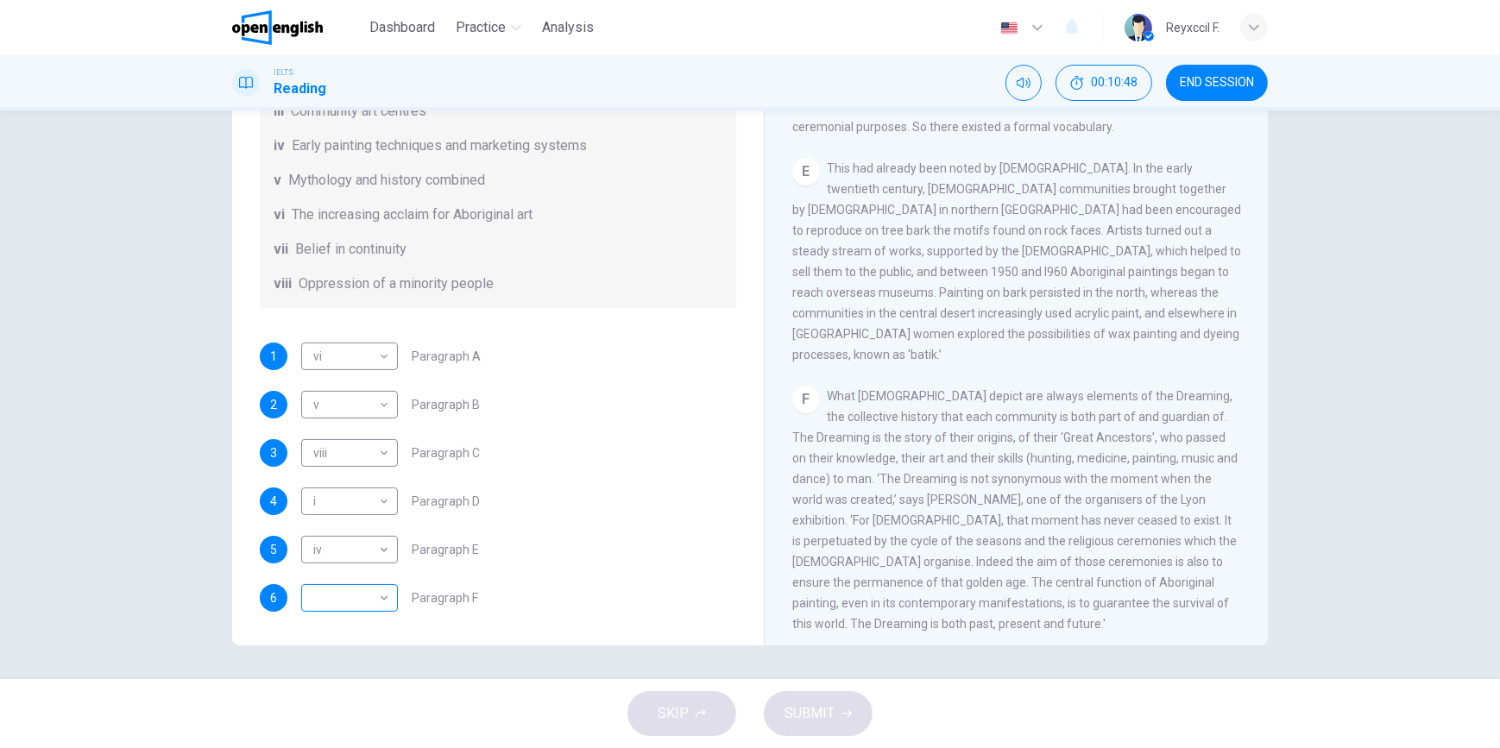
click at [359, 591] on body "This site uses cookies, as explained in our Privacy Policy . If you agree to th…" at bounding box center [750, 374] width 1500 height 748
click at [328, 698] on li "vii" at bounding box center [345, 693] width 97 height 28
type input "***"
click at [801, 714] on span "SUBMIT" at bounding box center [809, 714] width 50 height 24
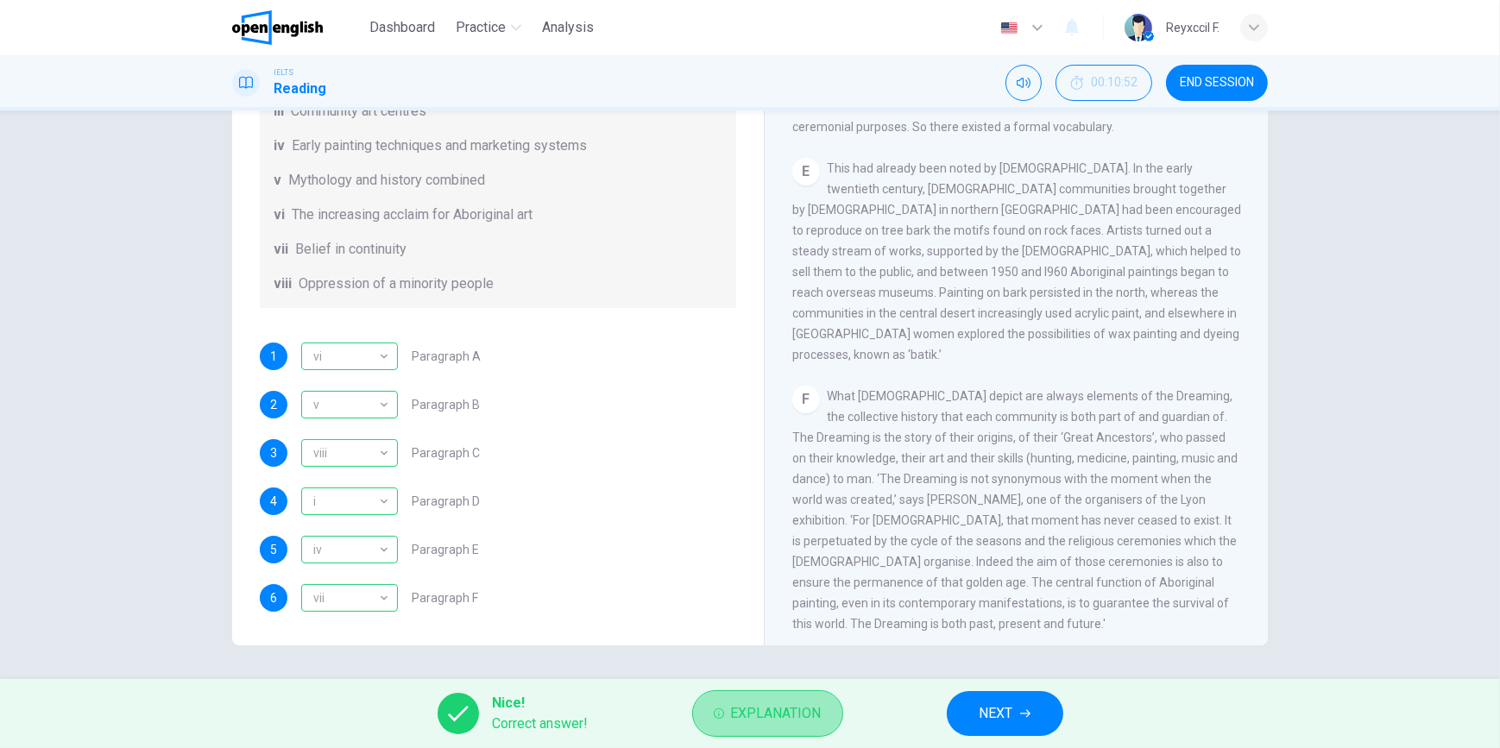
click at [753, 719] on span "Explanation" at bounding box center [776, 714] width 91 height 24
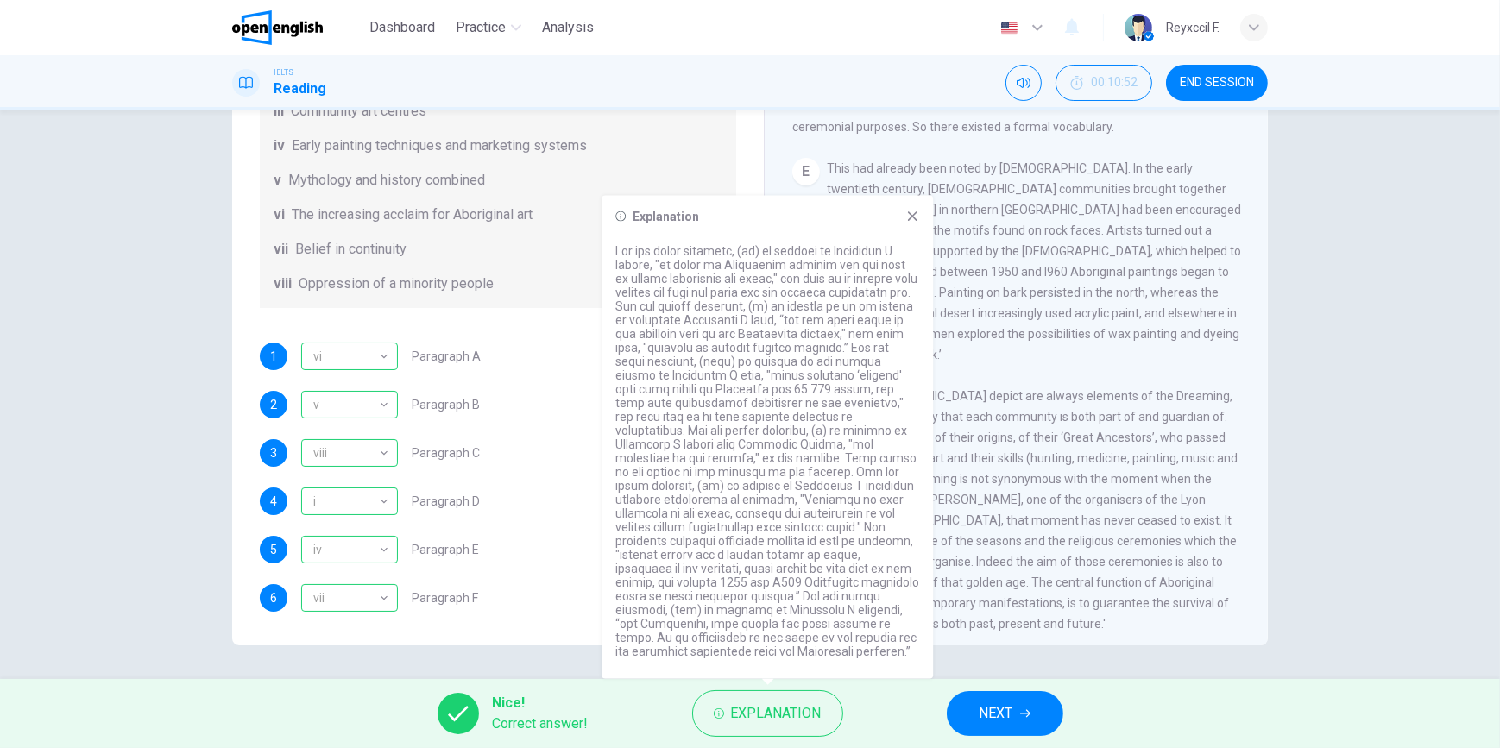
click at [912, 222] on icon at bounding box center [912, 217] width 14 height 14
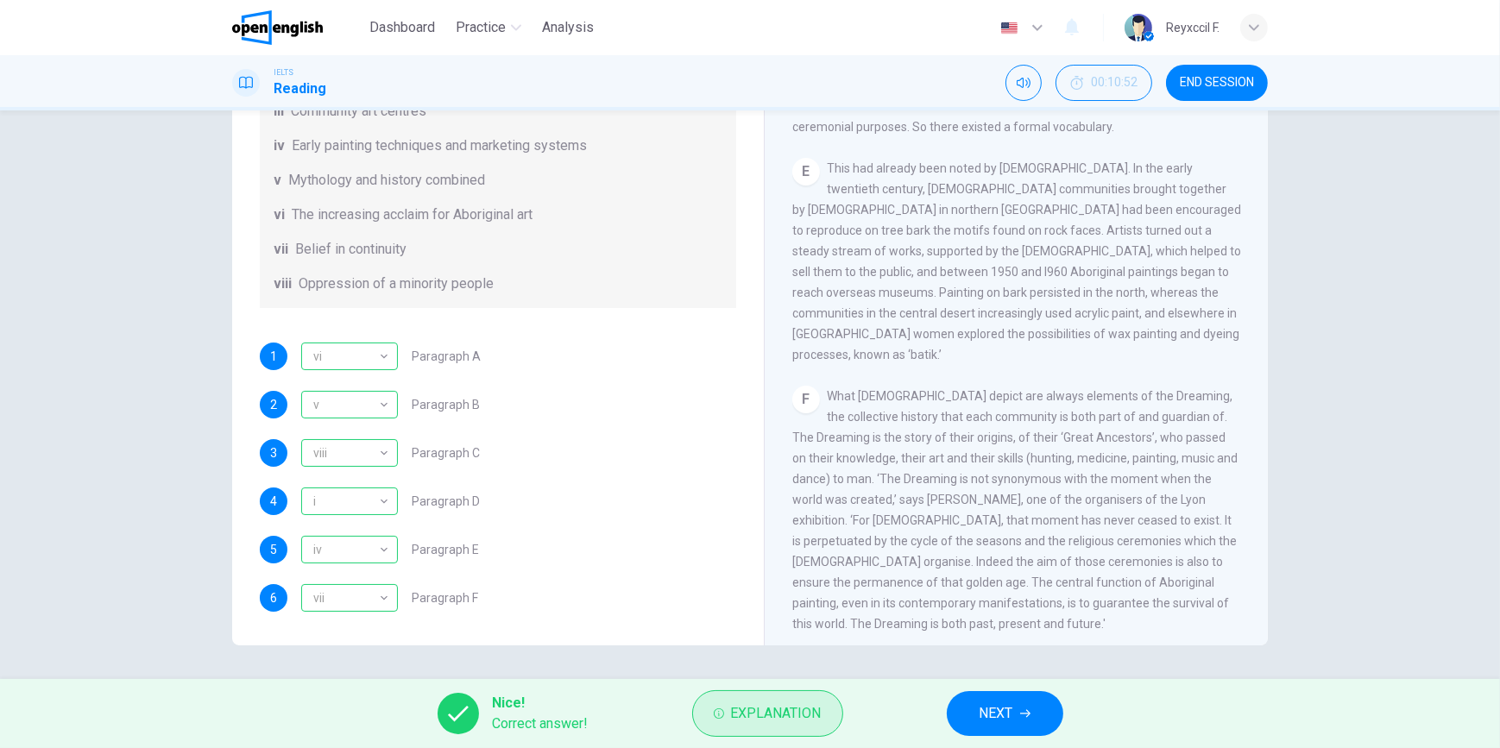
click at [759, 725] on span "Explanation" at bounding box center [776, 714] width 91 height 24
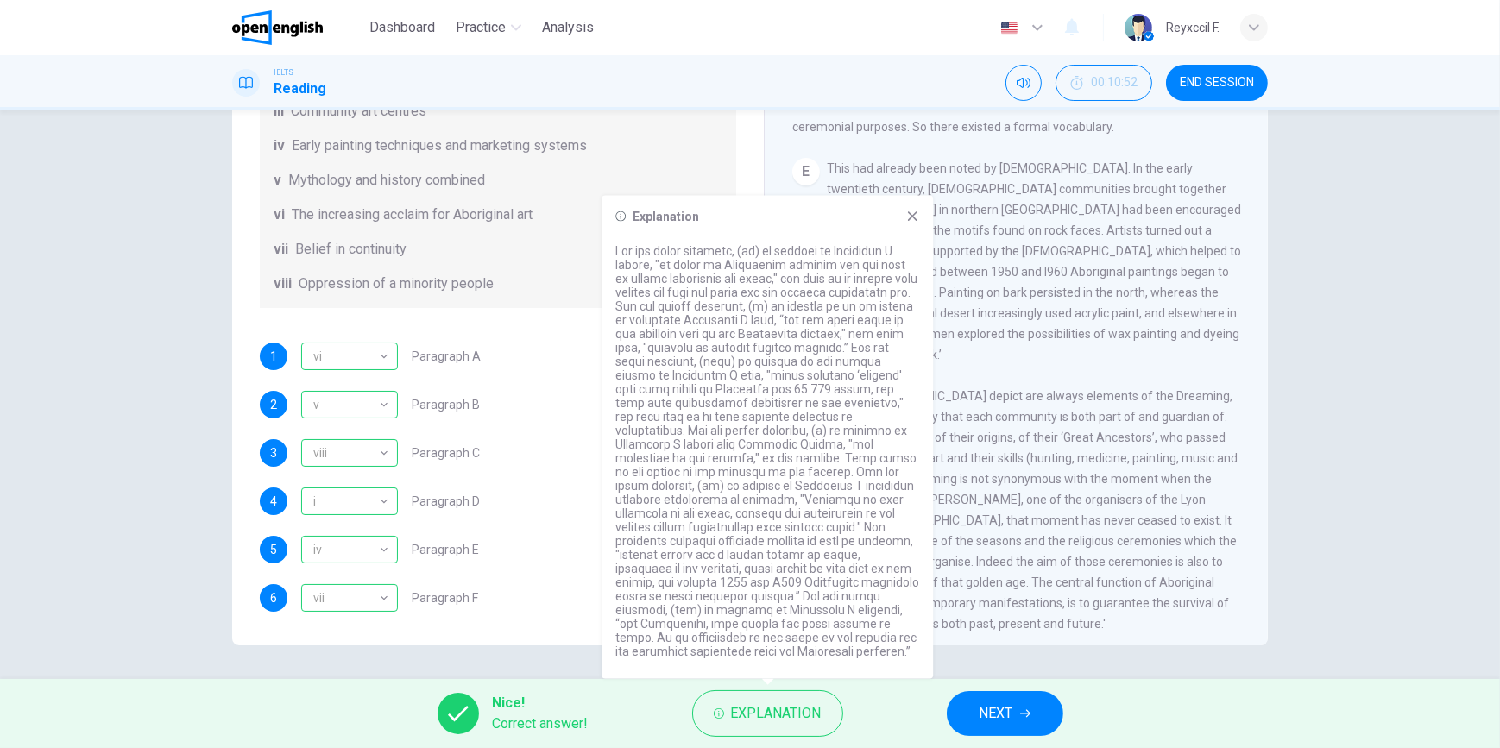
click at [1029, 717] on icon "button" at bounding box center [1025, 713] width 10 height 10
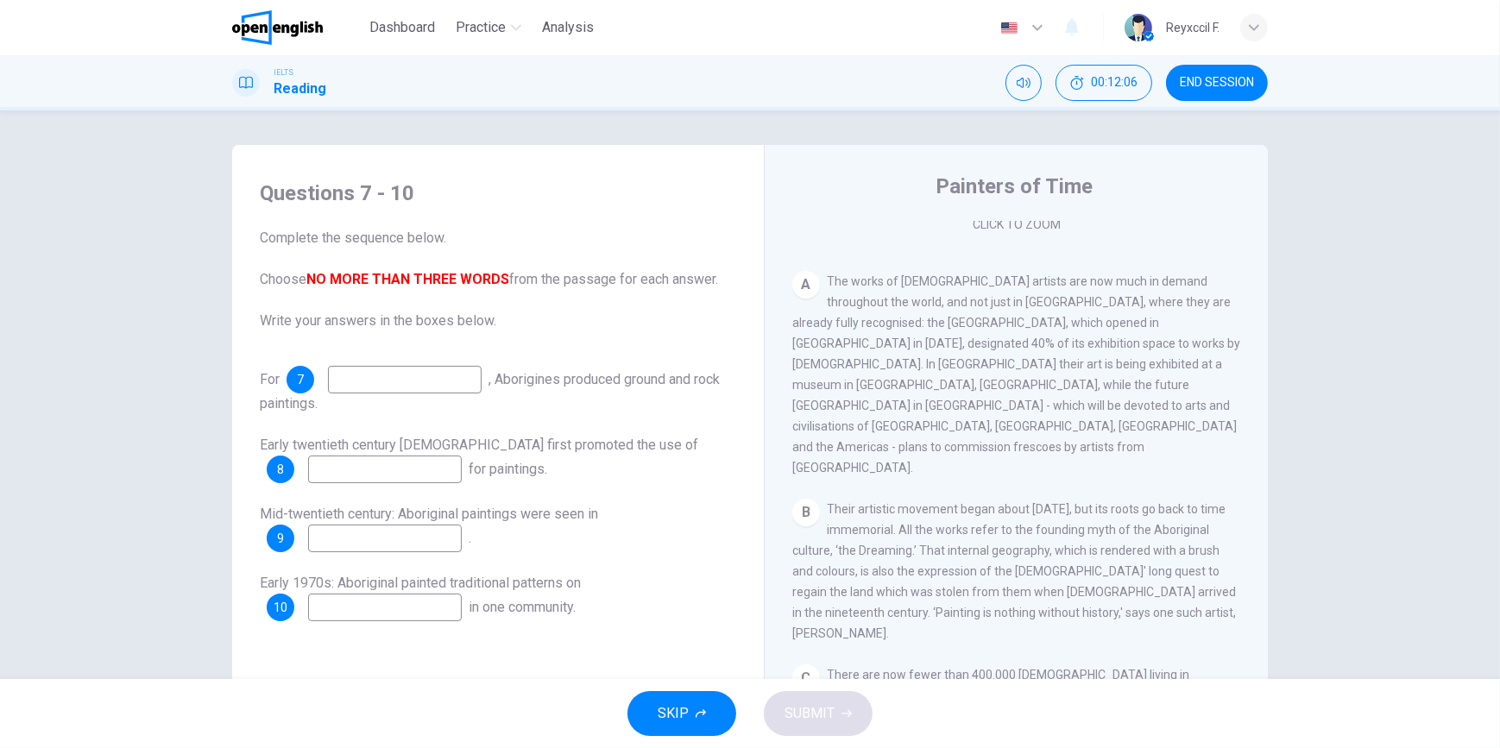
scroll to position [0, 0]
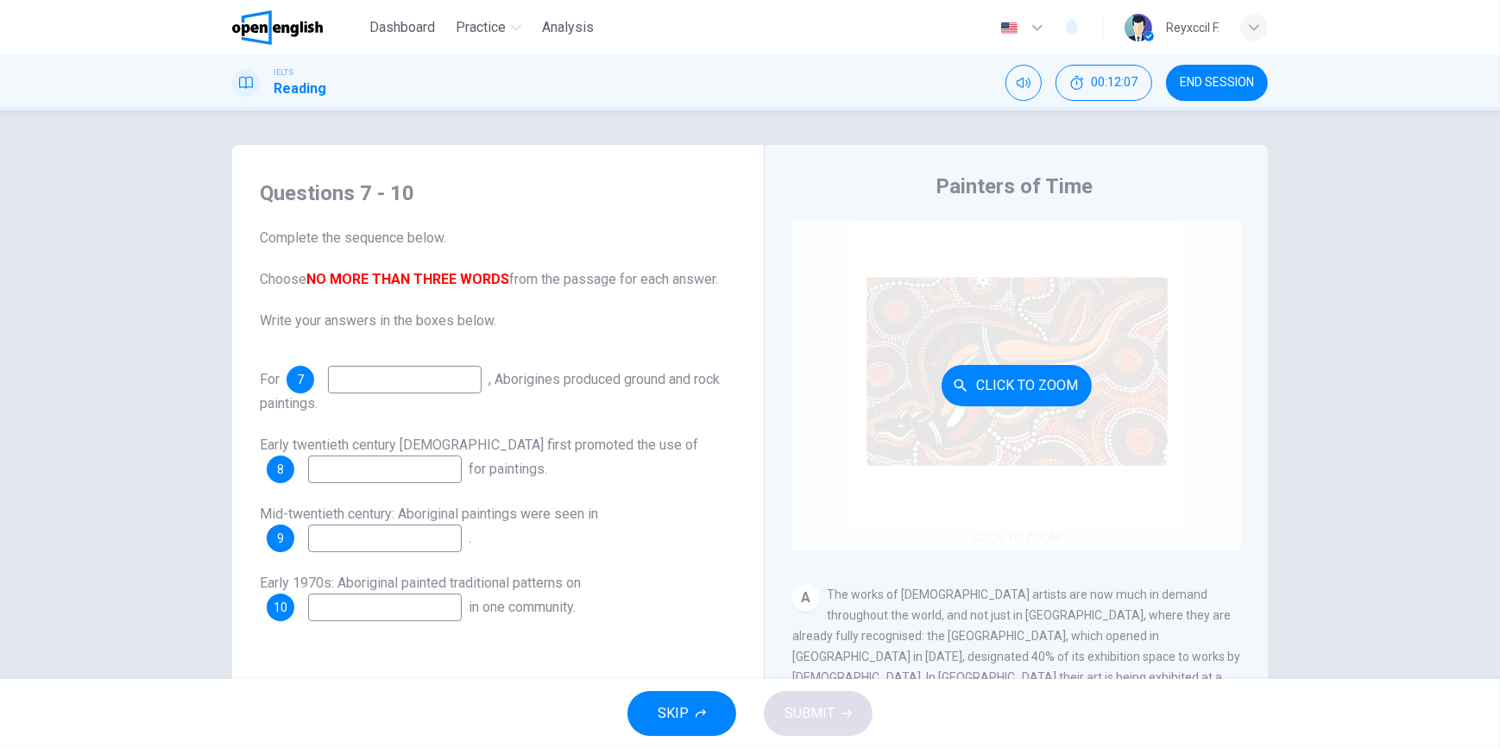
click at [1020, 422] on div "Click to Zoom" at bounding box center [1016, 385] width 449 height 329
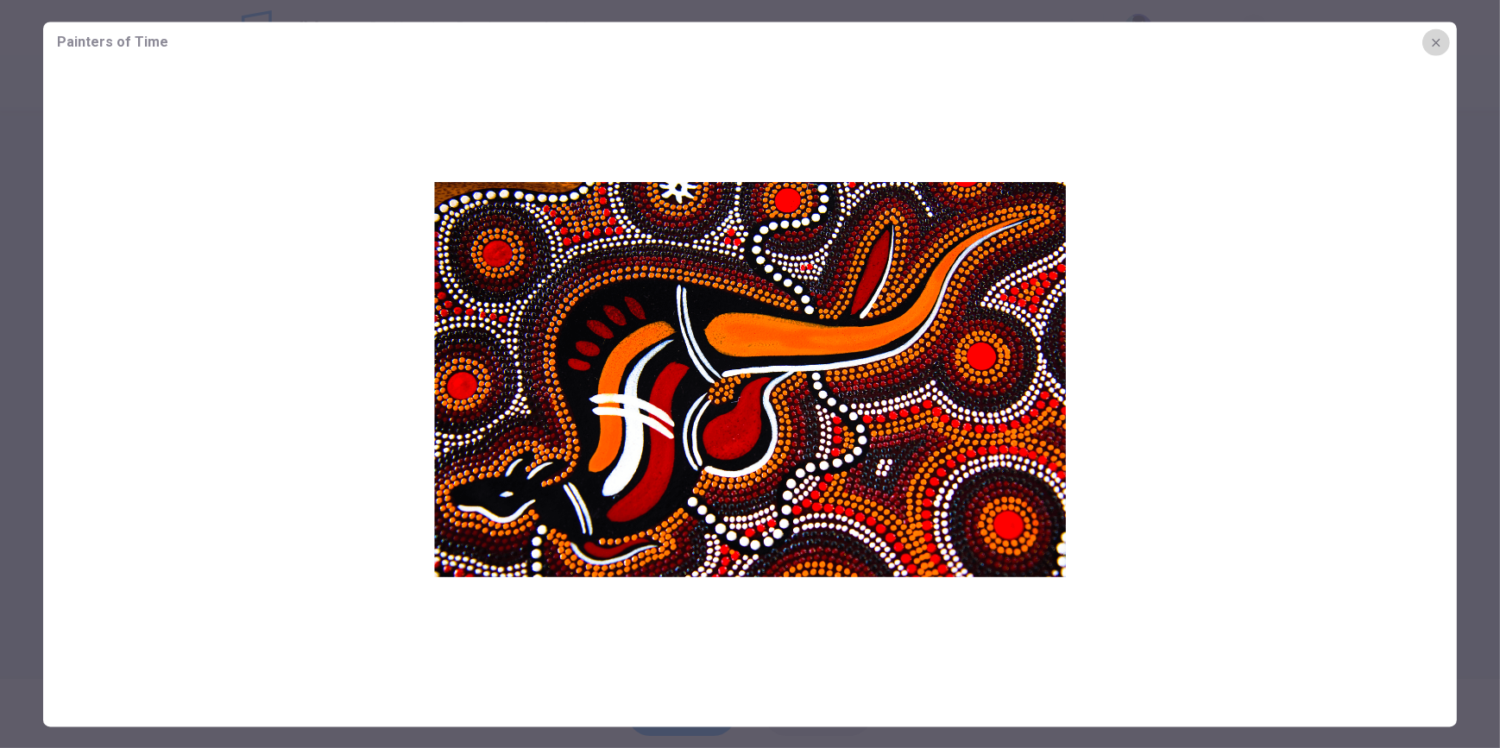
click at [1432, 38] on icon "button" at bounding box center [1436, 42] width 14 height 14
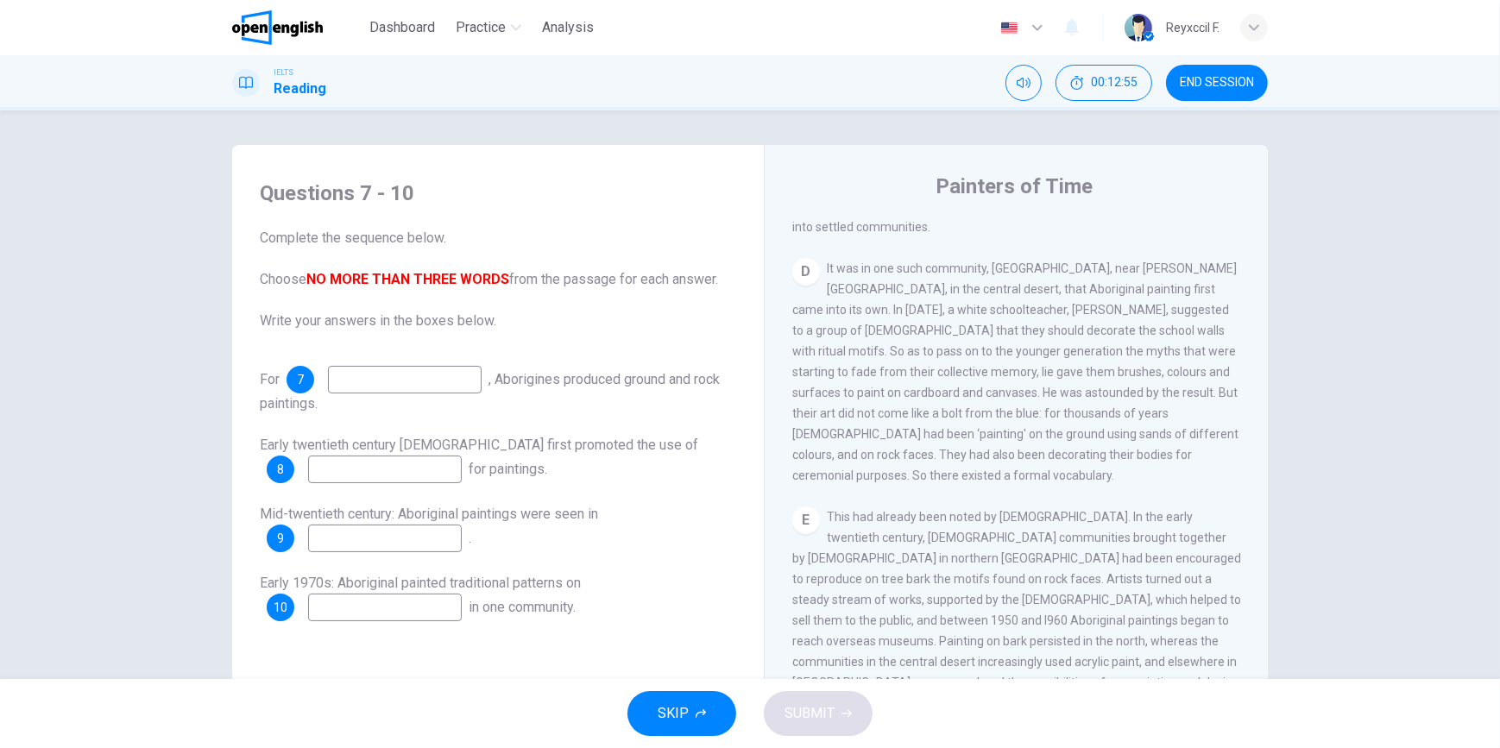
scroll to position [941, 0]
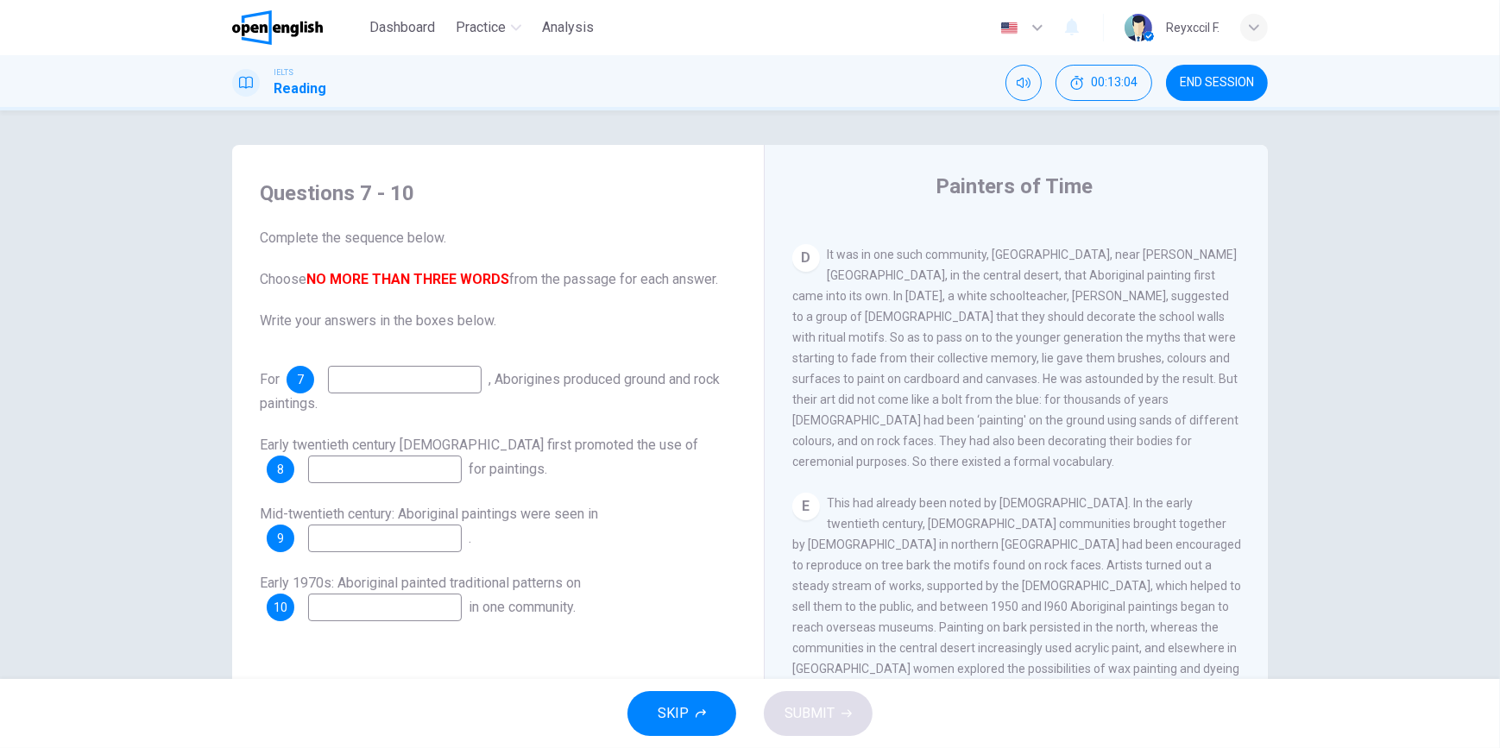
click at [1251, 84] on span "END SESSION" at bounding box center [1217, 83] width 74 height 14
